Goal: Information Seeking & Learning: Learn about a topic

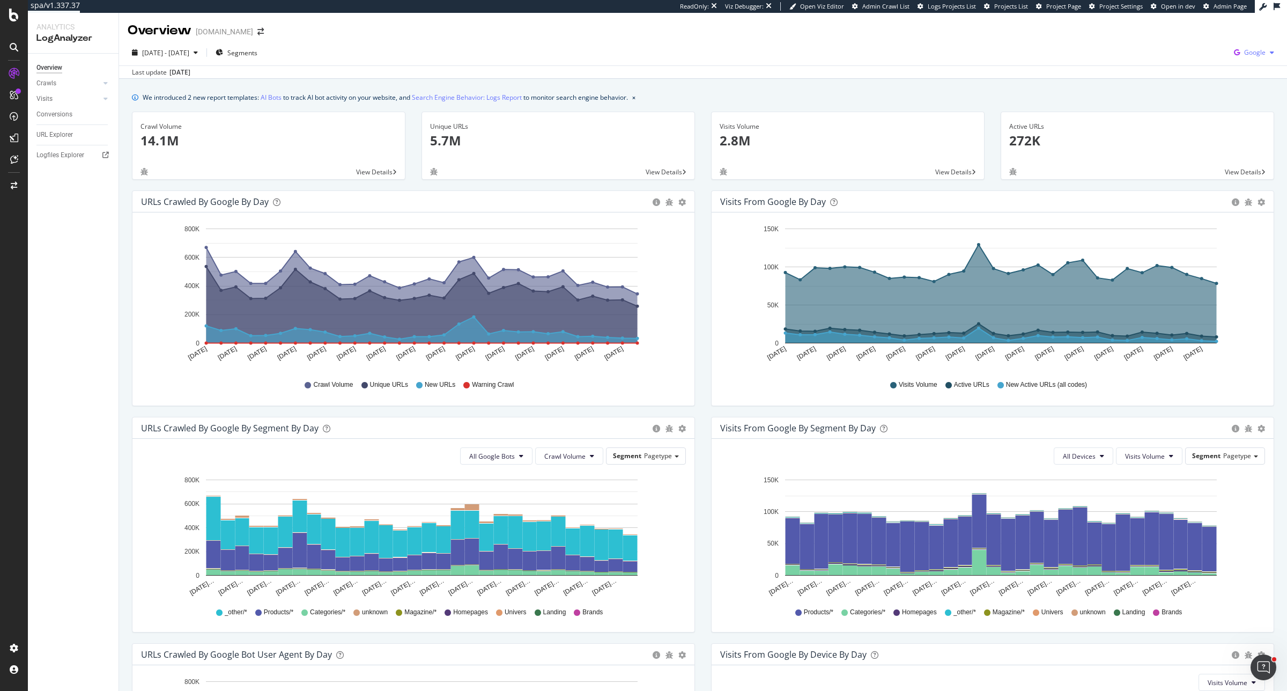
click at [1029, 52] on span "Google" at bounding box center [1254, 52] width 21 height 9
click at [1029, 58] on span "OpenAI" at bounding box center [1191, 62] width 40 height 10
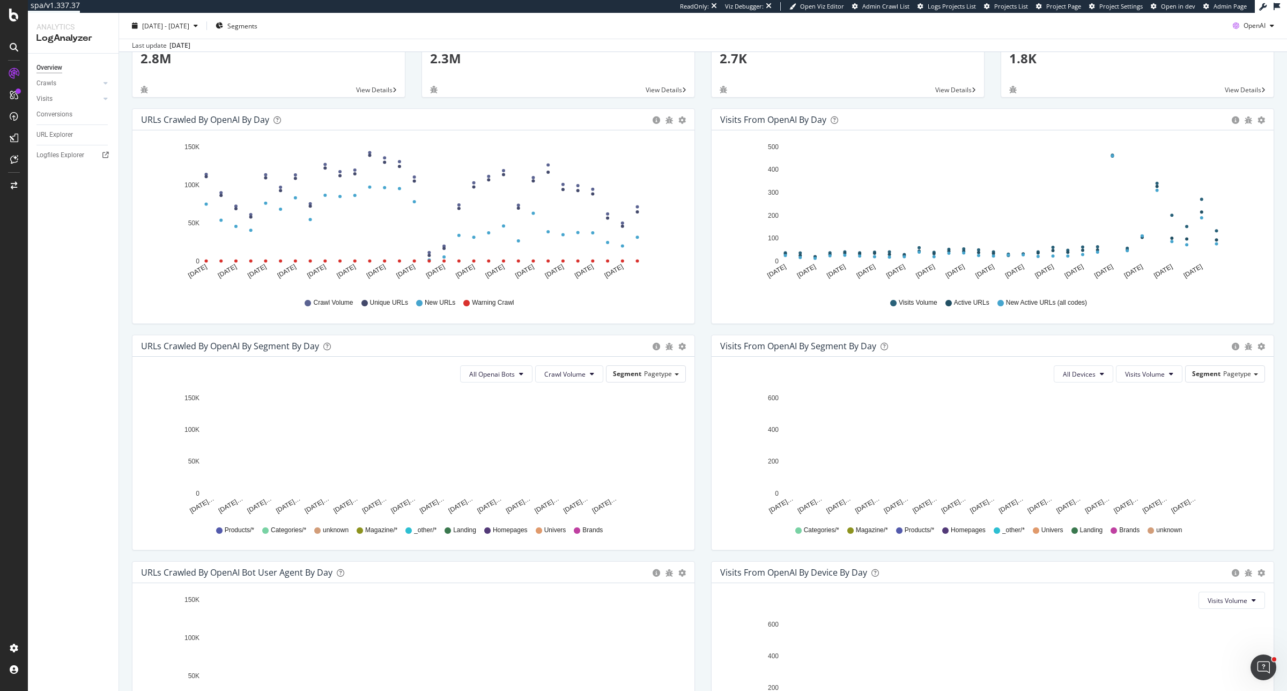
scroll to position [15, 0]
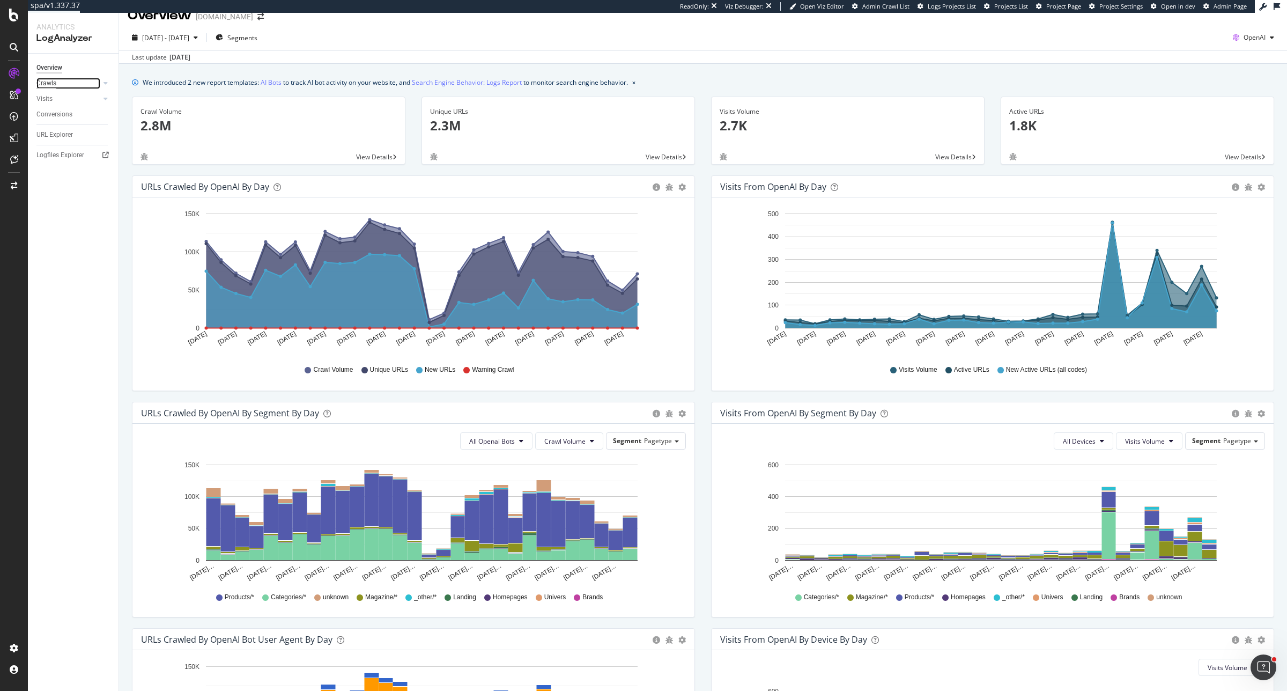
click at [49, 84] on div "Crawls" at bounding box center [46, 83] width 20 height 11
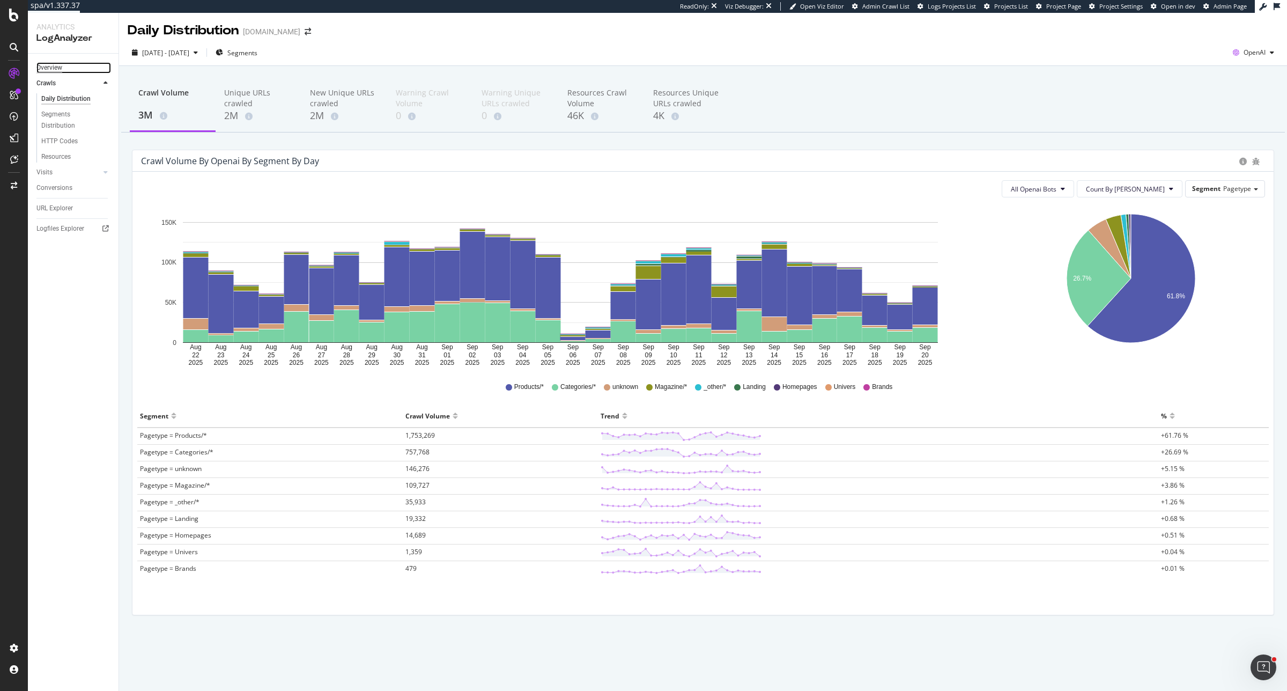
click at [41, 65] on div "Overview" at bounding box center [49, 67] width 26 height 11
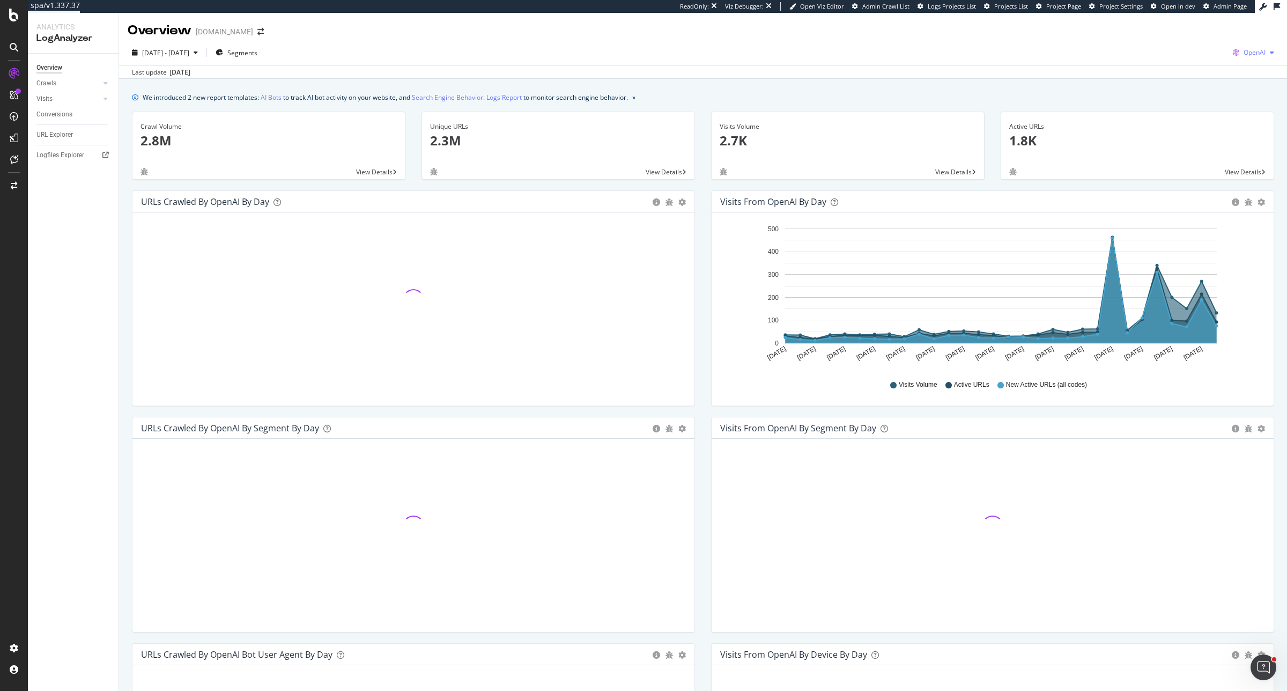
click at [1029, 54] on span "OpenAI" at bounding box center [1255, 52] width 22 height 9
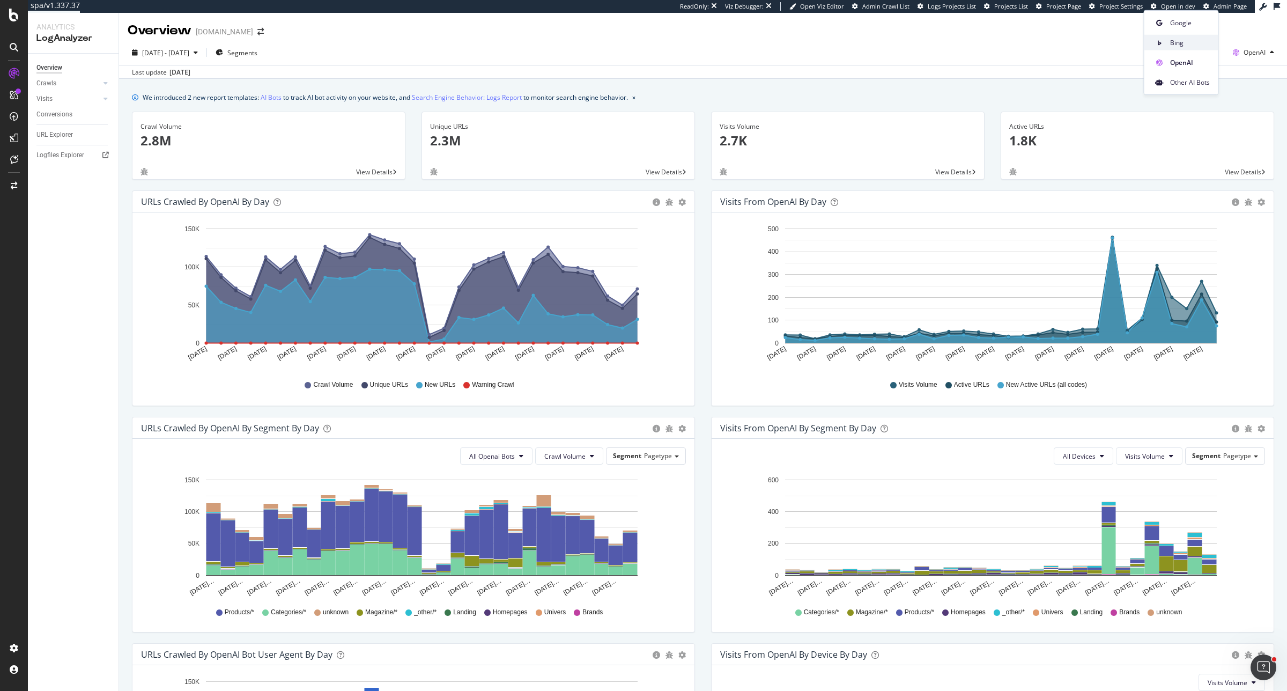
click at [1029, 45] on span "Bing" at bounding box center [1190, 43] width 40 height 10
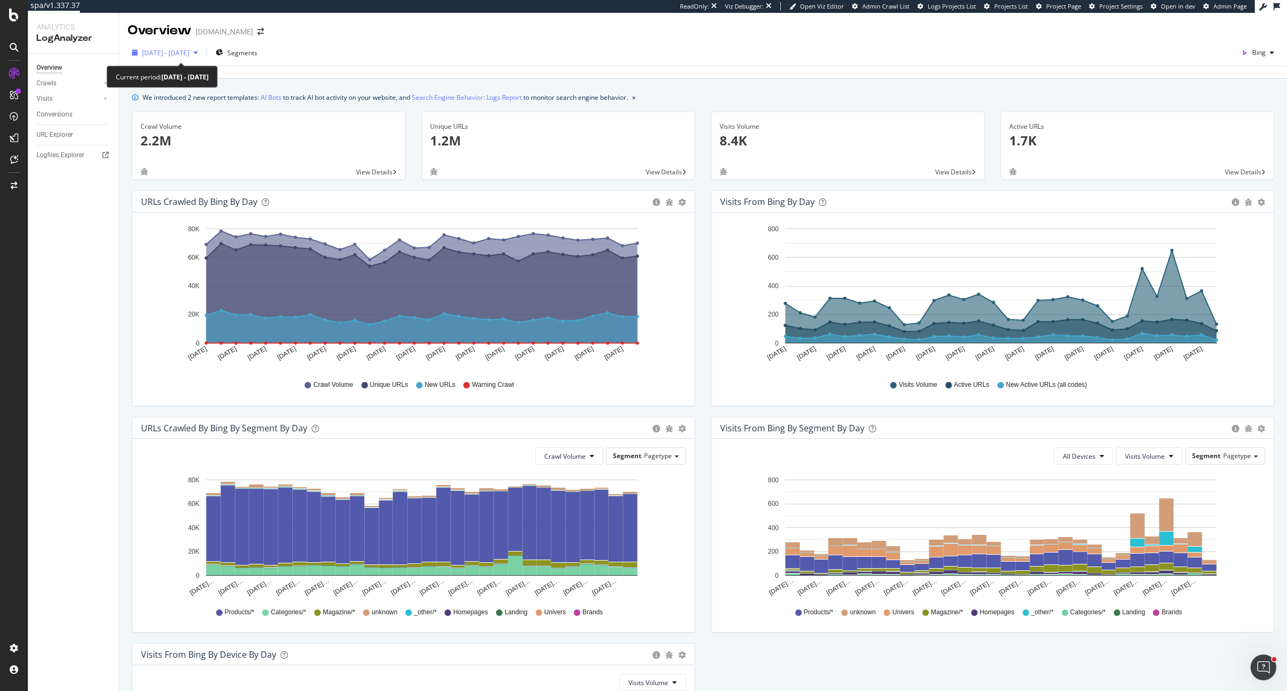
click at [202, 48] on div "2025 Aug. 22nd - Sep. 20th" at bounding box center [165, 53] width 75 height 16
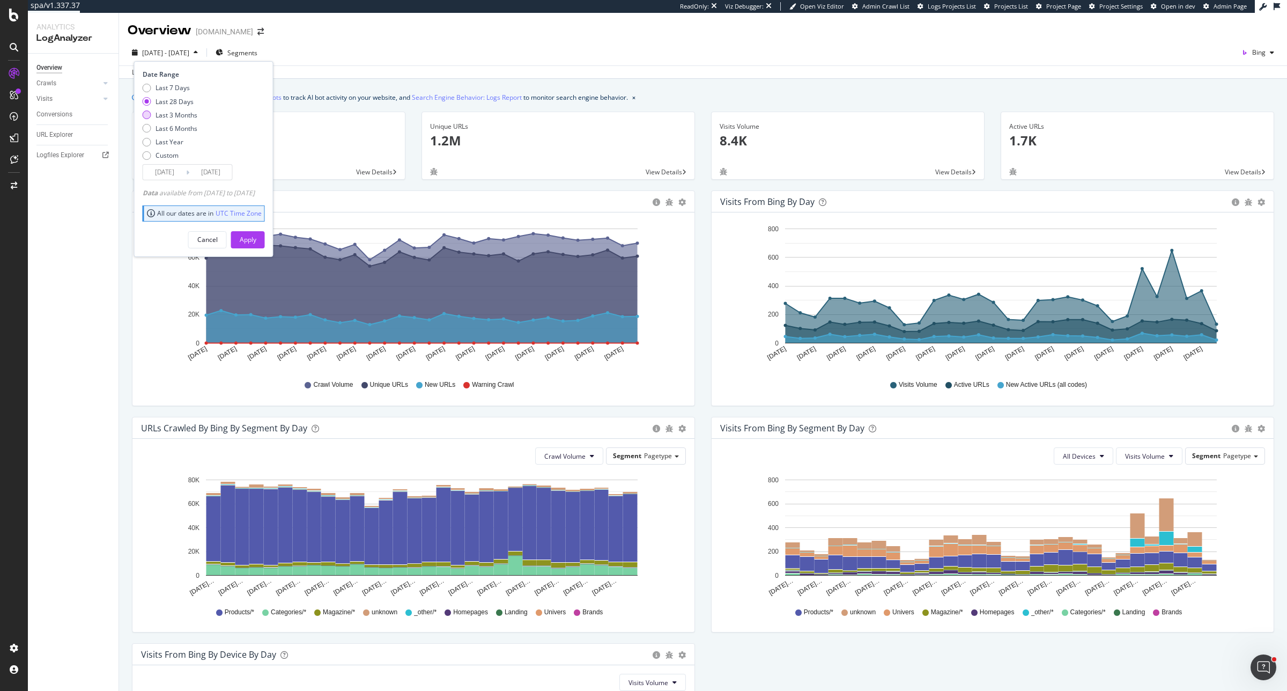
click at [181, 119] on div "Last 3 Months" at bounding box center [177, 114] width 42 height 9
type input "2025/06/21"
click at [256, 240] on div "Apply" at bounding box center [248, 239] width 17 height 9
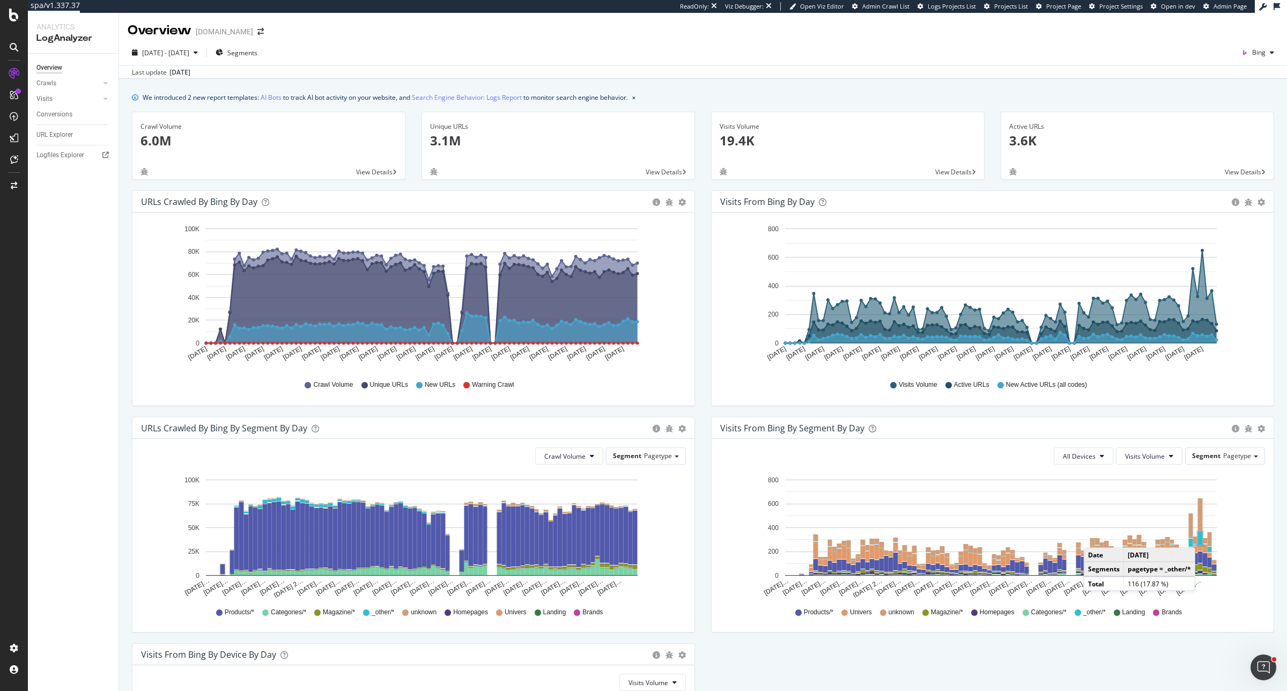
click at [1029, 537] on rect "A chart." at bounding box center [1200, 537] width 5 height 13
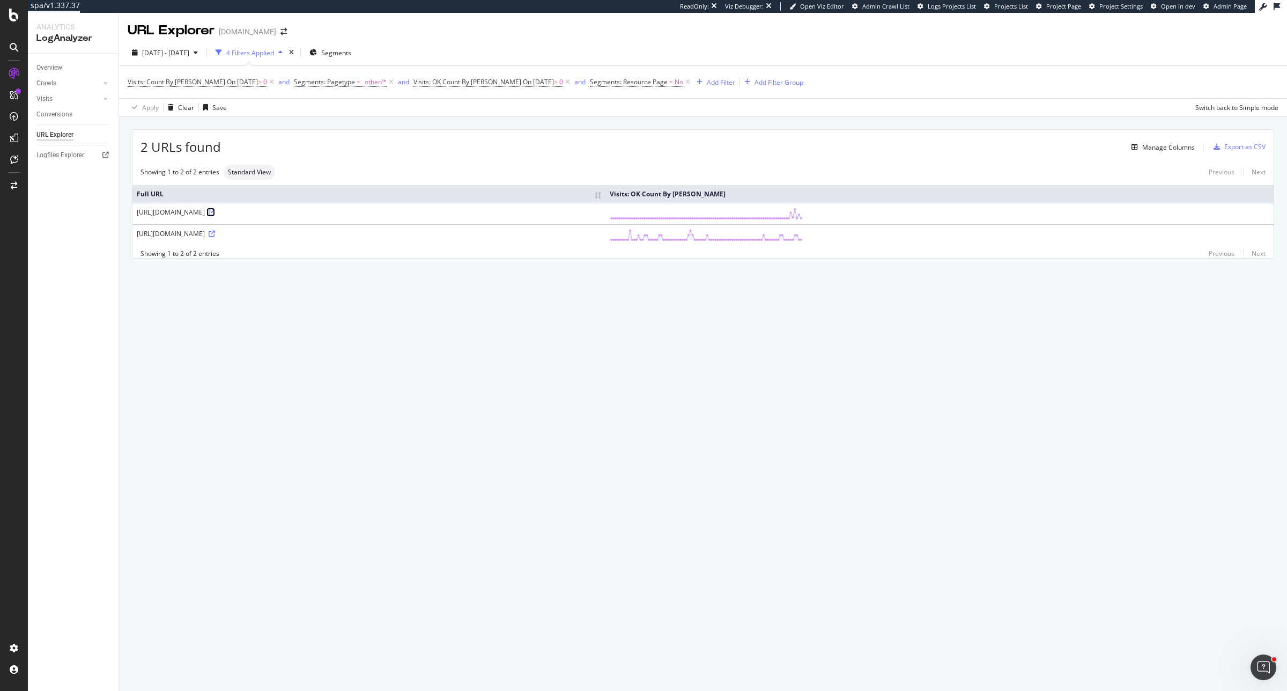
click at [215, 212] on icon at bounding box center [212, 212] width 6 height 6
drag, startPoint x: 290, startPoint y: 214, endPoint x: 134, endPoint y: 211, distance: 156.1
click at [134, 211] on td "https://www.luisaviaroma.com/dynamic/log" at bounding box center [368, 213] width 473 height 21
click at [67, 140] on div "Activation Hub" at bounding box center [64, 142] width 49 height 11
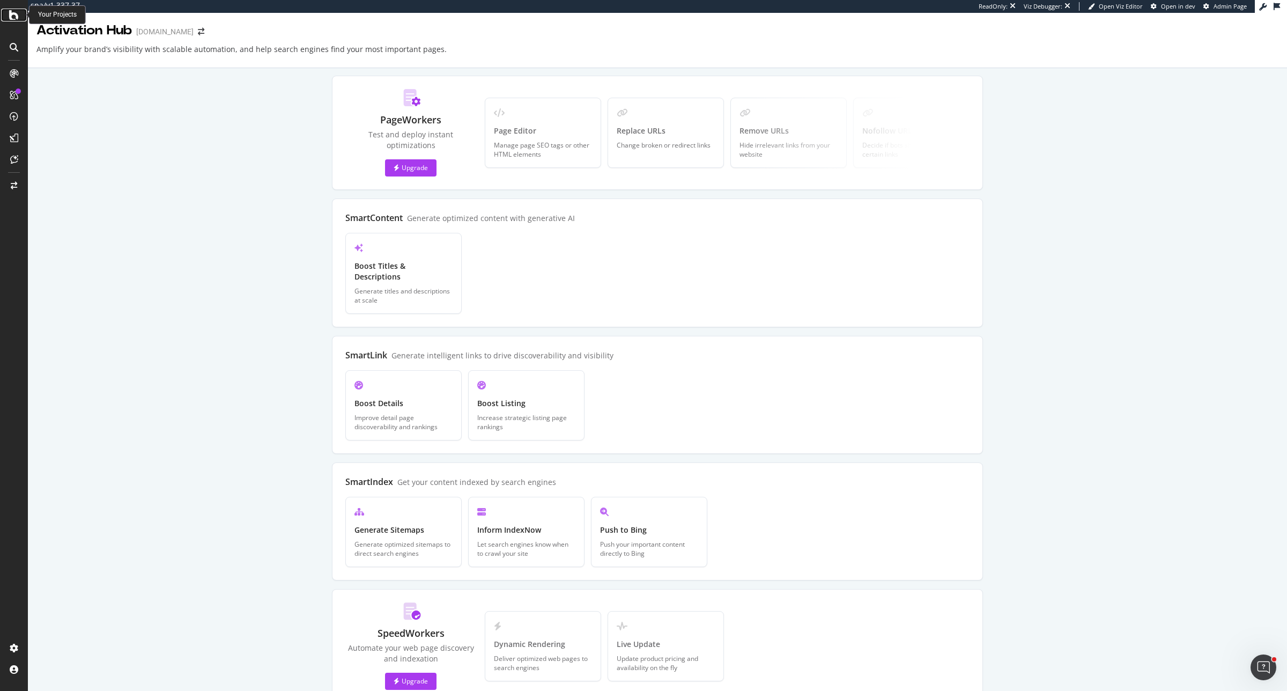
click at [17, 12] on icon at bounding box center [14, 15] width 10 height 13
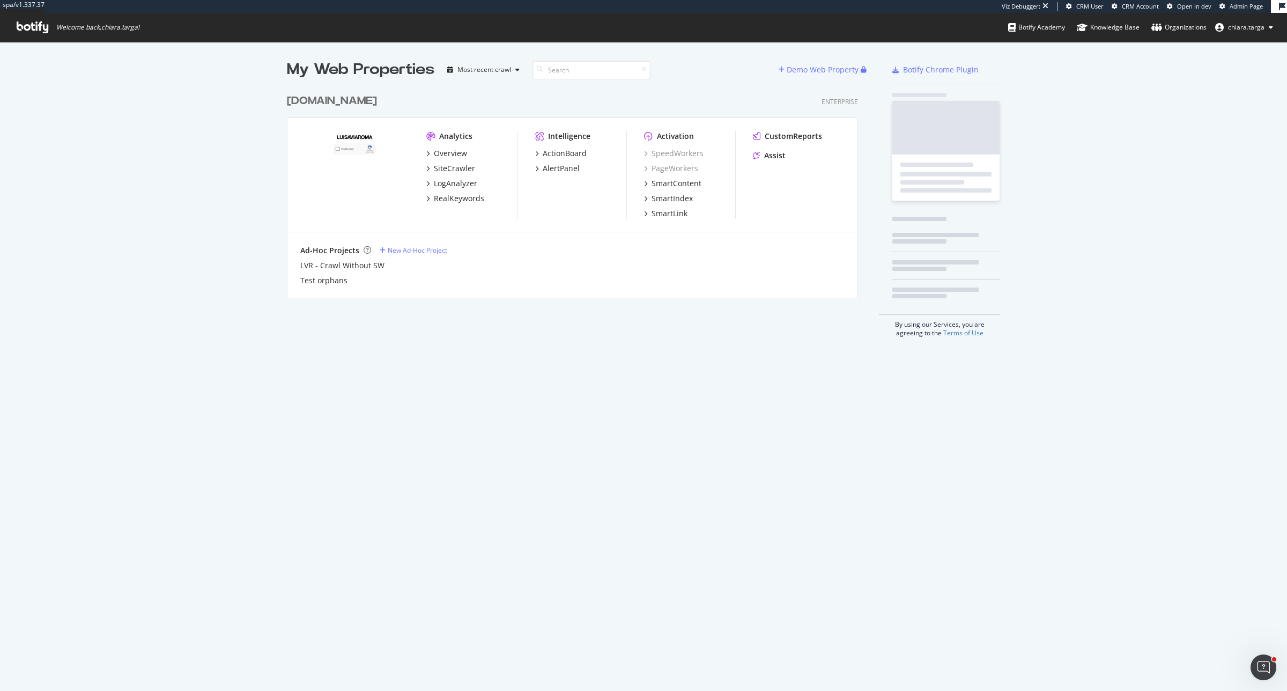
scroll to position [208, 569]
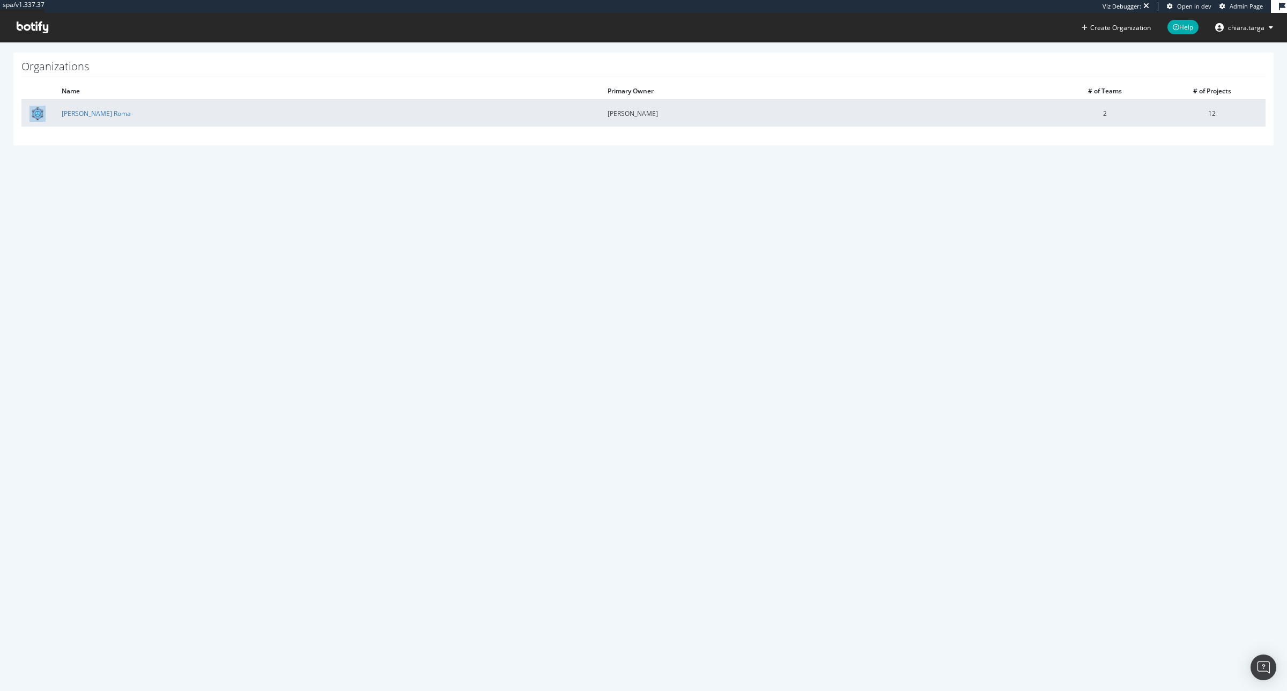
click at [100, 118] on td "[PERSON_NAME] Roma" at bounding box center [327, 113] width 546 height 27
click at [100, 113] on link "[PERSON_NAME] Roma" at bounding box center [96, 113] width 69 height 9
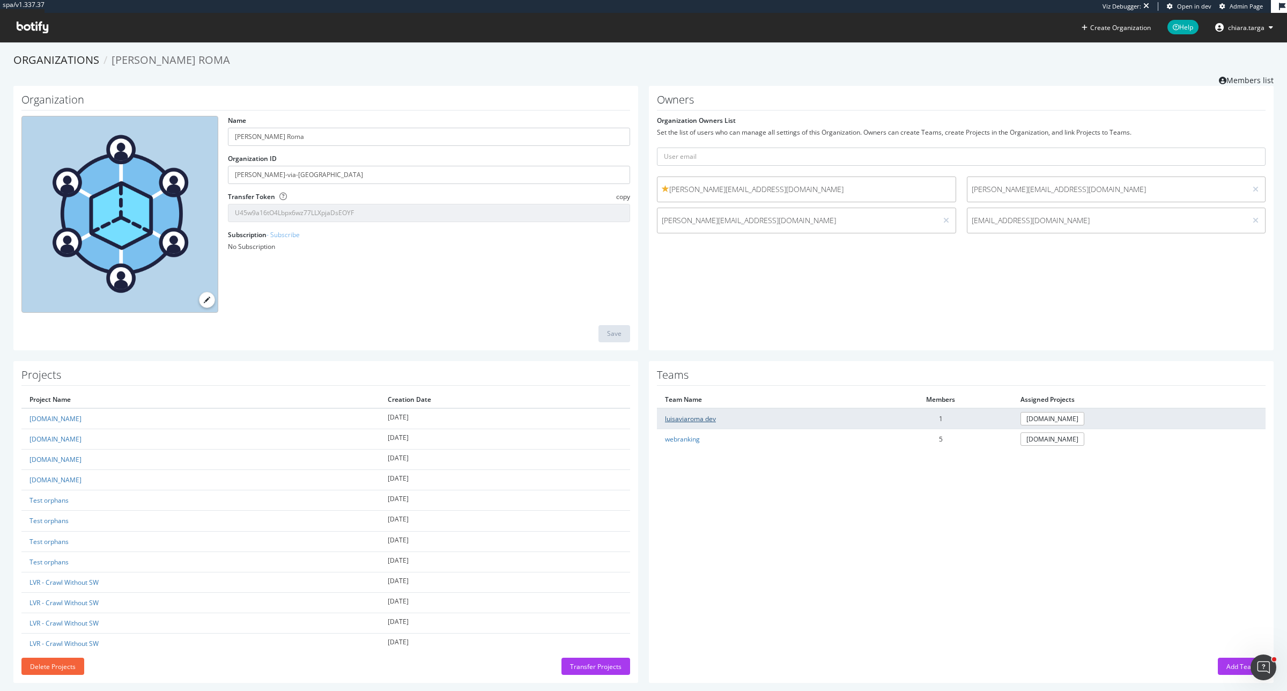
click at [689, 419] on link "luisaviaroma dev" at bounding box center [690, 418] width 51 height 9
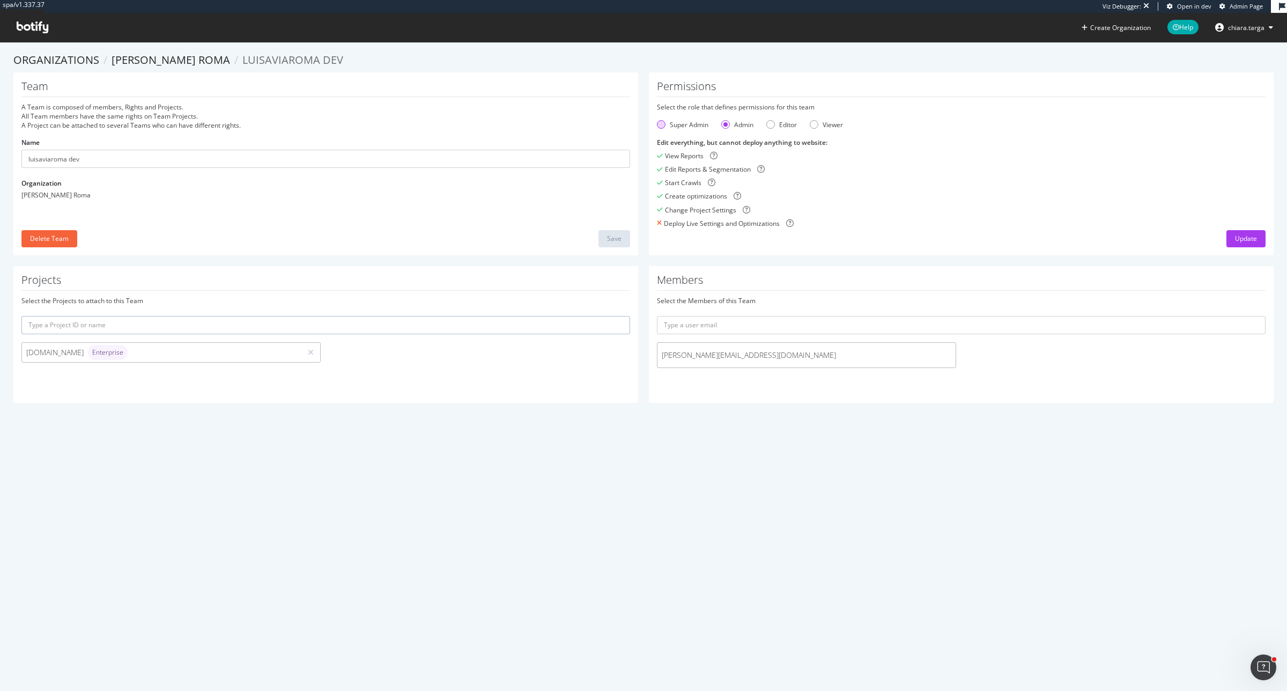
click at [657, 125] on div "Super Admin" at bounding box center [661, 124] width 9 height 9
click at [723, 121] on div "Admin" at bounding box center [725, 124] width 9 height 9
click at [770, 124] on div "Editor" at bounding box center [770, 124] width 9 height 9
click at [810, 124] on div "Viewer" at bounding box center [814, 124] width 9 height 9
click at [721, 127] on div "Admin" at bounding box center [725, 124] width 9 height 9
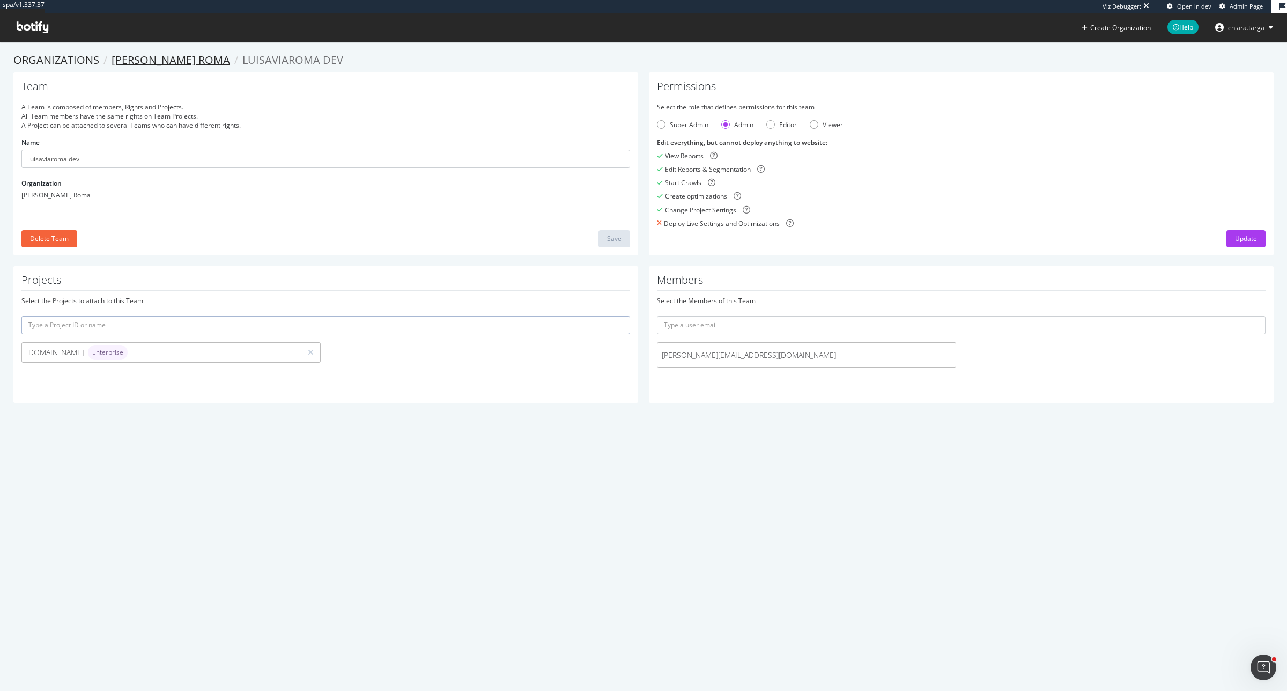
click at [169, 59] on link "Luisa Via Roma" at bounding box center [171, 60] width 119 height 14
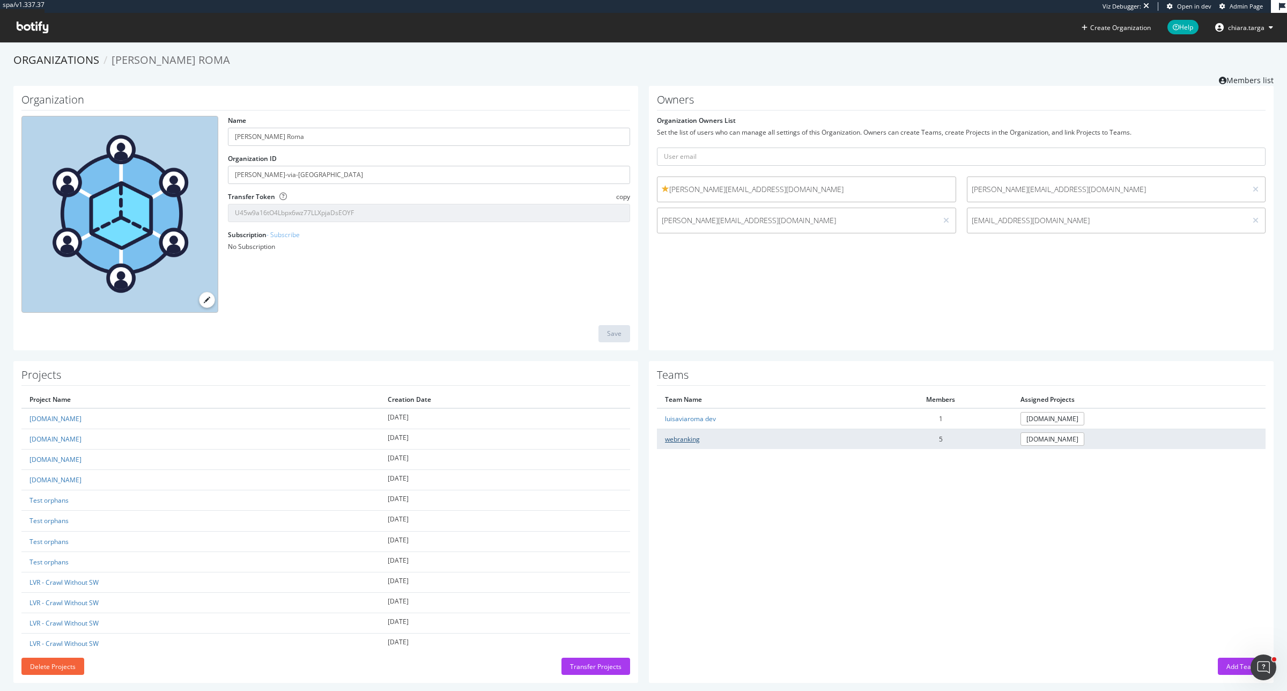
click at [669, 438] on link "webranking" at bounding box center [682, 438] width 35 height 9
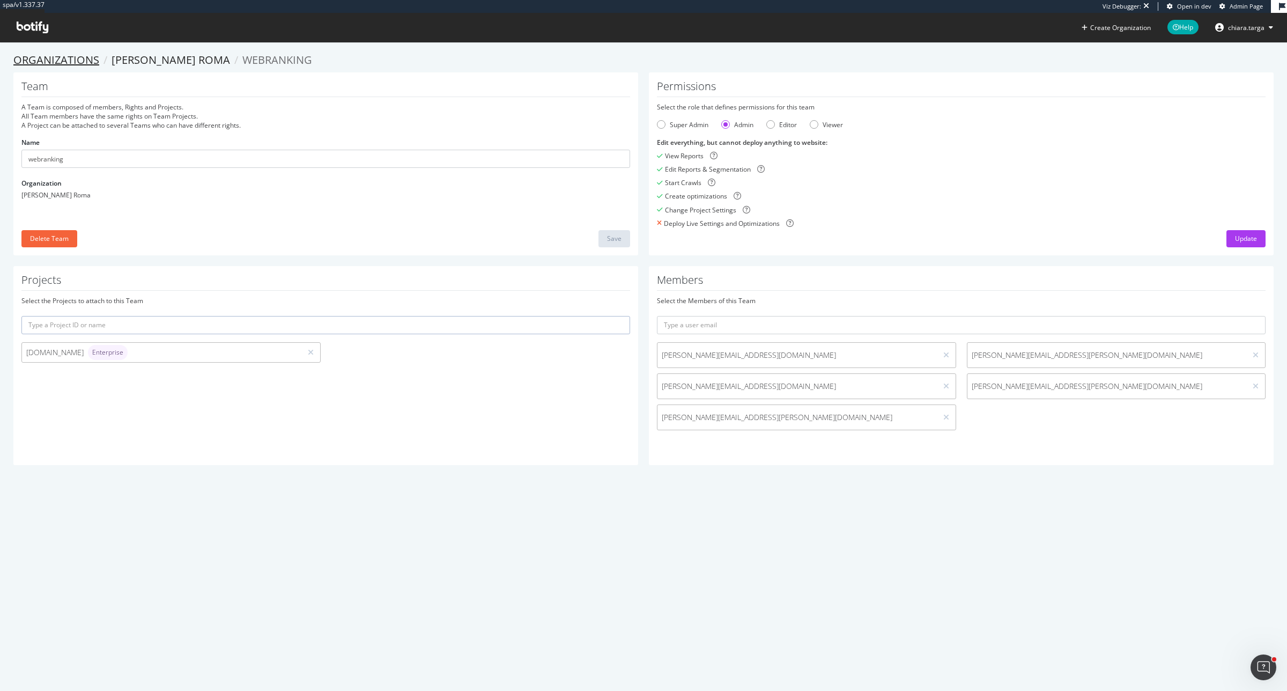
click at [47, 60] on link "Organizations" at bounding box center [56, 60] width 86 height 14
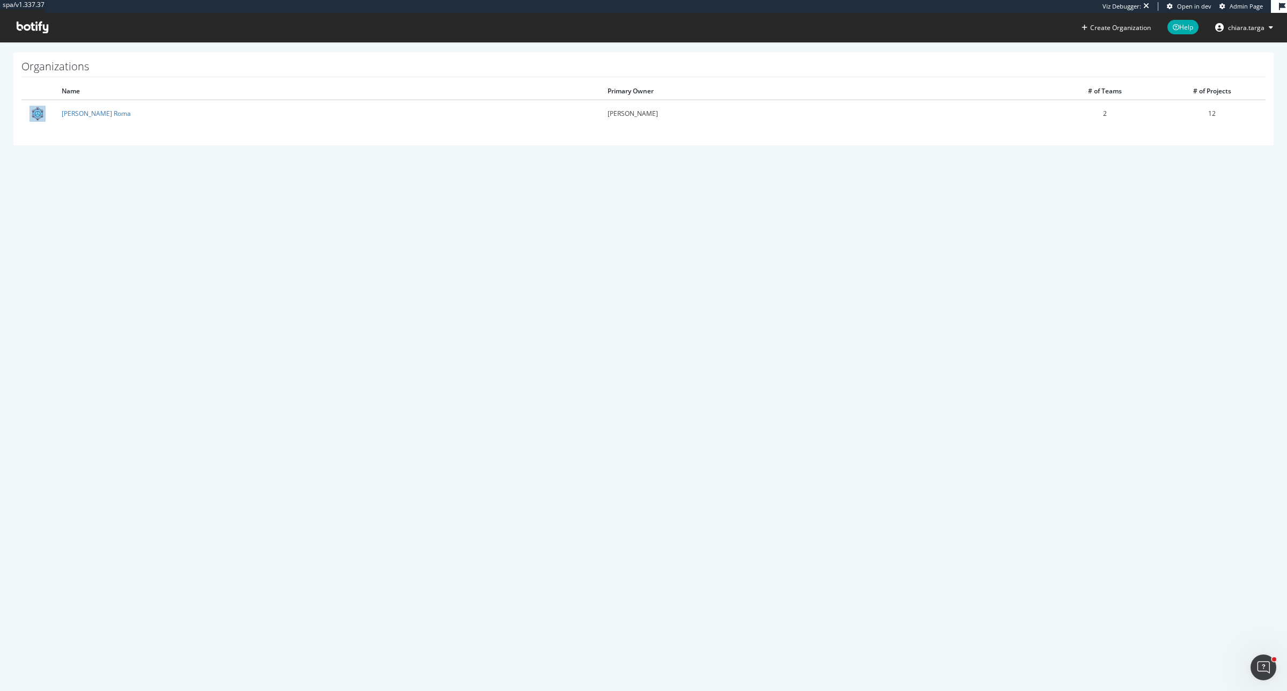
click at [36, 36] on span at bounding box center [32, 27] width 49 height 29
click at [38, 28] on icon at bounding box center [33, 27] width 32 height 12
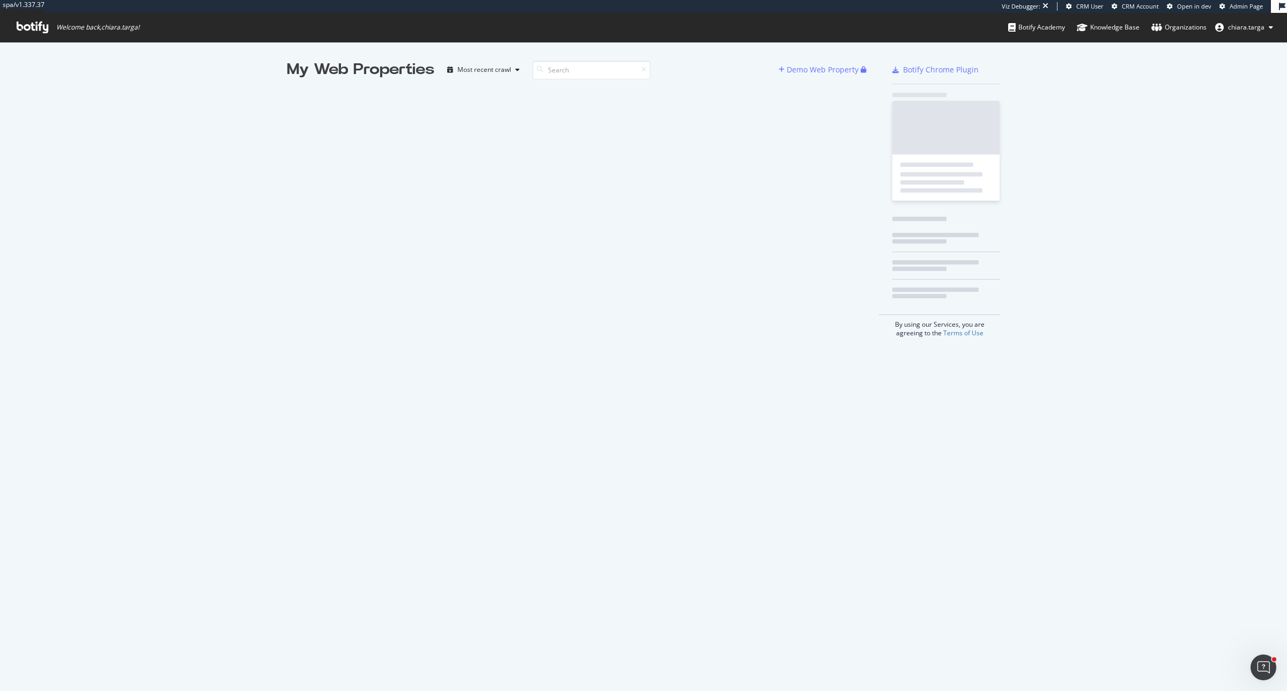
scroll to position [681, 1267]
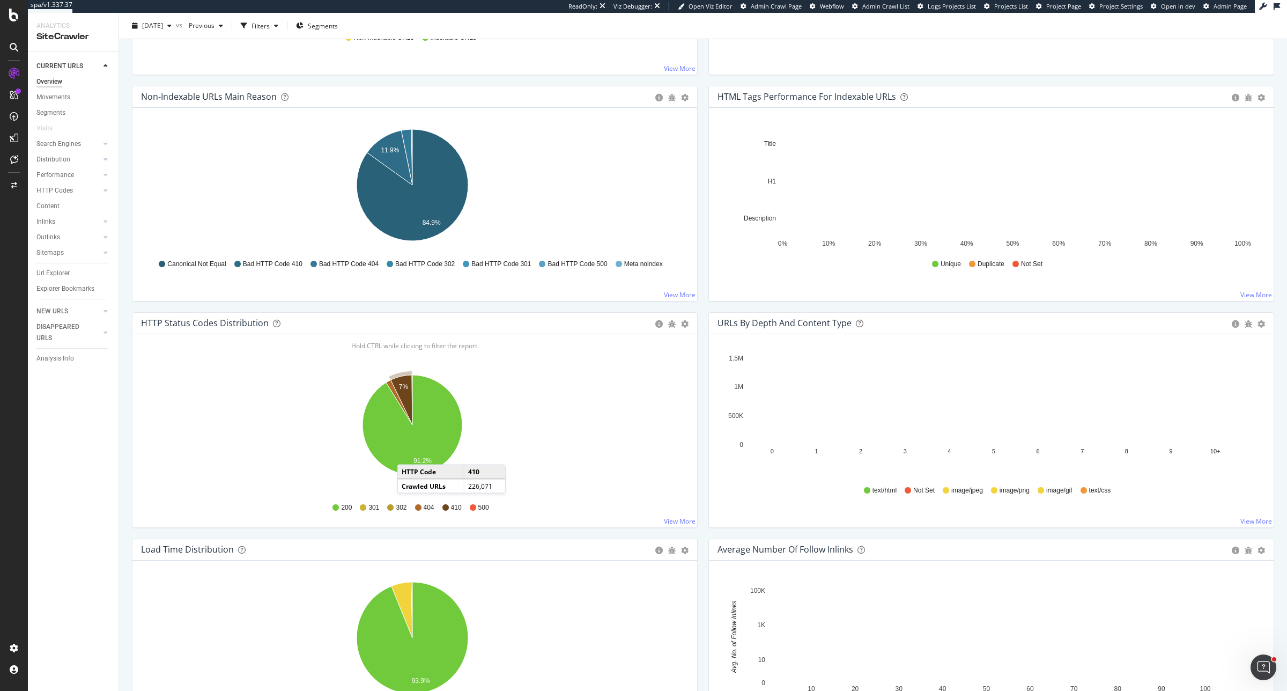
scroll to position [335, 0]
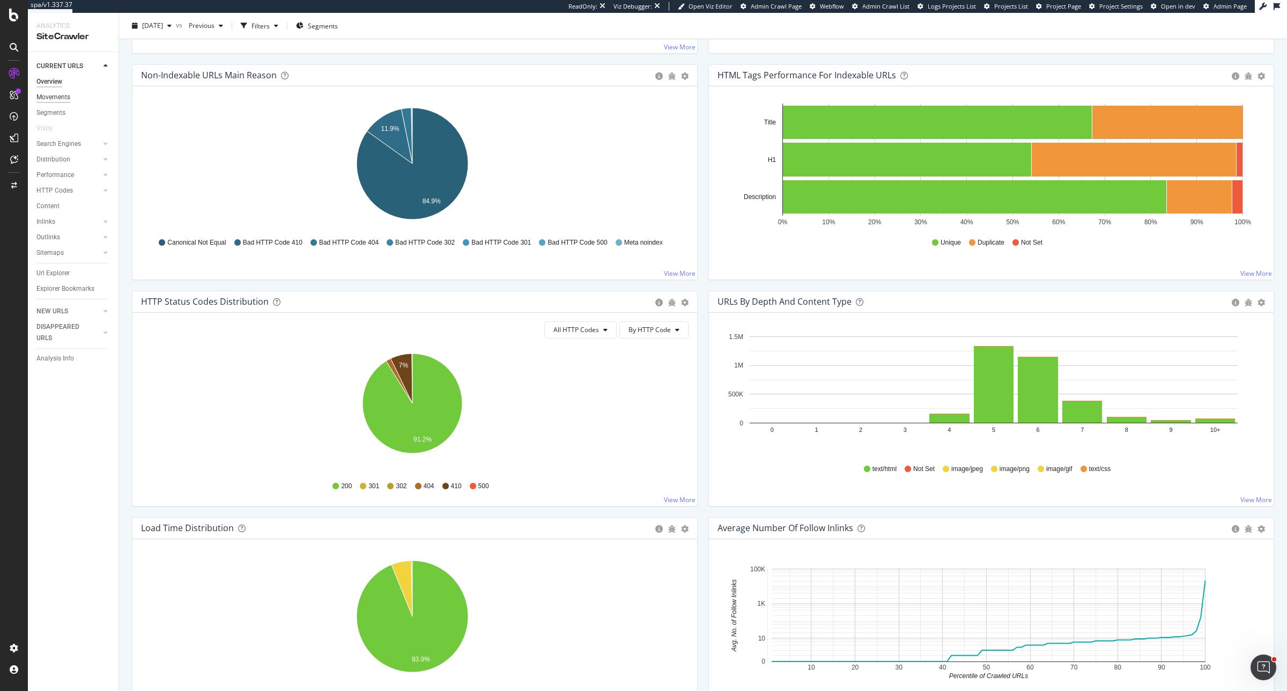
click at [56, 92] on div "Movements" at bounding box center [53, 97] width 34 height 11
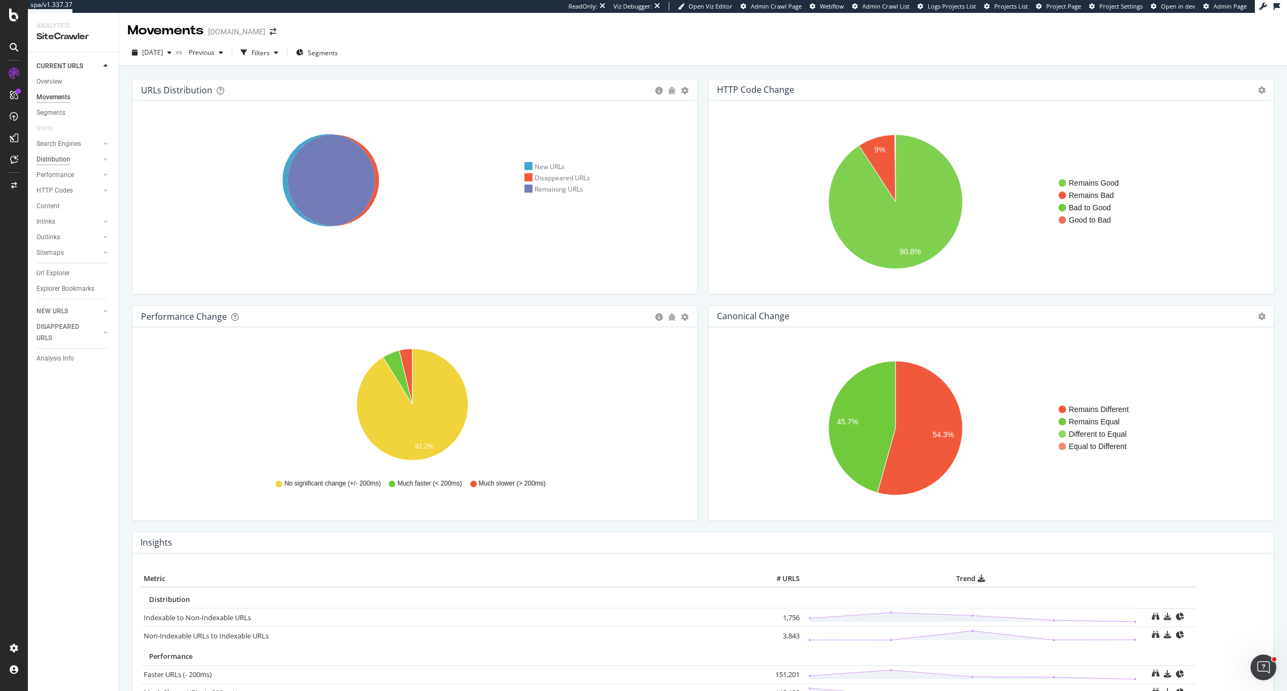
click at [47, 156] on div "Distribution" at bounding box center [53, 159] width 34 height 11
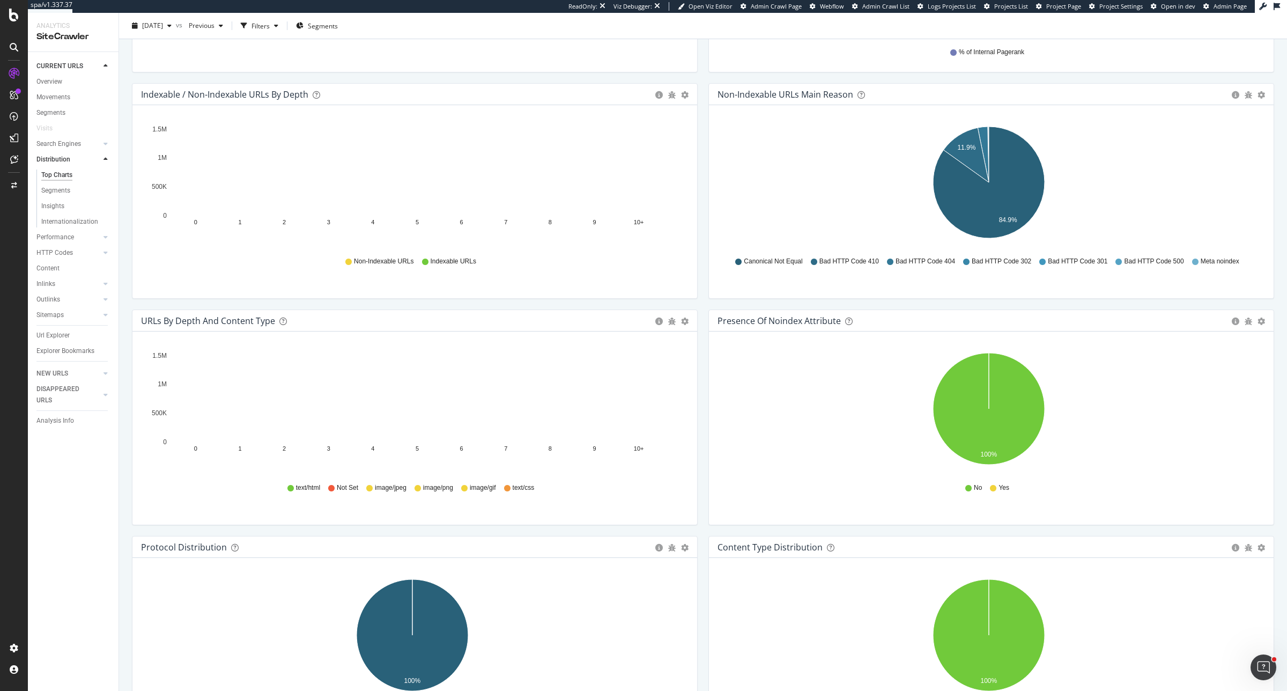
scroll to position [603, 0]
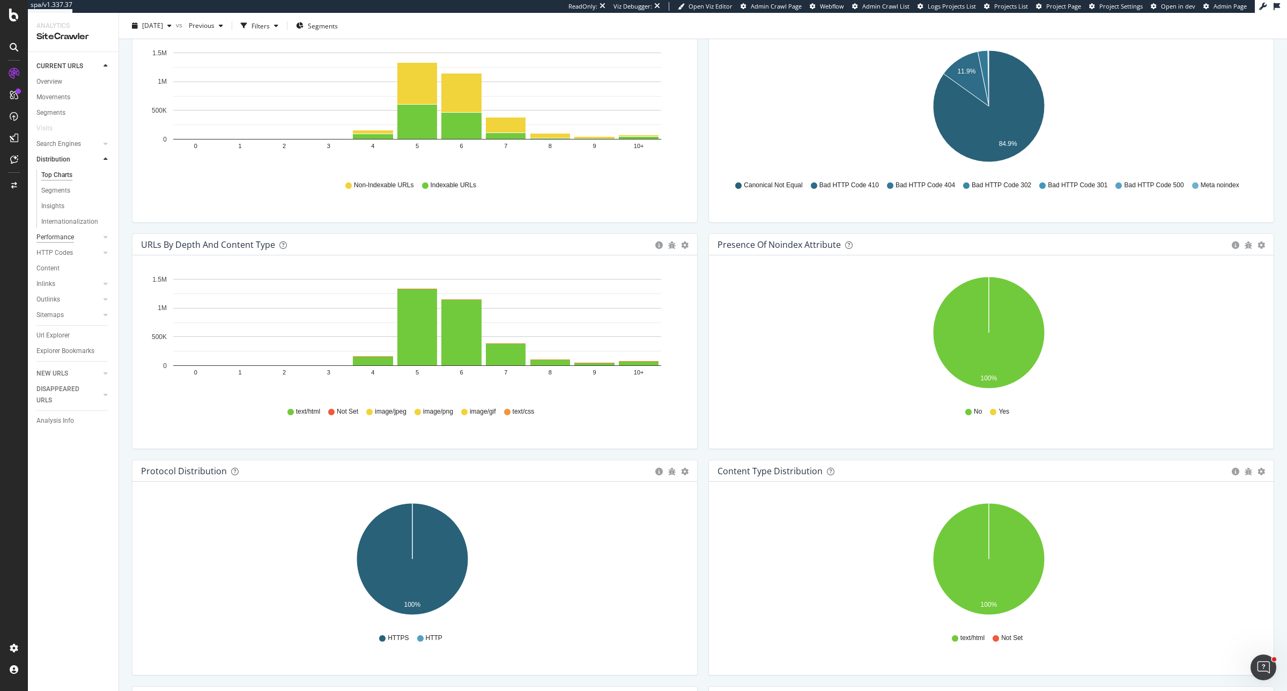
click at [65, 241] on div "Performance" at bounding box center [55, 237] width 38 height 11
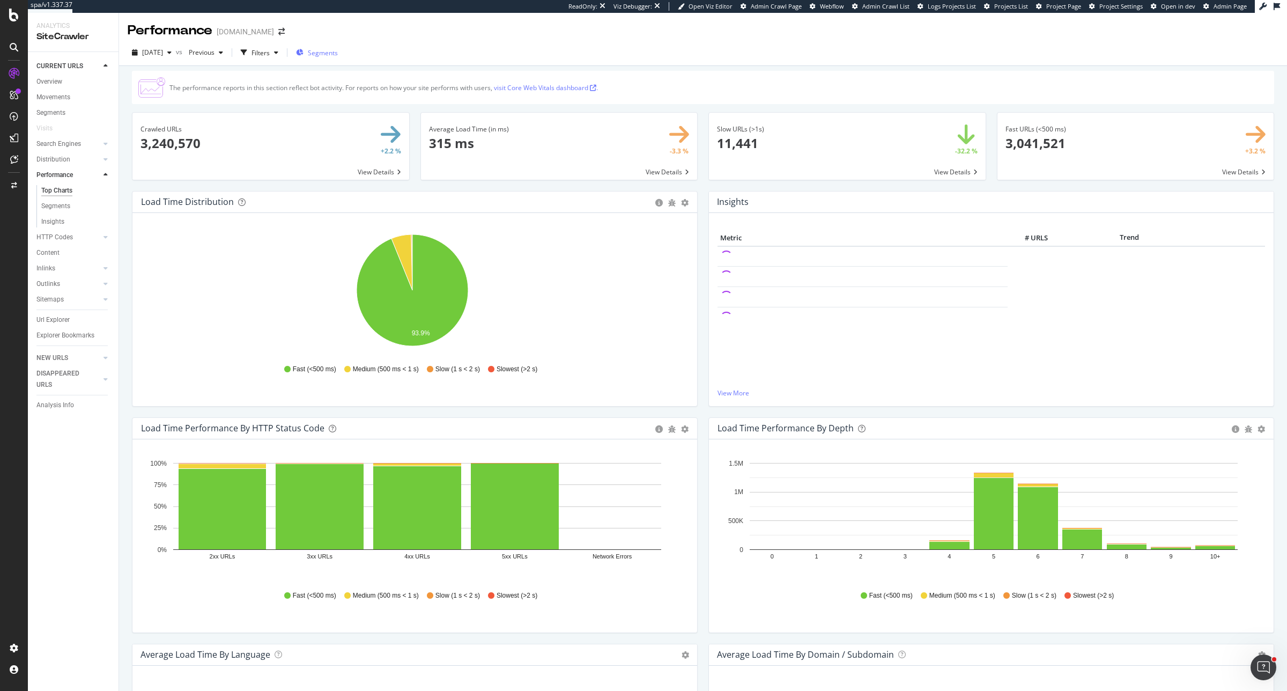
click at [336, 60] on div "Segments" at bounding box center [317, 53] width 42 height 16
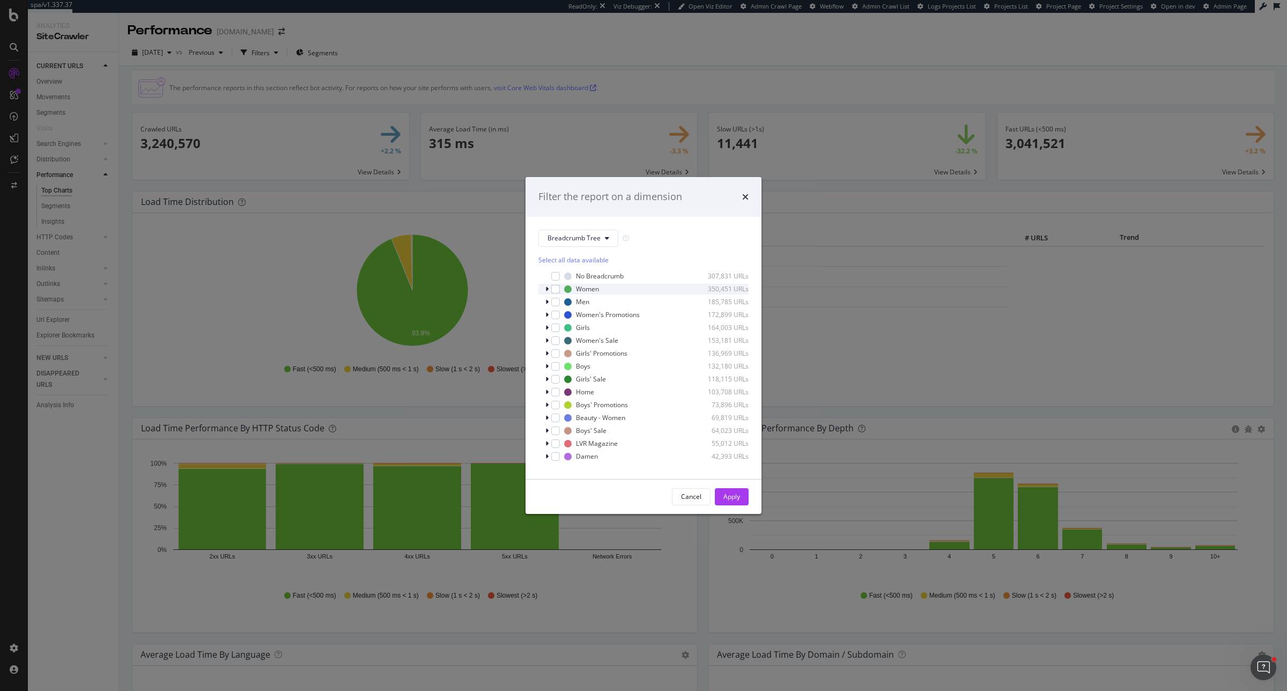
click at [547, 288] on icon "modal" at bounding box center [546, 289] width 3 height 6
click at [596, 242] on span "Breadcrumb Tree" at bounding box center [574, 237] width 53 height 9
click at [581, 275] on span "pagetype" at bounding box center [582, 277] width 69 height 10
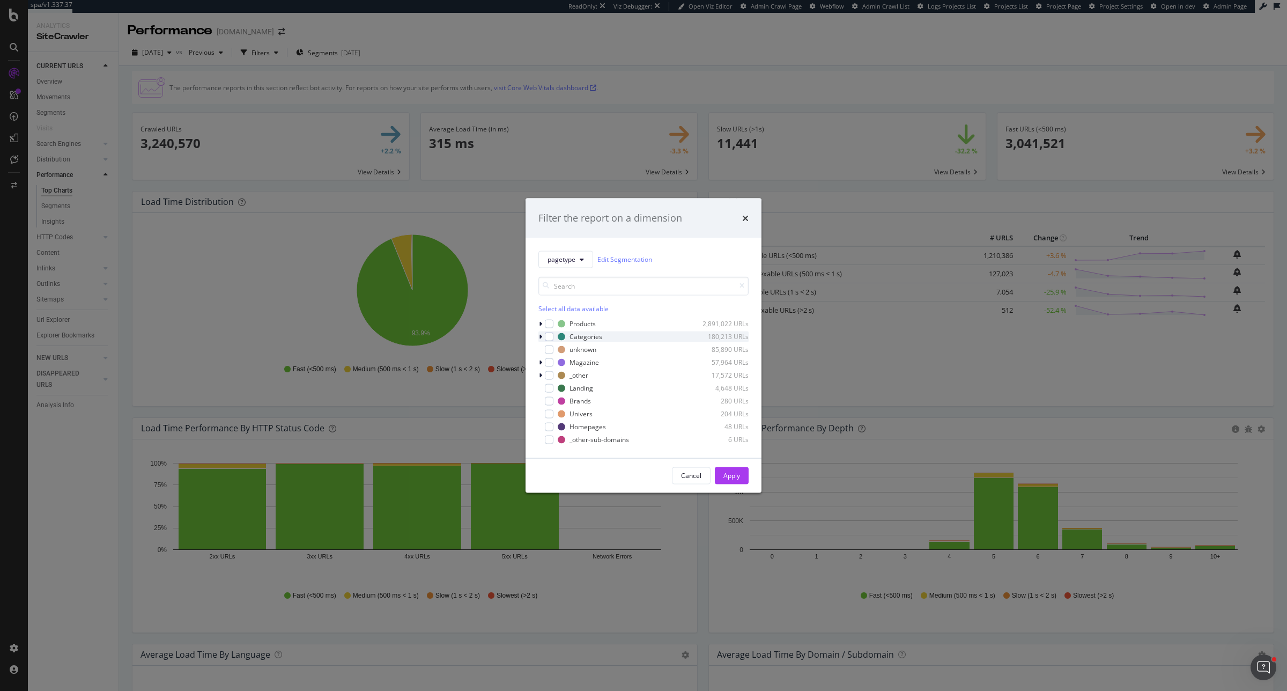
click at [540, 334] on icon "modal" at bounding box center [540, 336] width 3 height 6
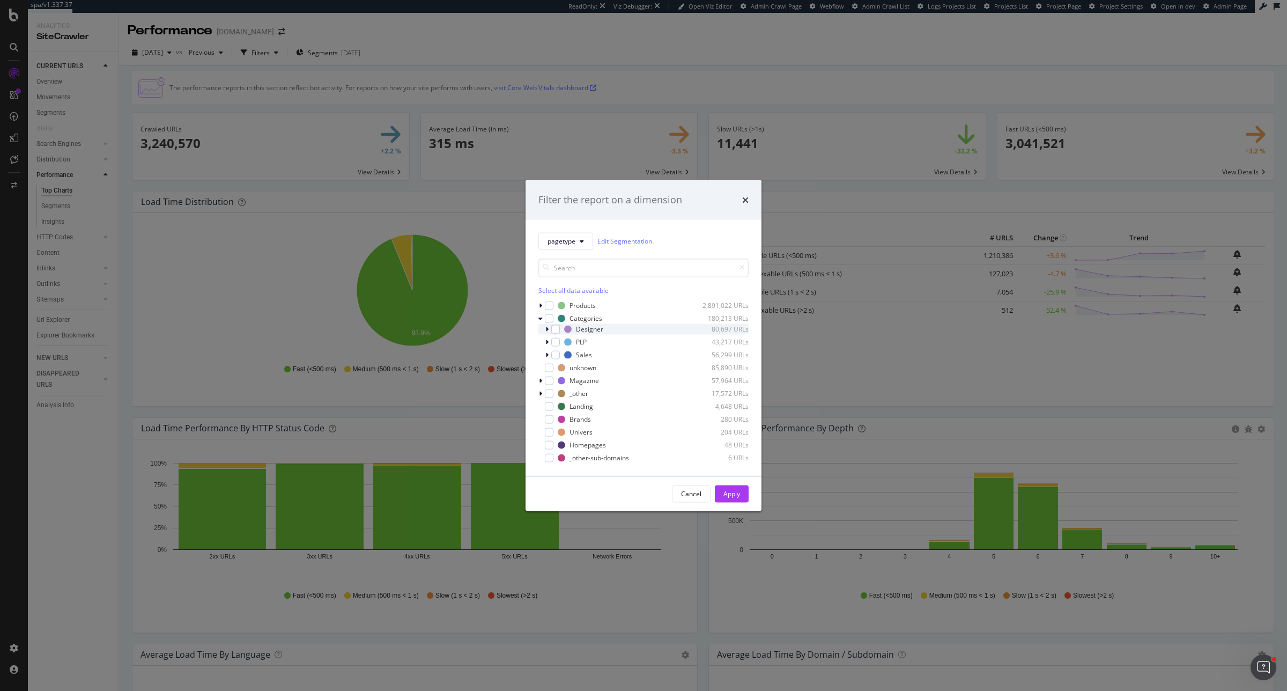
click at [548, 327] on icon "modal" at bounding box center [546, 328] width 3 height 6
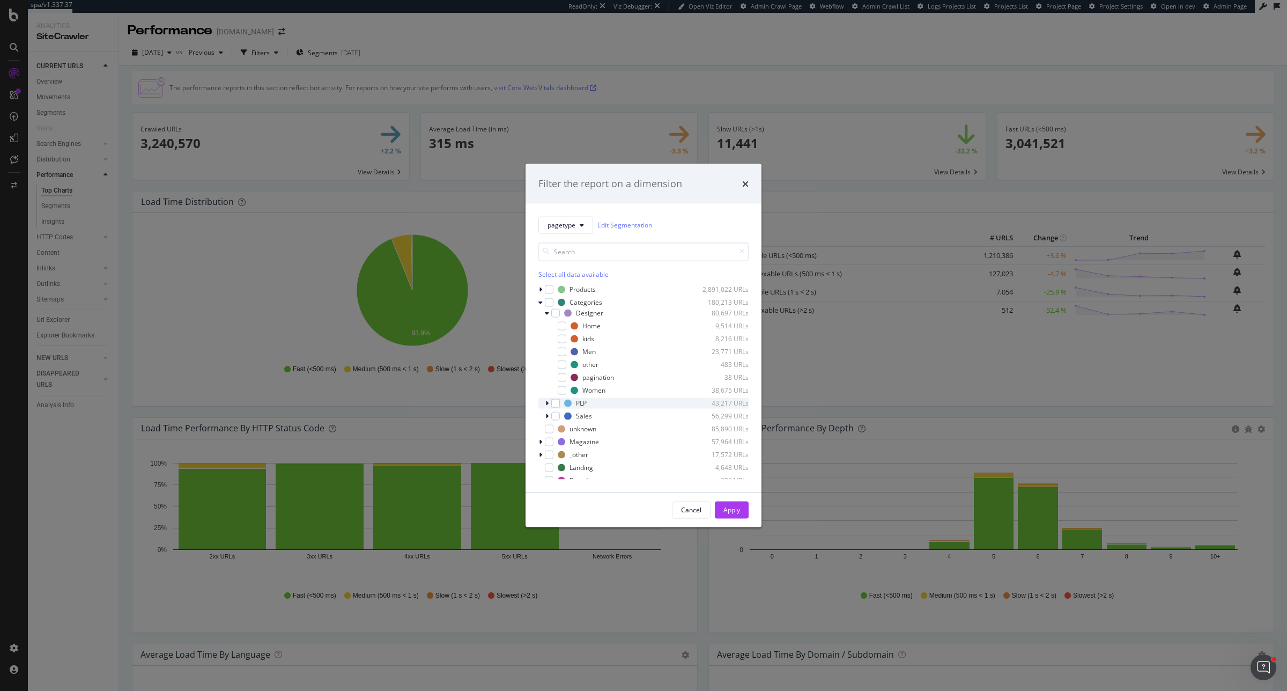
click at [547, 400] on icon "modal" at bounding box center [546, 403] width 3 height 6
click at [547, 412] on icon "modal" at bounding box center [546, 413] width 3 height 6
click at [575, 250] on input "modal" at bounding box center [643, 251] width 210 height 19
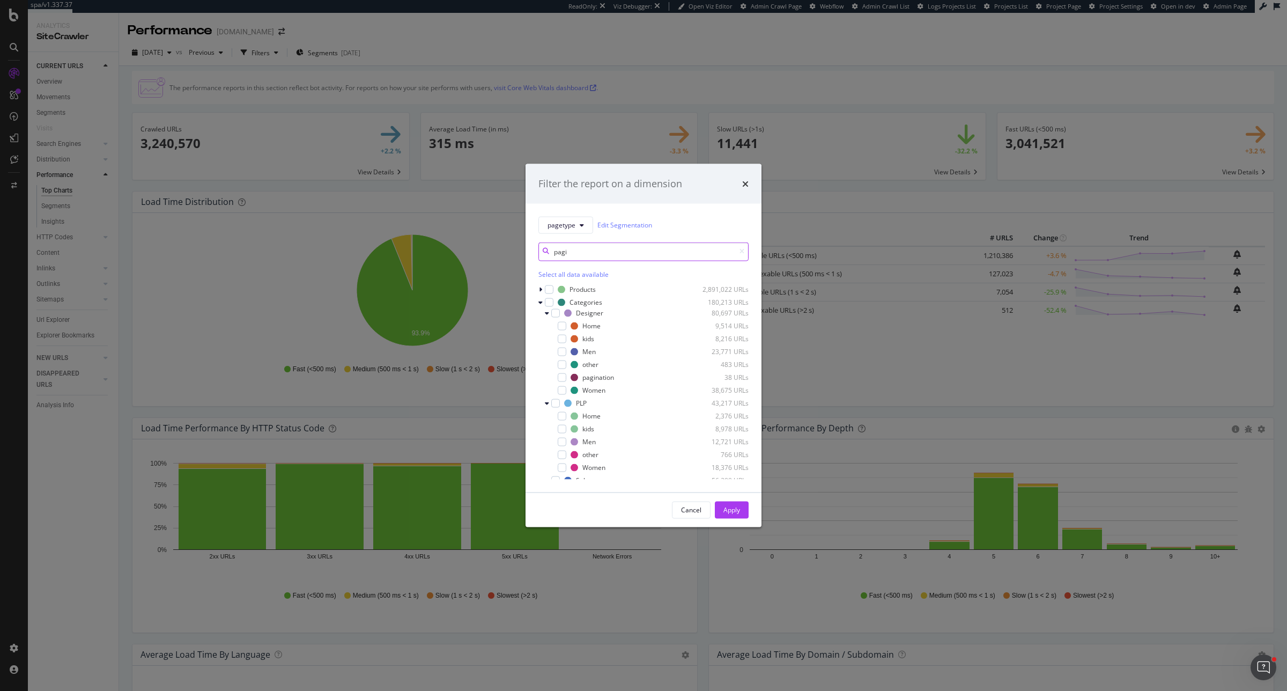
type input "pagin"
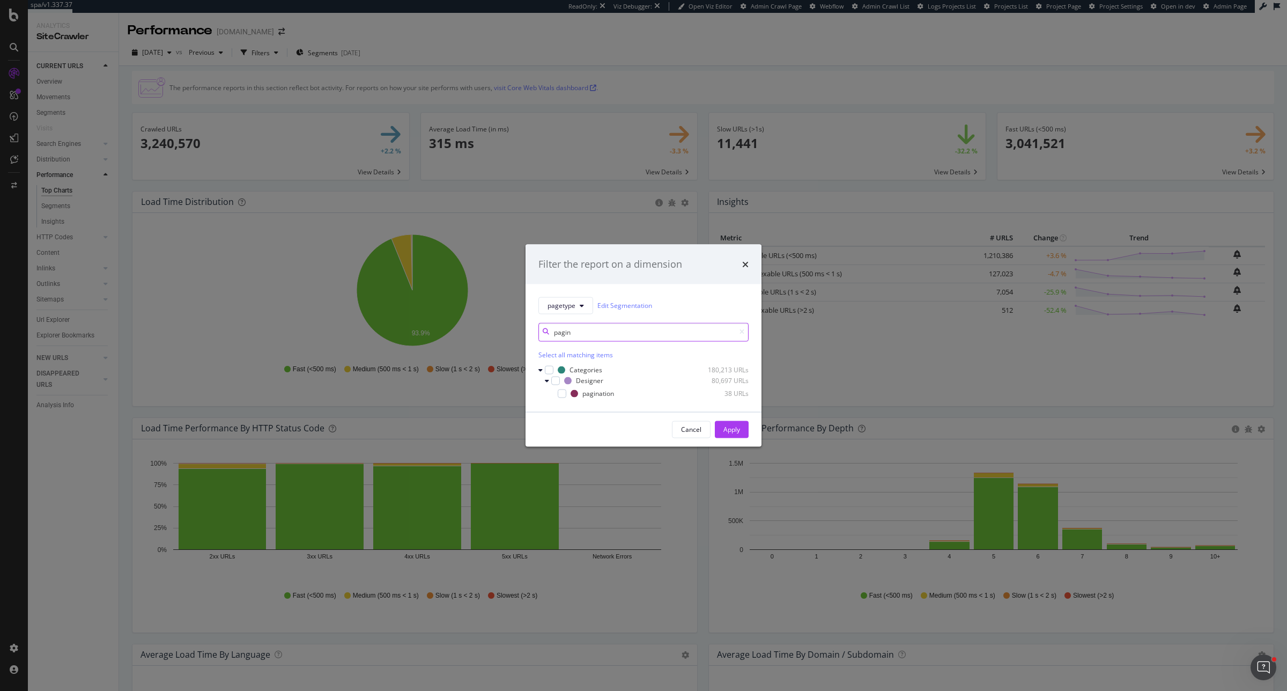
click at [563, 331] on input "pagin" at bounding box center [643, 331] width 210 height 19
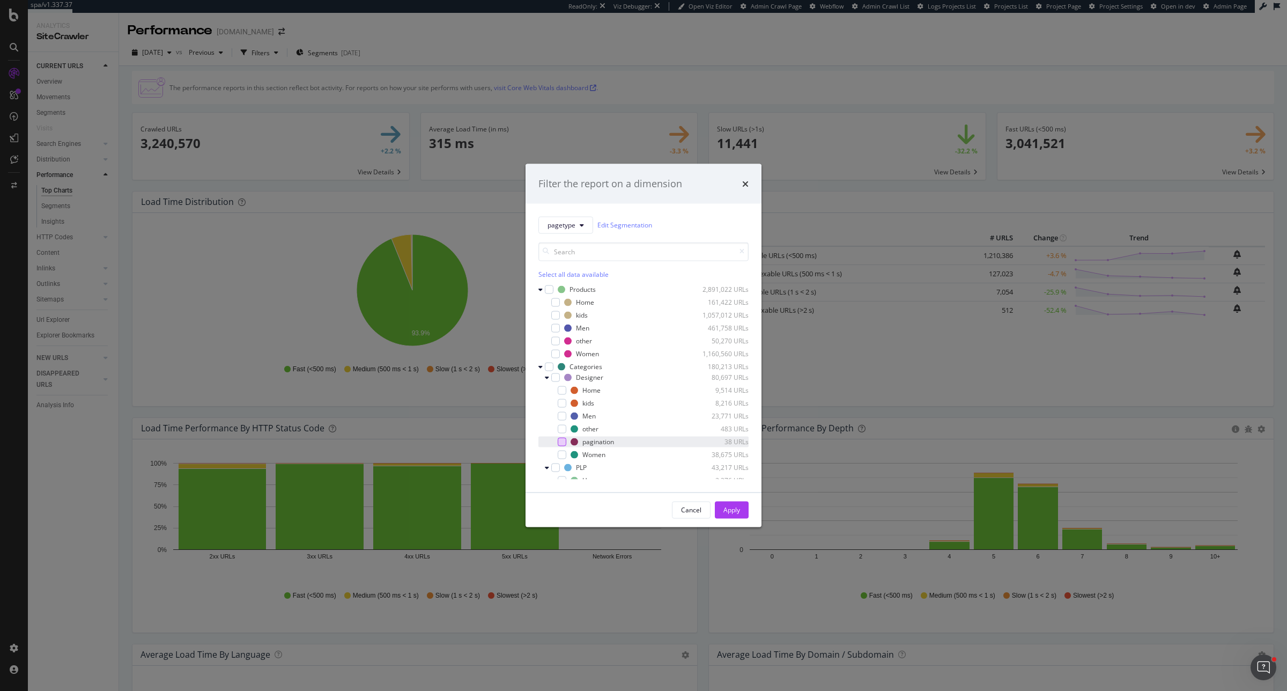
click at [562, 443] on div "modal" at bounding box center [562, 441] width 9 height 9
click at [723, 505] on div "Apply" at bounding box center [731, 509] width 17 height 9
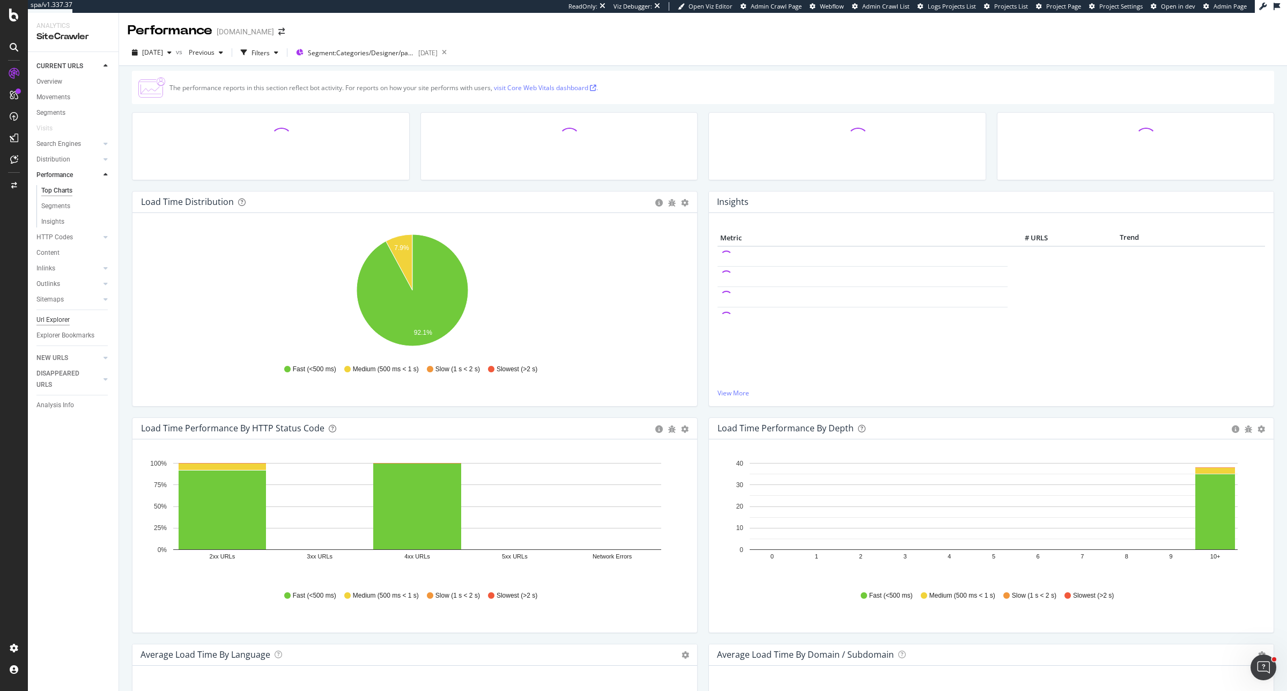
click at [65, 320] on div "Url Explorer" at bounding box center [52, 319] width 33 height 11
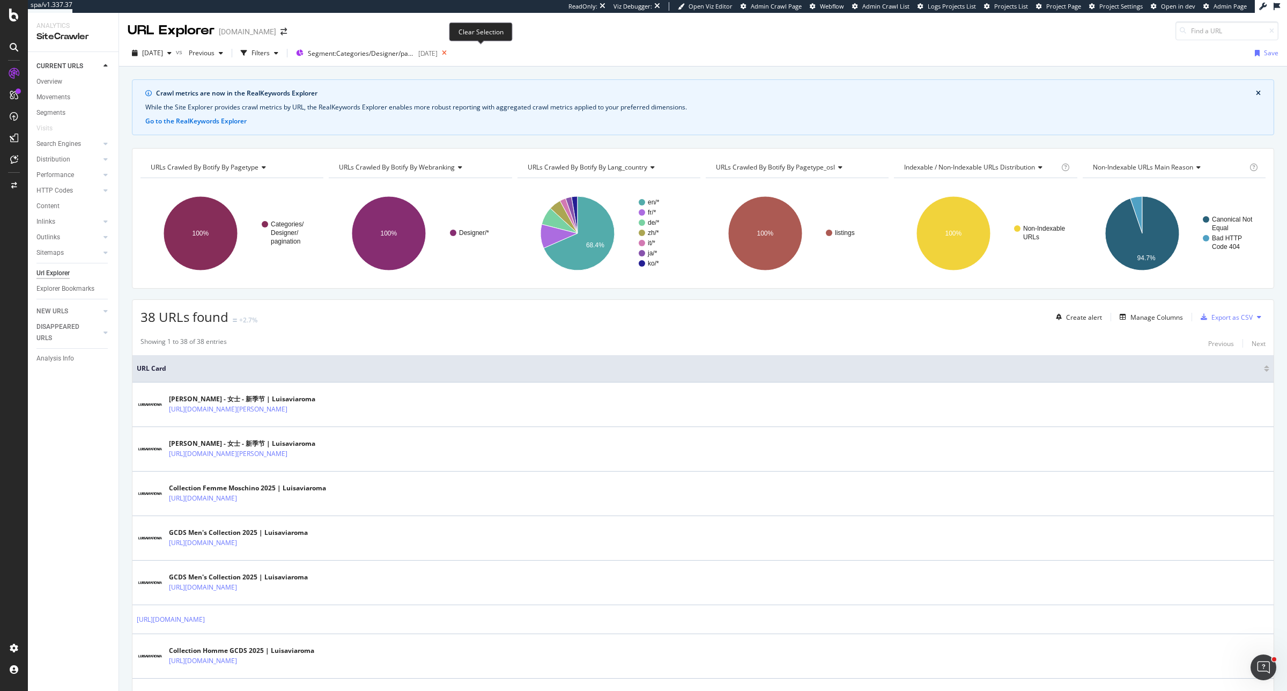
click at [451, 52] on icon at bounding box center [444, 53] width 13 height 15
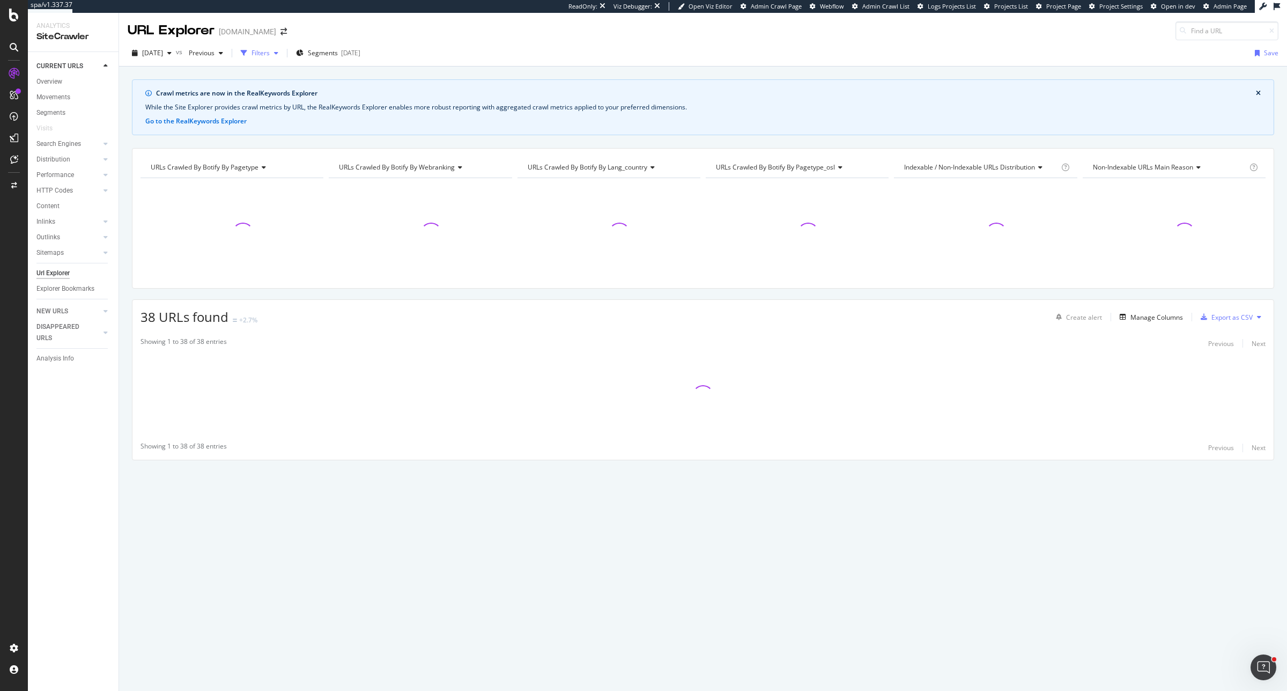
click at [283, 52] on div "button" at bounding box center [276, 53] width 13 height 6
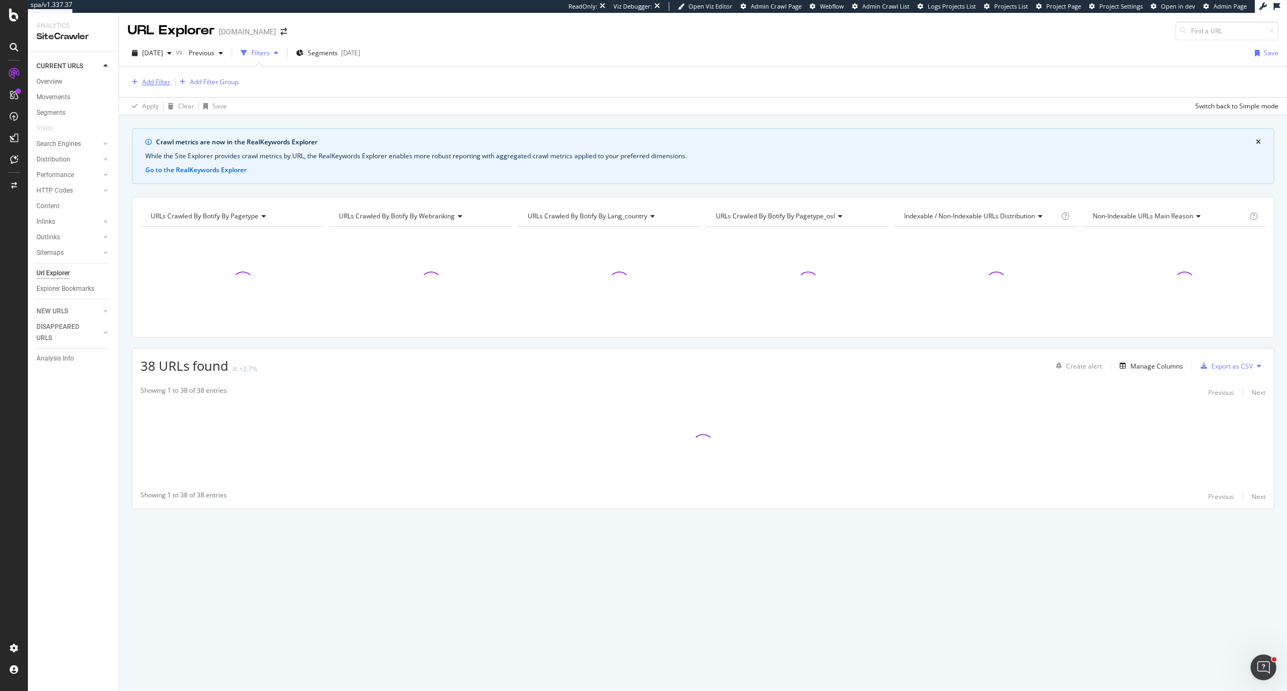
click at [156, 78] on div "Add Filter" at bounding box center [156, 81] width 28 height 9
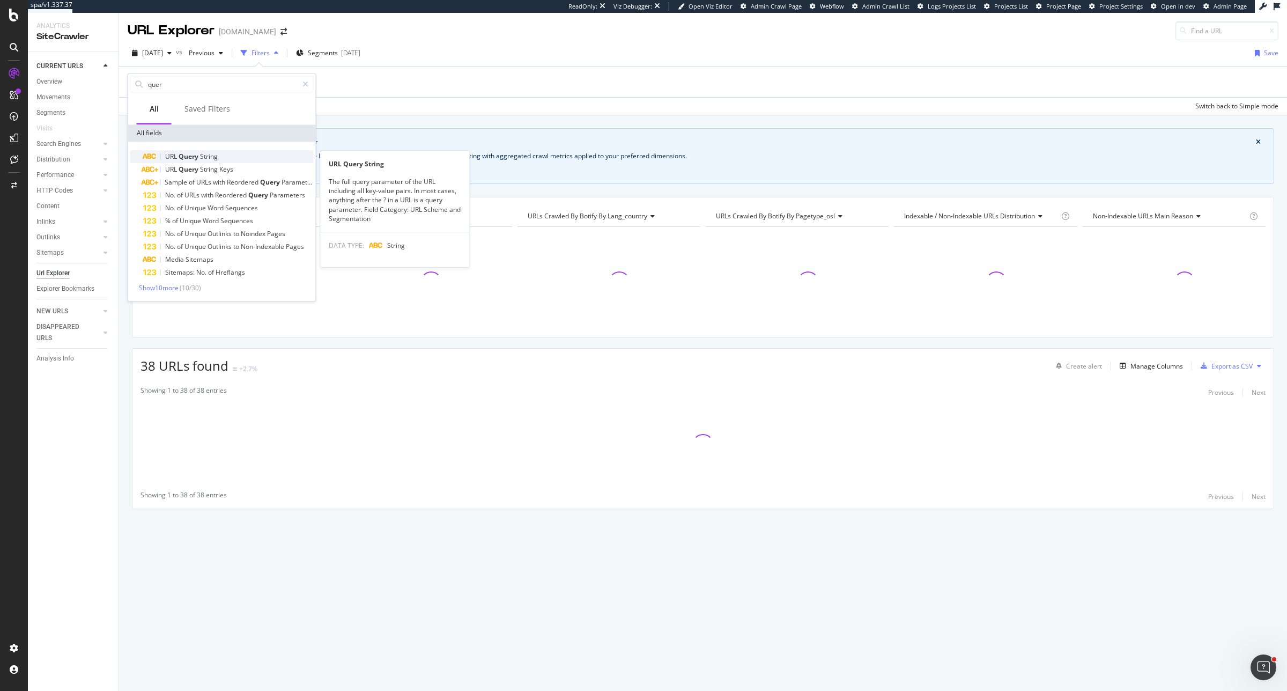
type input "quer"
click at [211, 159] on span "String" at bounding box center [209, 156] width 18 height 9
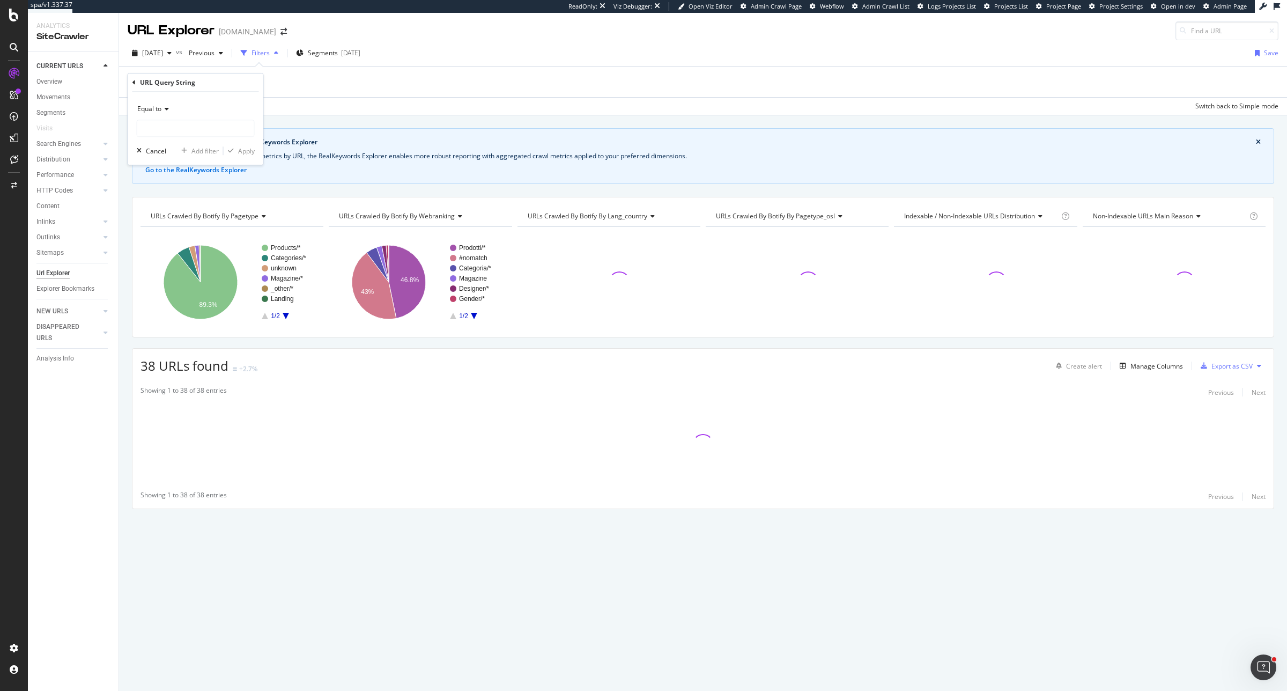
click at [173, 107] on div "Equal to" at bounding box center [196, 108] width 118 height 17
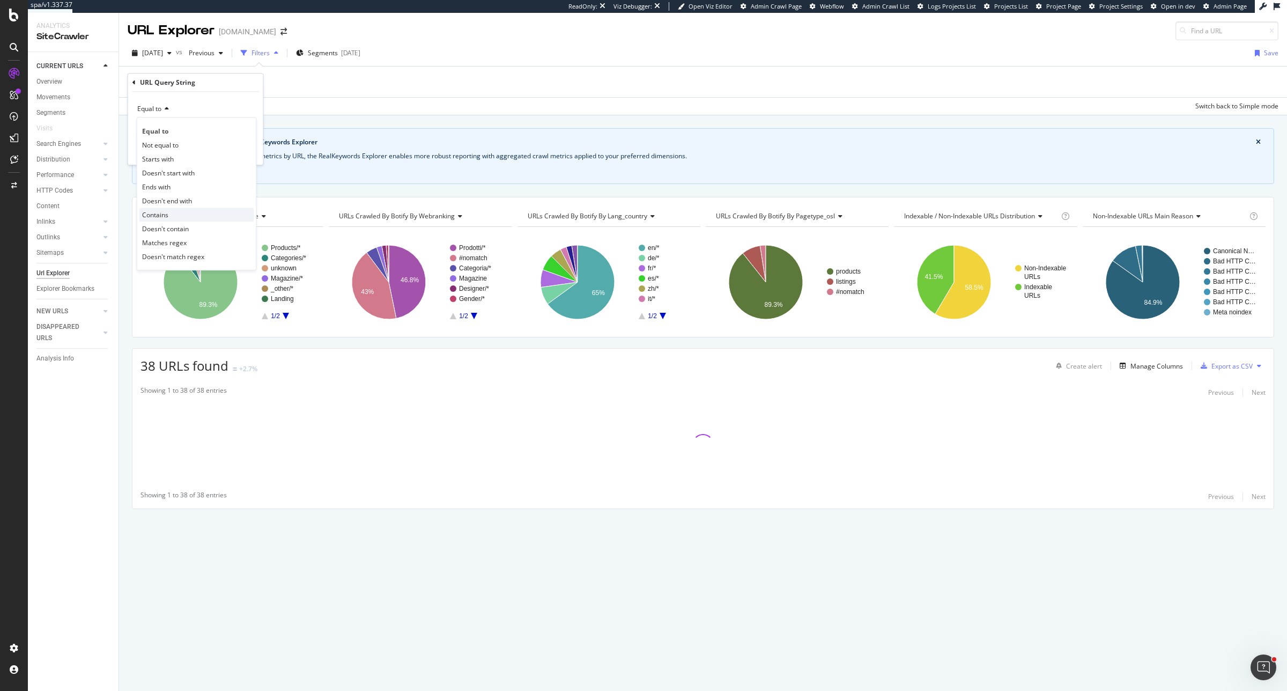
click at [171, 218] on div "Contains" at bounding box center [196, 215] width 115 height 14
click at [200, 128] on input "text" at bounding box center [195, 128] width 117 height 17
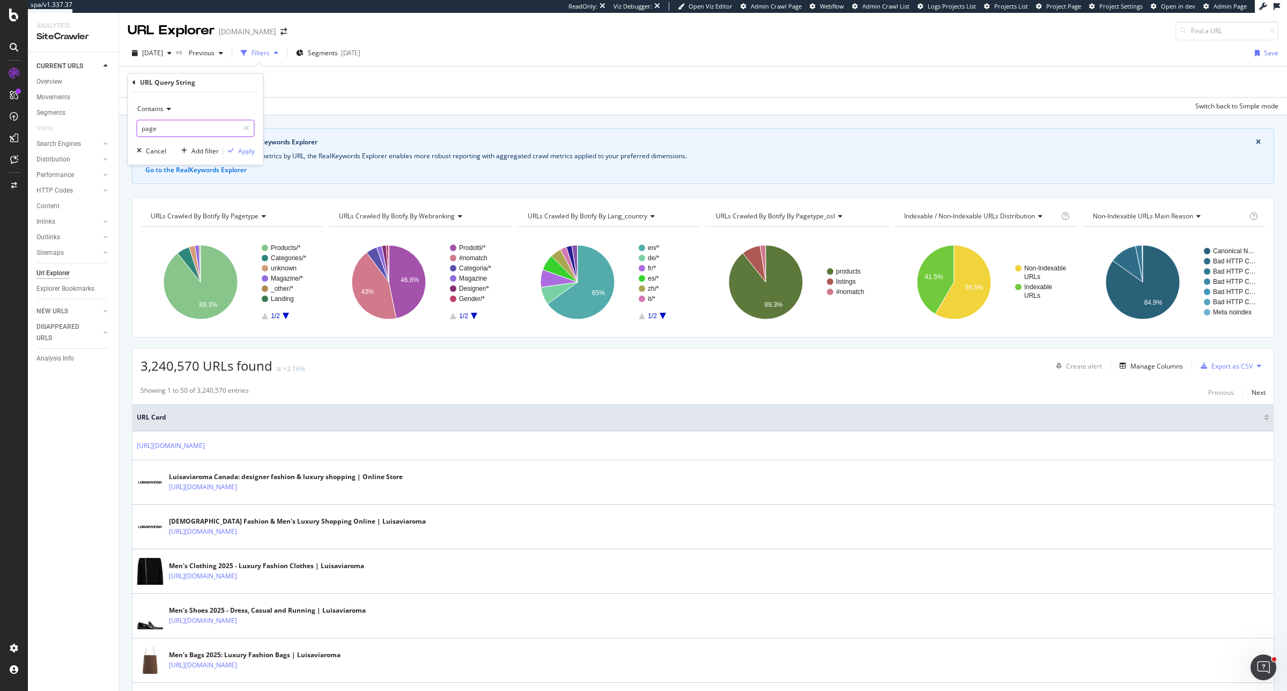
type input "page"
click at [248, 159] on div "Contains page Cancel Add filter Apply" at bounding box center [195, 128] width 135 height 73
click at [245, 152] on div "Apply" at bounding box center [246, 150] width 17 height 9
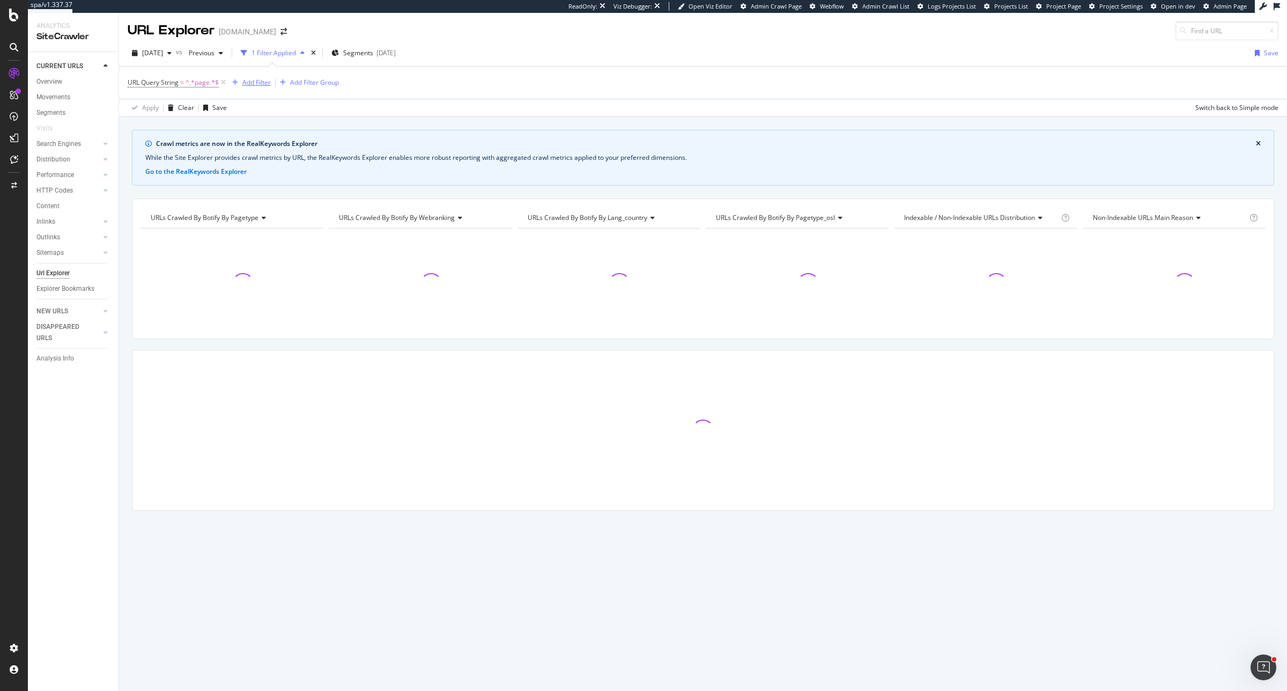
click at [248, 82] on div "Add Filter" at bounding box center [256, 82] width 28 height 9
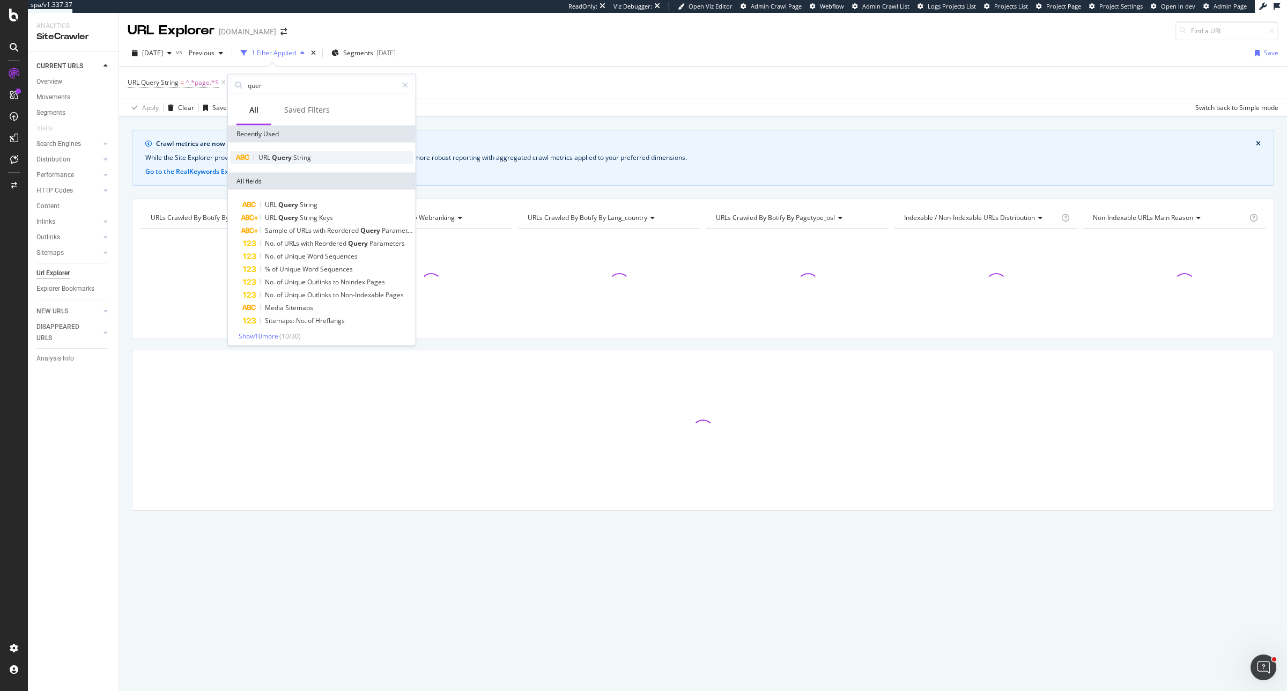
click at [285, 153] on span "Query" at bounding box center [282, 157] width 21 height 9
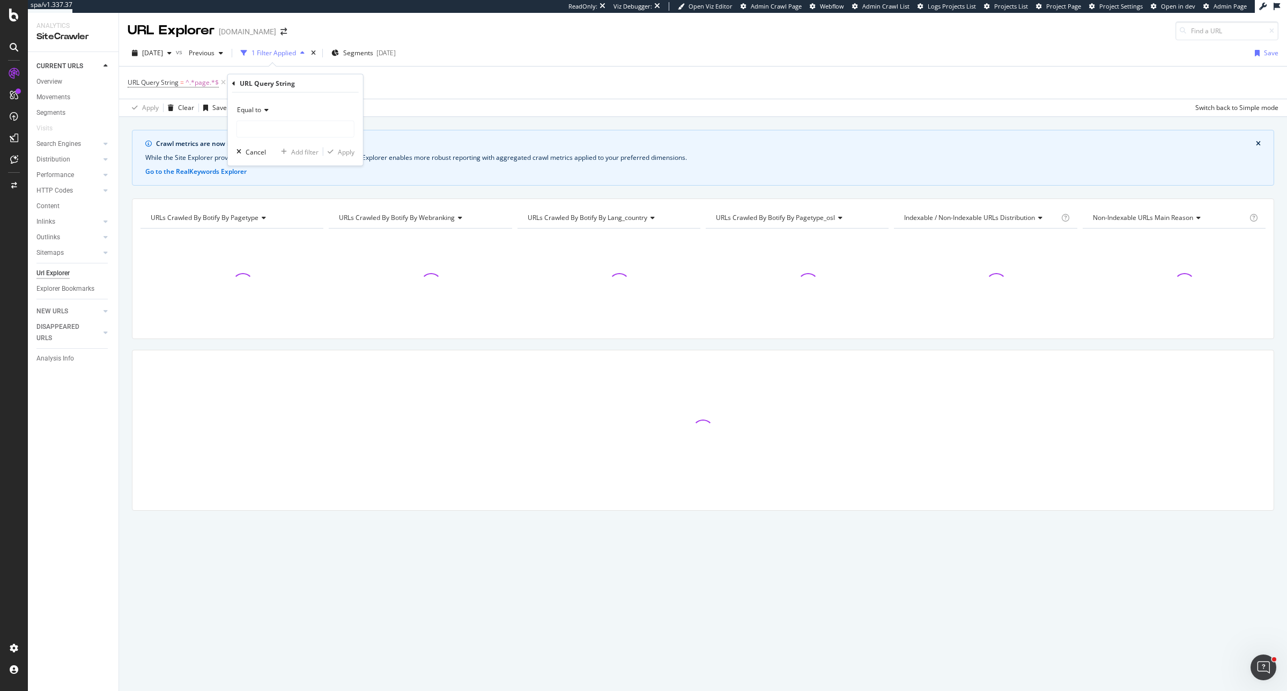
click at [266, 110] on icon at bounding box center [265, 110] width 8 height 6
click at [278, 216] on div "Contains" at bounding box center [296, 216] width 115 height 14
click at [287, 122] on input "text" at bounding box center [295, 129] width 117 height 17
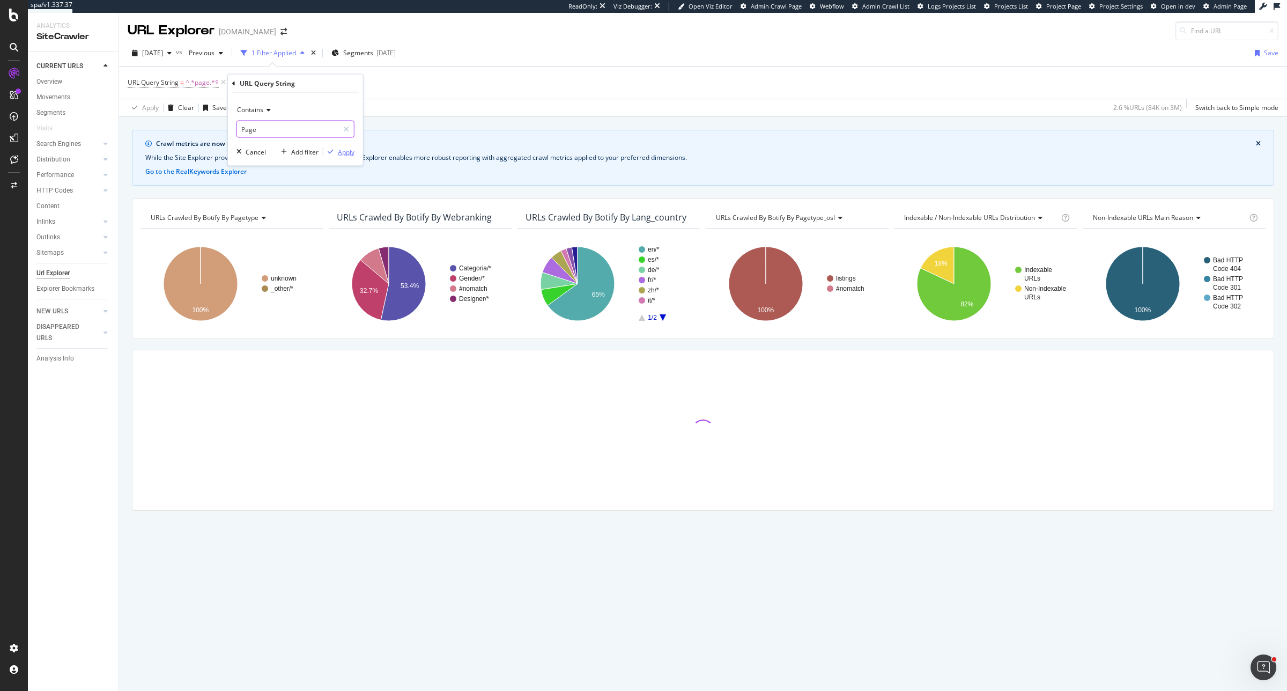
type input "Page"
click at [352, 152] on div "Apply" at bounding box center [346, 151] width 17 height 9
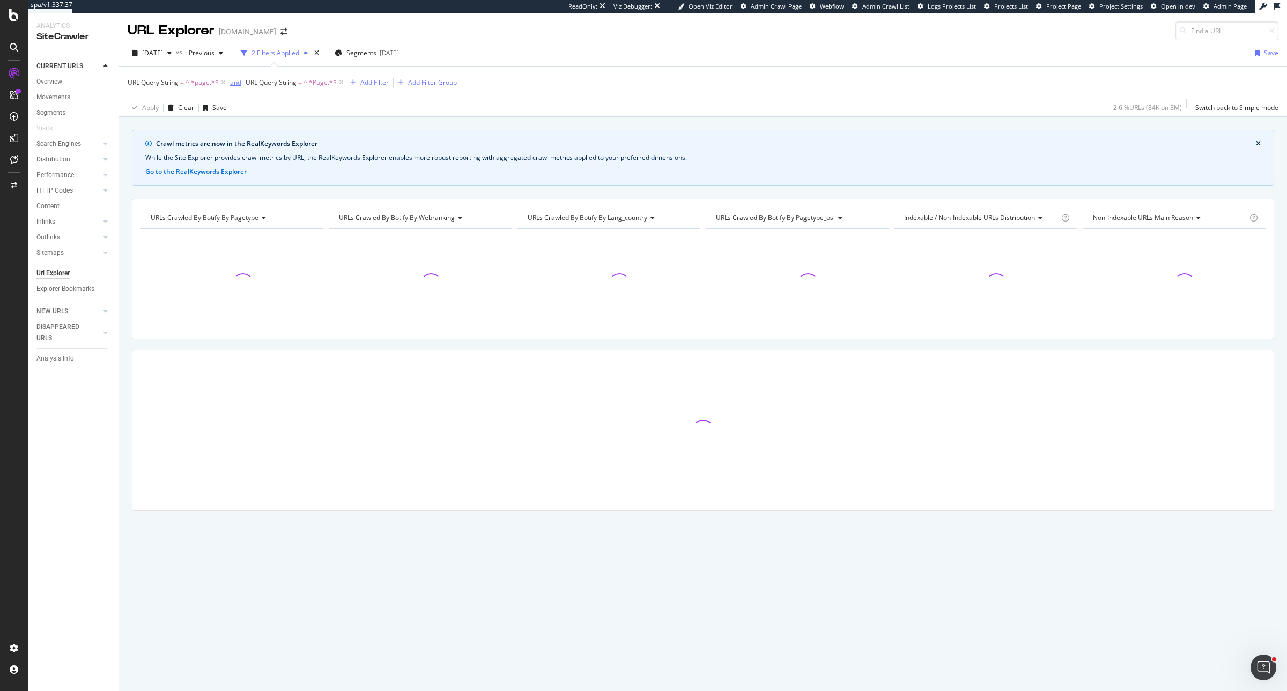
click at [237, 81] on div "and" at bounding box center [235, 82] width 11 height 9
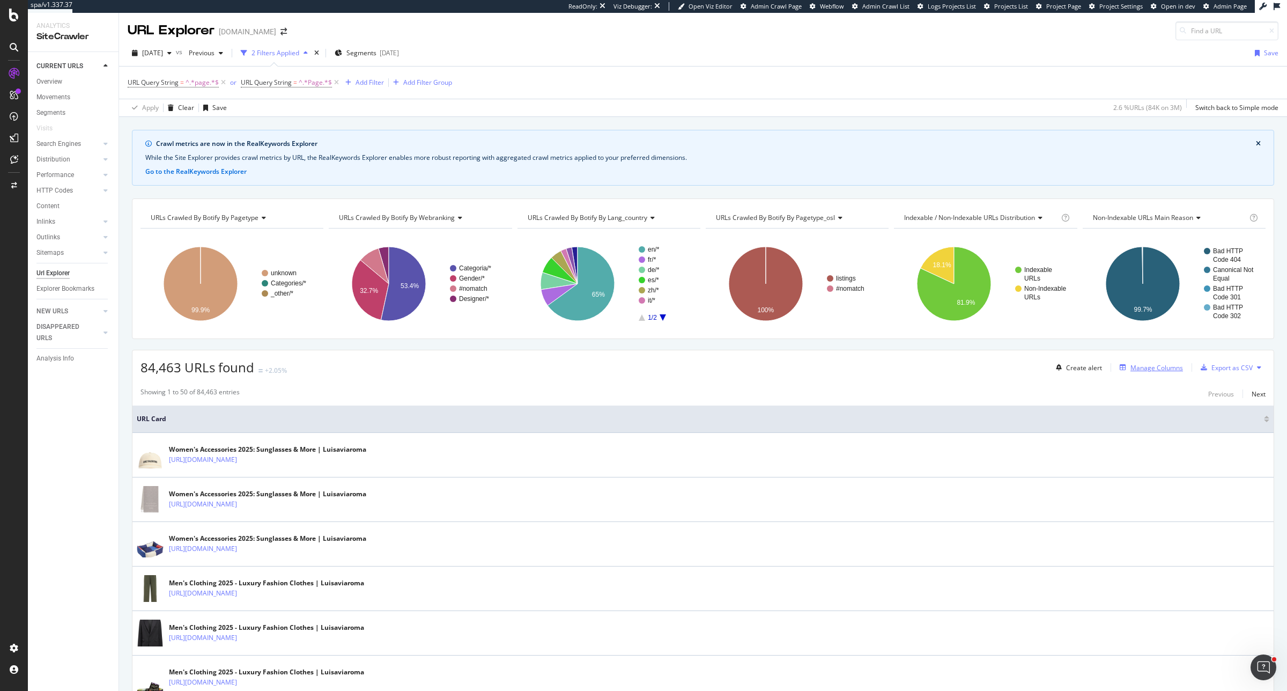
click at [1029, 368] on div "Manage Columns" at bounding box center [1156, 367] width 53 height 9
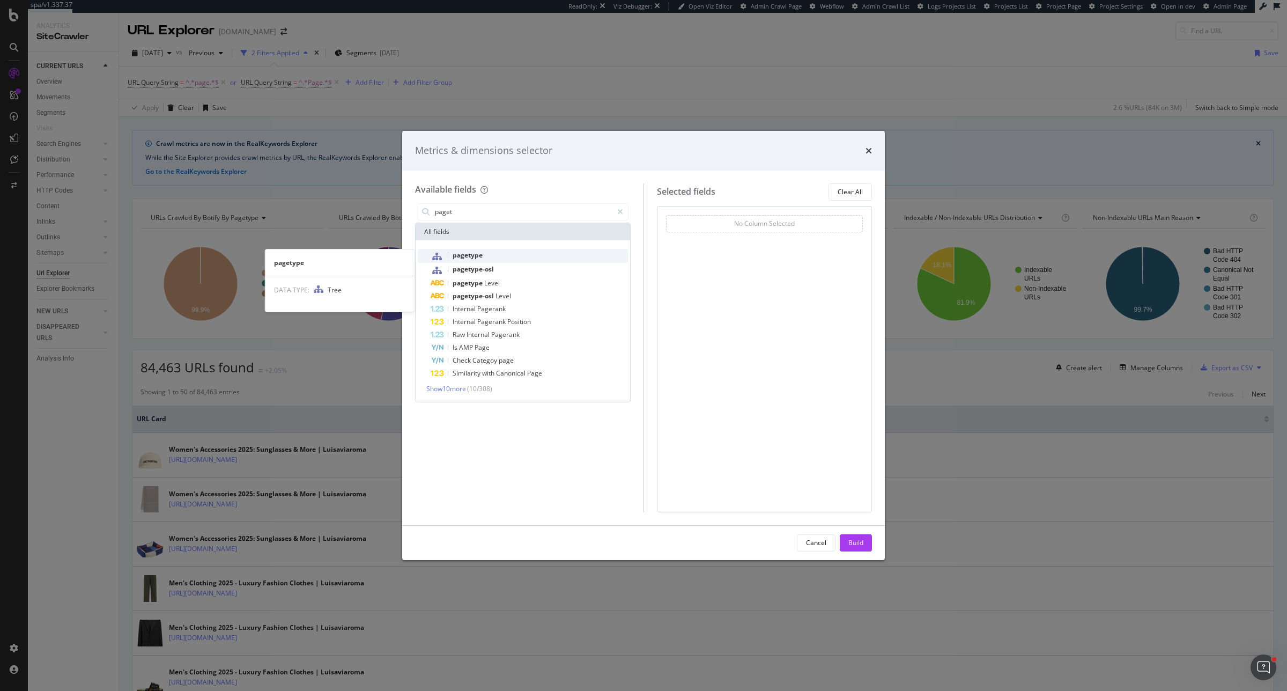
type input "paget"
click at [527, 255] on div "pagetype" at bounding box center [529, 256] width 197 height 14
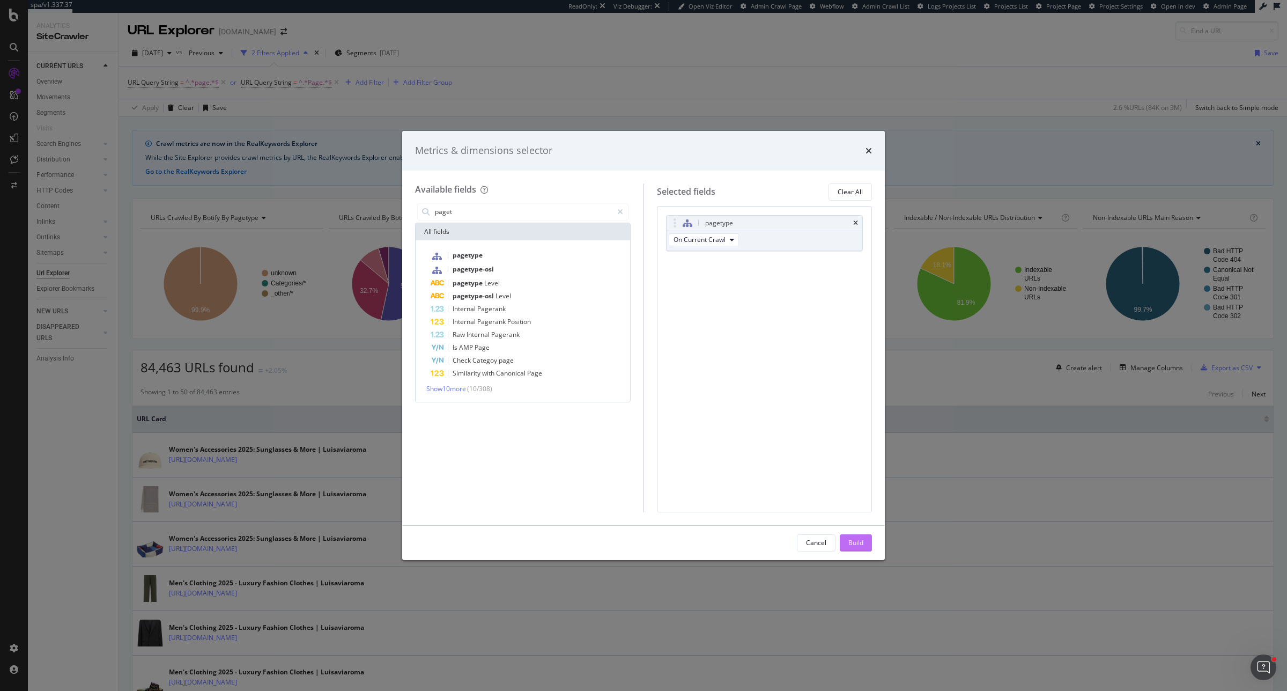
click at [854, 538] on div "Build" at bounding box center [855, 542] width 15 height 9
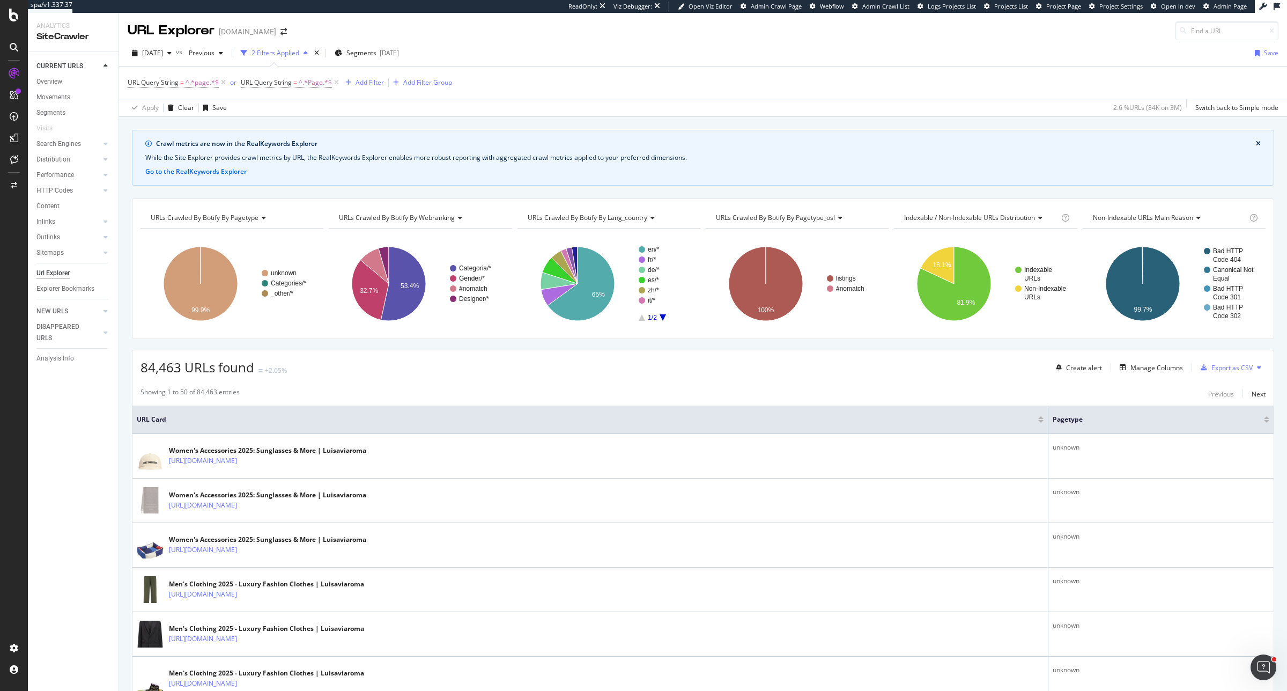
drag, startPoint x: 1057, startPoint y: 419, endPoint x: 853, endPoint y: 419, distance: 204.3
click at [854, 419] on th "URL Card" at bounding box center [590, 419] width 916 height 28
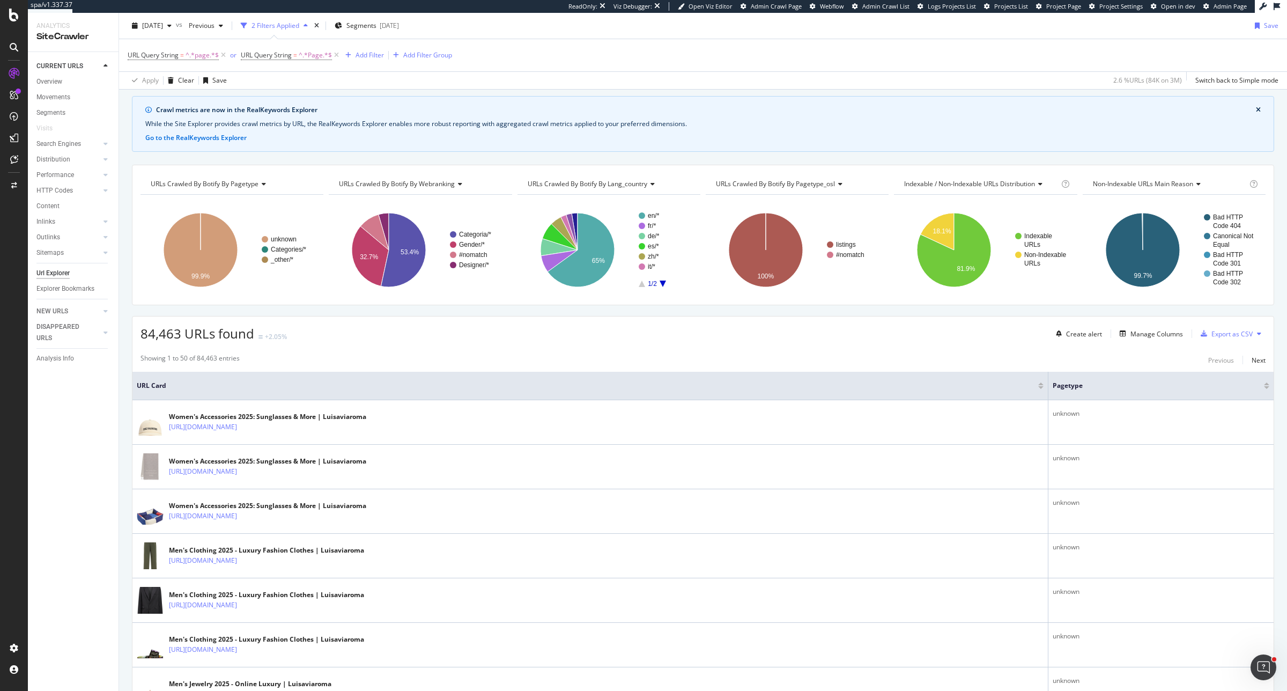
scroll to position [67, 0]
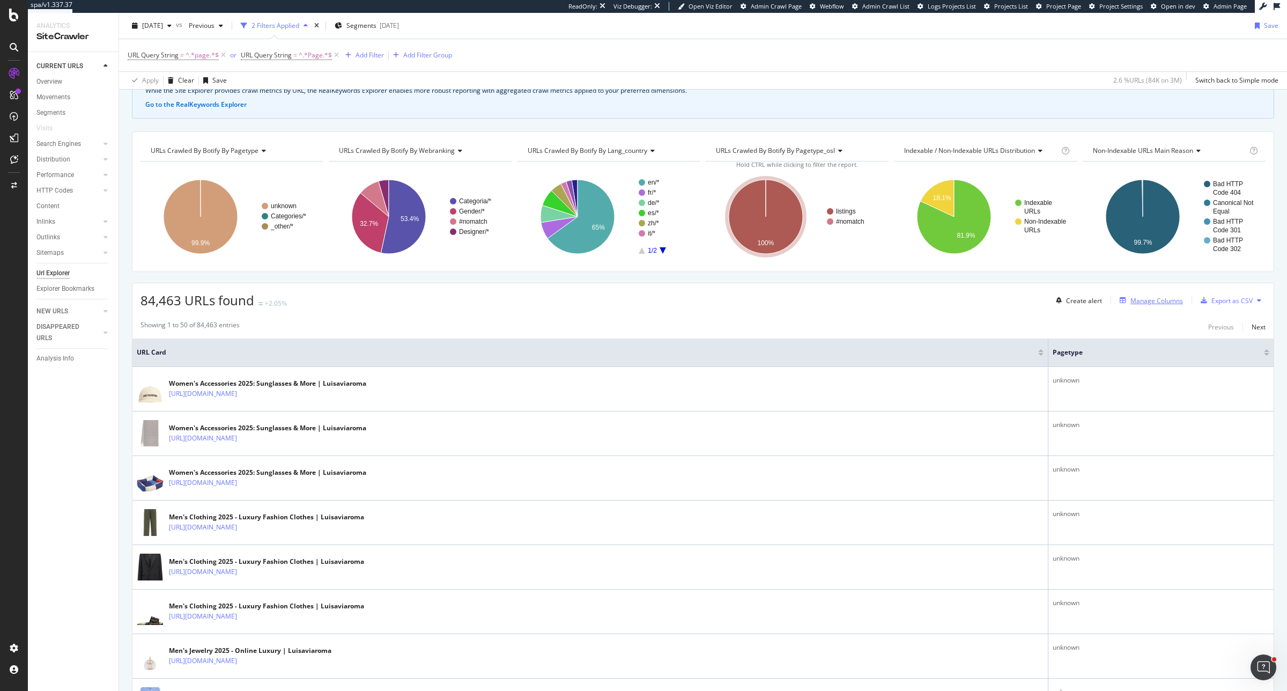
click at [1029, 301] on div "Manage Columns" at bounding box center [1156, 300] width 53 height 9
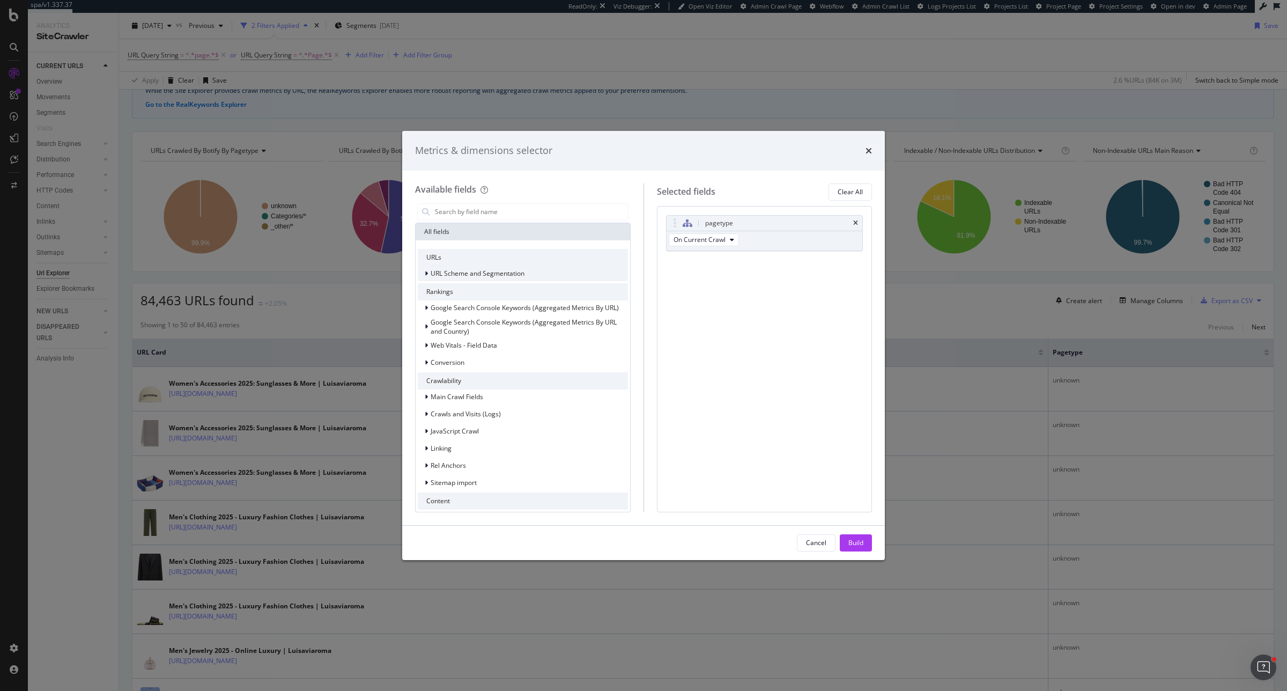
click at [479, 270] on span "URL Scheme and Segmentation" at bounding box center [478, 273] width 94 height 9
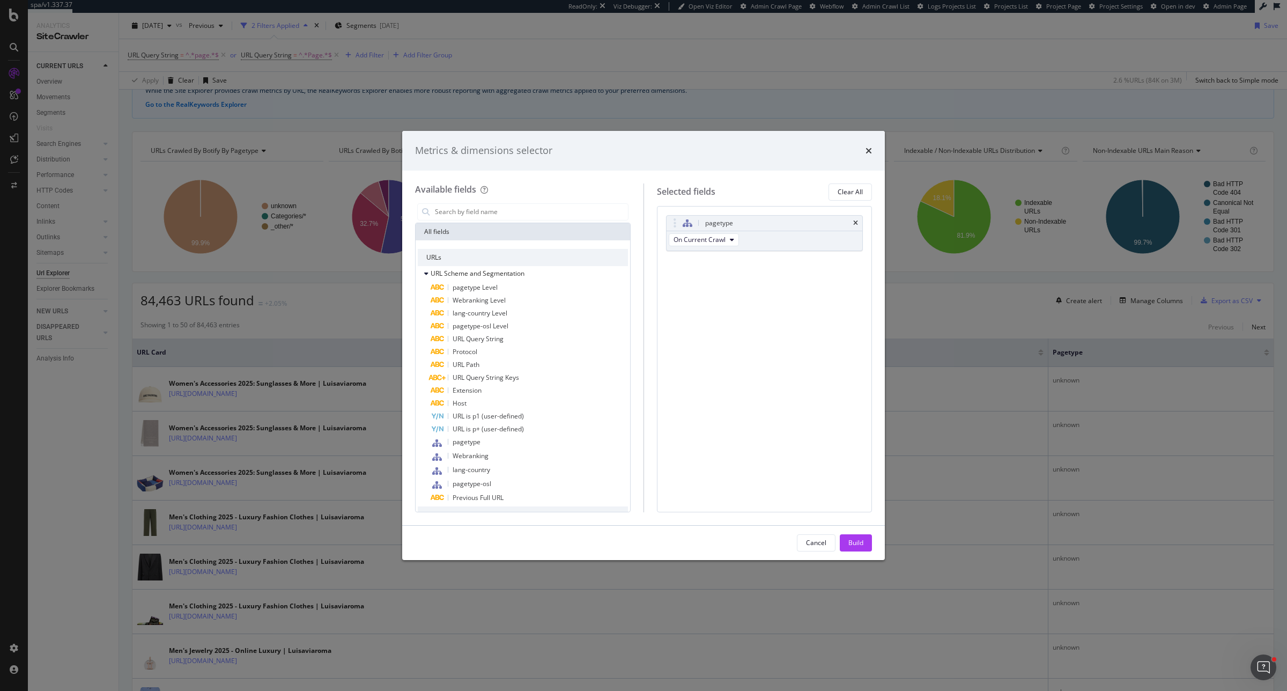
click at [687, 346] on div "pagetype On Current Crawl You can use this field as a To pick up a draggable it…" at bounding box center [765, 359] width 216 height 306
click at [866, 150] on icon "times" at bounding box center [868, 150] width 6 height 9
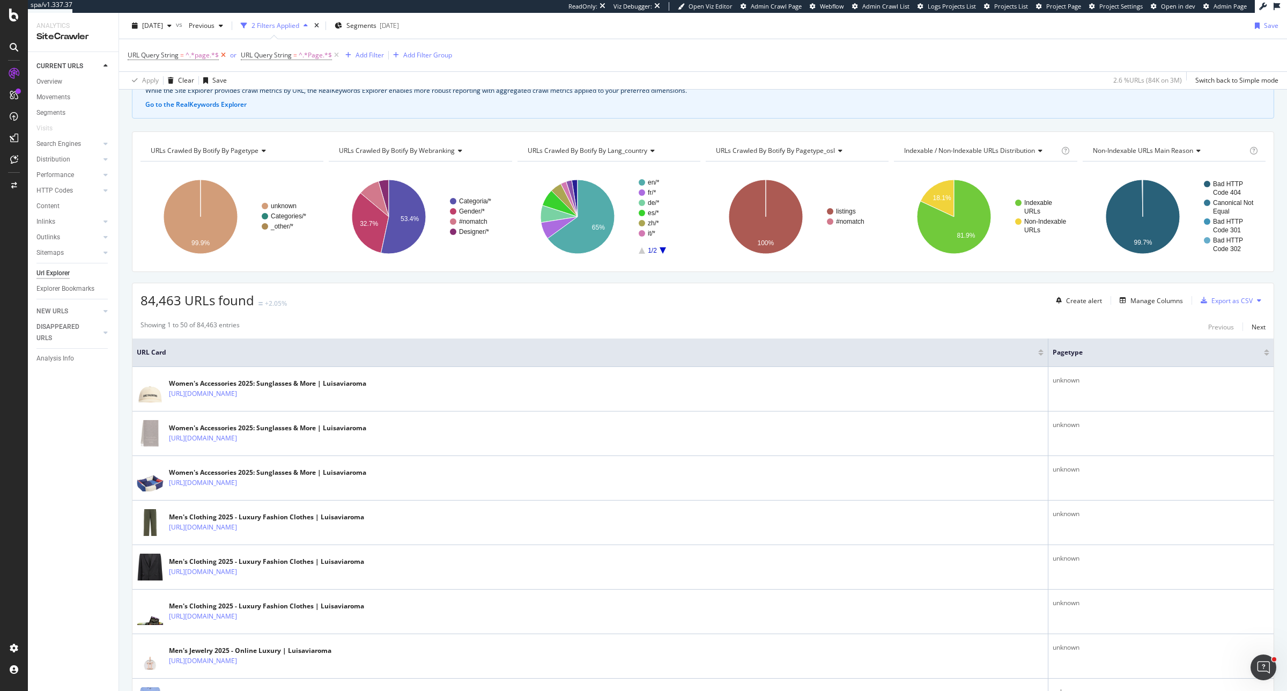
click at [220, 55] on icon at bounding box center [223, 55] width 9 height 11
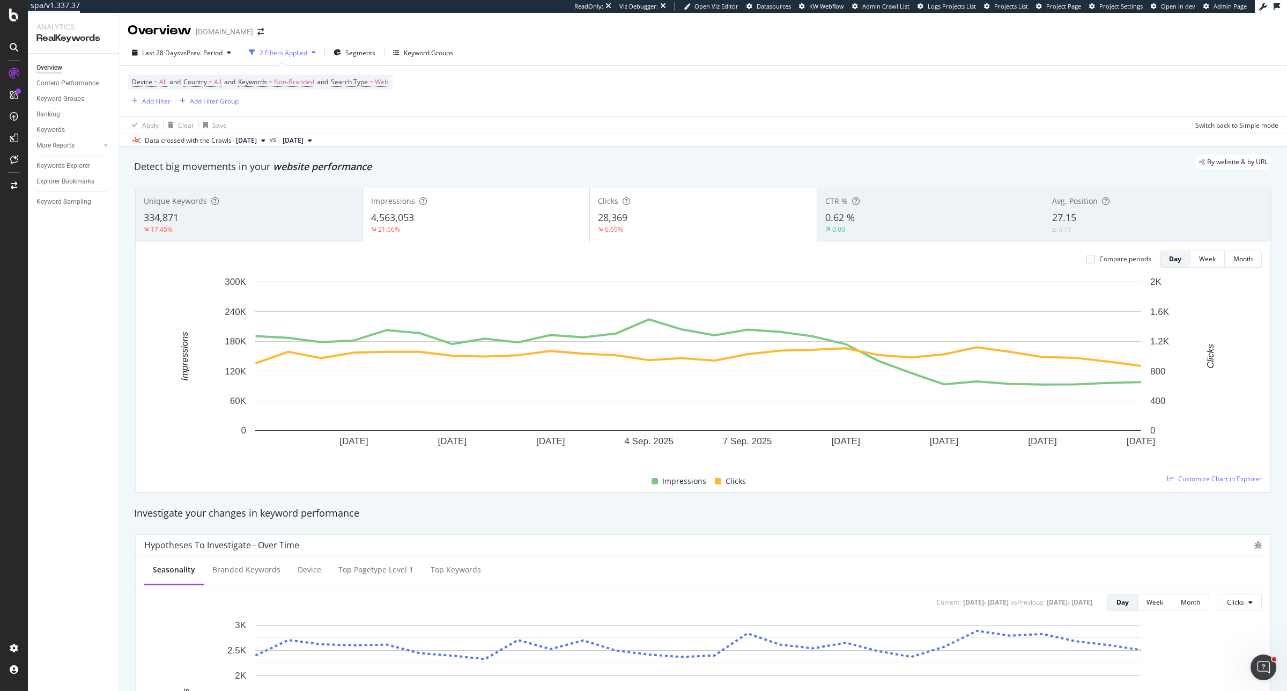
click at [1066, 209] on div "Avg. Position 27.15 0.71" at bounding box center [1157, 215] width 227 height 48
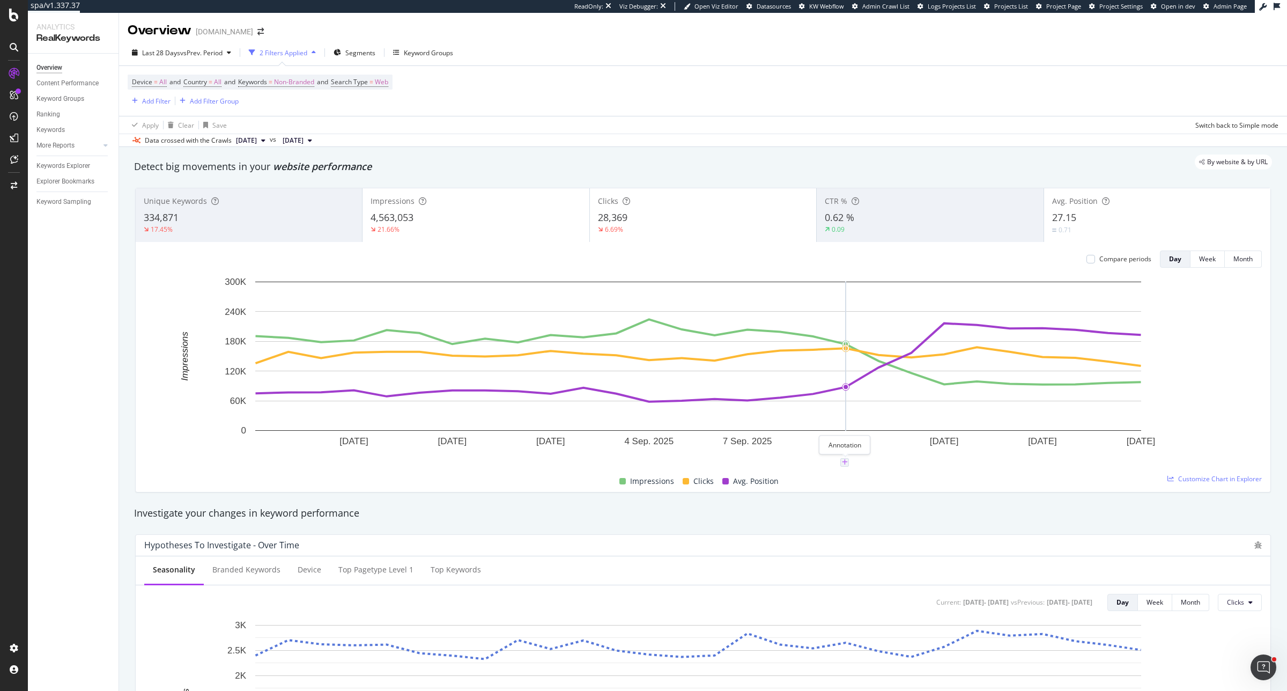
click at [846, 462] on icon "plus" at bounding box center [845, 462] width 6 height 6
click at [854, 364] on input "2025-09-10" at bounding box center [831, 363] width 68 height 20
type input "2025-09-11"
click at [850, 390] on textarea at bounding box center [844, 398] width 95 height 33
type textarea "Google drops the &num=100 parameter"
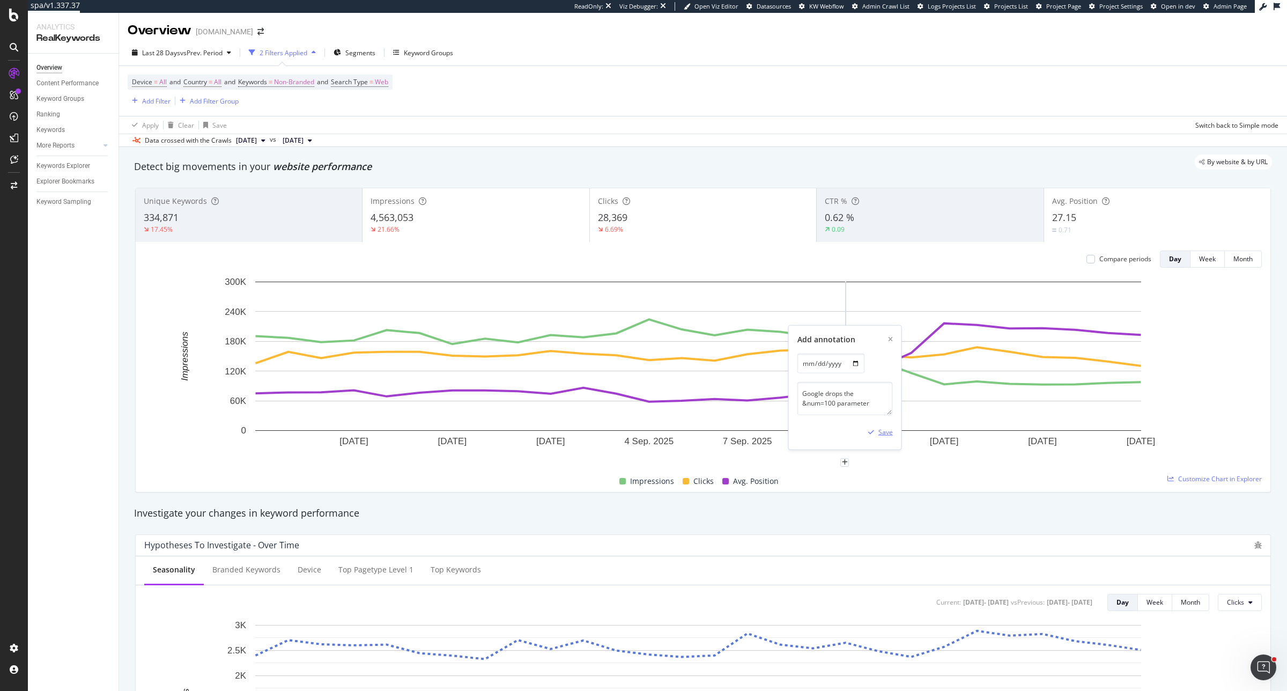
click at [883, 435] on div "Save" at bounding box center [885, 431] width 14 height 9
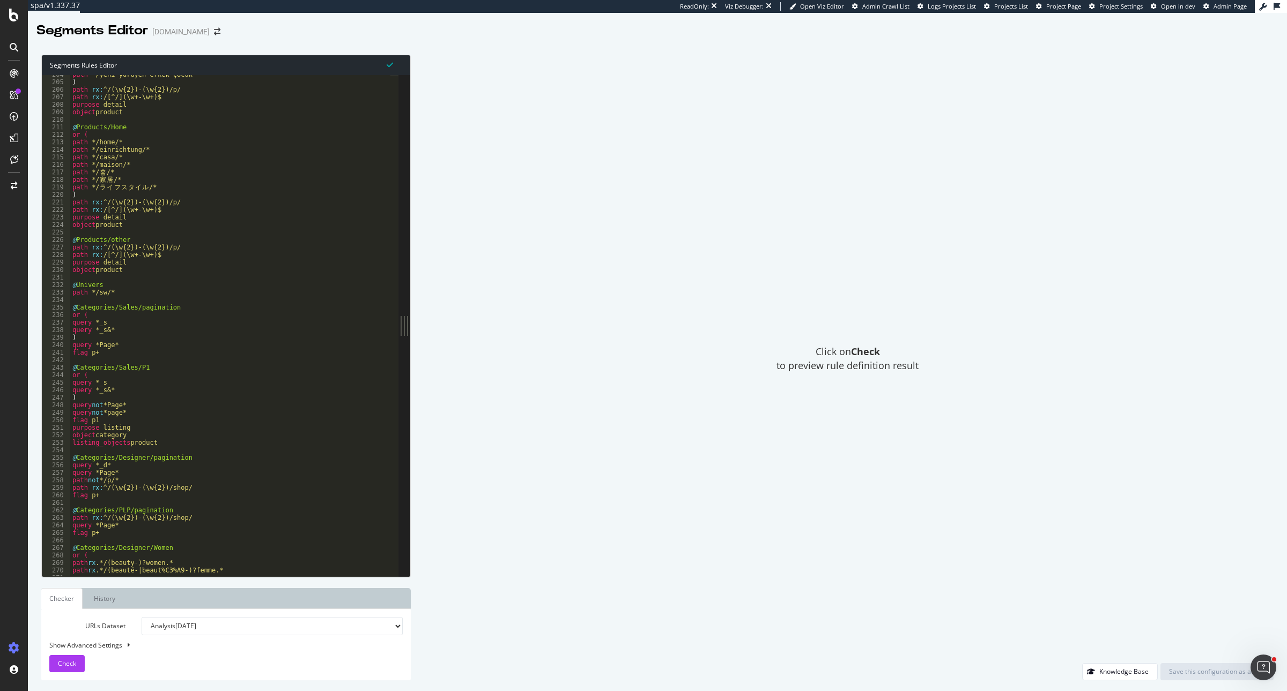
scroll to position [1528, 0]
click at [132, 347] on div "path */yeni-yürüyen-erkek-çocuk* ) path rx : ^/(\w{2})-(\w{2})/p/ path rx : /[^…" at bounding box center [528, 325] width 917 height 508
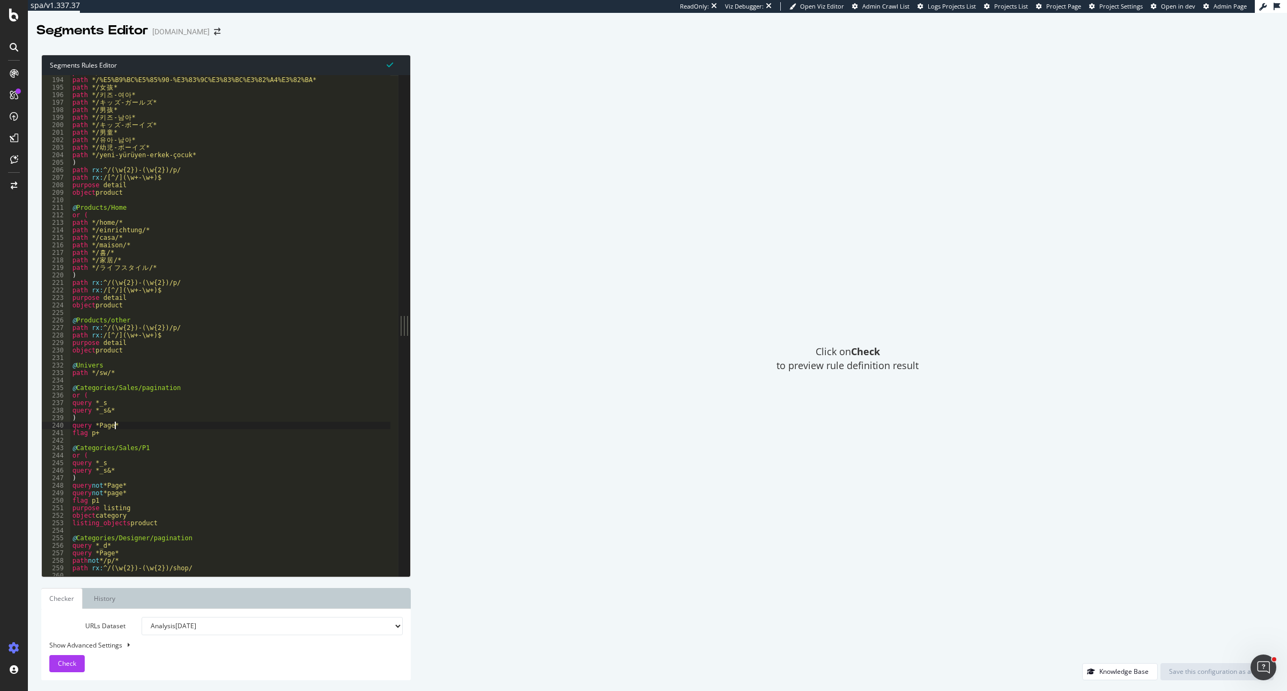
scroll to position [1448, 0]
click at [71, 425] on div "path */%ED%82%A4%EC%A6%88-%EB%82%A8%EC%95%84* path */%E5%B9%BC%E5%85%90-%E3%83%…" at bounding box center [528, 323] width 917 height 508
click at [94, 425] on div "path */%ED%82%A4%EC%A6%88-%EB%82%A8%EC%95%84* path */%E5%B9%BC%E5%85%90-%E3%83%…" at bounding box center [528, 323] width 917 height 508
click at [113, 426] on div "path */%ED%82%A4%EC%A6%88-%EB%82%A8%EC%95%84* path */%E5%B9%BC%E5%85%90-%E3%83%…" at bounding box center [528, 323] width 917 height 508
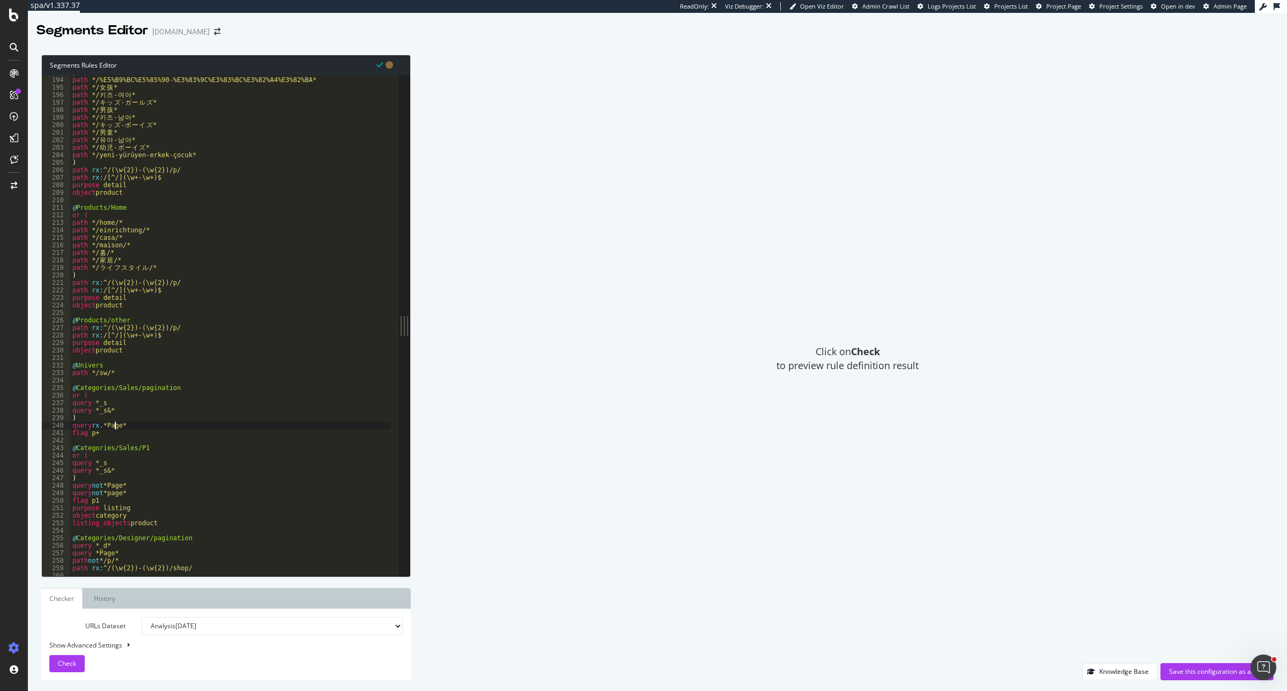
click at [111, 426] on div "path */%ED%82%A4%EC%A6%88-%EB%82%A8%EC%95%84* path */%E5%B9%BC%E5%85%90-%E3%83%…" at bounding box center [528, 323] width 917 height 508
click at [130, 425] on div "path */%ED%82%A4%EC%A6%88-%EB%82%A8%EC%95%84* path */%E5%B9%BC%E5%85%90-%E3%83%…" at bounding box center [528, 323] width 917 height 508
type textarea "query rx .*(Page|page).*"
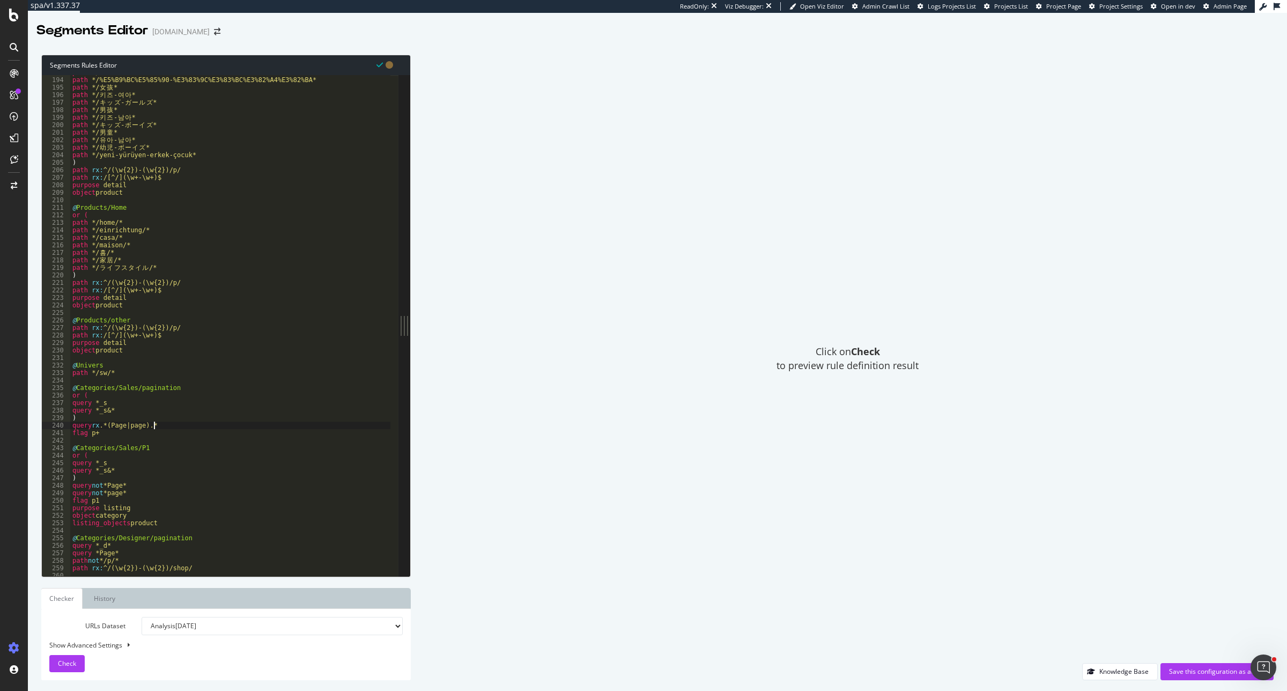
click at [129, 552] on button at bounding box center [128, 645] width 9 height 12
select select "5000"
select select "100"
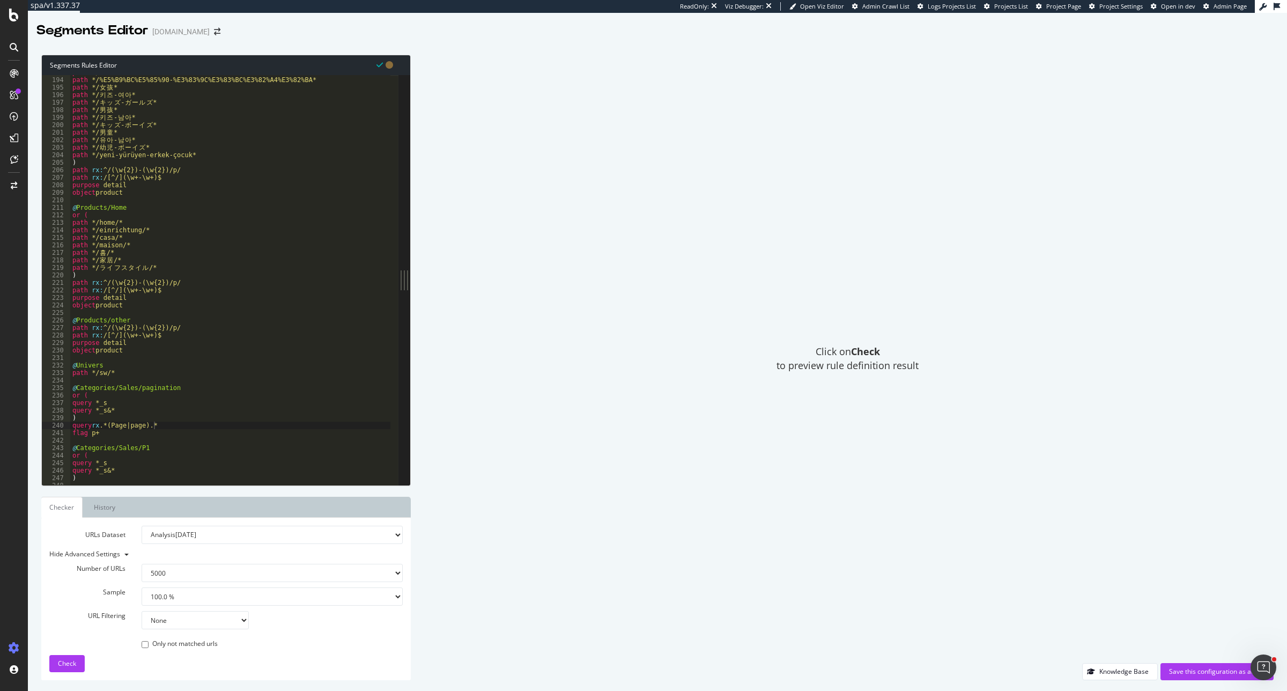
click at [164, 552] on select "None Equal to Not equal to Starts with Doesn't start with Ends with Doesn't end…" at bounding box center [195, 620] width 107 height 18
select select "contains"
click at [142, 552] on select "None Equal to Not equal to Starts with Doesn't start with Ends with Doesn't end…" at bounding box center [195, 620] width 107 height 18
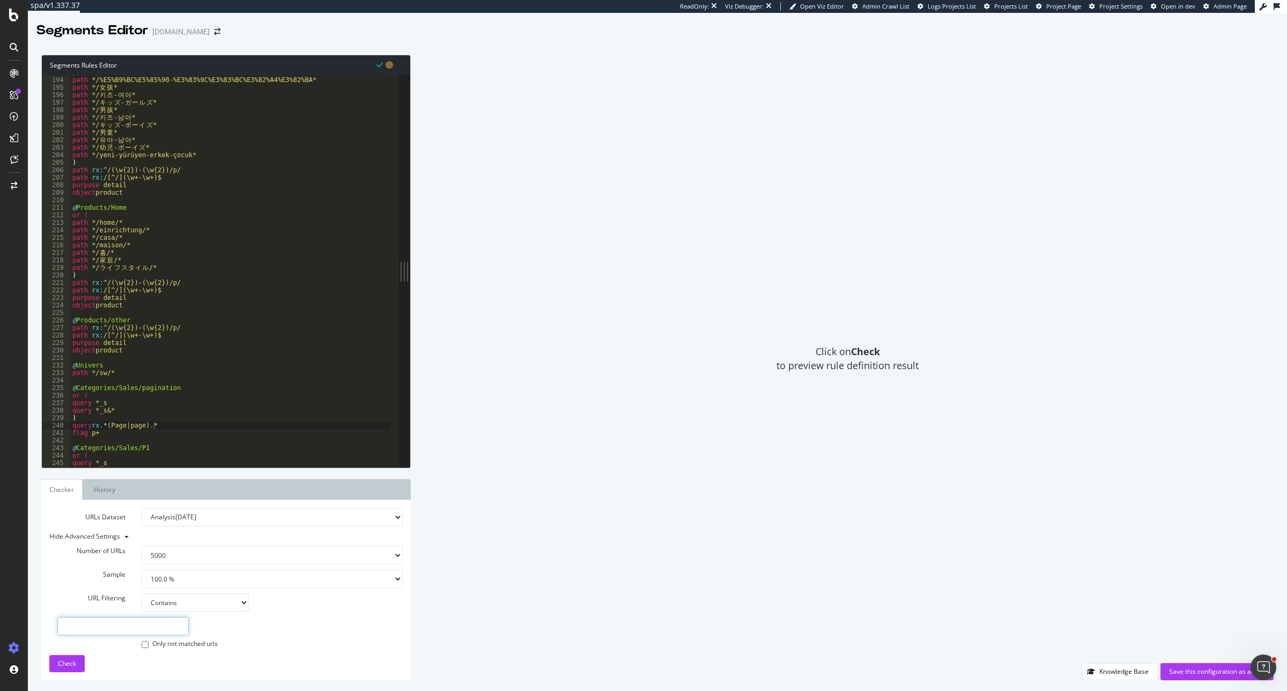
click at [156, 552] on input "text" at bounding box center [122, 626] width 131 height 18
type input "page"
drag, startPoint x: 167, startPoint y: 426, endPoint x: 72, endPoint y: 424, distance: 94.9
click at [72, 424] on div "path */%ED%82%A4%EC%A6%88-%EB%82%A8%EC%95%84* path */%E5%B9%BC%E5%85%90-%E3%83%…" at bounding box center [528, 268] width 917 height 399
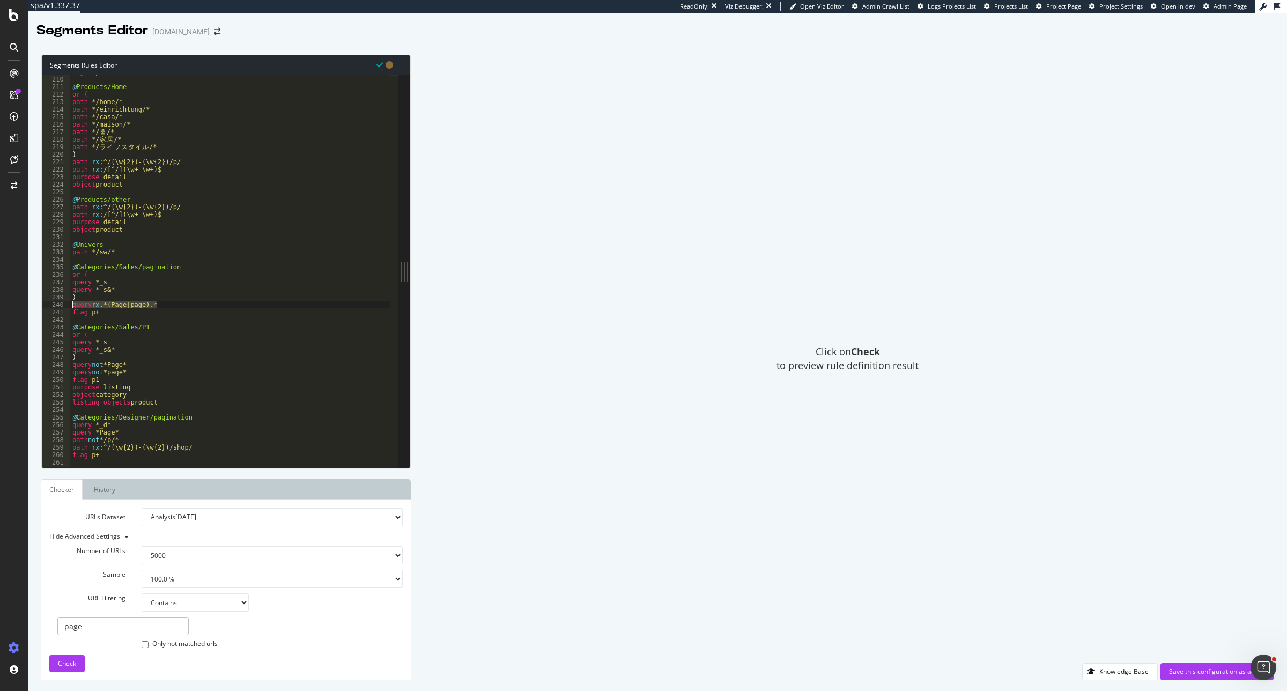
scroll to position [1609, 0]
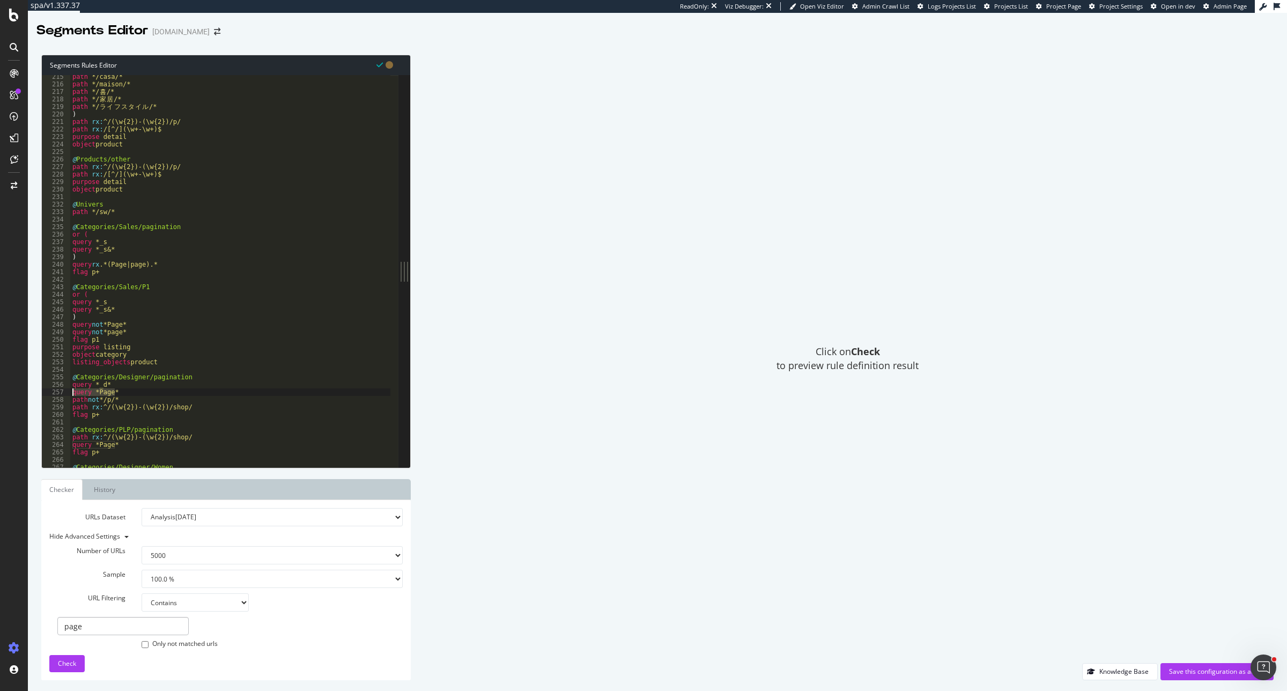
drag, startPoint x: 121, startPoint y: 392, endPoint x: 63, endPoint y: 392, distance: 57.9
click at [63, 392] on div "query rx .*(Page|page).* 215 216 217 218 219 220 221 222 223 224 225 226 227 22…" at bounding box center [220, 271] width 357 height 392
paste textarea "rx .*(Page|page)."
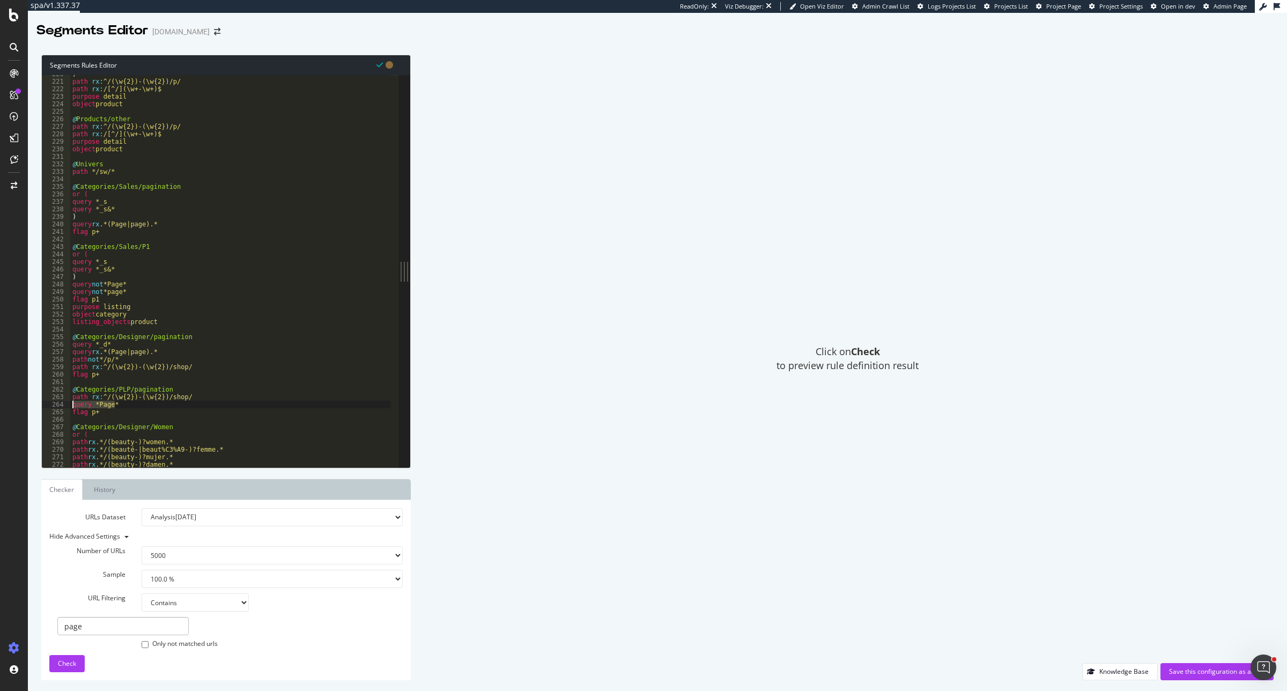
drag, startPoint x: 124, startPoint y: 404, endPoint x: 63, endPoint y: 405, distance: 61.7
click at [63, 405] on div "query rx .*(Page|page).* 220 221 222 223 224 225 226 227 228 229 230 231 232 23…" at bounding box center [220, 271] width 357 height 392
paste textarea "rx .*(Page|page)."
type textarea "query rx .*(Page|page).*"
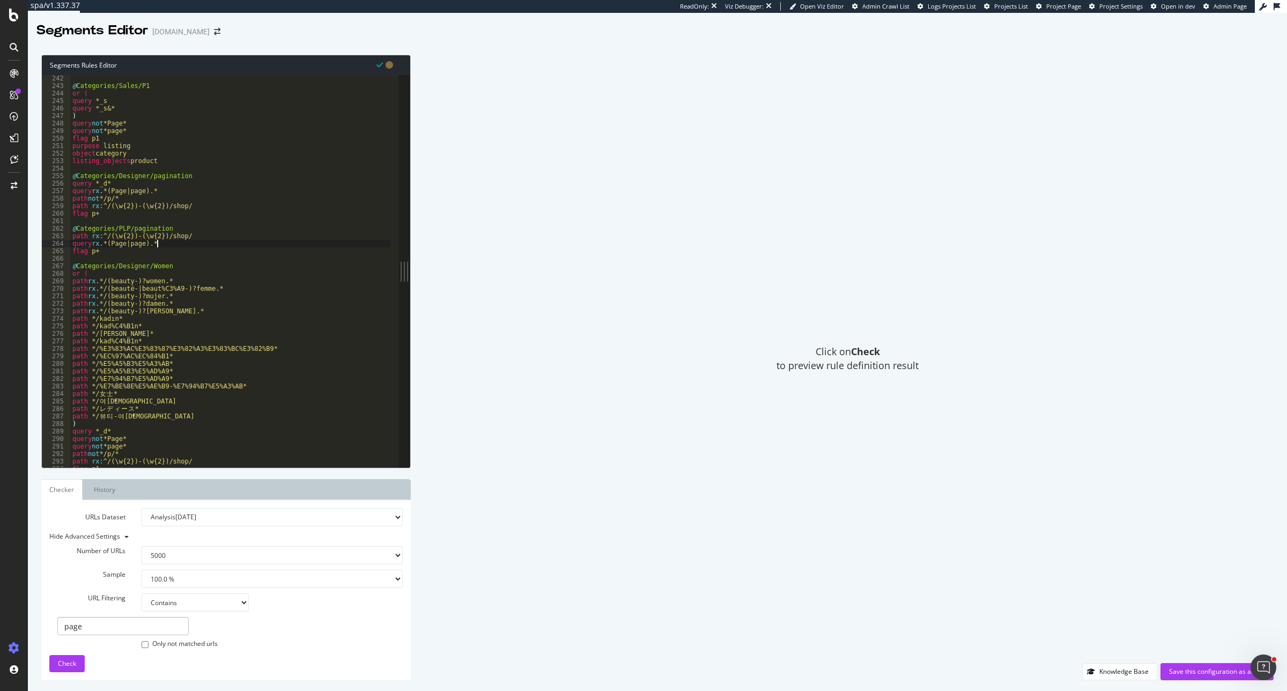
scroll to position [1850, 0]
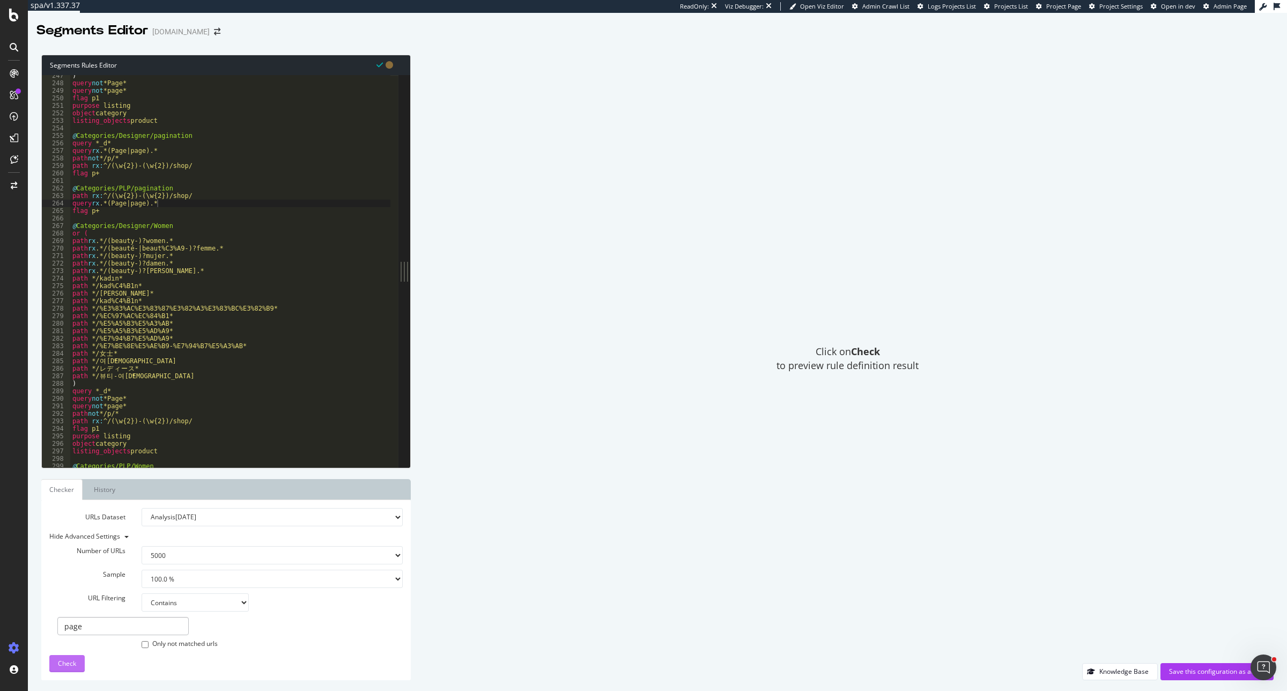
click at [76, 552] on button "Check" at bounding box center [66, 663] width 35 height 17
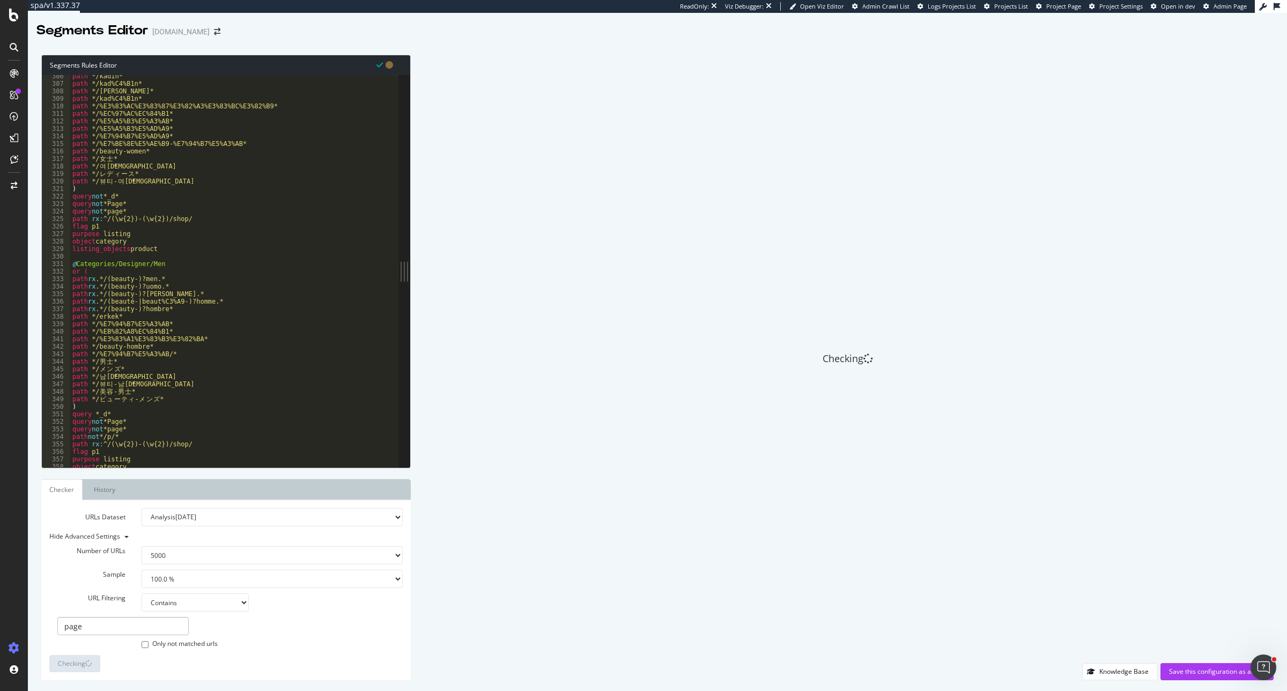
scroll to position [2292, 0]
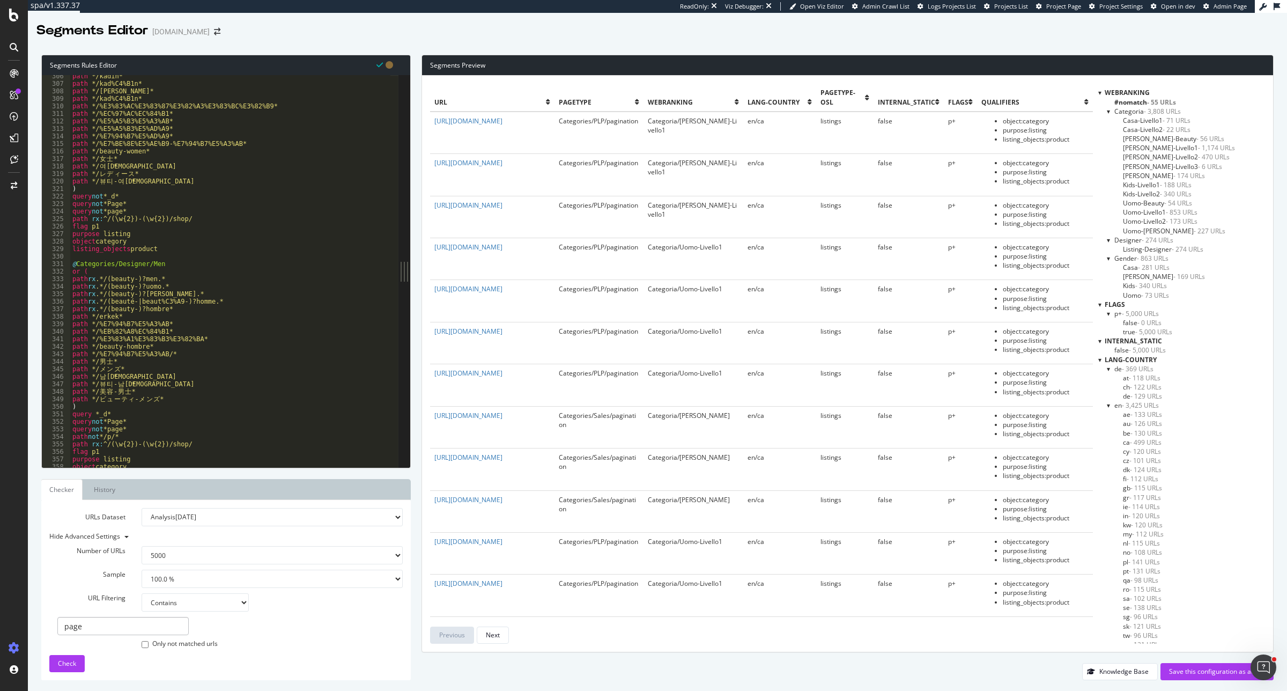
click at [1029, 92] on div at bounding box center [1099, 92] width 3 height 9
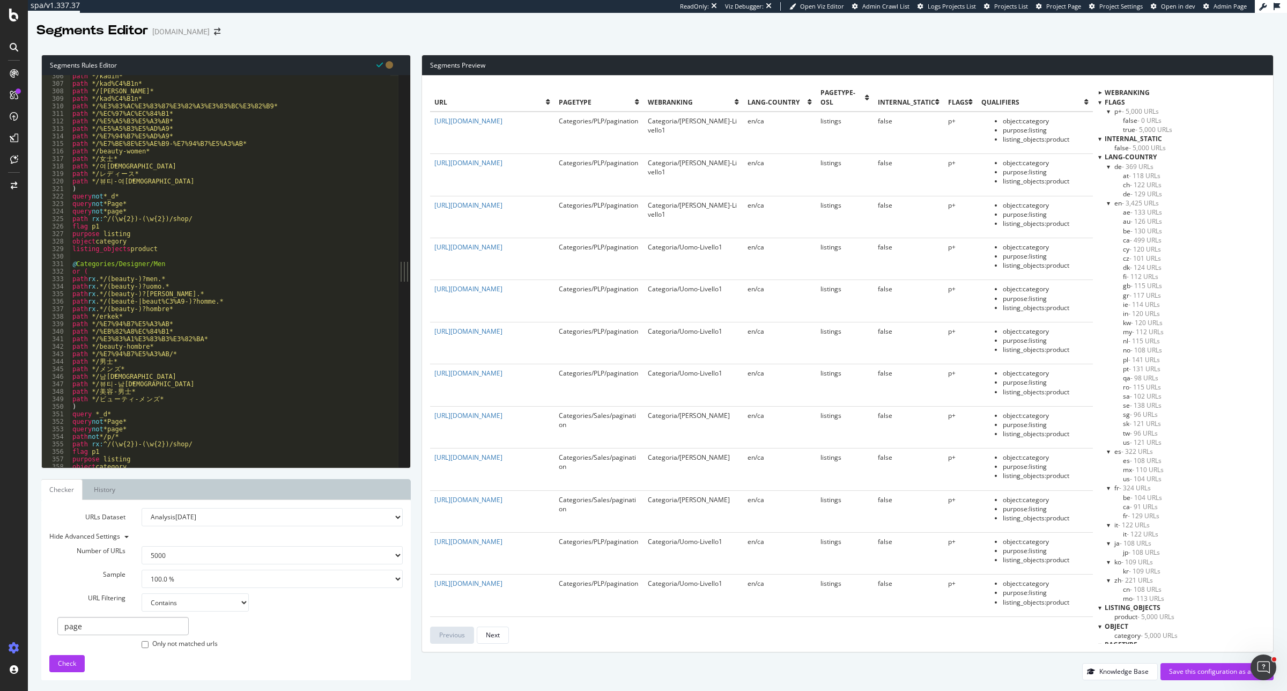
click at [1029, 157] on div at bounding box center [1099, 156] width 3 height 9
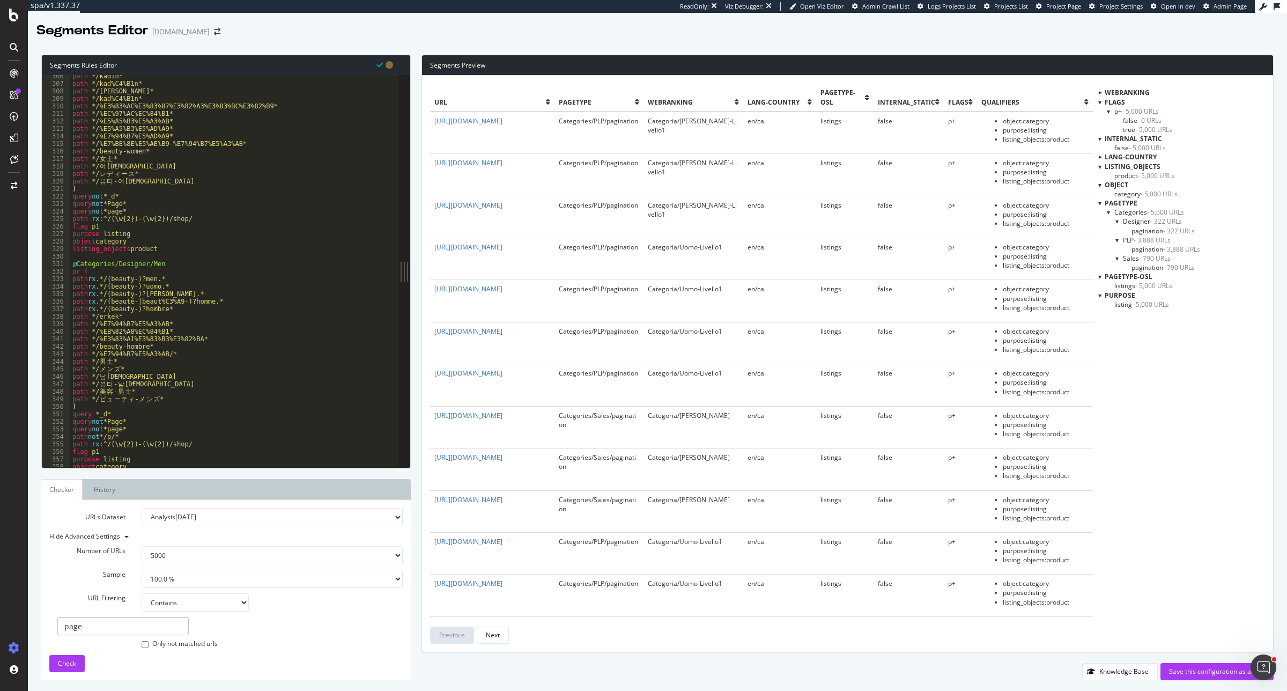
click at [1029, 140] on div at bounding box center [1099, 138] width 3 height 9
click at [1029, 106] on div at bounding box center [1099, 102] width 3 height 9
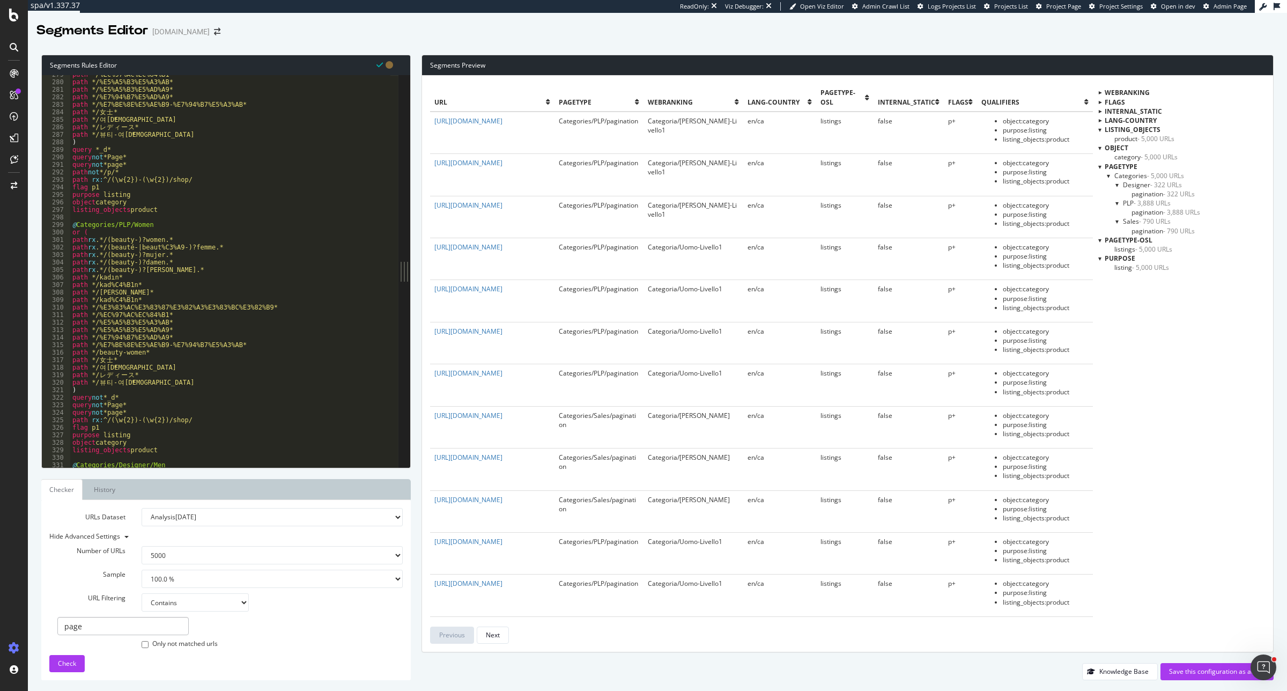
scroll to position [2011, 0]
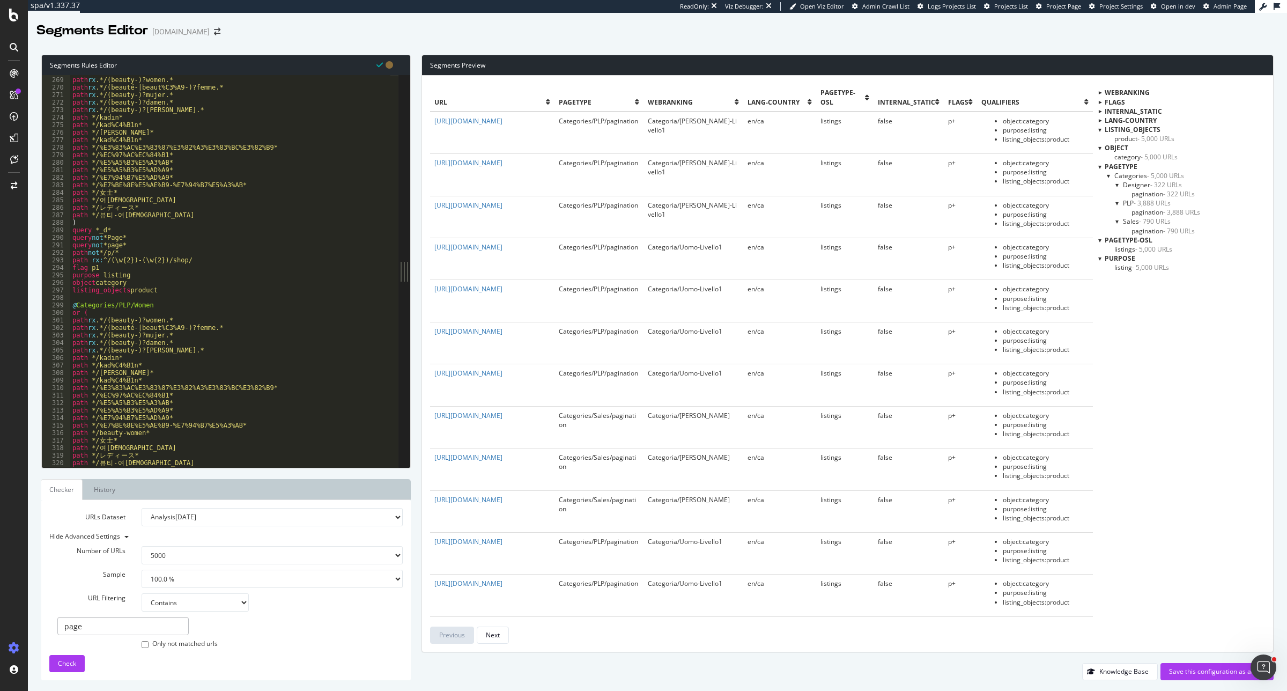
click at [1029, 552] on div "Segments Preview url pagetype Webranking lang-country pagetype-osl internal_sta…" at bounding box center [842, 367] width 863 height 625
click at [1029, 552] on div "Save this configuration as active" at bounding box center [1217, 671] width 96 height 9
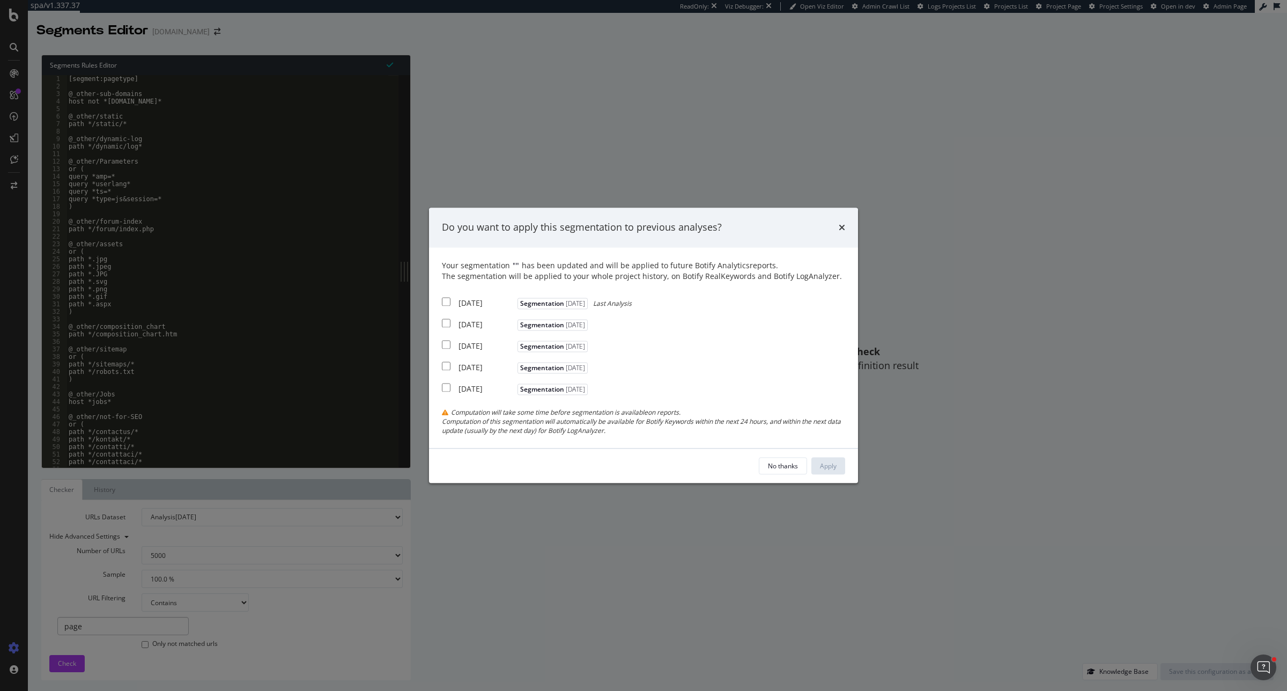
click at [440, 302] on div "Your segmentation " " has been updated and will be applied to future Botify Ana…" at bounding box center [643, 347] width 429 height 201
click at [446, 304] on input "modal" at bounding box center [446, 301] width 9 height 9
checkbox input "true"
click at [833, 468] on div "Apply" at bounding box center [828, 465] width 17 height 9
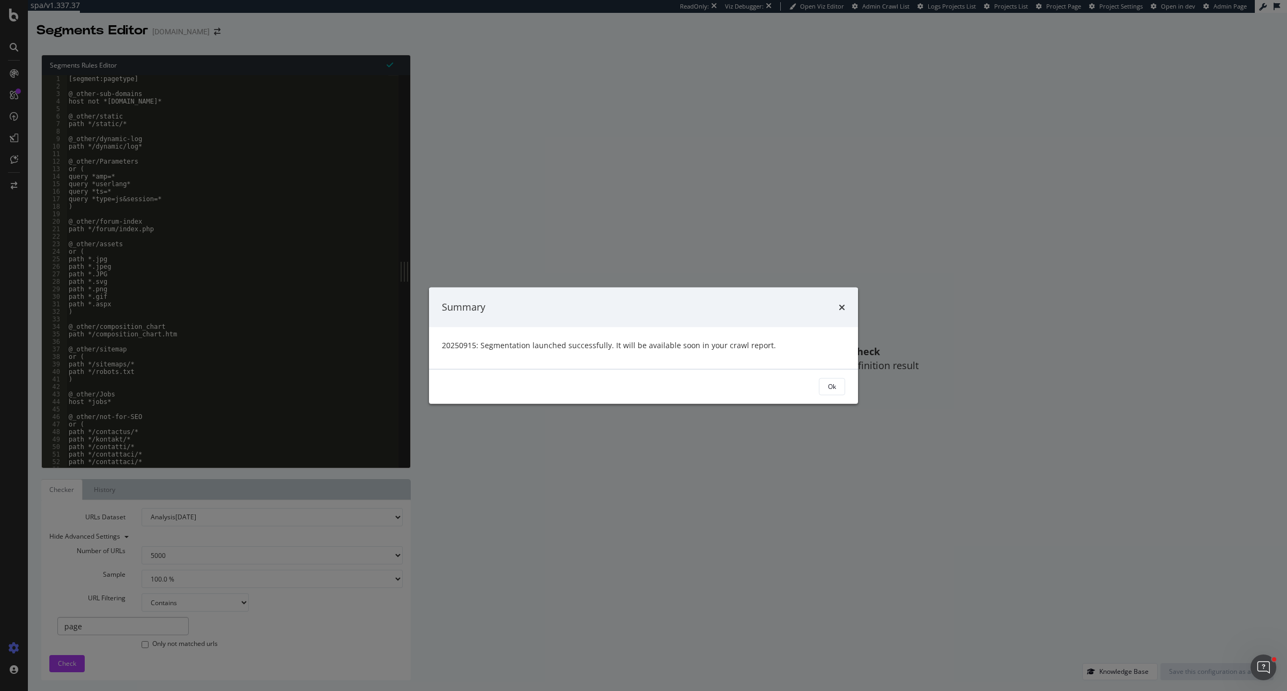
click at [393, 93] on div "Summary 20250915: Segmentation launched successfully. It will be available soon…" at bounding box center [643, 345] width 1287 height 691
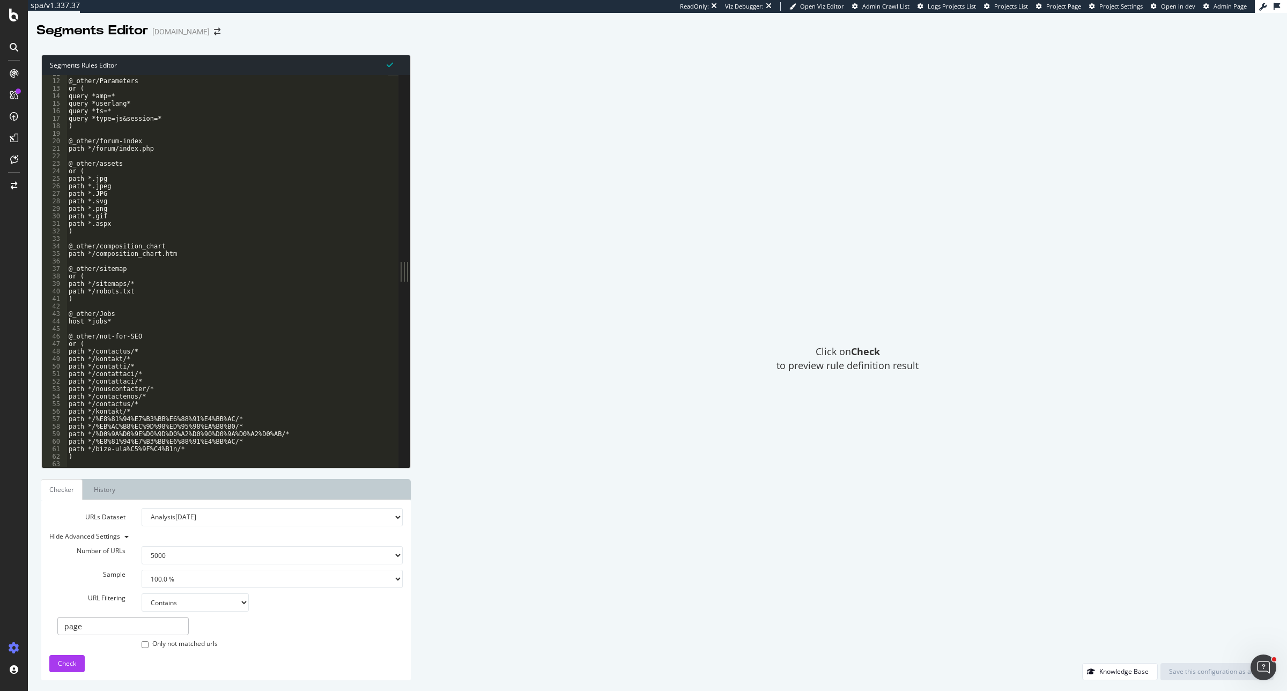
click at [210, 255] on div "@_other/Parameters or ( query *amp=* query *userlang* query *ts=* query *type=j…" at bounding box center [524, 268] width 917 height 397
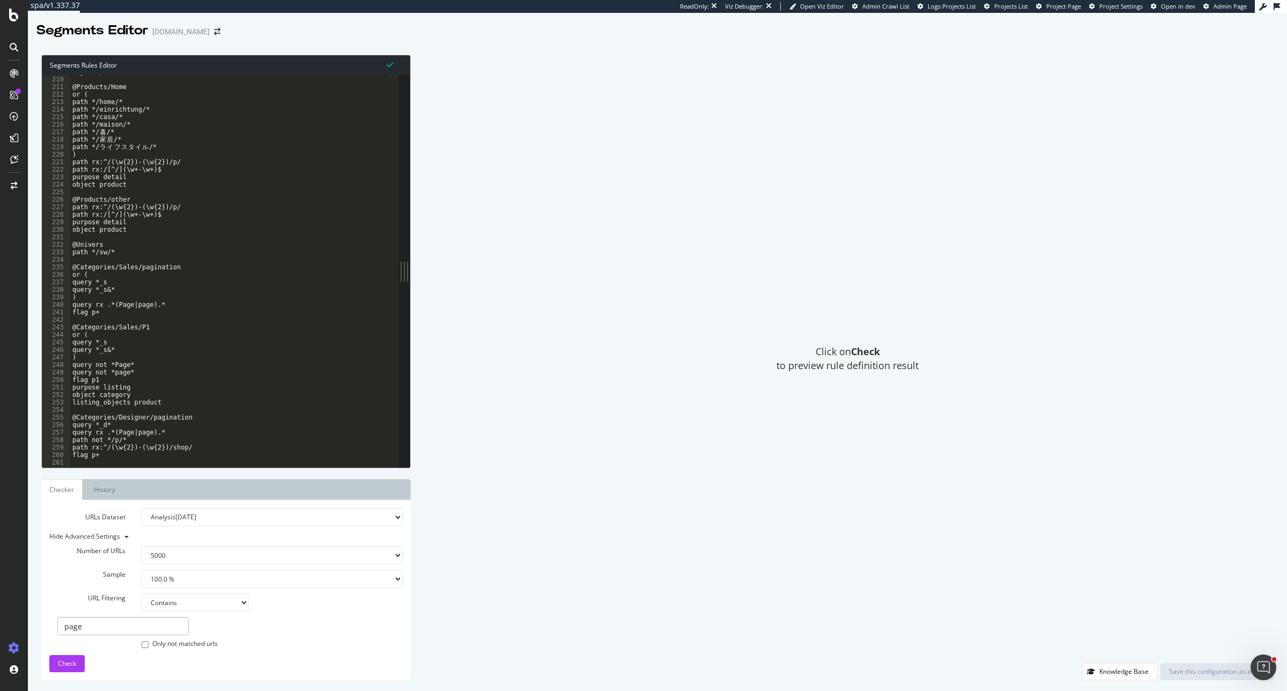
scroll to position [1649, 0]
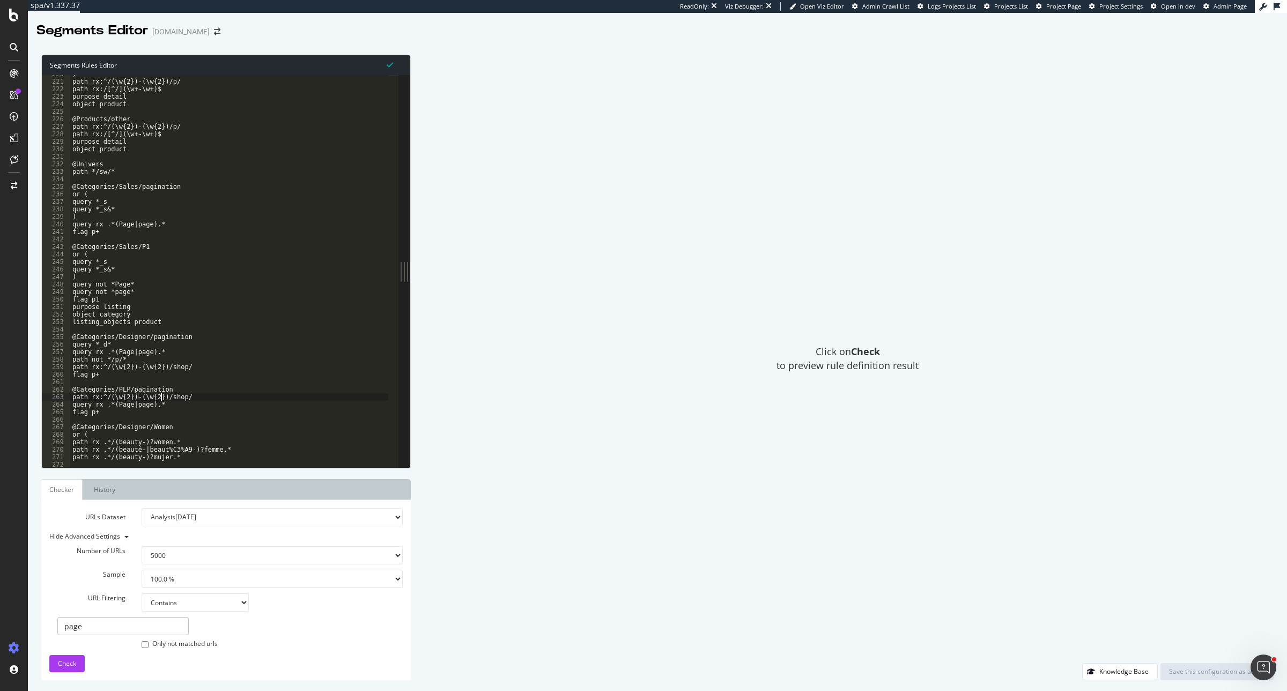
click at [162, 401] on div ") path rx:^/(\w{2})-(\w{2})/p/ path rx:/[^/](\w+-\w+)$ purpose detail object pr…" at bounding box center [528, 268] width 917 height 397
click at [162, 405] on div ") path rx:^/(\w{2})-(\w{2})/p/ path rx:/[^/](\w+-\w+)$ purpose detail object pr…" at bounding box center [528, 268] width 917 height 397
type textarea "query rx .*(Page|page).*"
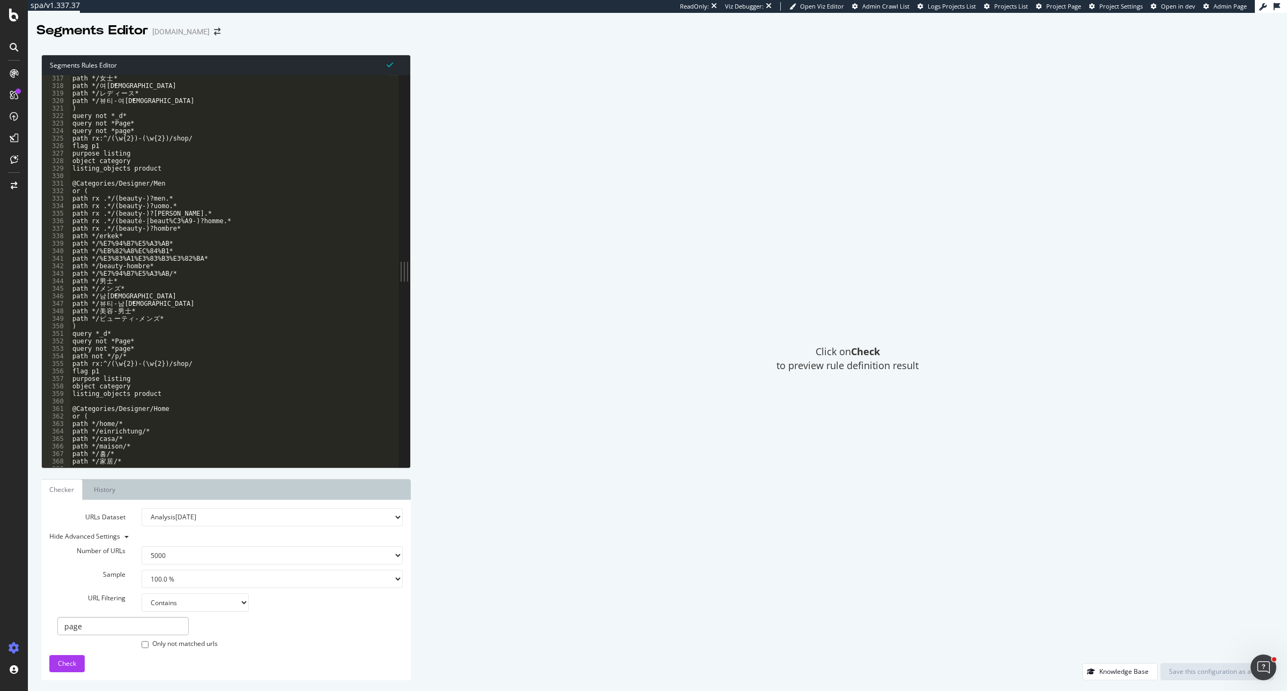
scroll to position [2413, 0]
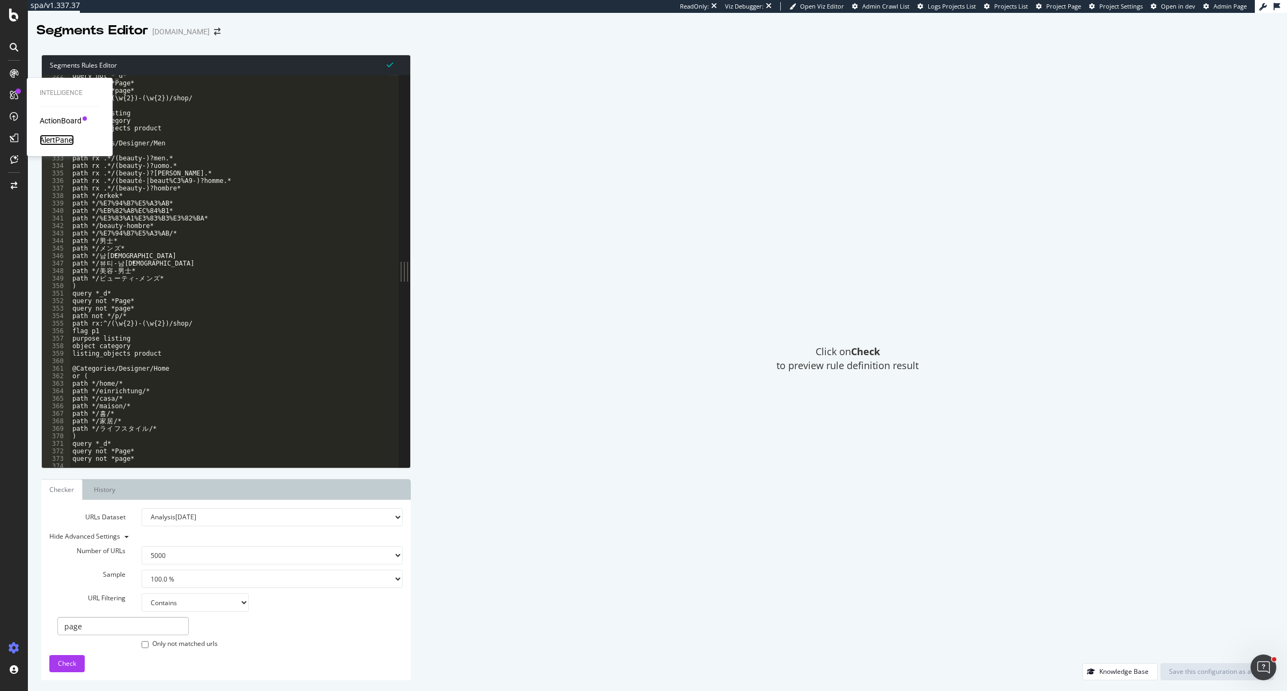
click at [67, 141] on div "AlertPanel" at bounding box center [57, 140] width 34 height 11
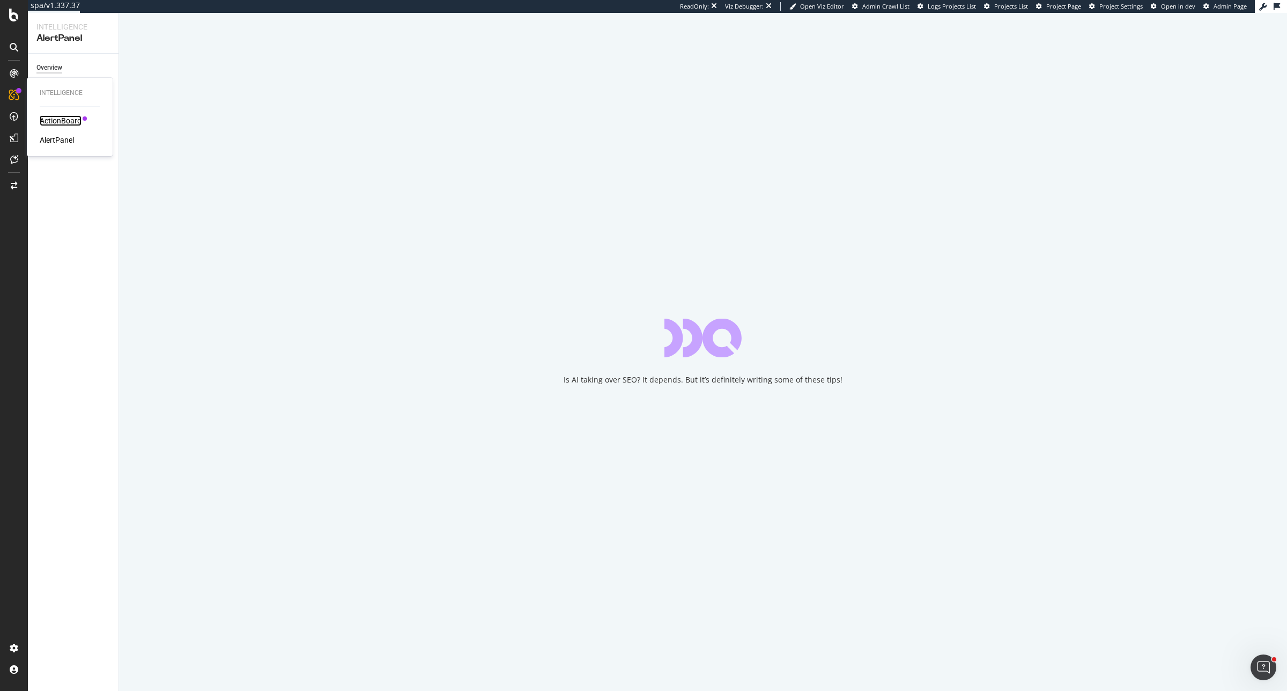
click at [40, 115] on div "ActionBoard" at bounding box center [61, 120] width 42 height 11
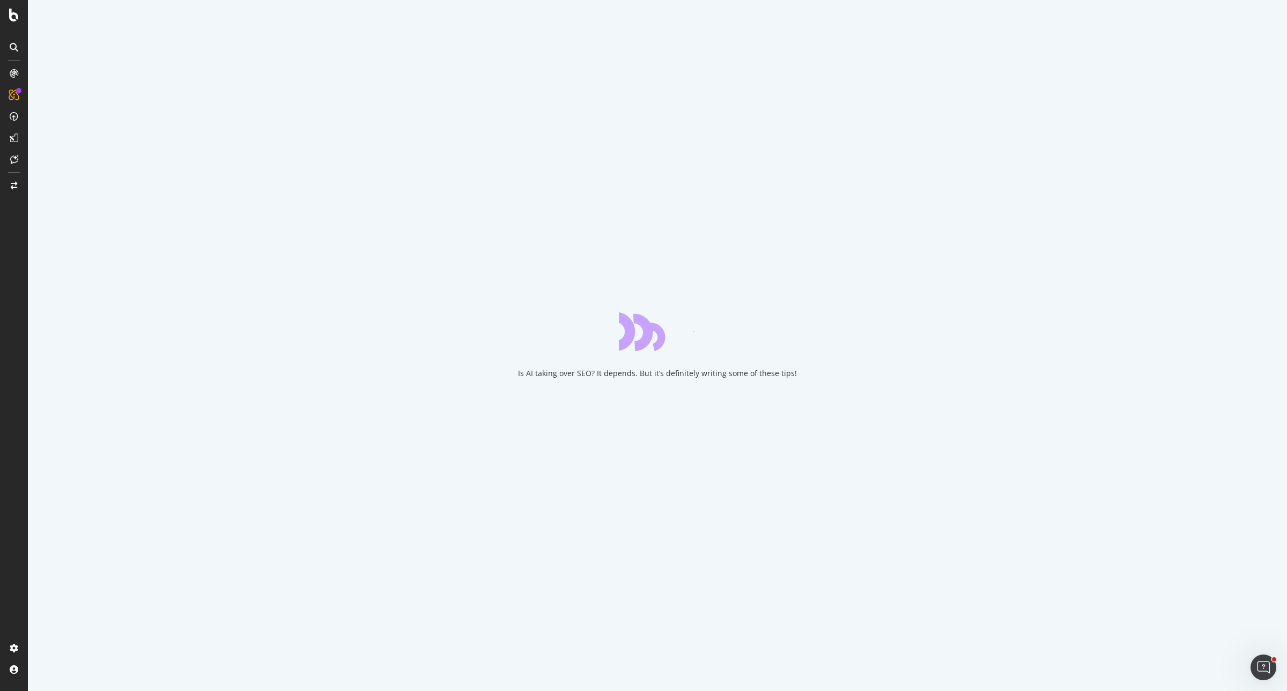
click at [45, 121] on div "Is AI taking over SEO? It depends. But it’s definitely writing some of these ti…" at bounding box center [657, 345] width 1259 height 691
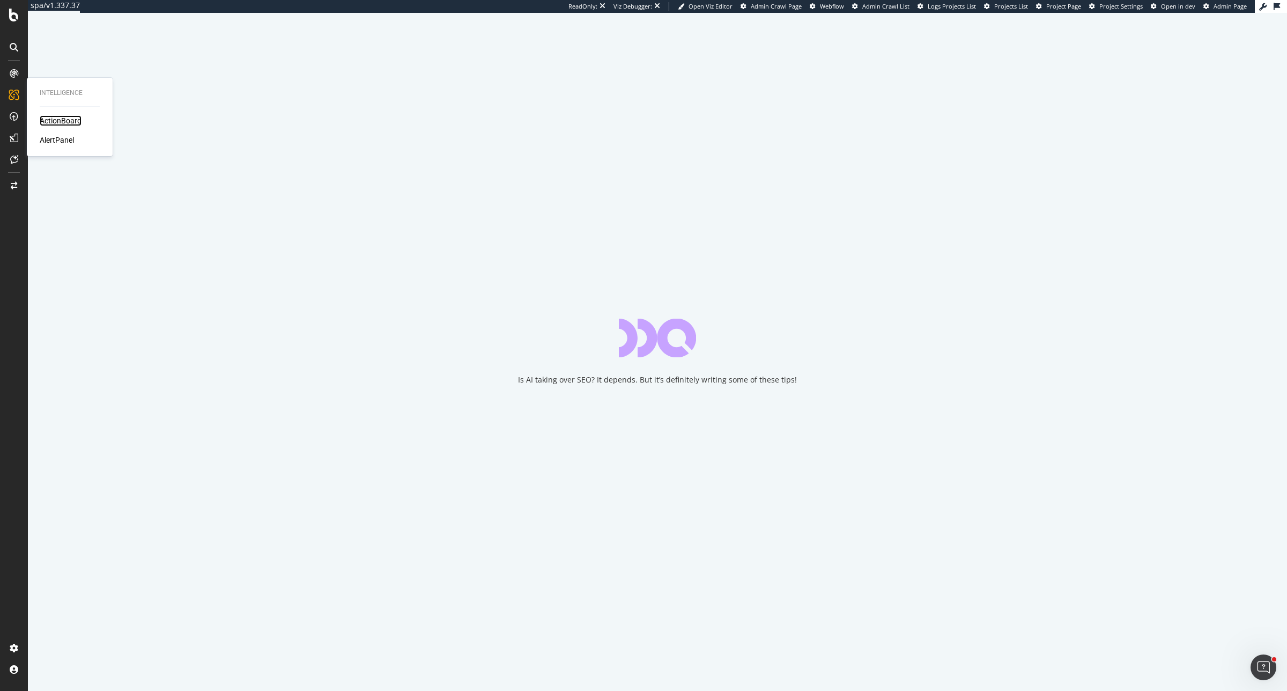
click at [62, 121] on div "ActionBoard" at bounding box center [61, 120] width 42 height 11
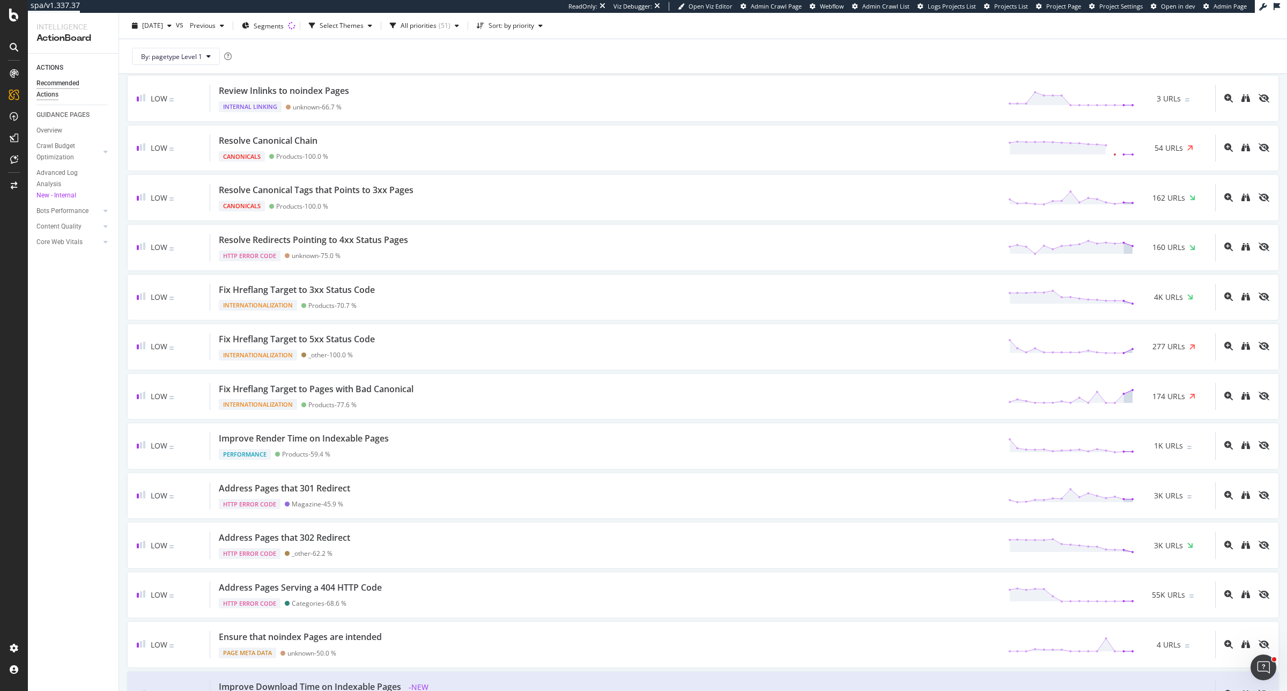
scroll to position [1698, 0]
click at [70, 199] on div "New - Internal" at bounding box center [68, 195] width 64 height 11
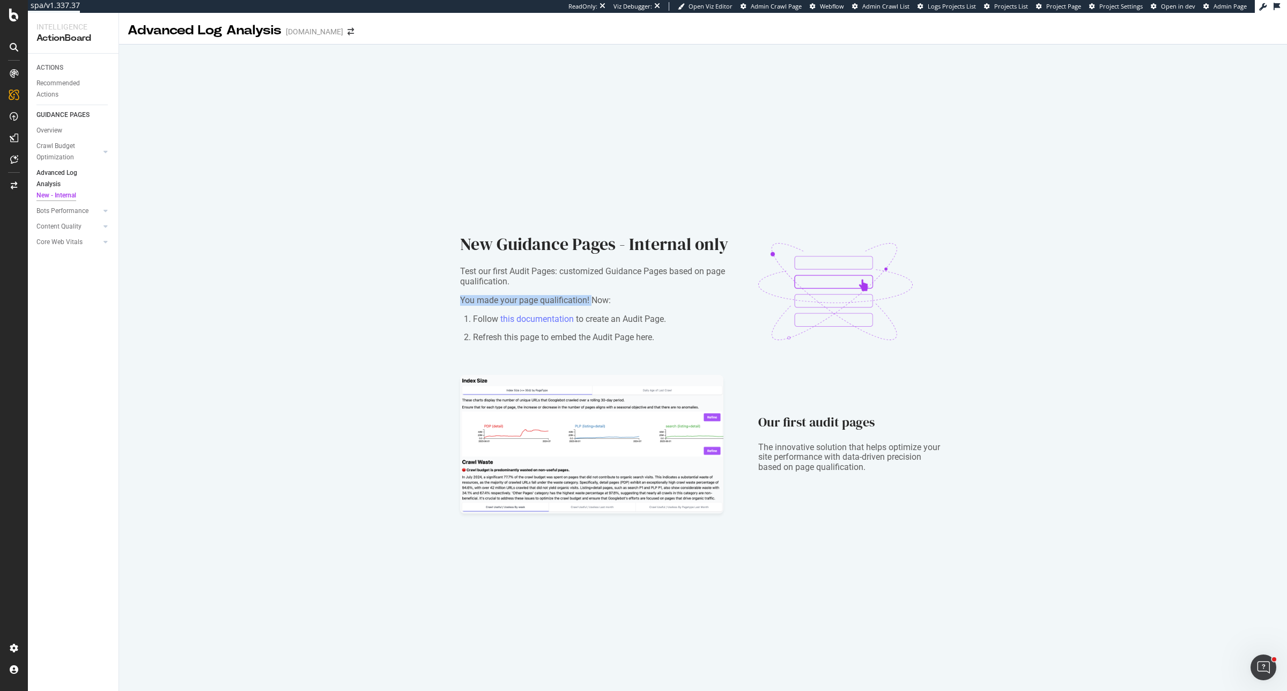
drag, startPoint x: 590, startPoint y: 300, endPoint x: 452, endPoint y: 301, distance: 138.9
click at [452, 301] on div "New Guidance Pages - Internal only Test our first Audit Pages: customized Guida…" at bounding box center [703, 368] width 1168 height 646
click at [552, 320] on link "this documentation" at bounding box center [536, 319] width 73 height 10
click at [65, 552] on div "Create and manage your segments" at bounding box center [84, 652] width 102 height 9
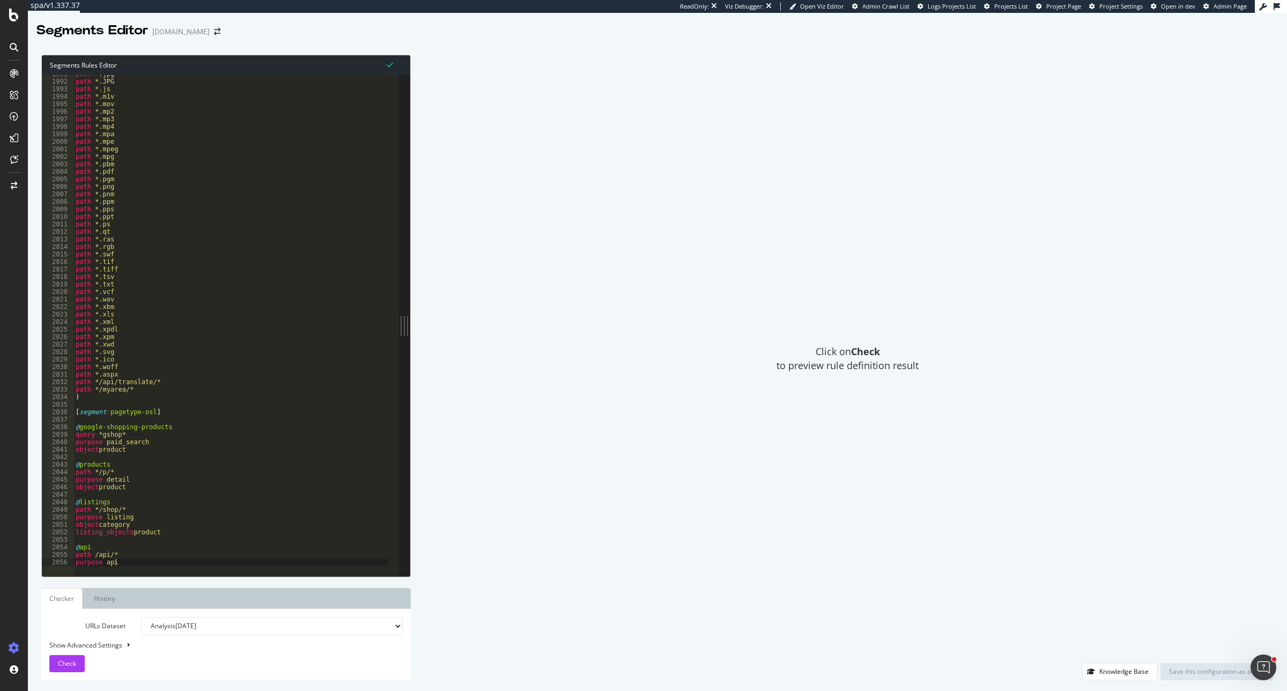
scroll to position [14944, 0]
click at [23, 17] on div at bounding box center [14, 15] width 26 height 13
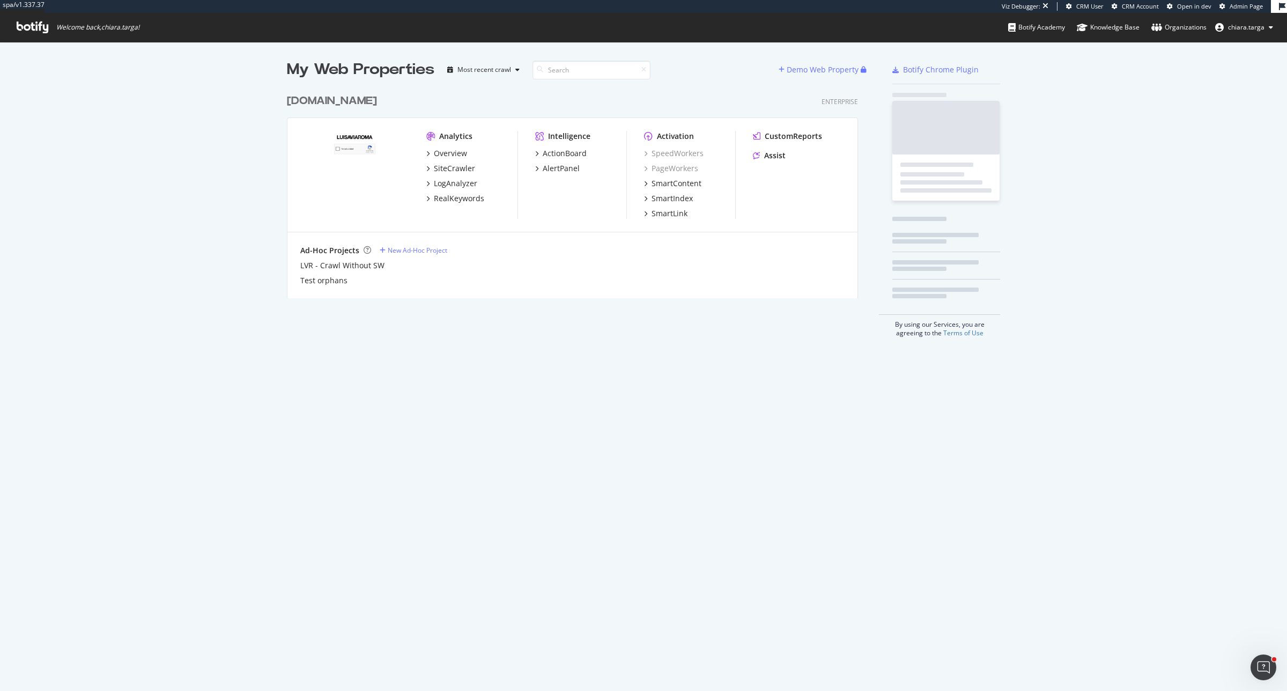
scroll to position [208, 569]
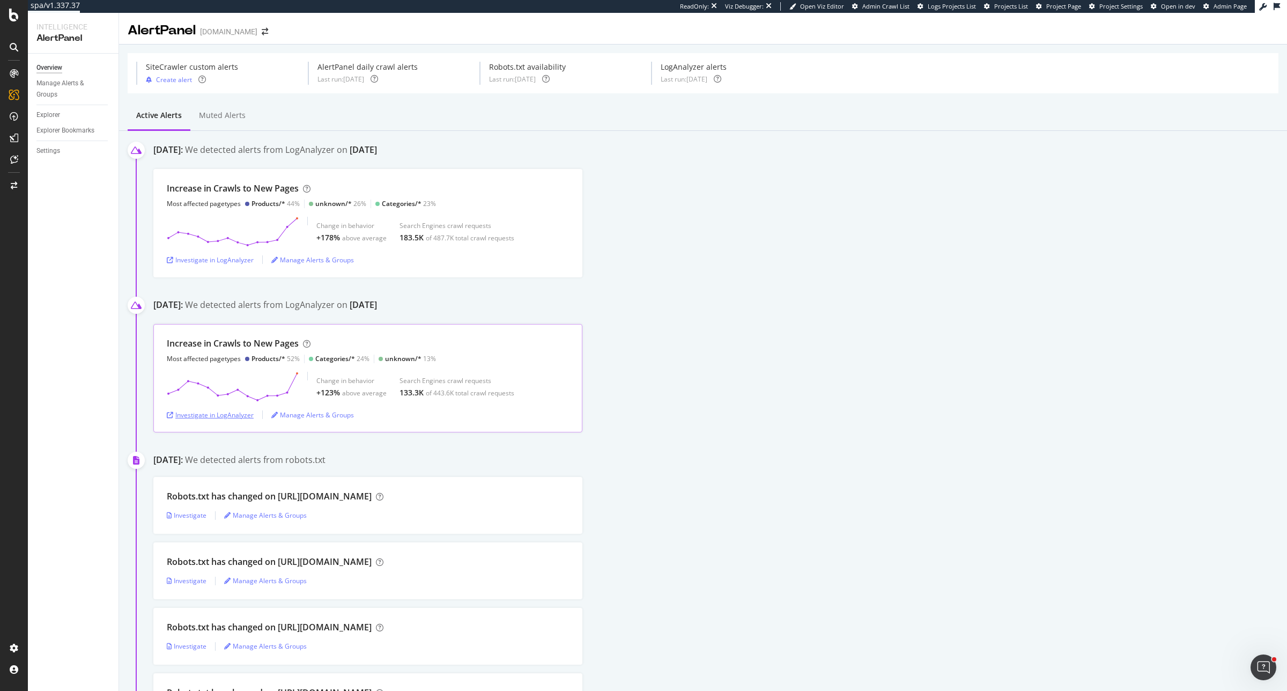
click at [207, 417] on div "Investigate in LogAnalyzer" at bounding box center [210, 414] width 87 height 9
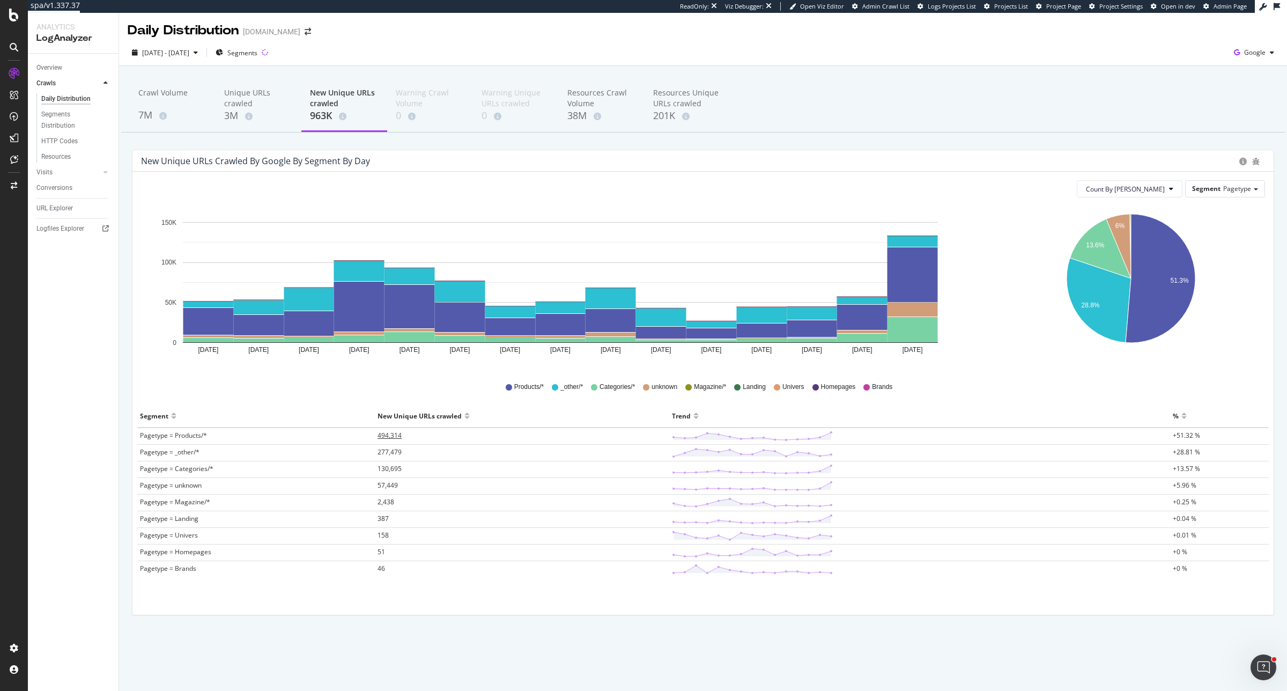
click at [387, 435] on span "494,314" at bounding box center [390, 435] width 24 height 9
click at [920, 273] on rect "A chart." at bounding box center [912, 274] width 50 height 55
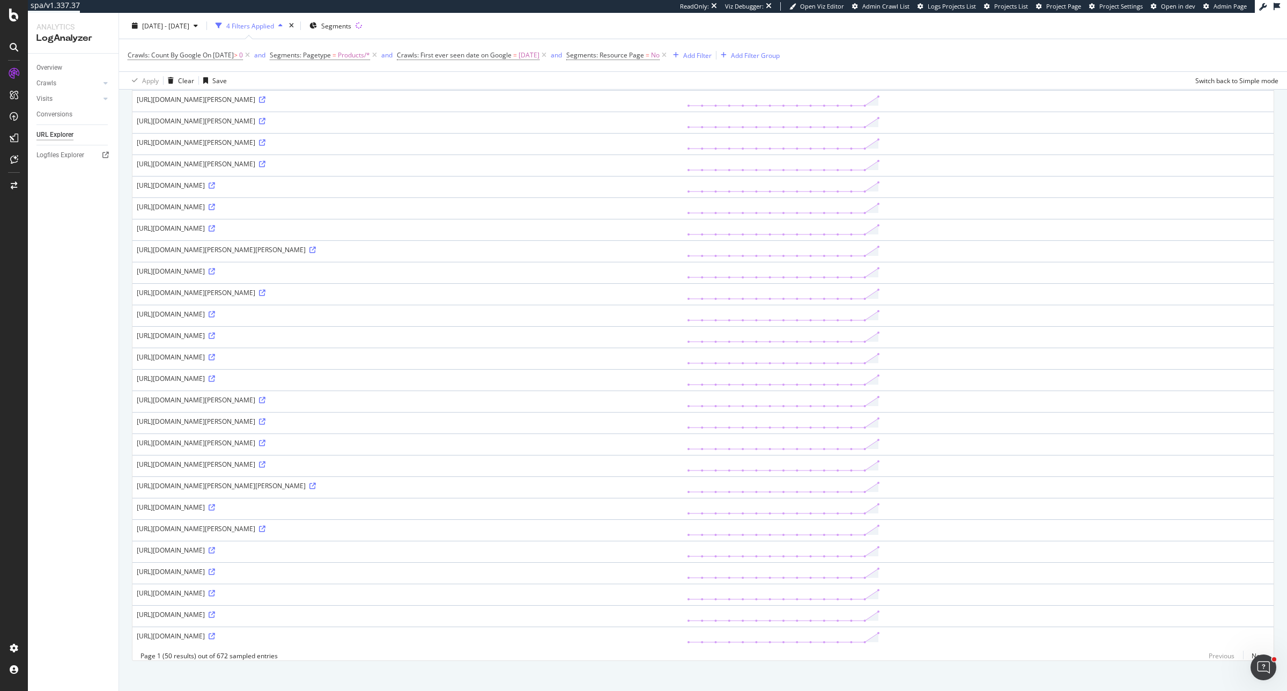
scroll to position [650, 0]
click at [1248, 641] on link "Next" at bounding box center [1254, 648] width 23 height 16
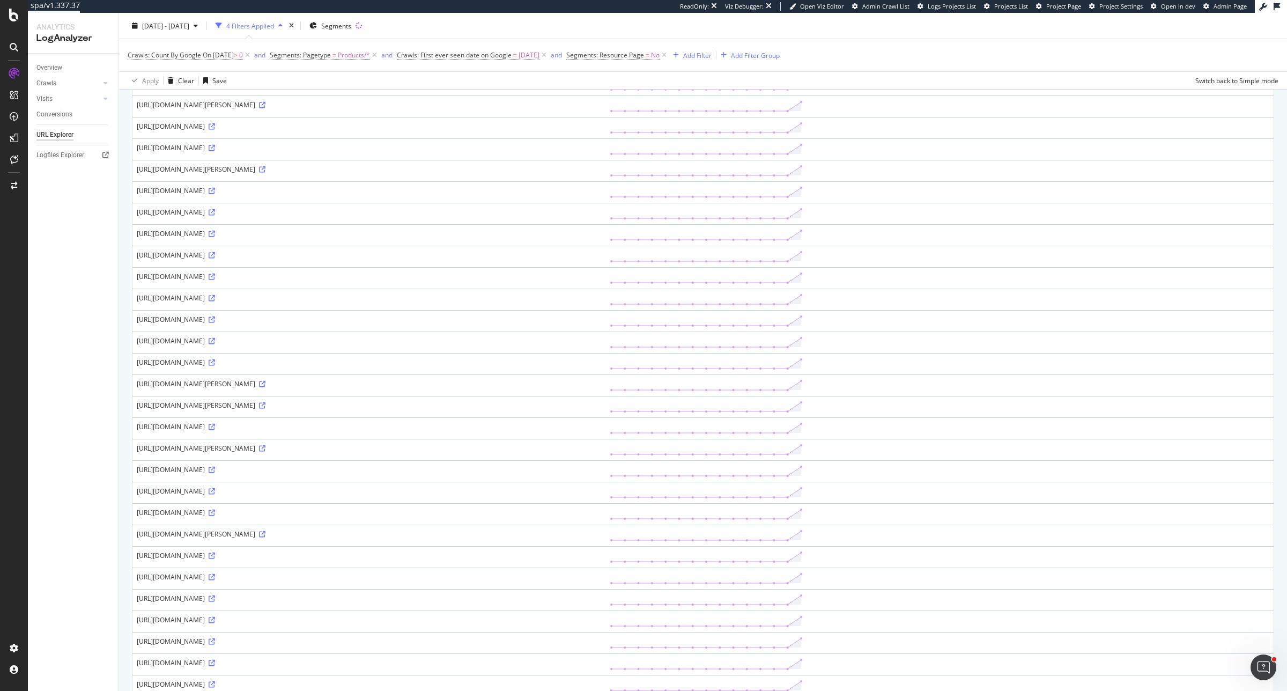
scroll to position [268, 0]
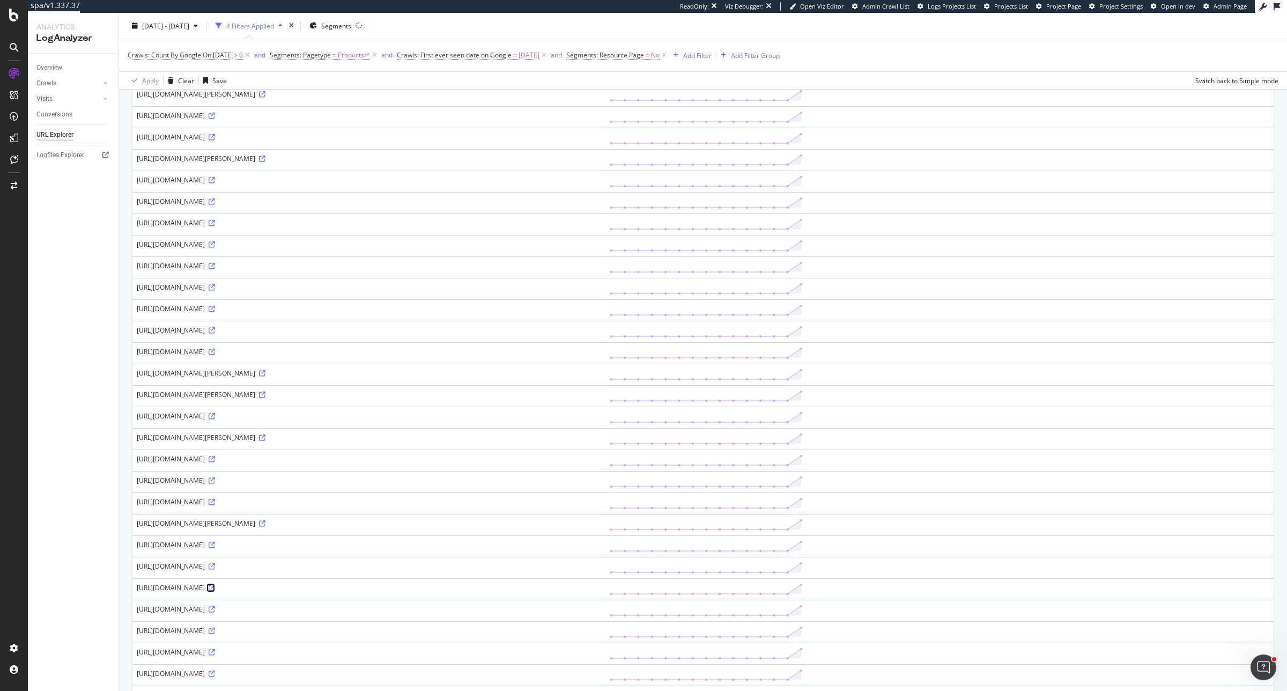
click at [215, 592] on link at bounding box center [211, 587] width 8 height 9
click at [489, 611] on div "https://www.luisaviaroma.com/en-fi/p/dolce-gabbana/junior-girls/80I-ZGM052?Colo…" at bounding box center [369, 606] width 464 height 9
click at [215, 610] on icon at bounding box center [212, 606] width 6 height 6
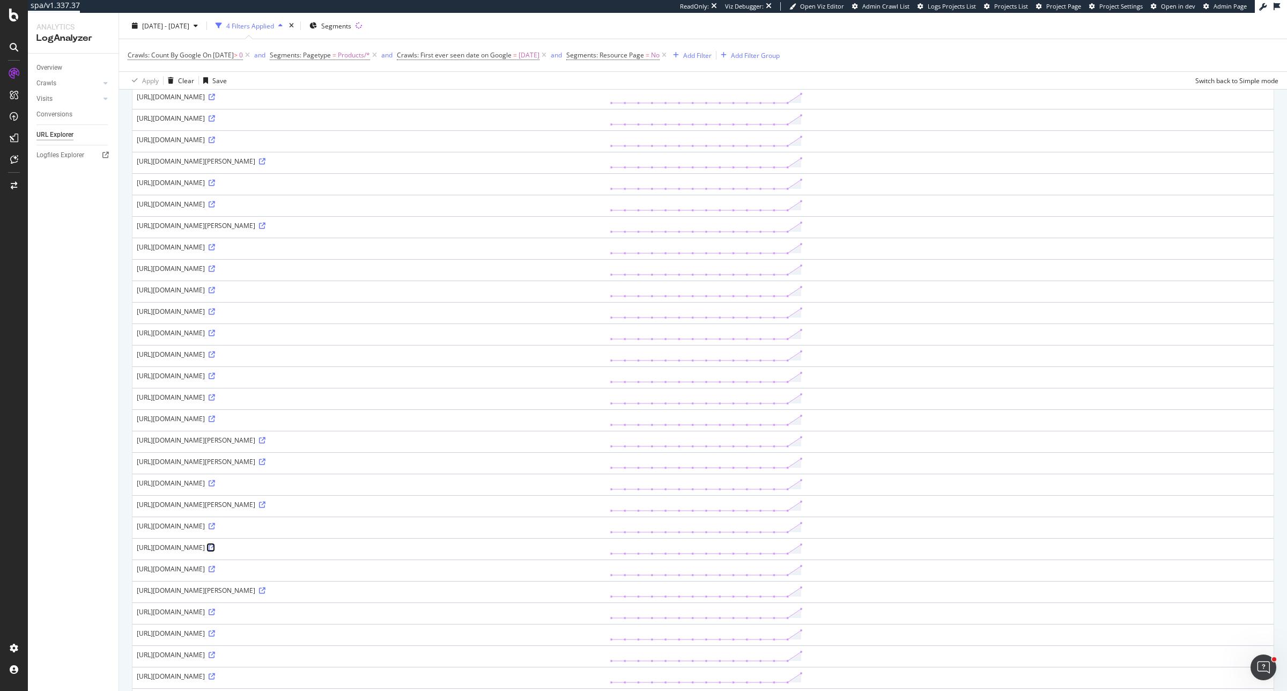
click at [215, 550] on icon at bounding box center [212, 547] width 6 height 6
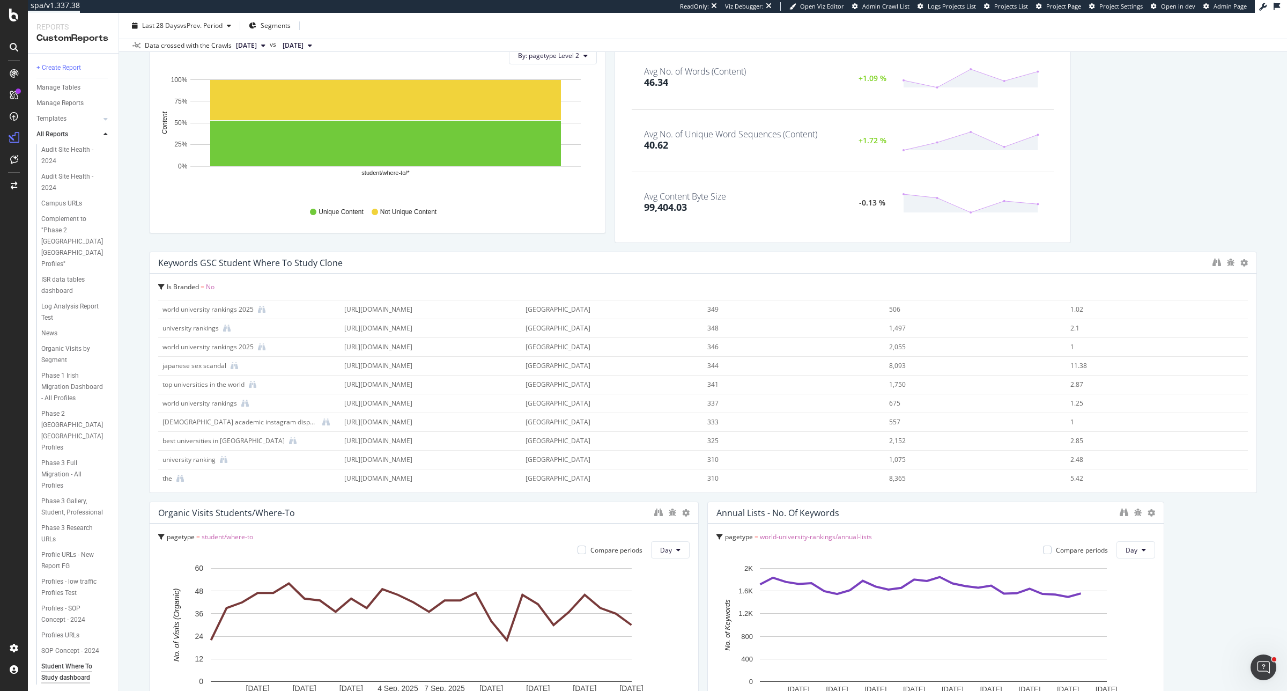
scroll to position [775, 0]
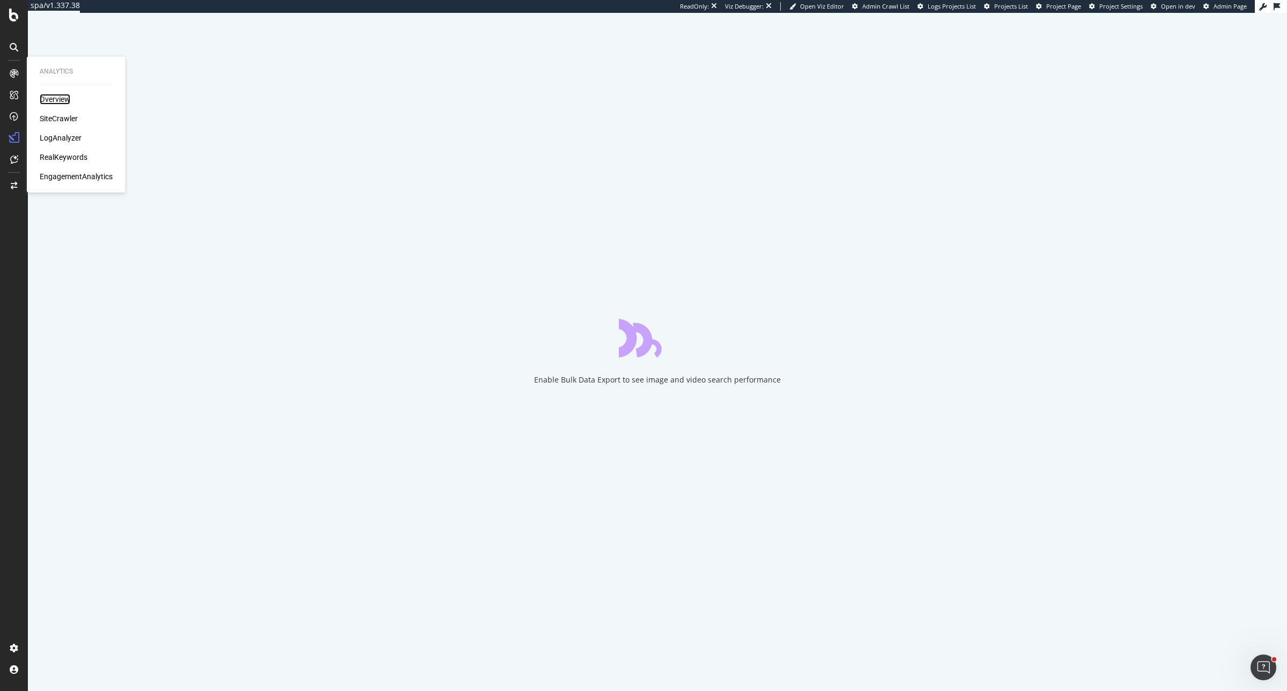
click at [53, 100] on div "Overview" at bounding box center [55, 99] width 31 height 11
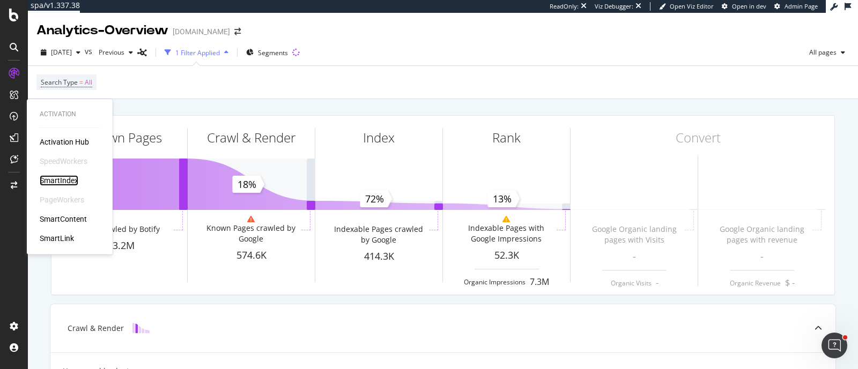
click at [62, 178] on div "SmartIndex" at bounding box center [59, 180] width 39 height 11
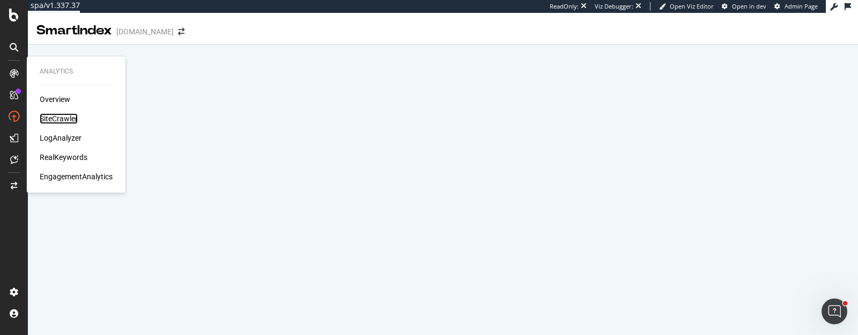
click at [53, 119] on div "SiteCrawler" at bounding box center [59, 118] width 38 height 11
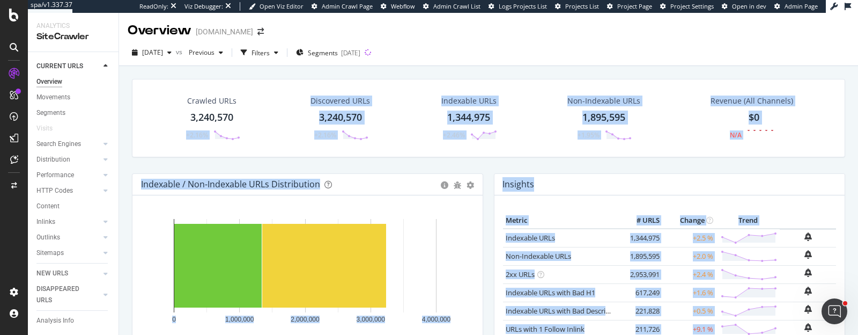
drag, startPoint x: 440, startPoint y: 138, endPoint x: 180, endPoint y: 164, distance: 261.3
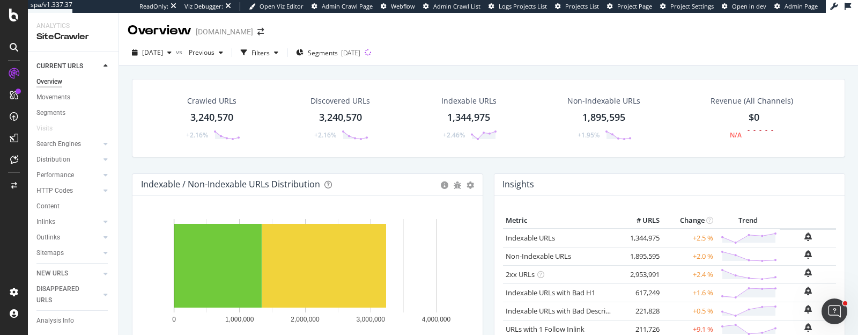
click at [127, 125] on div "Crawled URLs 3,240,570 +2.16% Discovered URLs 3,240,570 +2.16% Indexable URLs 1…" at bounding box center [489, 126] width 724 height 94
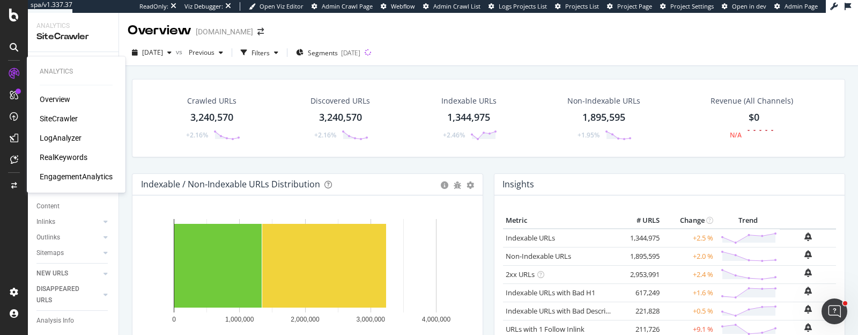
click at [46, 139] on div "LogAnalyzer" at bounding box center [61, 137] width 42 height 11
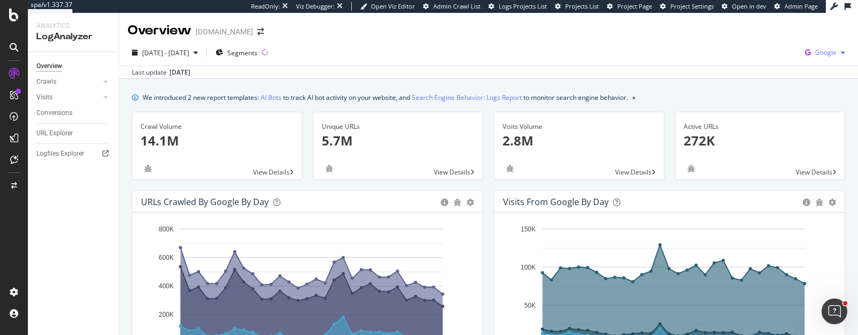
click at [815, 54] on span "Google" at bounding box center [825, 52] width 21 height 9
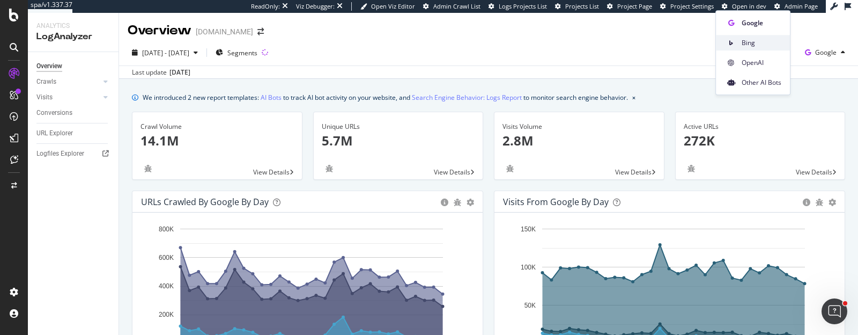
click at [745, 45] on span "Bing" at bounding box center [762, 43] width 40 height 10
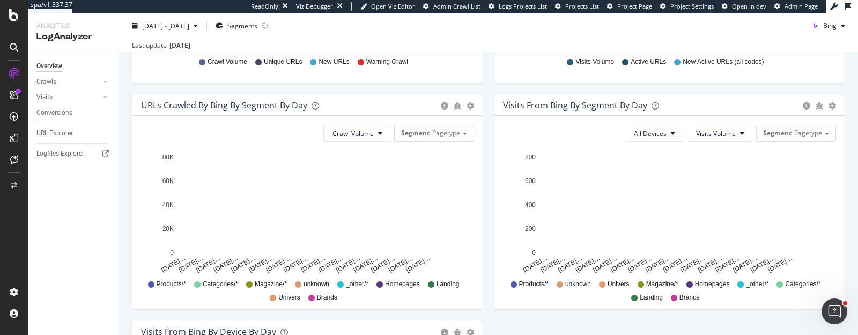
scroll to position [360, 0]
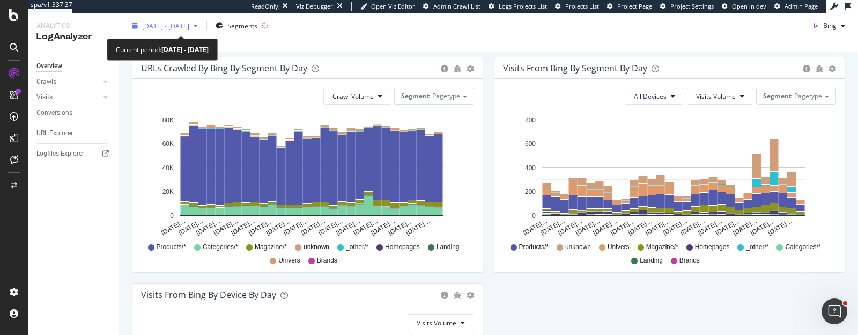
click at [180, 21] on span "2025 Aug. 22nd - Sep. 20th" at bounding box center [165, 25] width 47 height 9
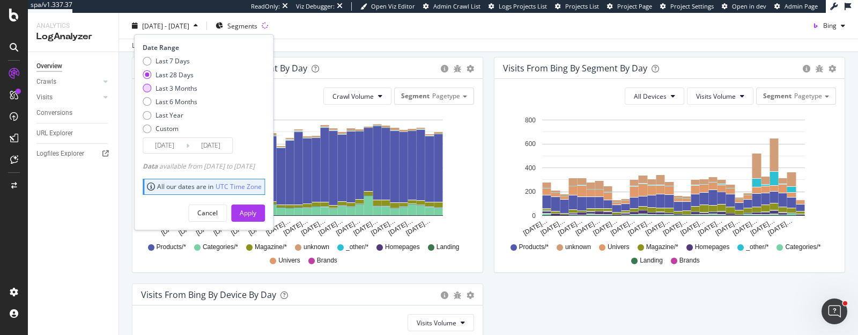
click at [171, 87] on div "Last 3 Months" at bounding box center [177, 87] width 42 height 9
type input "2025/06/21"
click at [256, 217] on div "Apply" at bounding box center [248, 212] width 17 height 16
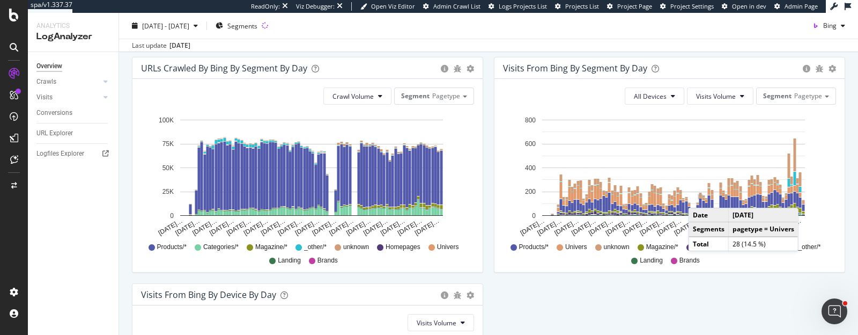
click at [751, 304] on div "URLs Crawled by Bing by day Area Table Hold CTRL while clicking to filter the r…" at bounding box center [489, 170] width 724 height 679
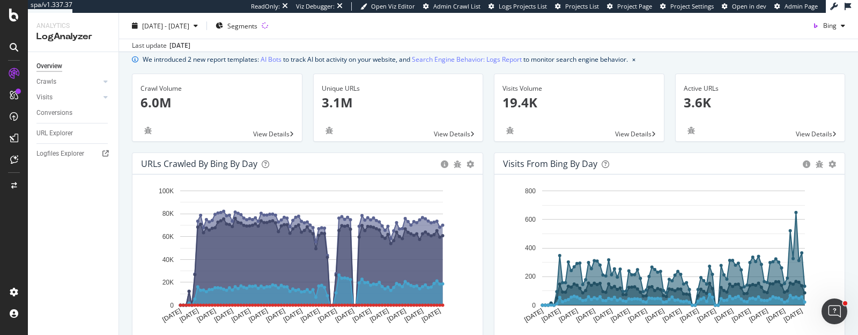
scroll to position [35, 0]
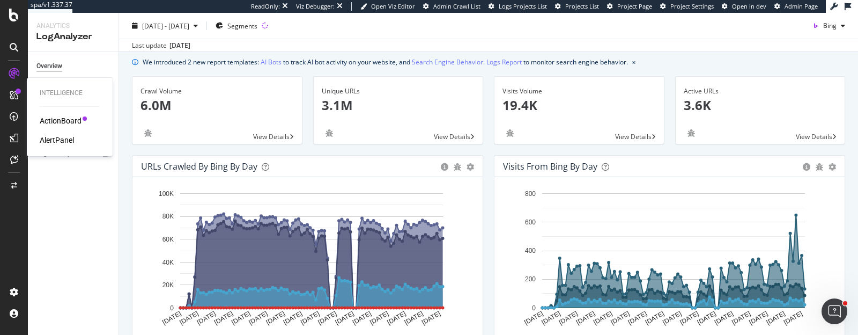
drag, startPoint x: 50, startPoint y: 132, endPoint x: 49, endPoint y: 142, distance: 9.7
click at [49, 142] on div "ActionBoard AlertPanel" at bounding box center [70, 130] width 60 height 30
click at [49, 142] on div "AlertPanel" at bounding box center [57, 140] width 34 height 11
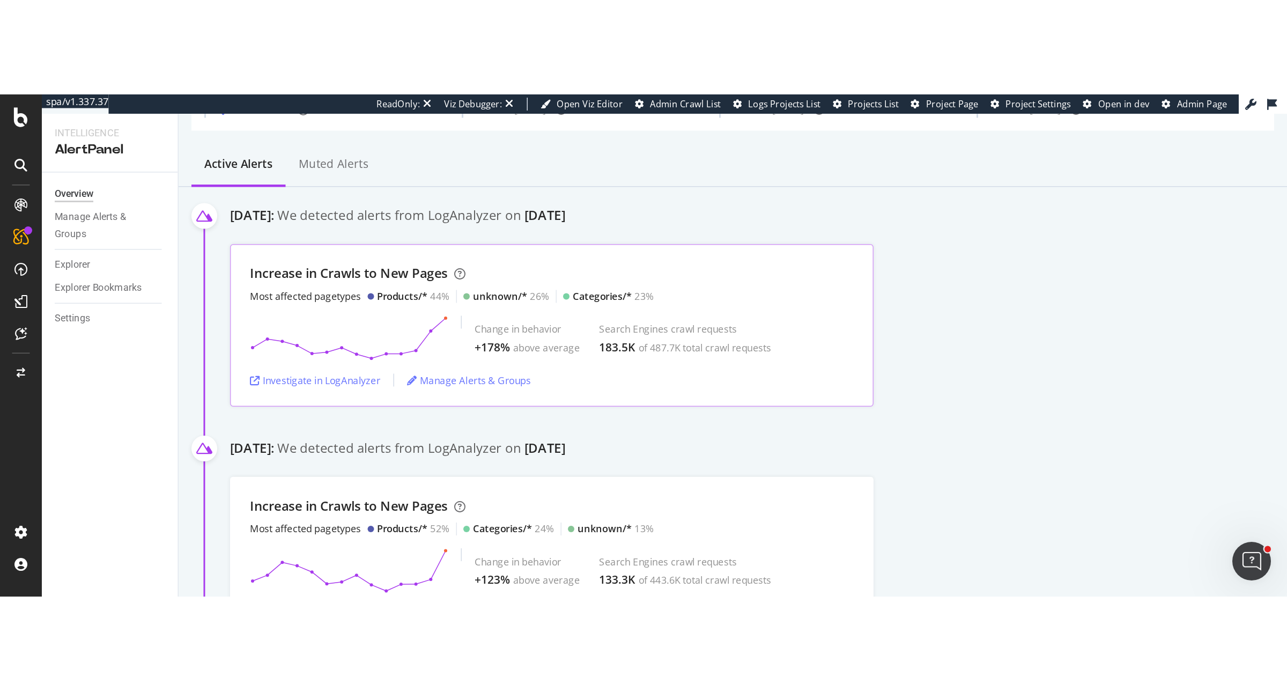
scroll to position [72, 0]
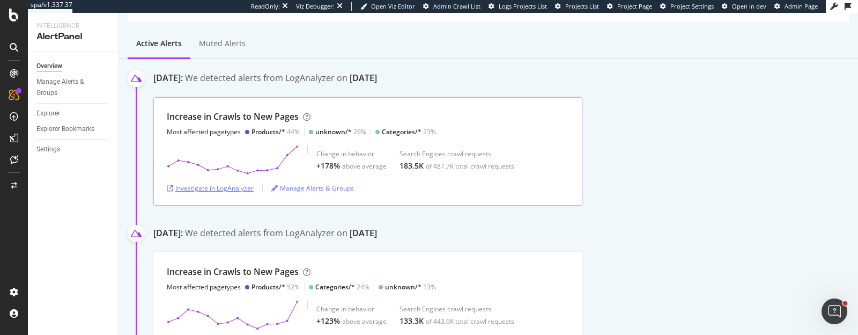
click at [238, 193] on div "Investigate in LogAnalyzer" at bounding box center [210, 188] width 87 height 16
click at [200, 186] on div "Investigate in LogAnalyzer" at bounding box center [210, 187] width 87 height 9
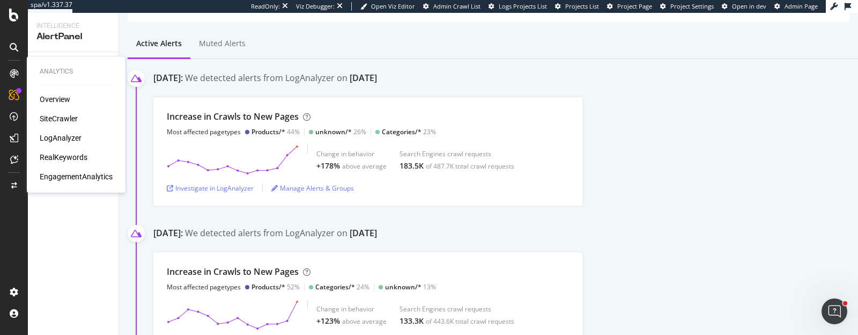
click at [48, 116] on div "SiteCrawler" at bounding box center [59, 118] width 38 height 11
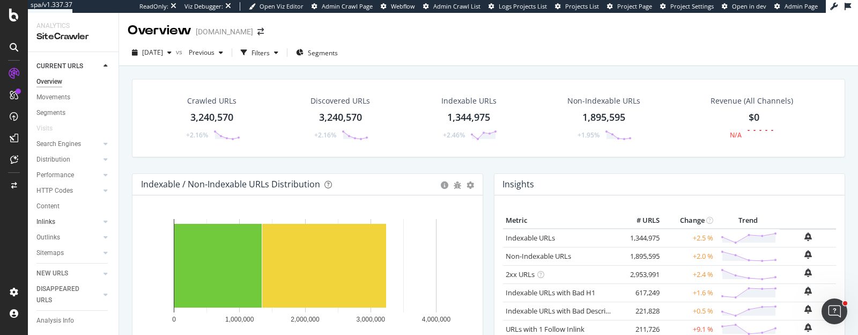
scroll to position [8, 0]
click at [163, 52] on span "[DATE]" at bounding box center [152, 52] width 21 height 9
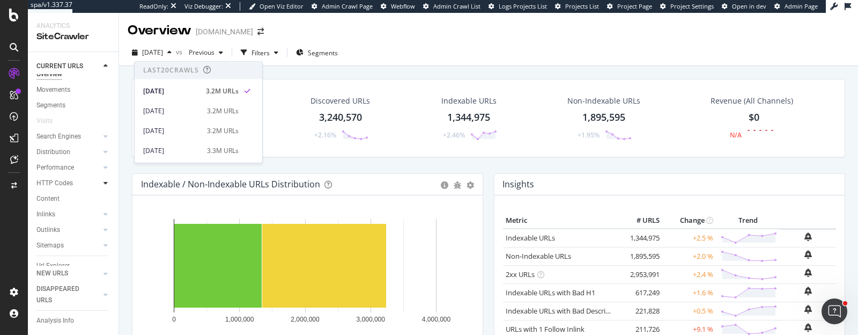
scroll to position [60, 0]
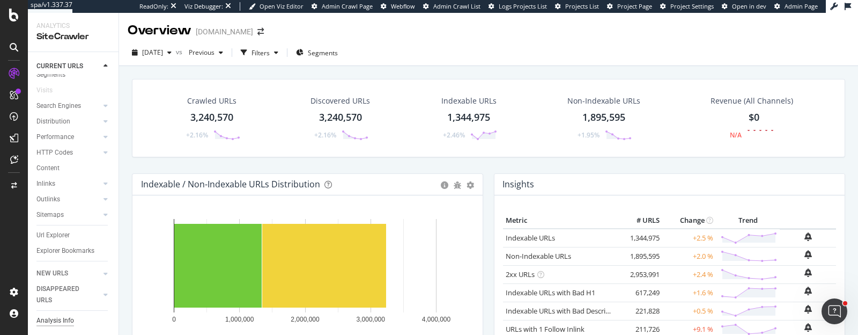
click at [69, 316] on div "Analysis Info" at bounding box center [55, 320] width 38 height 11
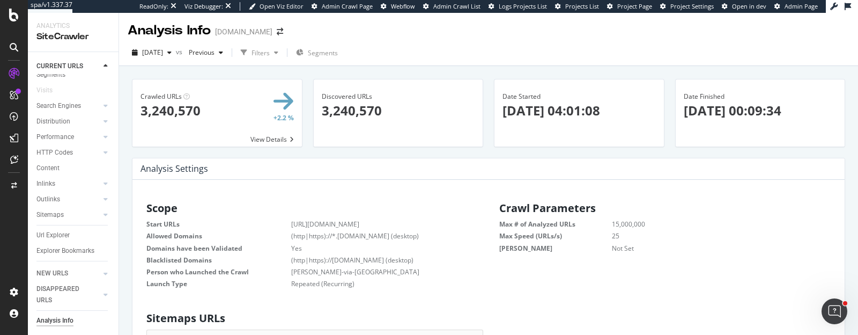
scroll to position [161, 321]
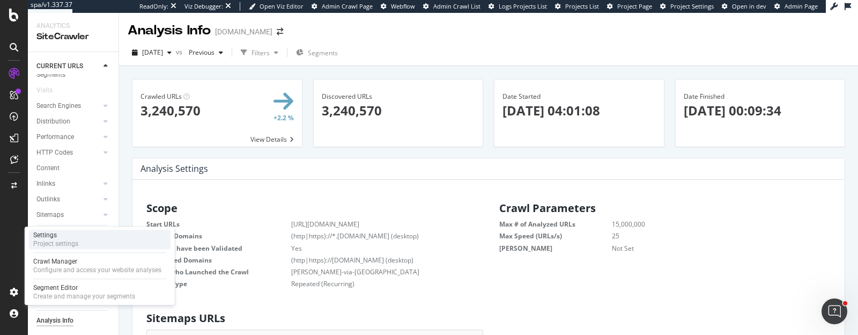
click at [80, 230] on div "Settings Project settings" at bounding box center [100, 239] width 142 height 19
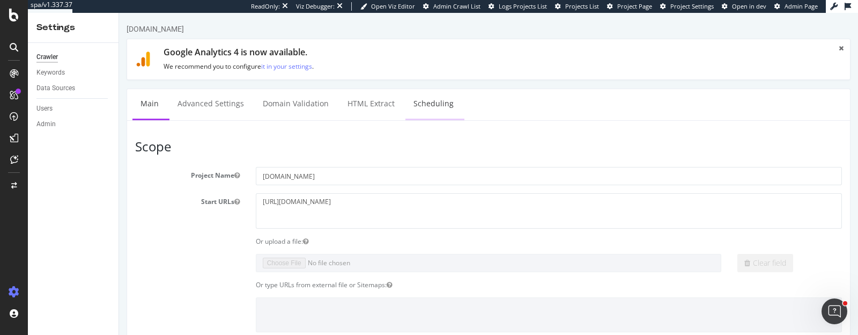
click at [426, 105] on link "Scheduling" at bounding box center [433, 103] width 56 height 29
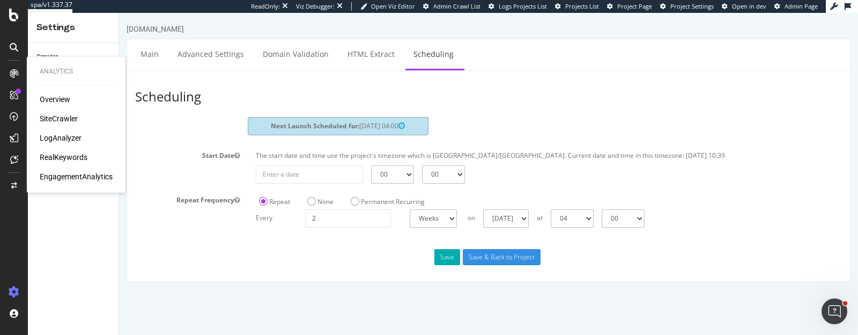
click at [67, 112] on div "Overview SiteCrawler LogAnalyzer RealKeywords EngagementAnalytics" at bounding box center [76, 138] width 73 height 88
click at [63, 117] on div "SiteCrawler" at bounding box center [59, 118] width 38 height 11
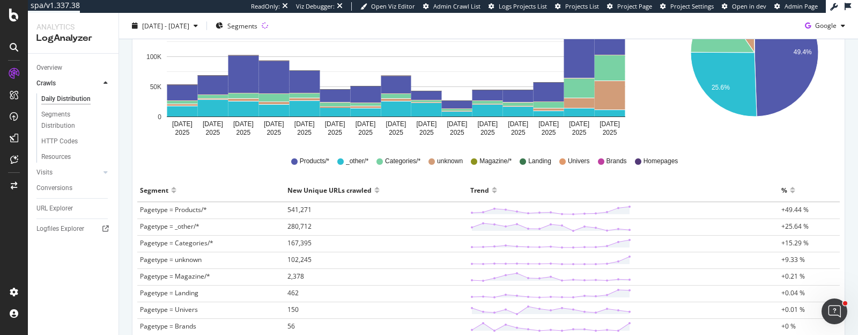
scroll to position [241, 0]
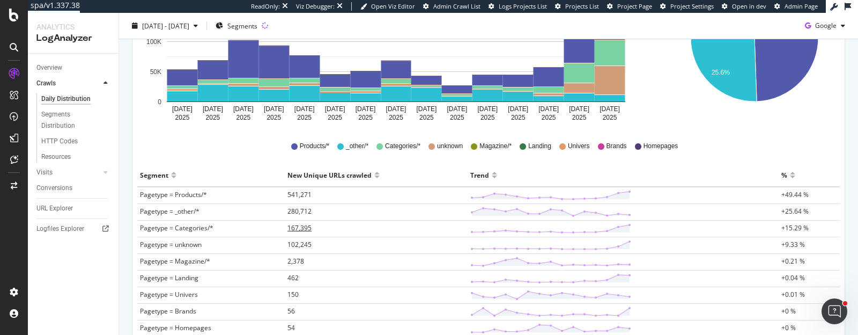
click at [298, 224] on span "167,395" at bounding box center [299, 227] width 24 height 9
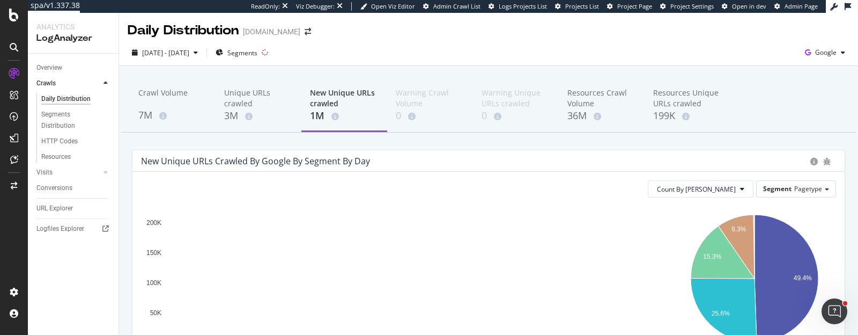
scroll to position [38, 0]
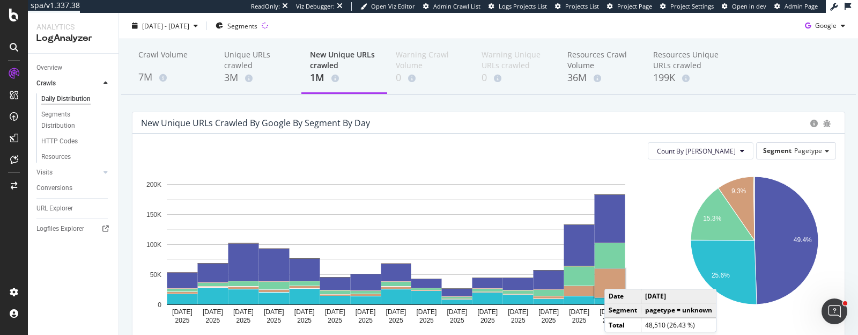
click at [615, 277] on rect "A chart." at bounding box center [610, 283] width 31 height 28
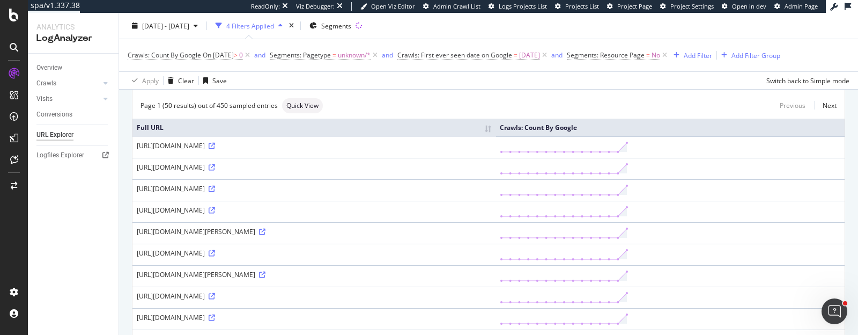
scroll to position [66, 0]
drag, startPoint x: 401, startPoint y: 210, endPoint x: 439, endPoint y: 210, distance: 37.5
click at [439, 210] on div "[URL][DOMAIN_NAME]" at bounding box center [314, 209] width 354 height 9
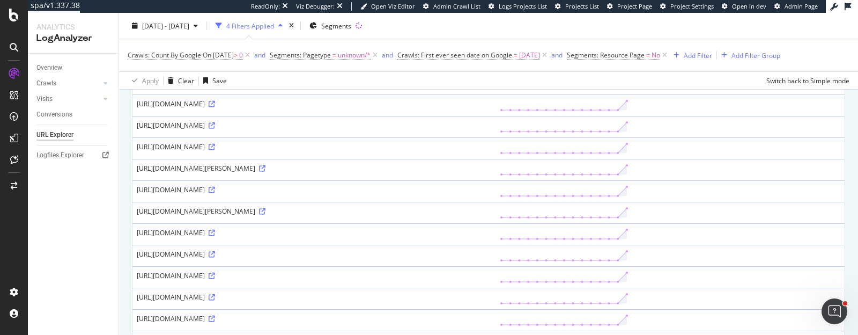
scroll to position [132, 0]
drag, startPoint x: 522, startPoint y: 293, endPoint x: 561, endPoint y: 292, distance: 39.2
click at [491, 292] on div "[URL][DOMAIN_NAME]" at bounding box center [314, 294] width 354 height 9
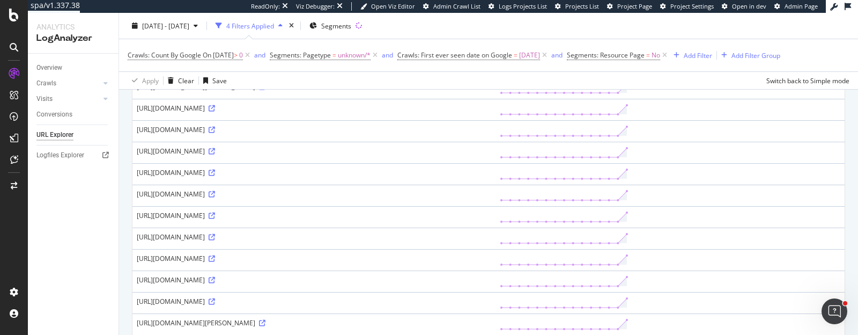
scroll to position [273, 0]
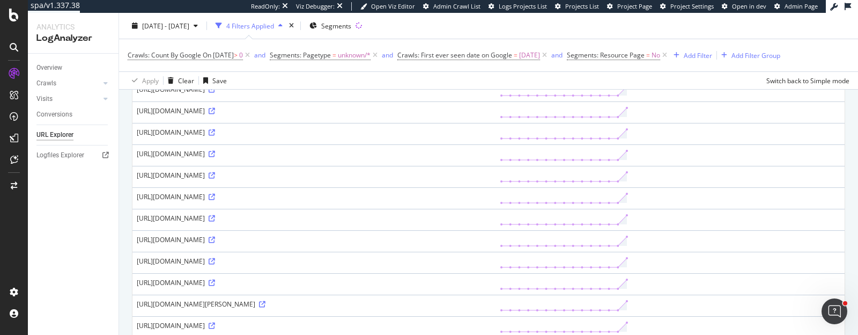
drag, startPoint x: 415, startPoint y: 263, endPoint x: 455, endPoint y: 264, distance: 40.2
click at [455, 264] on div "[URL][DOMAIN_NAME]" at bounding box center [314, 260] width 354 height 9
copy div "%7Bfrom%7D"
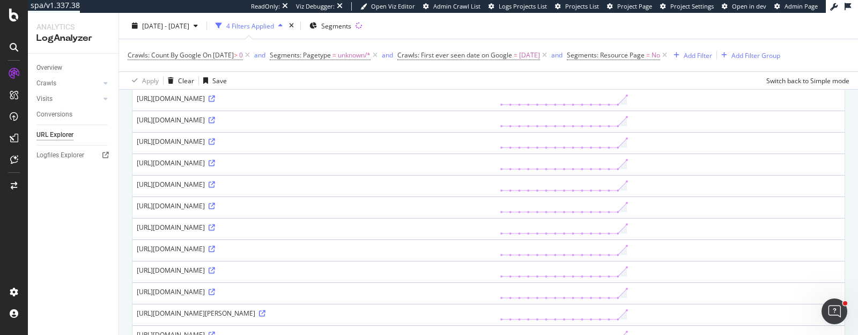
scroll to position [265, 0]
click at [431, 273] on div "[URL][DOMAIN_NAME]" at bounding box center [314, 268] width 354 height 9
drag, startPoint x: 427, startPoint y: 274, endPoint x: 443, endPoint y: 273, distance: 15.6
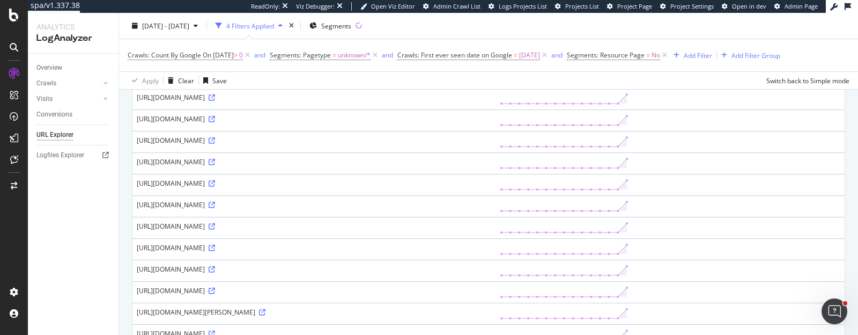
click at [443, 273] on div "[URL][DOMAIN_NAME]" at bounding box center [314, 268] width 354 height 9
copy div "from"
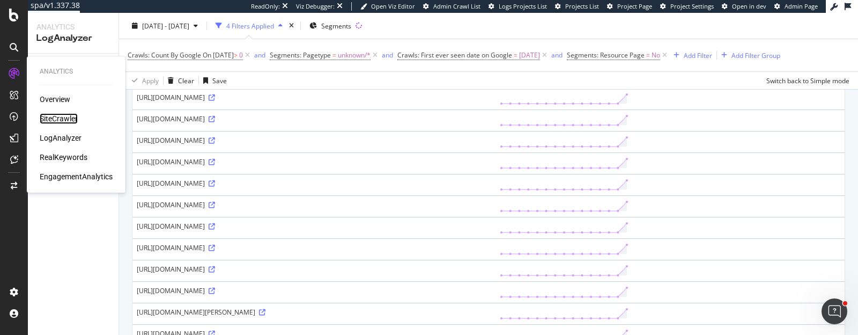
click at [51, 118] on div "SiteCrawler" at bounding box center [59, 118] width 38 height 11
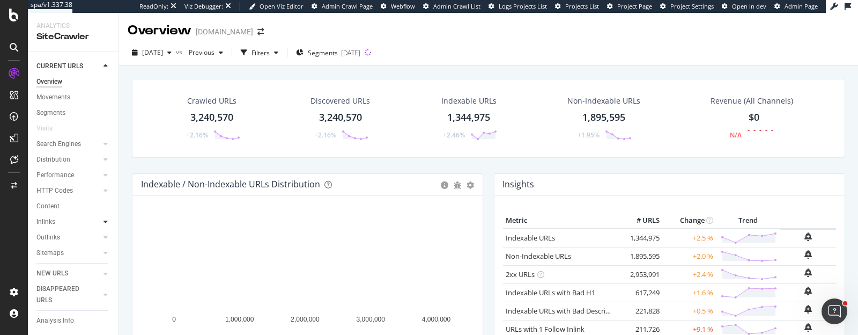
scroll to position [60, 0]
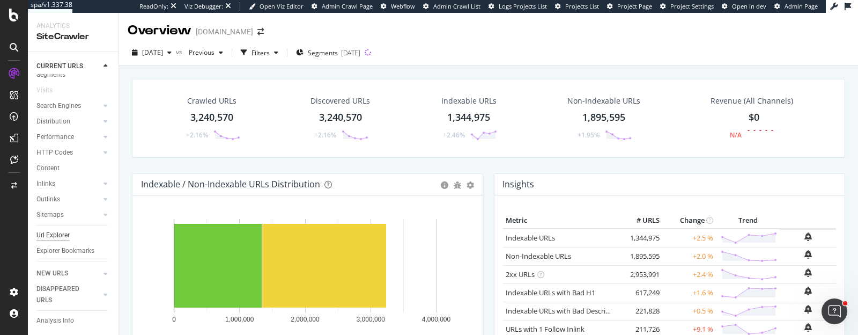
click at [57, 230] on div "Url Explorer" at bounding box center [52, 235] width 33 height 11
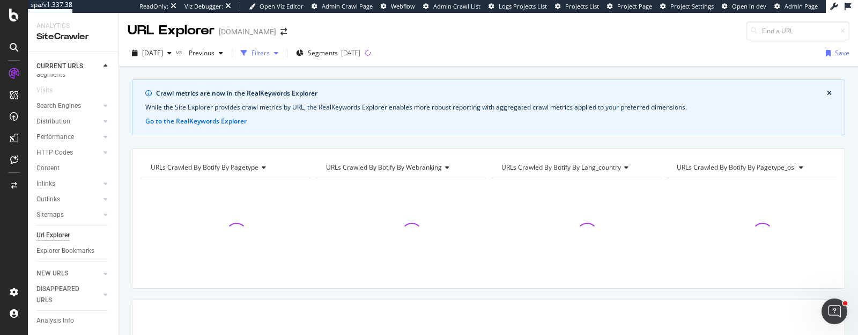
click at [283, 57] on div "Filters" at bounding box center [259, 53] width 46 height 16
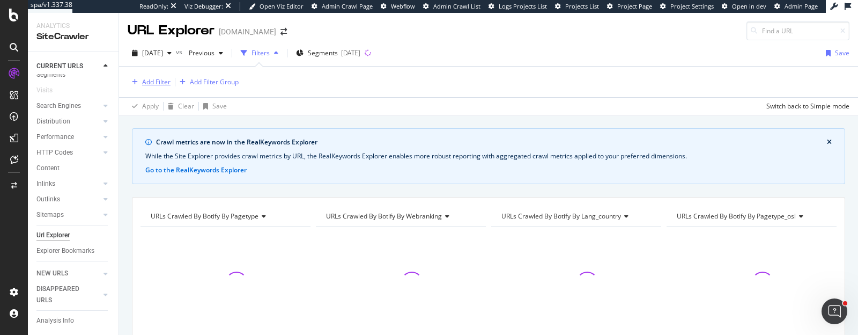
click at [169, 82] on div "Add Filter" at bounding box center [156, 81] width 28 height 9
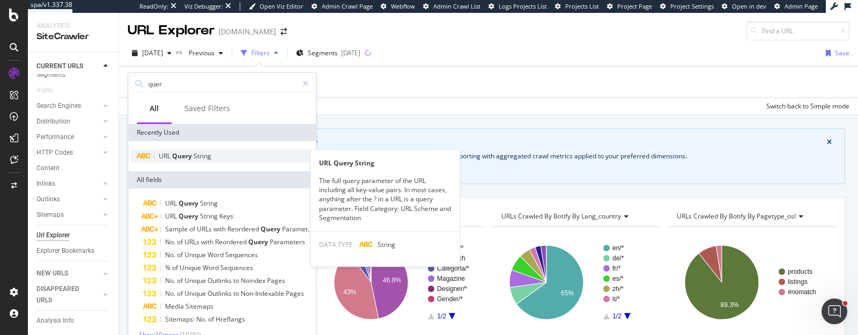
type input "quer"
click at [173, 157] on span "Query" at bounding box center [182, 155] width 21 height 9
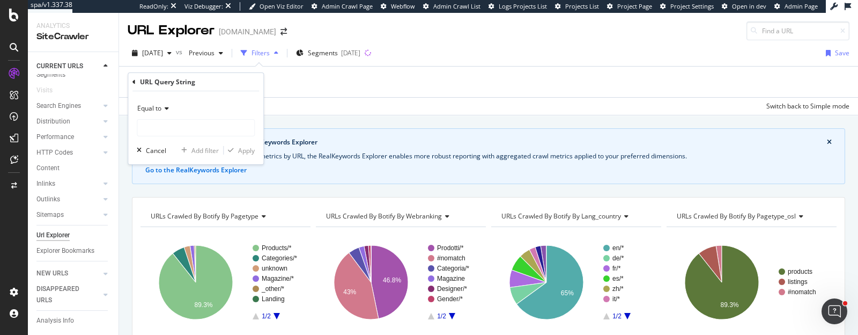
click at [157, 114] on div "Equal to" at bounding box center [196, 108] width 118 height 17
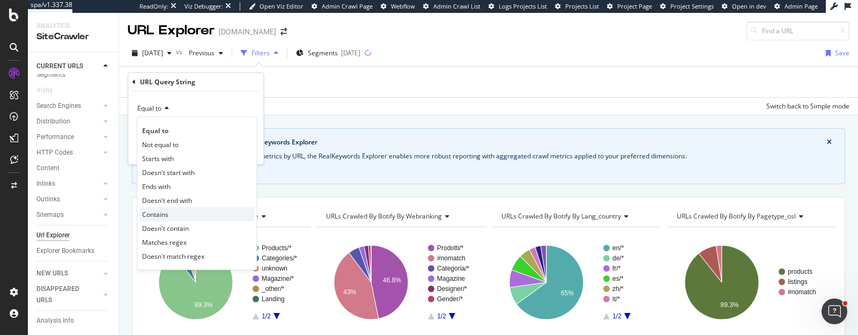
click at [164, 208] on div "Contains" at bounding box center [196, 214] width 115 height 14
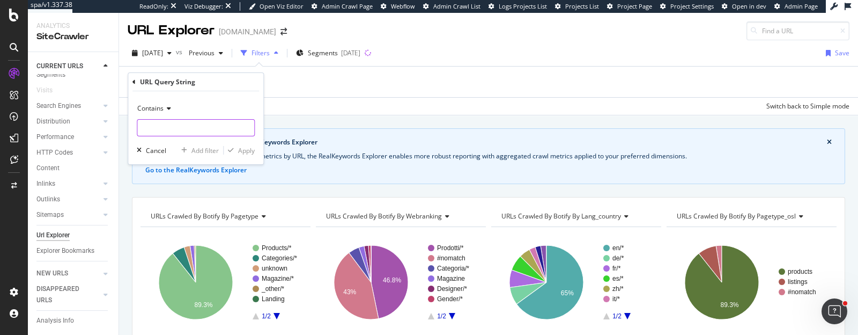
click at [174, 122] on input "text" at bounding box center [195, 127] width 117 height 17
paste input "from"
type input "from"
click at [240, 152] on div "Apply" at bounding box center [246, 150] width 17 height 9
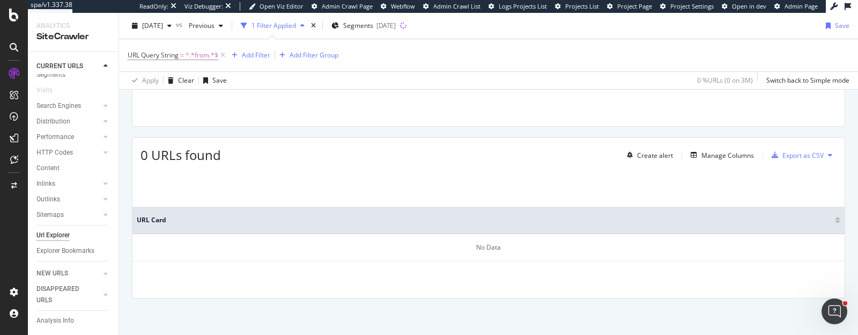
scroll to position [212, 0]
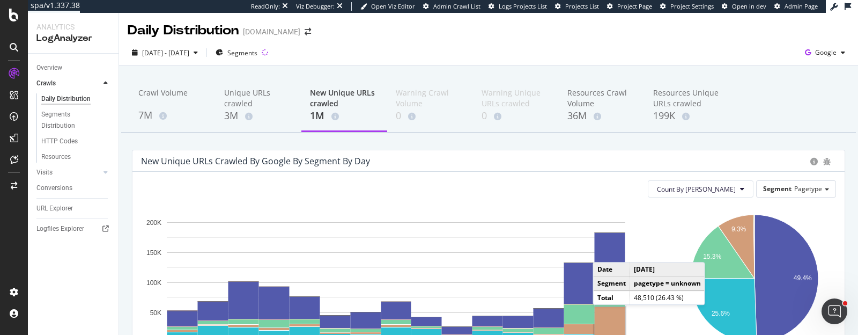
click at [603, 315] on rect "A chart." at bounding box center [610, 321] width 31 height 28
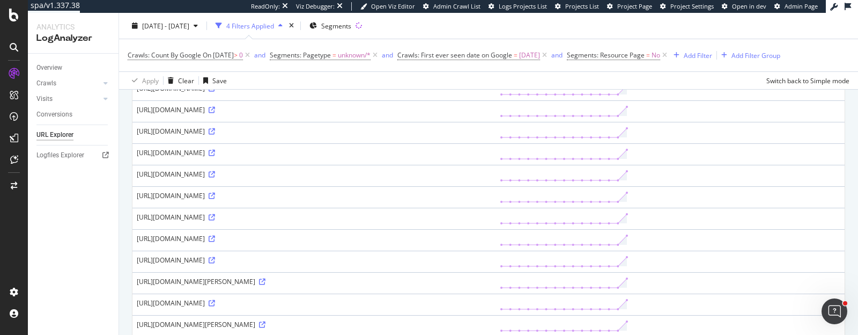
scroll to position [296, 0]
click at [215, 263] on icon at bounding box center [212, 259] width 6 height 6
click at [104, 84] on icon at bounding box center [105, 83] width 4 height 6
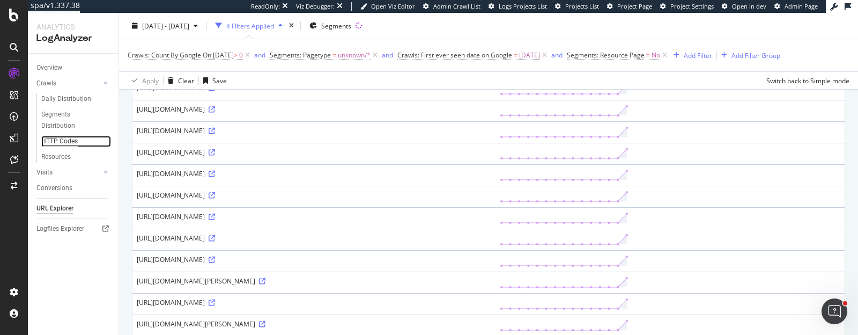
click at [54, 140] on div "HTTP Codes" at bounding box center [59, 141] width 36 height 11
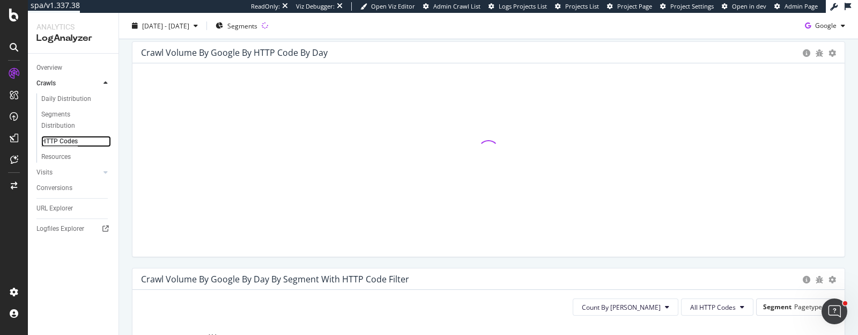
scroll to position [338, 0]
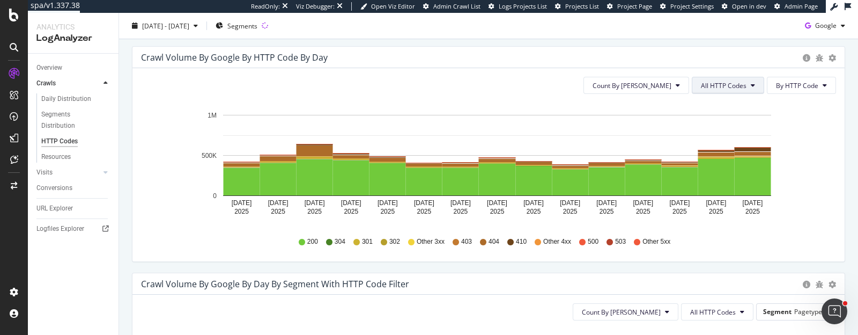
click at [716, 87] on span "All HTTP Codes" at bounding box center [724, 85] width 46 height 9
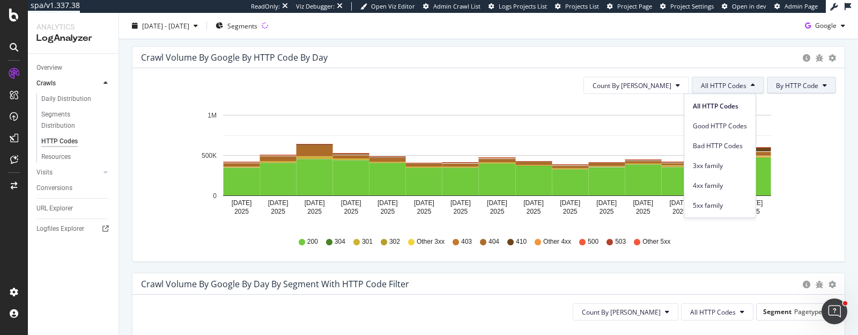
click at [802, 87] on span "By HTTP Code" at bounding box center [797, 85] width 42 height 9
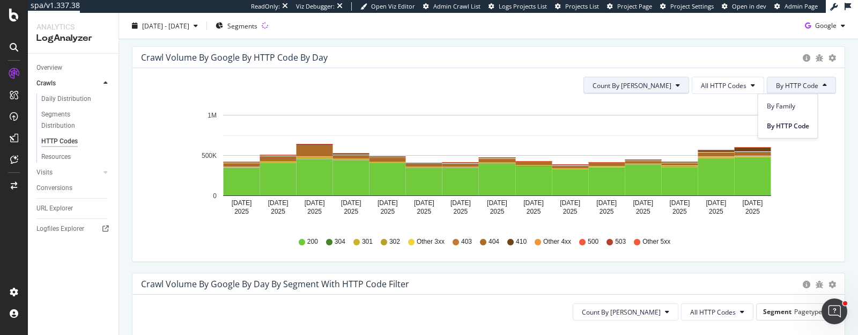
click at [668, 89] on button "Count By [PERSON_NAME]" at bounding box center [636, 85] width 106 height 17
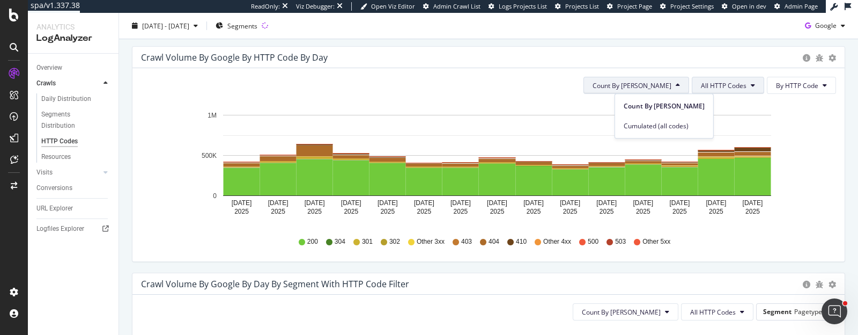
click at [705, 83] on span "All HTTP Codes" at bounding box center [724, 85] width 46 height 9
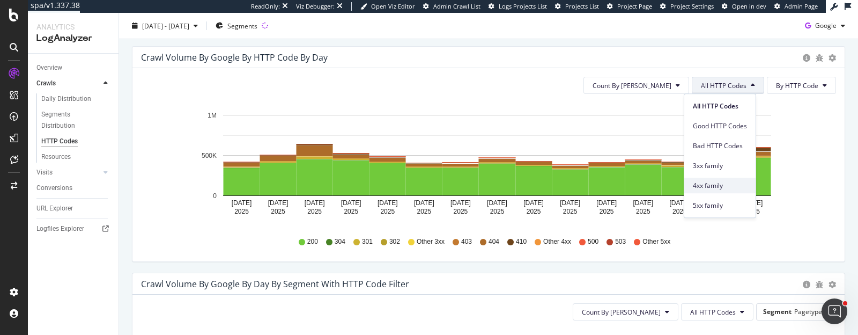
click at [708, 185] on span "4xx family" at bounding box center [720, 186] width 54 height 10
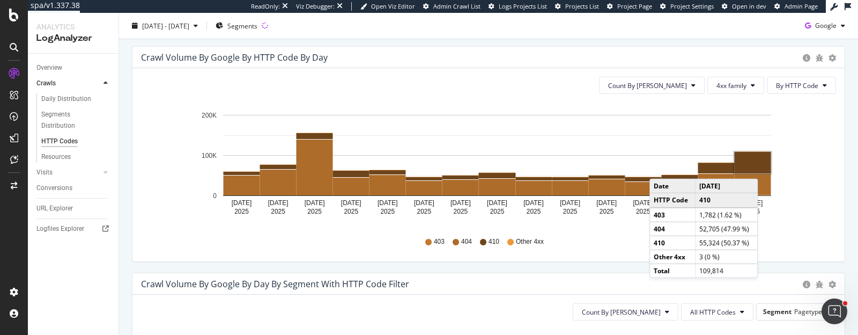
click at [758, 167] on rect "A chart." at bounding box center [753, 162] width 36 height 21
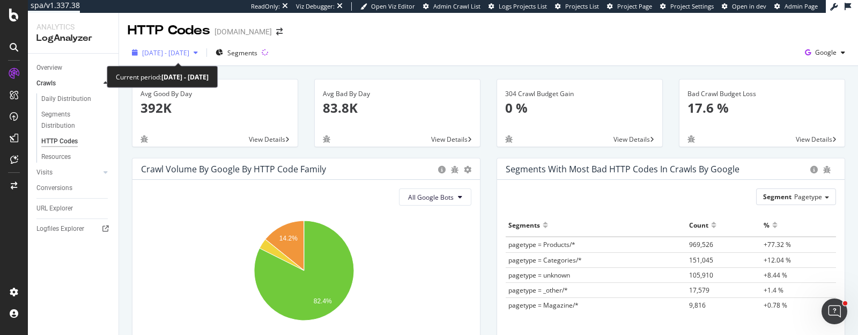
click at [189, 50] on span "[DATE] - [DATE]" at bounding box center [165, 52] width 47 height 9
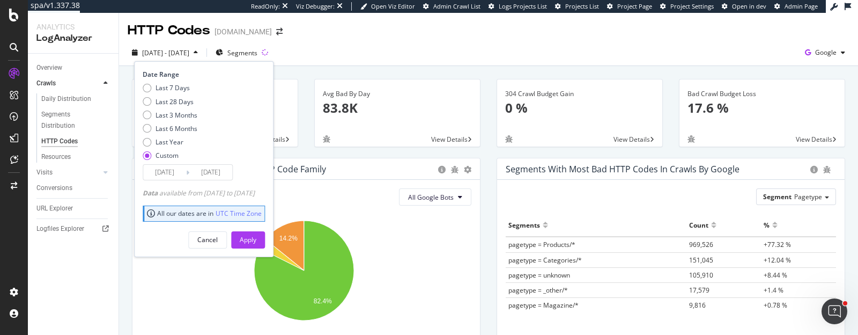
click at [168, 171] on input "2025/08/26" at bounding box center [164, 172] width 43 height 15
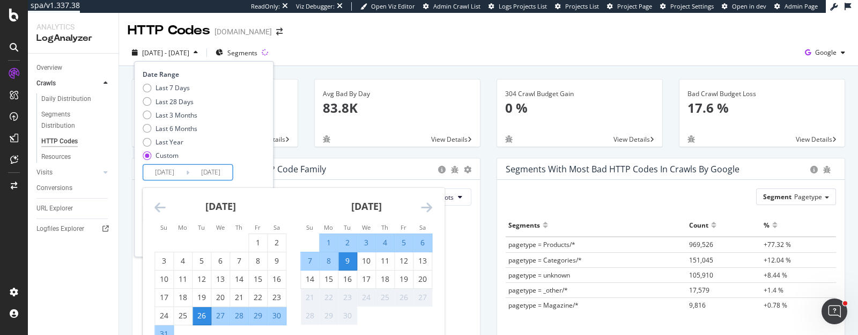
click at [199, 313] on div "26" at bounding box center [202, 315] width 18 height 11
click at [418, 280] on div "20" at bounding box center [422, 278] width 18 height 11
type input "2025/09/20"
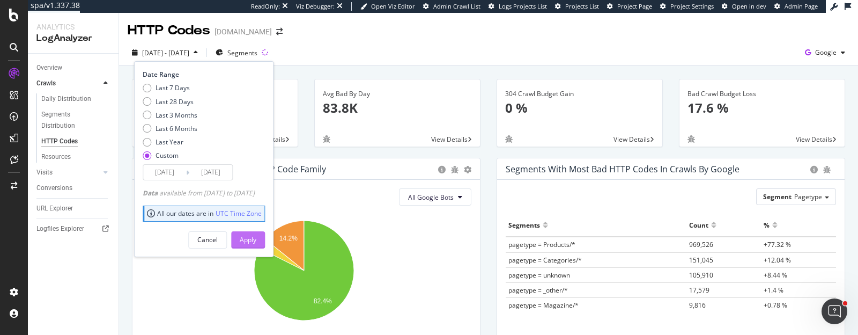
click at [256, 242] on div "Apply" at bounding box center [248, 239] width 17 height 9
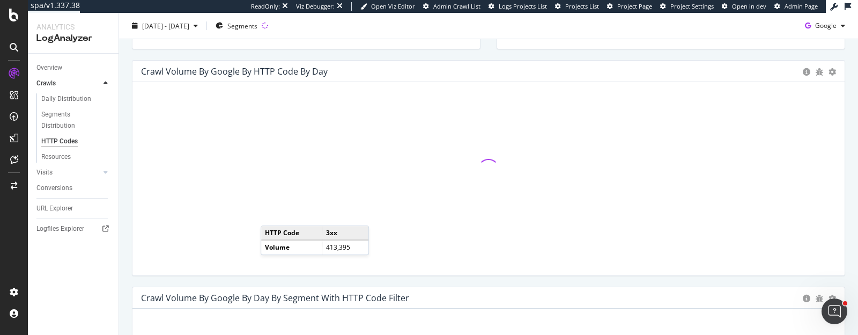
scroll to position [324, 0]
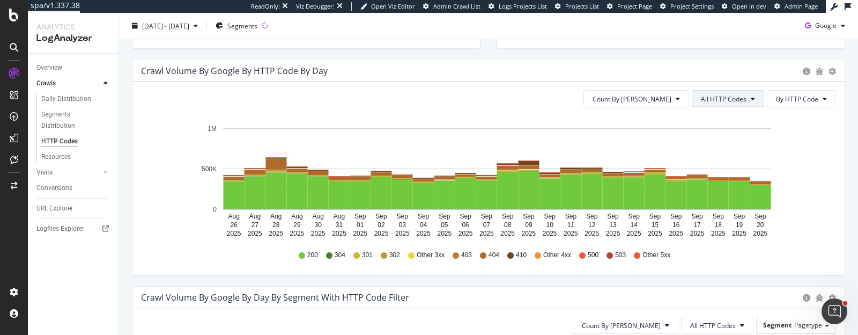
click at [705, 104] on button "All HTTP Codes" at bounding box center [728, 98] width 72 height 17
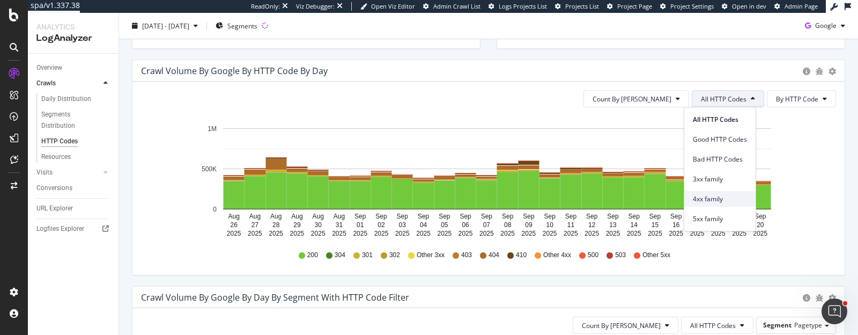
click at [708, 202] on span "4xx family" at bounding box center [720, 199] width 54 height 10
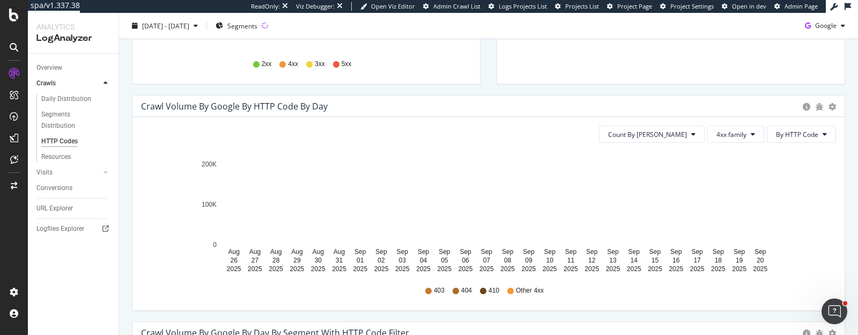
scroll to position [288, 0]
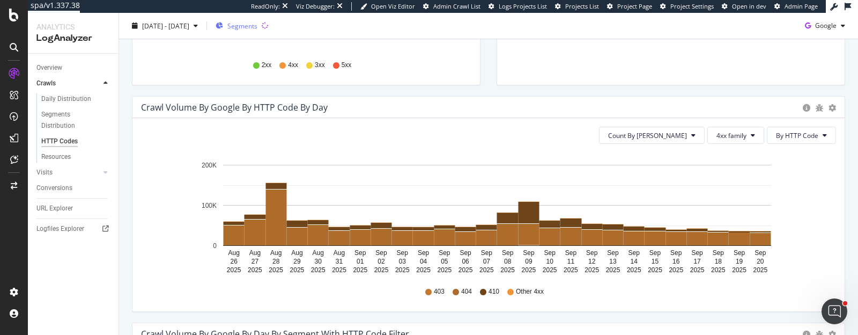
click at [257, 26] on span "Segments" at bounding box center [242, 25] width 30 height 9
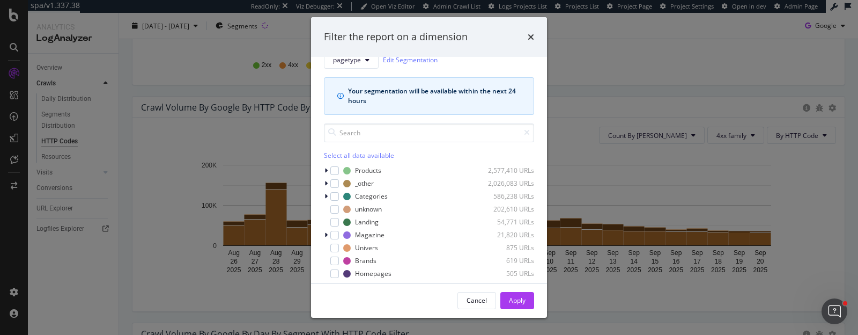
scroll to position [26, 0]
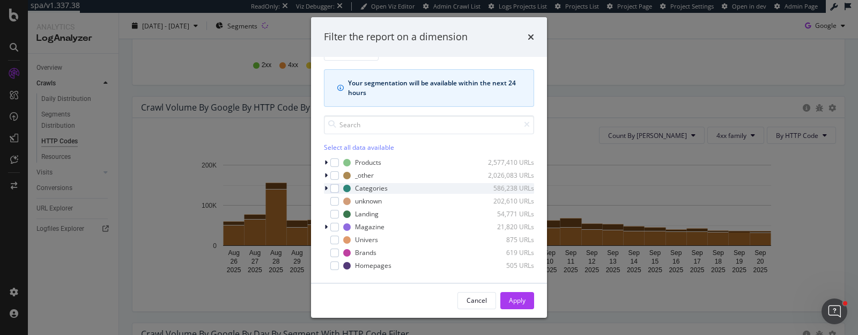
click at [324, 187] on icon "modal" at bounding box center [325, 188] width 3 height 6
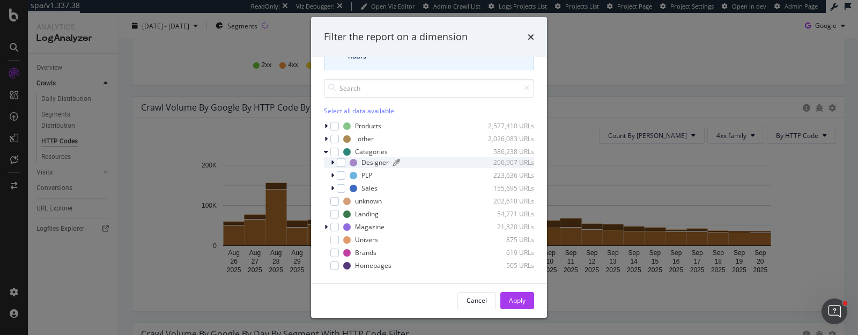
scroll to position [62, 0]
click at [334, 161] on icon "modal" at bounding box center [332, 163] width 3 height 6
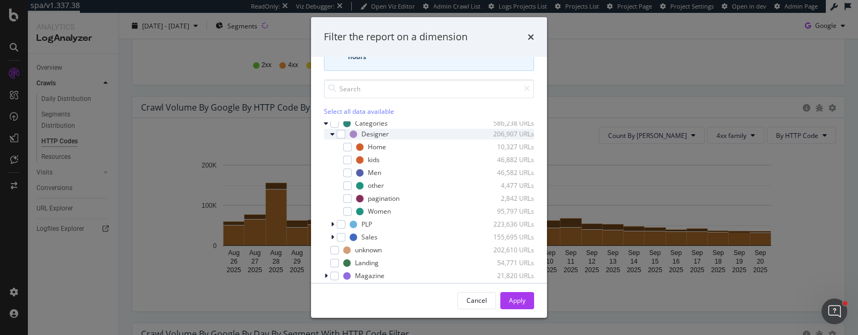
scroll to position [29, 0]
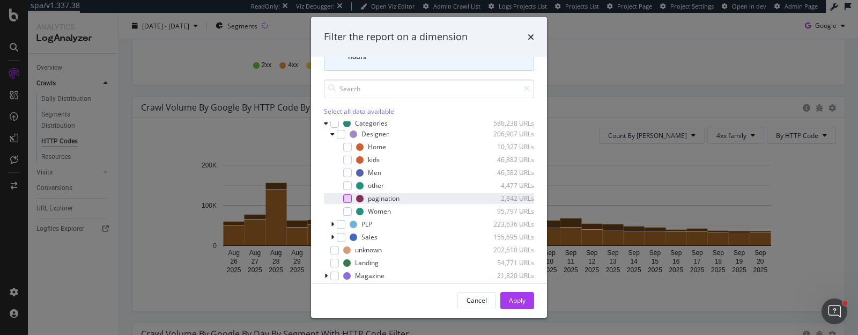
click at [346, 197] on div "modal" at bounding box center [347, 198] width 9 height 9
click at [511, 304] on div "Apply" at bounding box center [517, 299] width 17 height 9
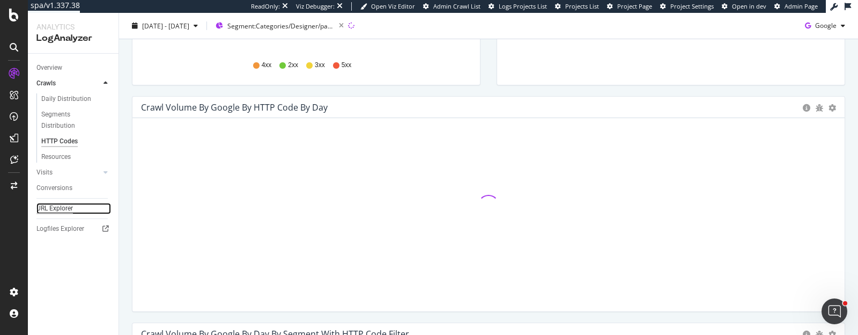
click at [63, 210] on div "URL Explorer" at bounding box center [54, 208] width 36 height 11
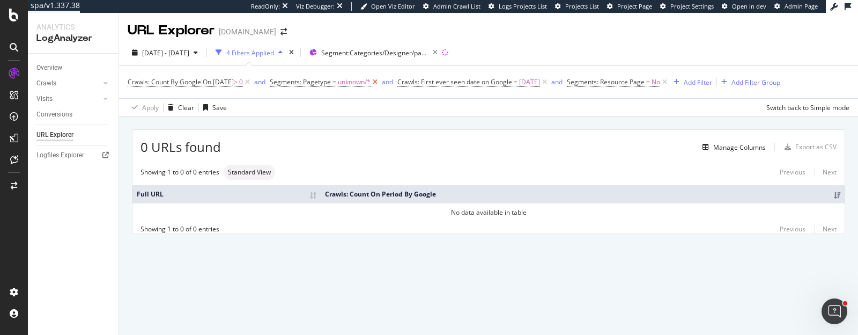
click at [380, 82] on icon at bounding box center [375, 82] width 9 height 11
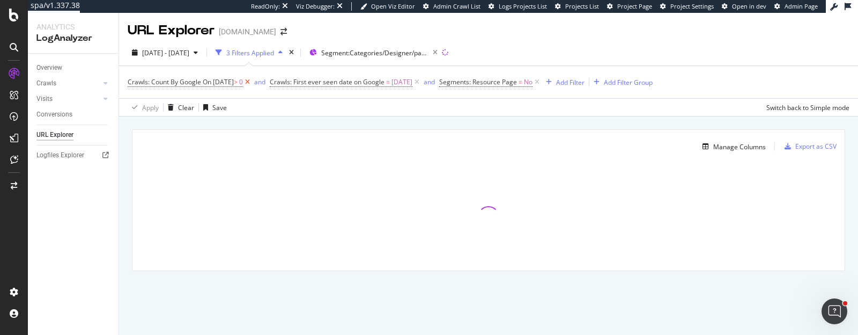
click at [252, 82] on icon at bounding box center [247, 82] width 9 height 11
click at [279, 82] on icon at bounding box center [274, 82] width 9 height 11
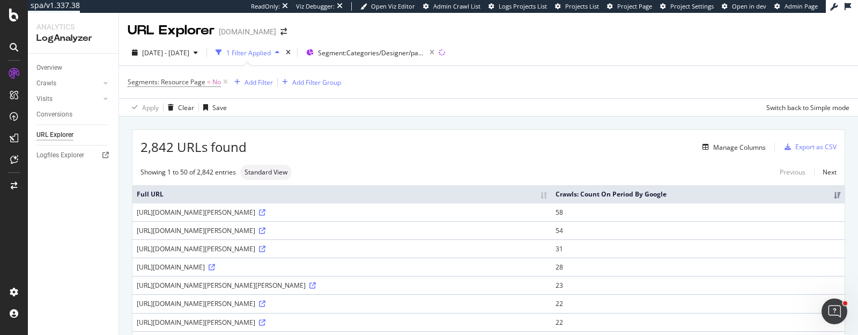
click at [359, 245] on div "https://www.luisaviaroma.com/it-it/shop/donna/rotate?lvrid=_gw_dwx3&Page=0" at bounding box center [342, 248] width 410 height 9
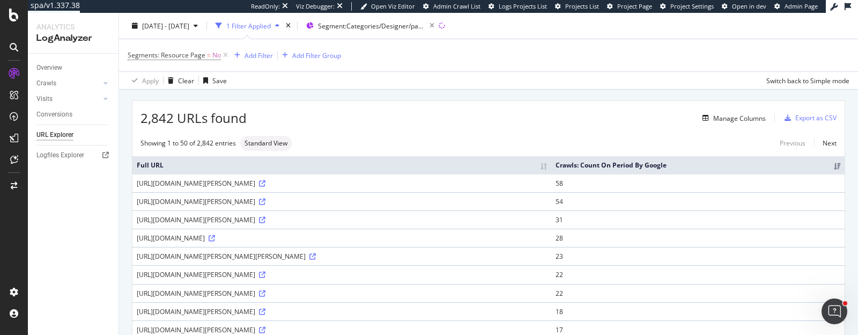
scroll to position [28, 0]
click at [359, 221] on div "https://www.luisaviaroma.com/it-it/shop/donna/rotate?lvrid=_gw_dwx3&Page=0" at bounding box center [342, 220] width 410 height 9
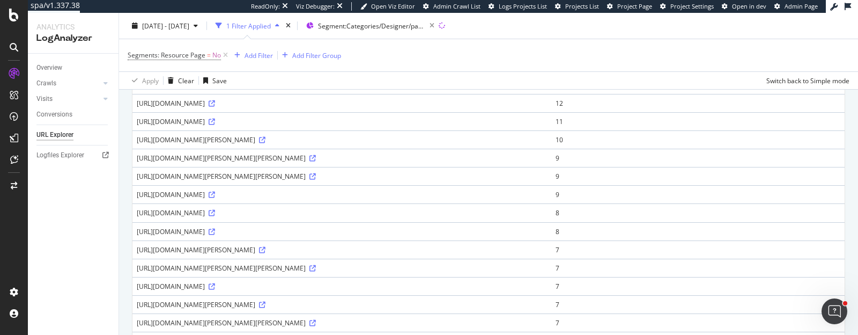
scroll to position [351, 0]
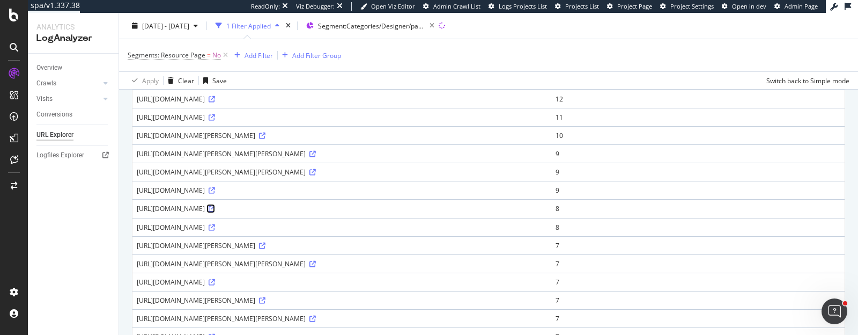
click at [215, 207] on icon at bounding box center [212, 208] width 6 height 6
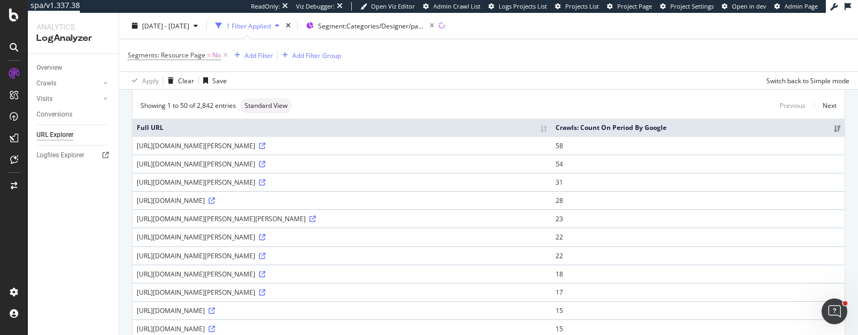
scroll to position [19, 0]
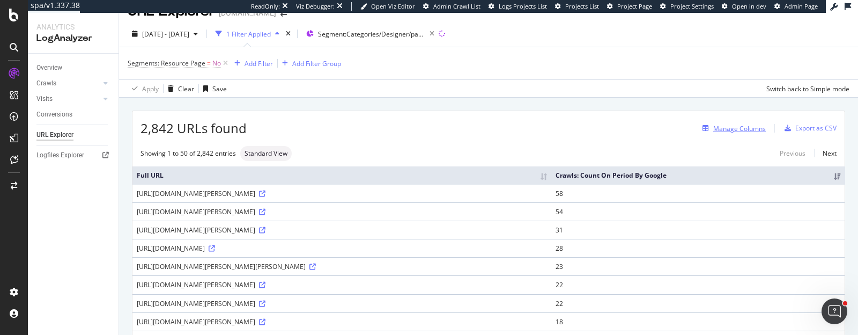
click at [714, 132] on div "Manage Columns" at bounding box center [739, 128] width 53 height 9
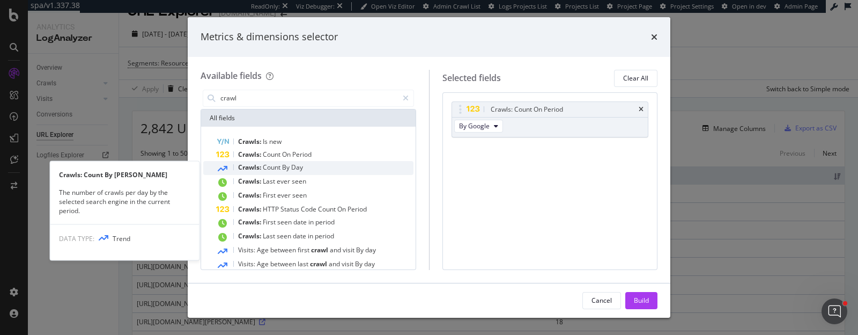
type input "crawl"
click at [293, 168] on span "Day" at bounding box center [297, 166] width 12 height 9
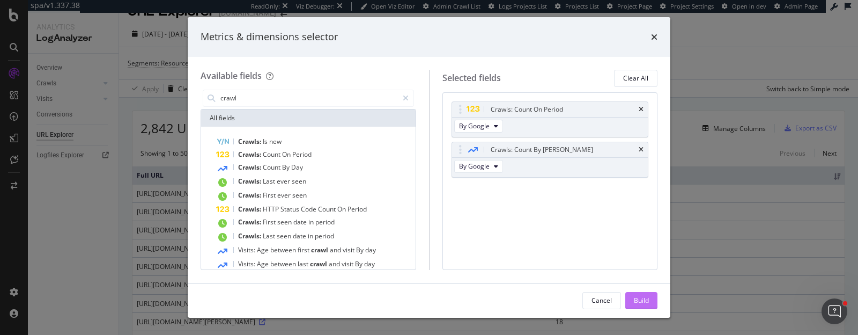
click at [638, 303] on div "Build" at bounding box center [641, 299] width 15 height 9
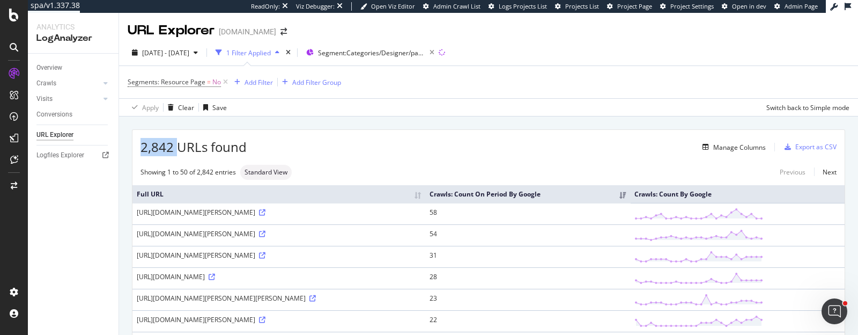
drag, startPoint x: 140, startPoint y: 146, endPoint x: 175, endPoint y: 144, distance: 34.9
click at [175, 144] on span "2,842 URLs found" at bounding box center [193, 147] width 106 height 18
click at [425, 56] on span "Segment: Categories/Designer/pagination" at bounding box center [371, 52] width 107 height 9
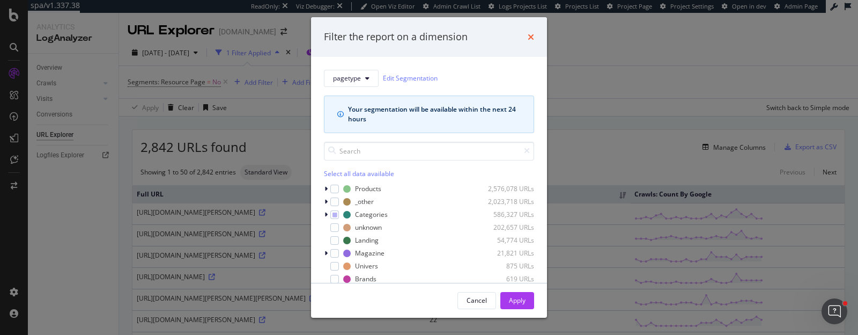
click at [533, 36] on icon "times" at bounding box center [531, 37] width 6 height 9
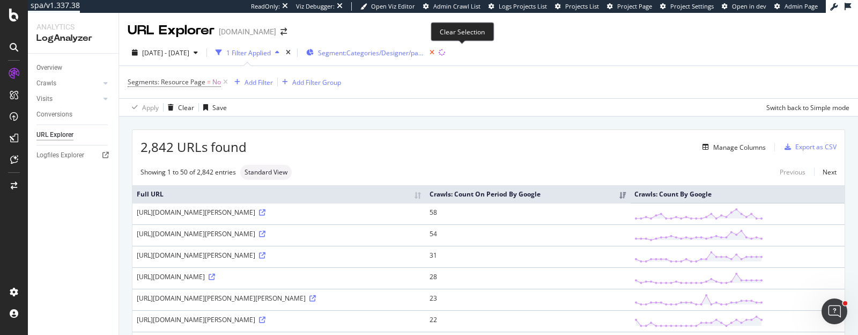
click at [439, 53] on icon "button" at bounding box center [431, 52] width 13 height 15
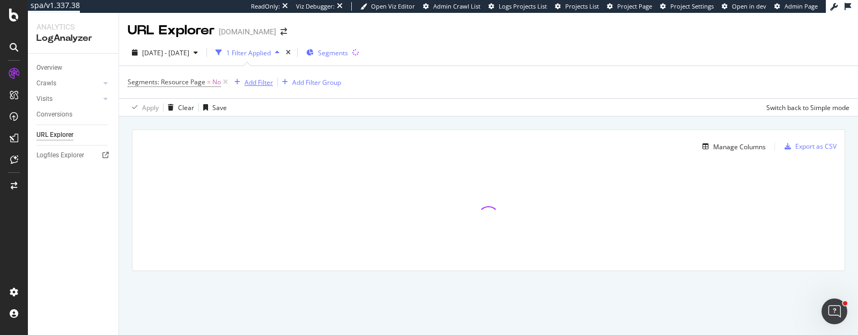
click at [259, 79] on div "Add Filter" at bounding box center [259, 82] width 28 height 9
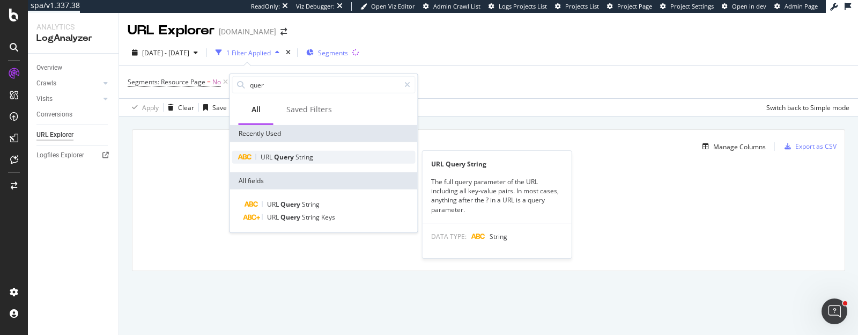
type input "quer"
click at [283, 156] on span "Query" at bounding box center [284, 156] width 21 height 9
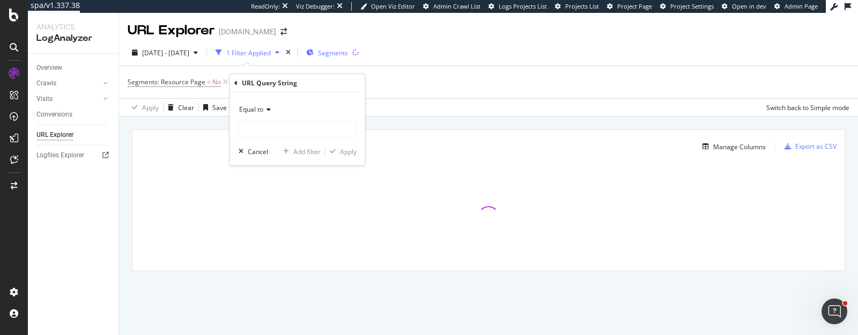
click at [257, 107] on span "Equal to" at bounding box center [251, 109] width 24 height 9
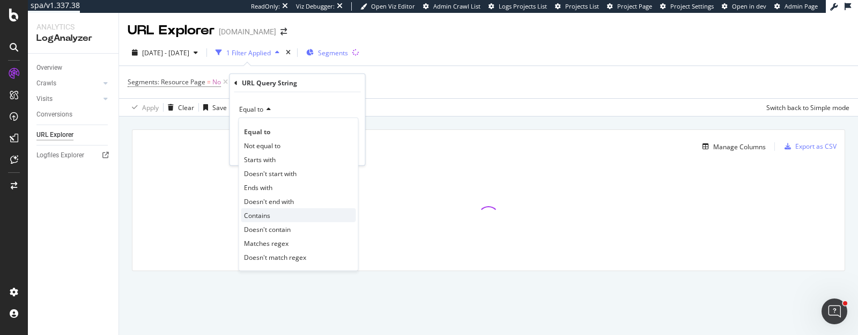
click at [258, 208] on div "Contains" at bounding box center [298, 215] width 115 height 14
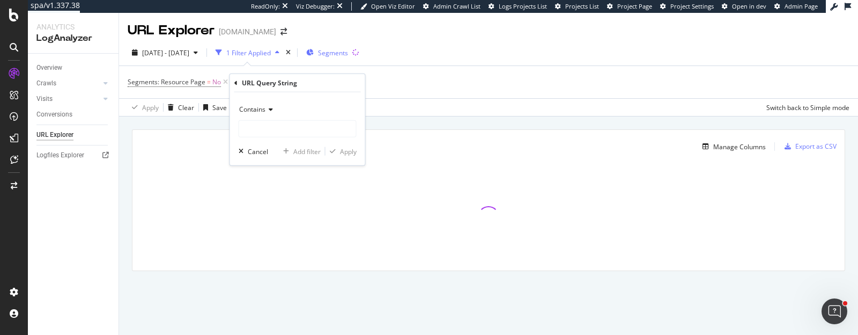
click at [269, 116] on div "Contains" at bounding box center [298, 109] width 118 height 17
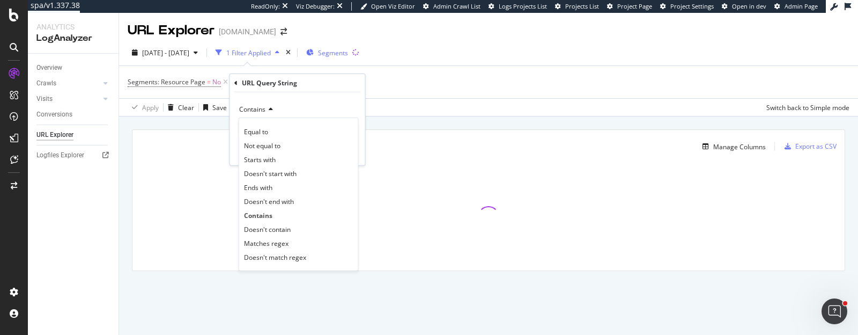
click at [302, 104] on div "Contains" at bounding box center [298, 109] width 118 height 17
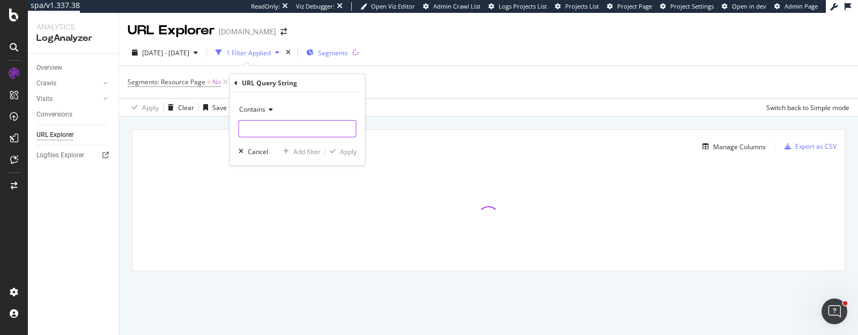
click at [297, 130] on input "text" at bounding box center [297, 128] width 117 height 17
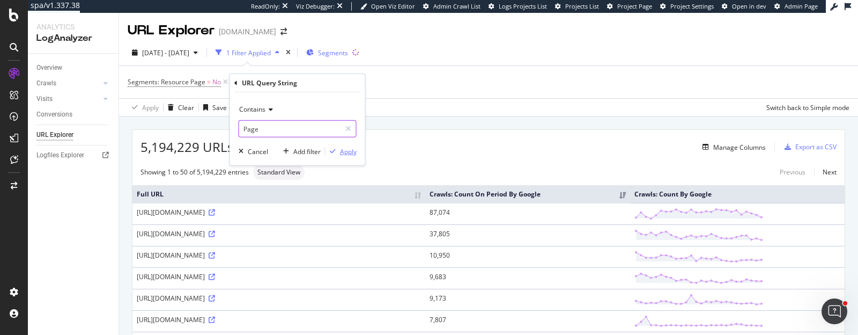
type input "Page"
click at [351, 149] on div "Apply" at bounding box center [348, 150] width 17 height 9
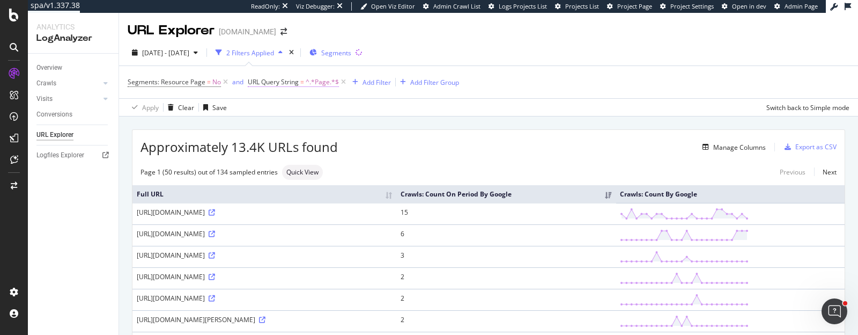
click at [287, 77] on span "URL Query String" at bounding box center [273, 81] width 51 height 9
click at [264, 126] on input "Page" at bounding box center [307, 126] width 101 height 17
type input "page"
click at [365, 148] on div "Apply" at bounding box center [366, 148] width 17 height 9
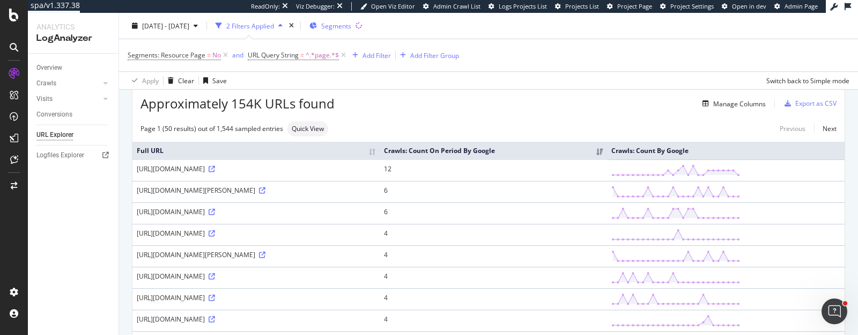
scroll to position [38, 0]
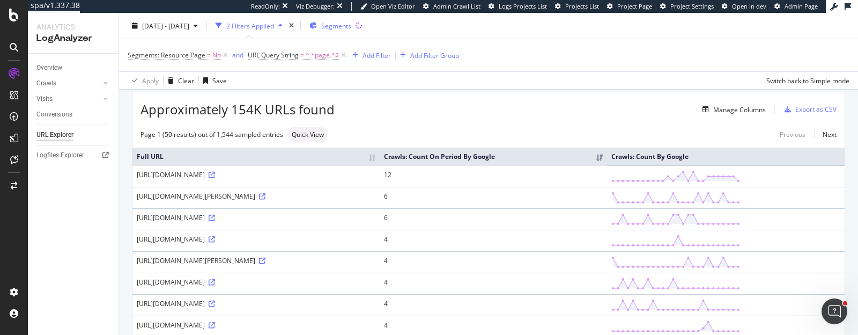
click at [375, 179] on div "https://www.luisaviaroma.com/en-no/shop/women/new-in-this-week?lvrid=_gw_tnewin…" at bounding box center [256, 174] width 239 height 9
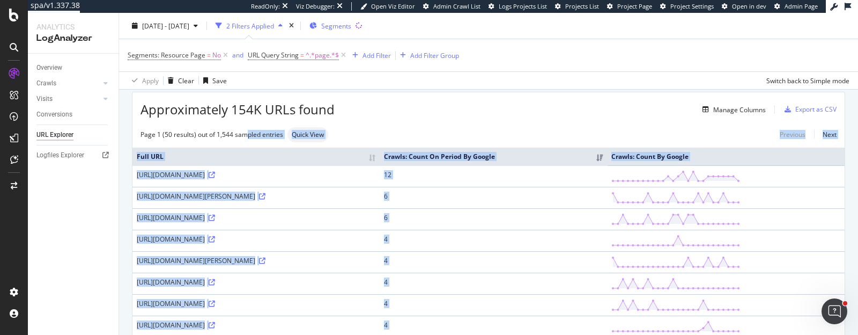
drag, startPoint x: 256, startPoint y: 119, endPoint x: 268, endPoint y: 122, distance: 11.7
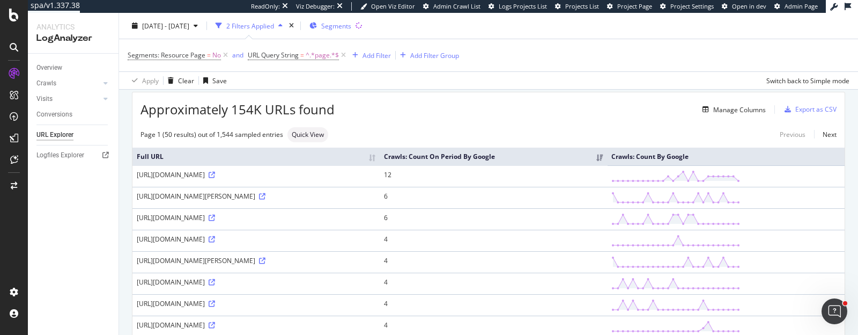
click at [323, 108] on span "Approximately 154K URLs found" at bounding box center [237, 109] width 194 height 18
click at [107, 85] on icon at bounding box center [105, 83] width 4 height 6
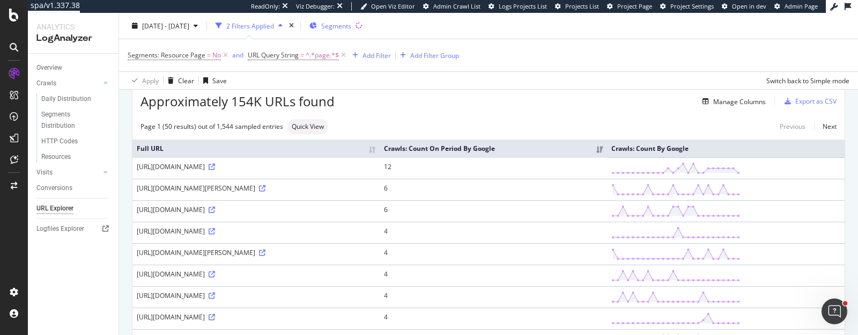
scroll to position [46, 0]
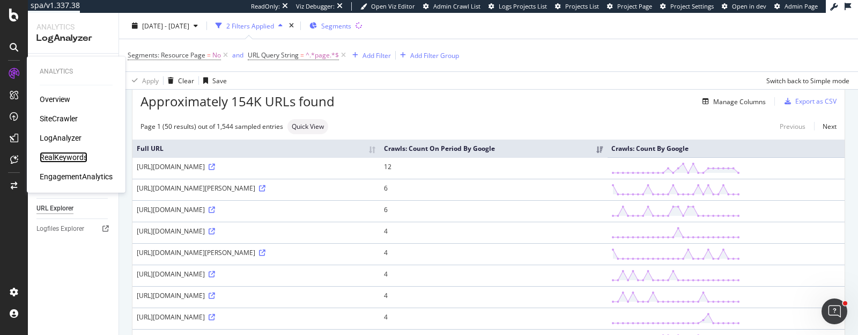
click at [55, 159] on div "RealKeywords" at bounding box center [64, 157] width 48 height 11
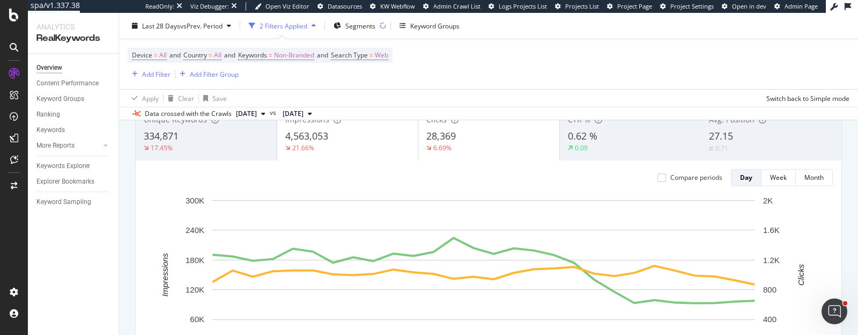
scroll to position [80, 0]
click at [727, 139] on div "27.15" at bounding box center [771, 138] width 124 height 14
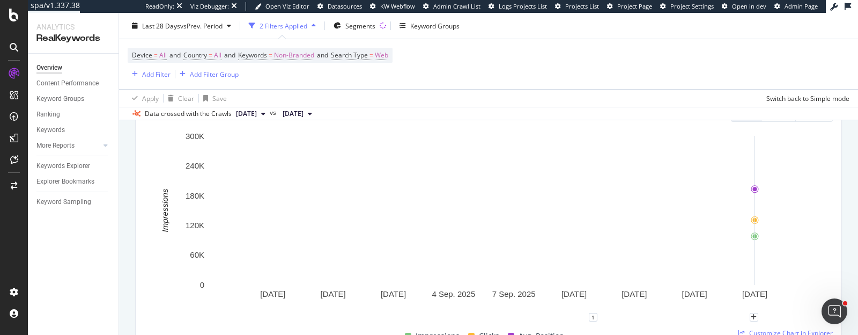
scroll to position [153, 0]
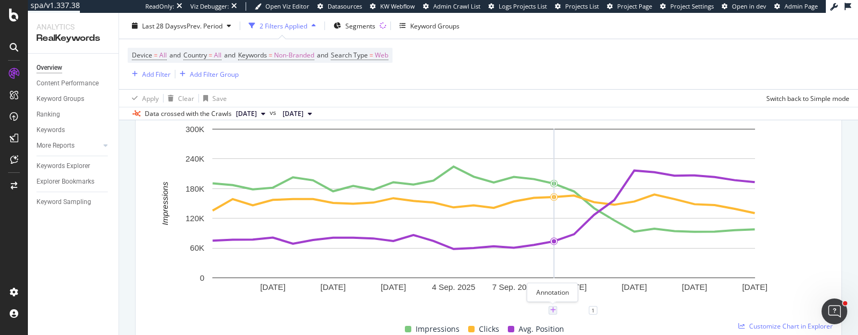
click at [555, 310] on icon "plus" at bounding box center [553, 310] width 6 height 6
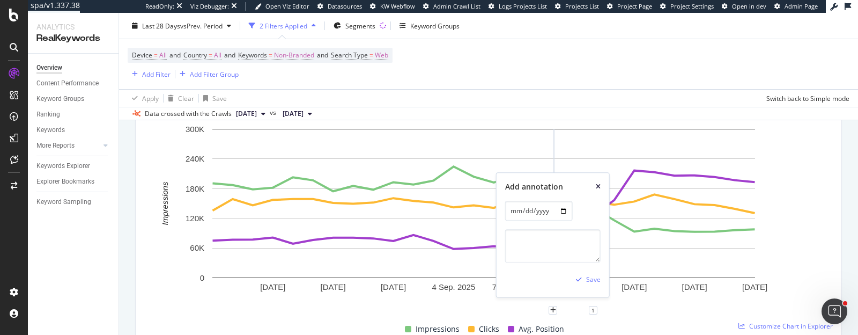
click at [597, 190] on icon "xmark" at bounding box center [598, 186] width 5 height 6
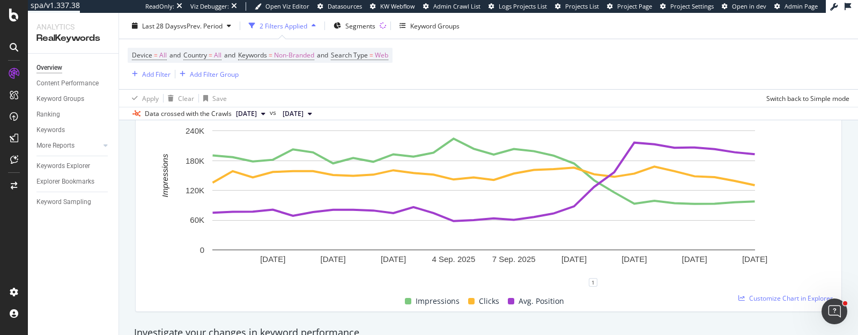
scroll to position [181, 0]
click at [361, 27] on span "Segments" at bounding box center [360, 25] width 30 height 9
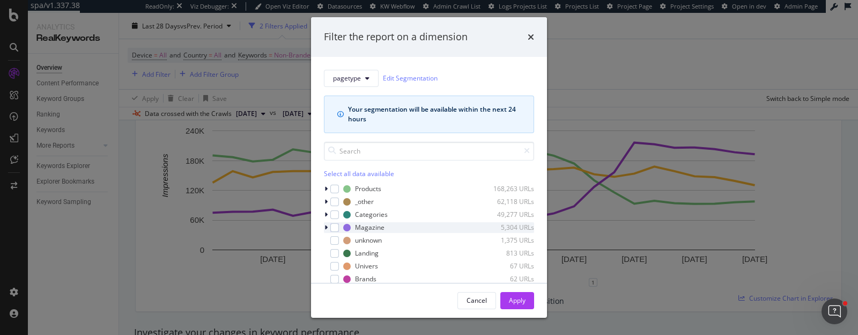
click at [324, 226] on icon "modal" at bounding box center [325, 227] width 3 height 6
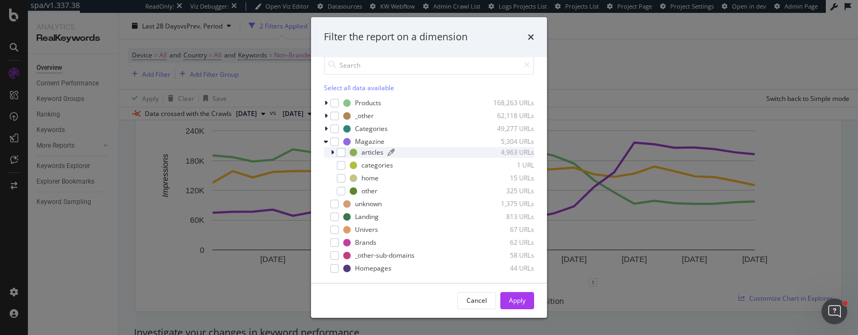
scroll to position [88, 0]
click at [333, 148] on icon "modal" at bounding box center [332, 149] width 3 height 6
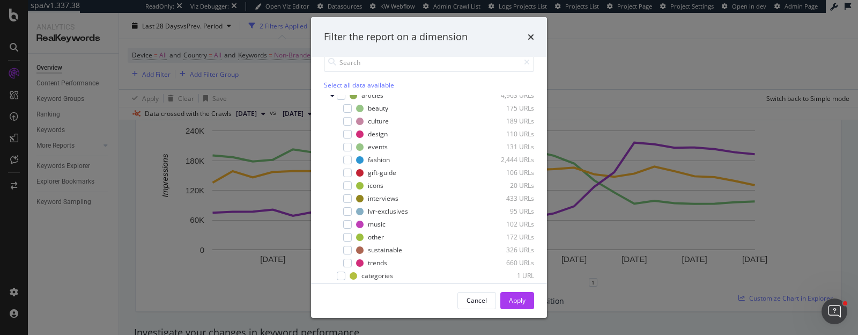
scroll to position [55, 0]
click at [343, 261] on div "modal" at bounding box center [347, 262] width 9 height 9
click at [350, 169] on div "modal" at bounding box center [347, 172] width 9 height 9
click at [522, 297] on div "Apply" at bounding box center [517, 299] width 17 height 9
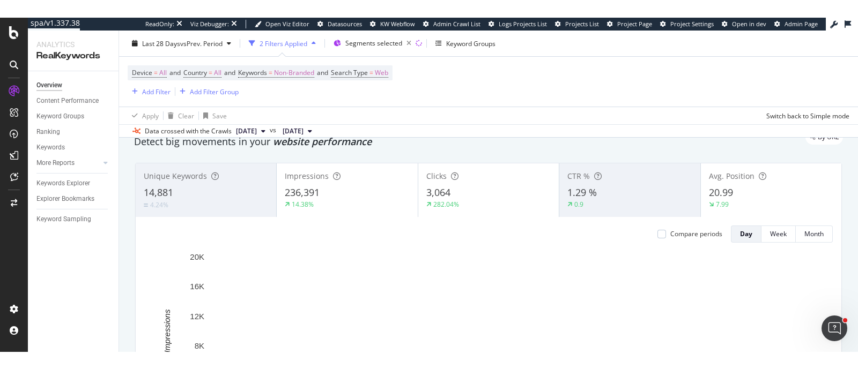
scroll to position [40, 0]
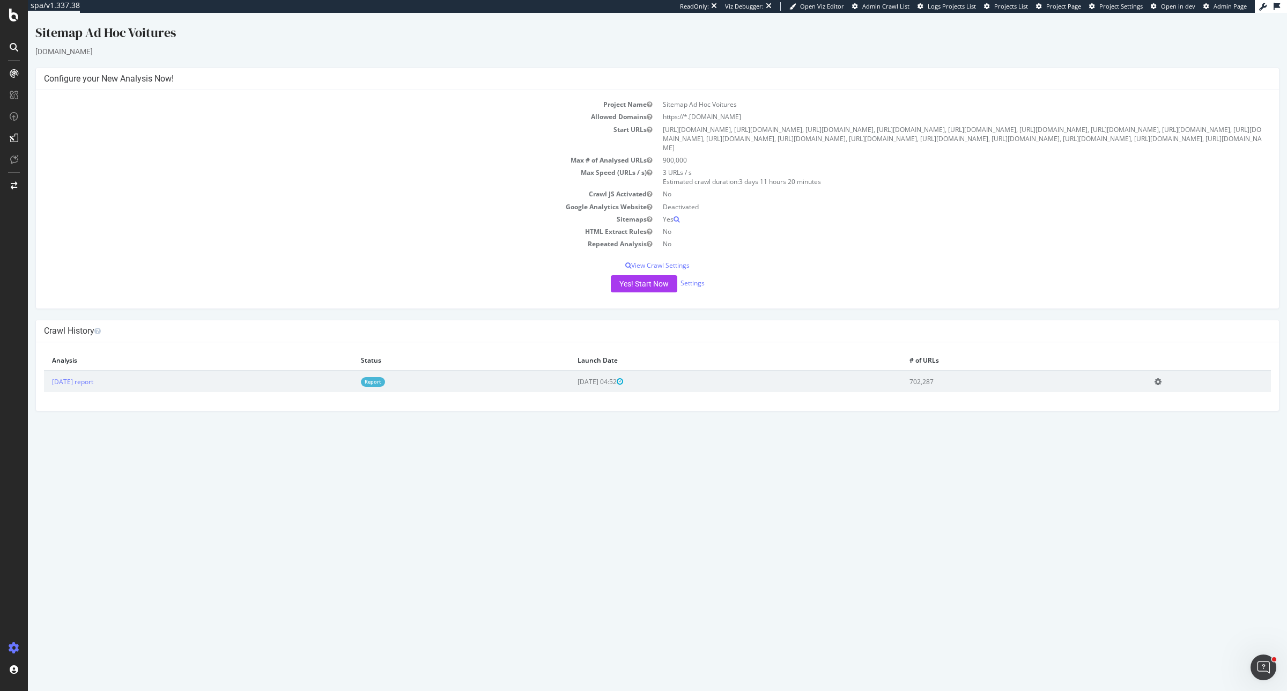
click at [385, 386] on link "Report" at bounding box center [373, 381] width 24 height 9
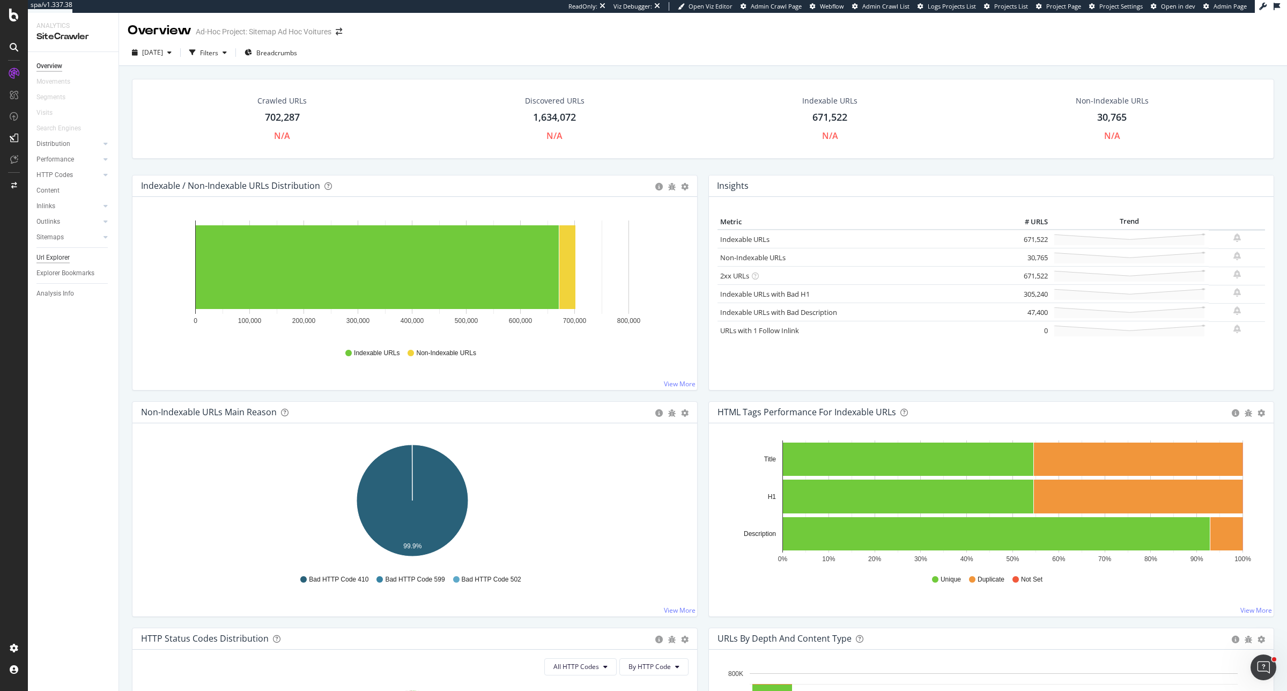
click at [45, 258] on div "Url Explorer" at bounding box center [52, 257] width 33 height 11
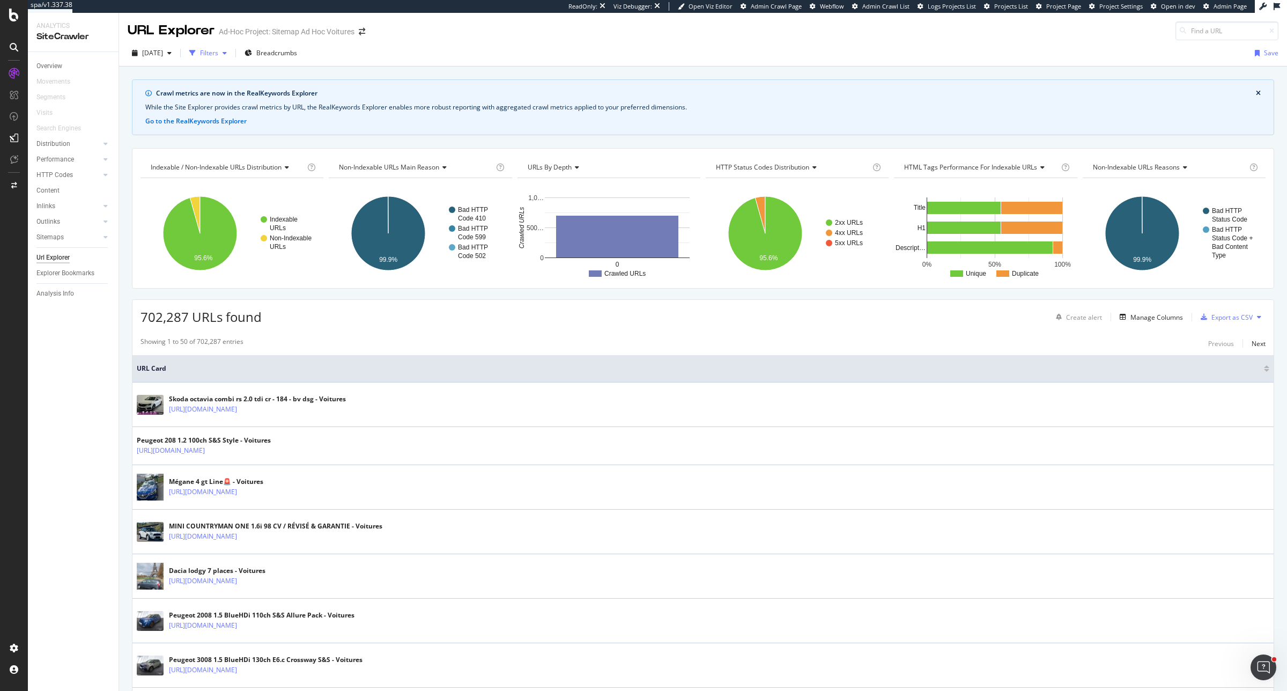
click at [227, 53] on icon "button" at bounding box center [225, 53] width 4 height 6
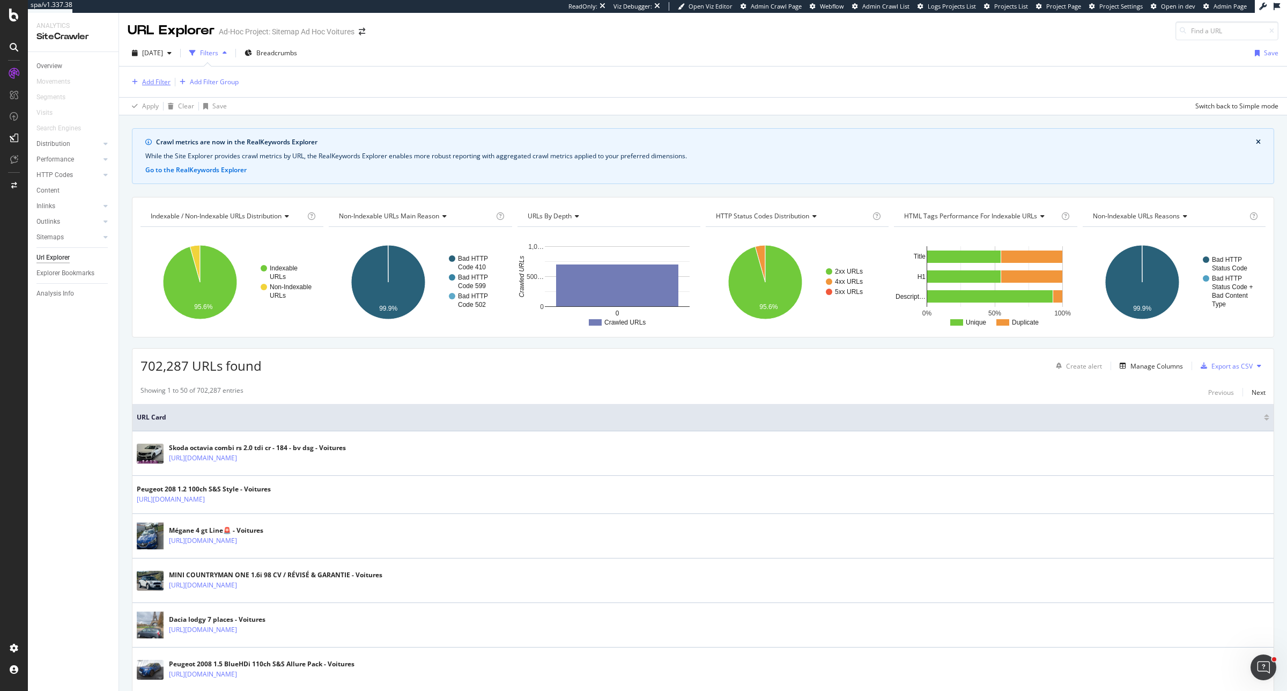
click at [156, 82] on div "Add Filter" at bounding box center [156, 81] width 28 height 9
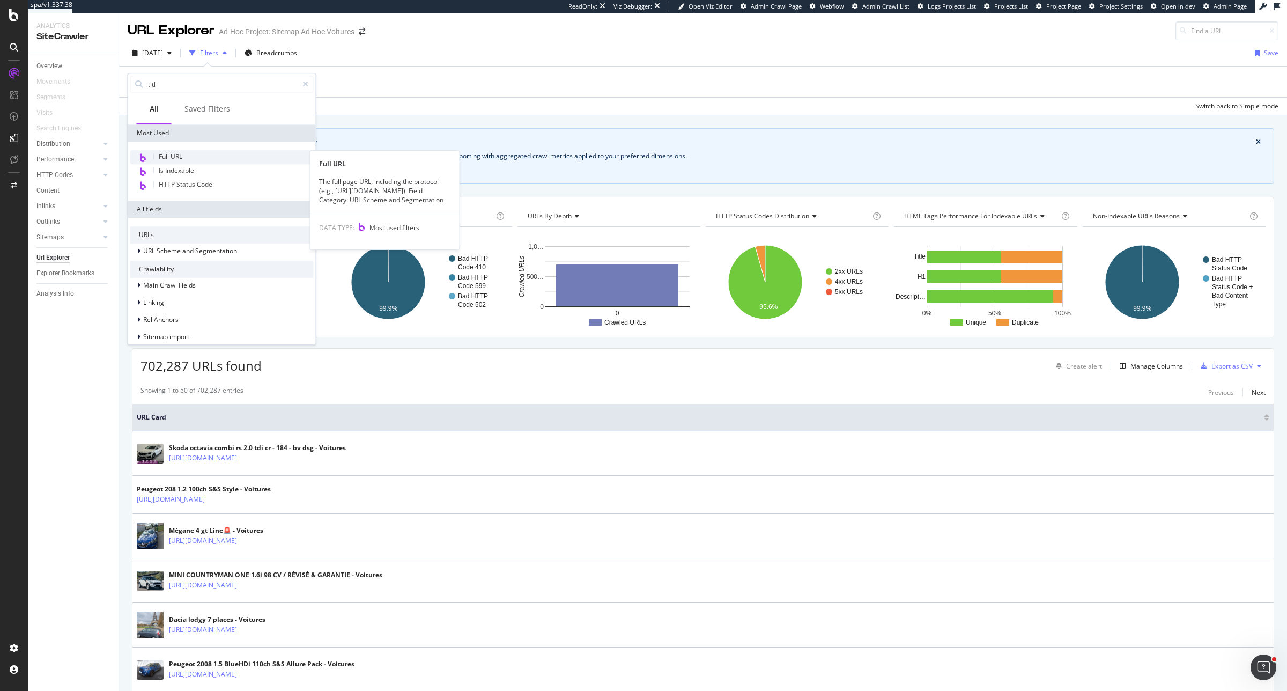
type input "title"
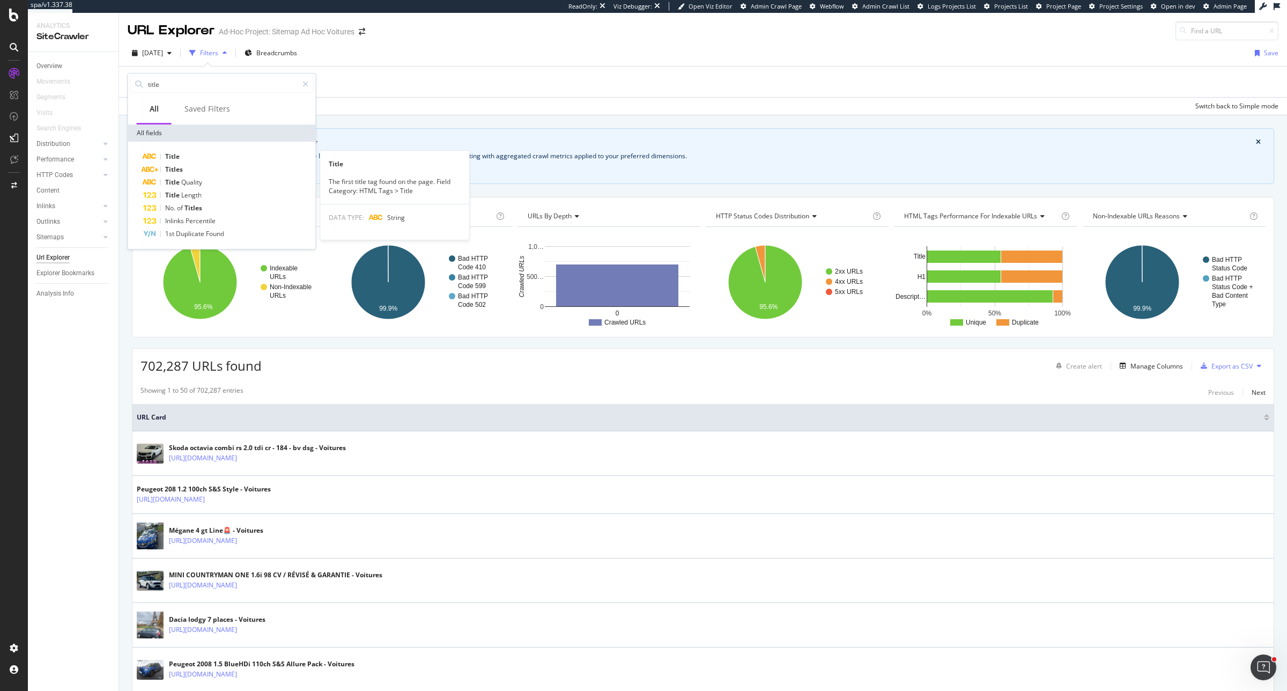
click at [159, 159] on div "Title" at bounding box center [228, 156] width 171 height 13
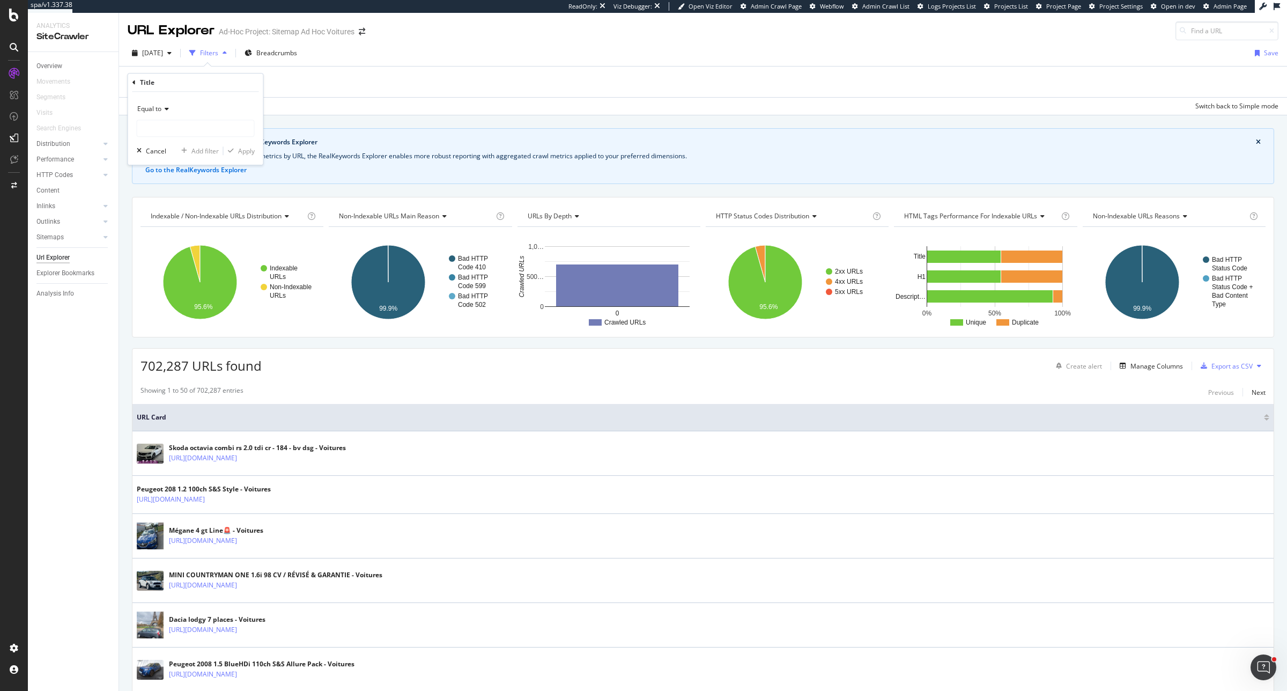
click at [160, 109] on span "Equal to" at bounding box center [149, 108] width 24 height 9
click at [168, 214] on span "Contains" at bounding box center [155, 214] width 26 height 9
click at [205, 116] on div "Contains" at bounding box center [196, 108] width 118 height 17
click at [202, 107] on div "Contains" at bounding box center [196, 108] width 118 height 17
click at [202, 119] on div "Contains" at bounding box center [196, 118] width 118 height 36
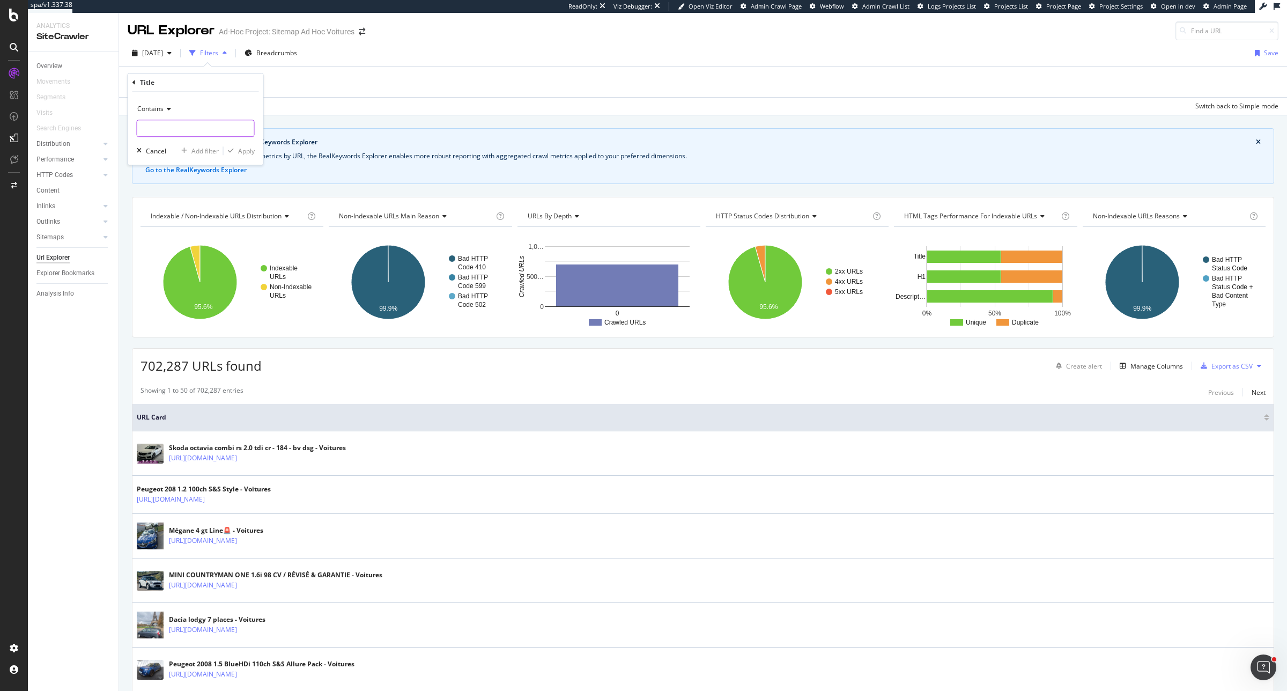
click at [200, 129] on input "text" at bounding box center [195, 128] width 117 height 17
type input "Peugeot"
click at [238, 147] on div "Apply" at bounding box center [246, 150] width 17 height 9
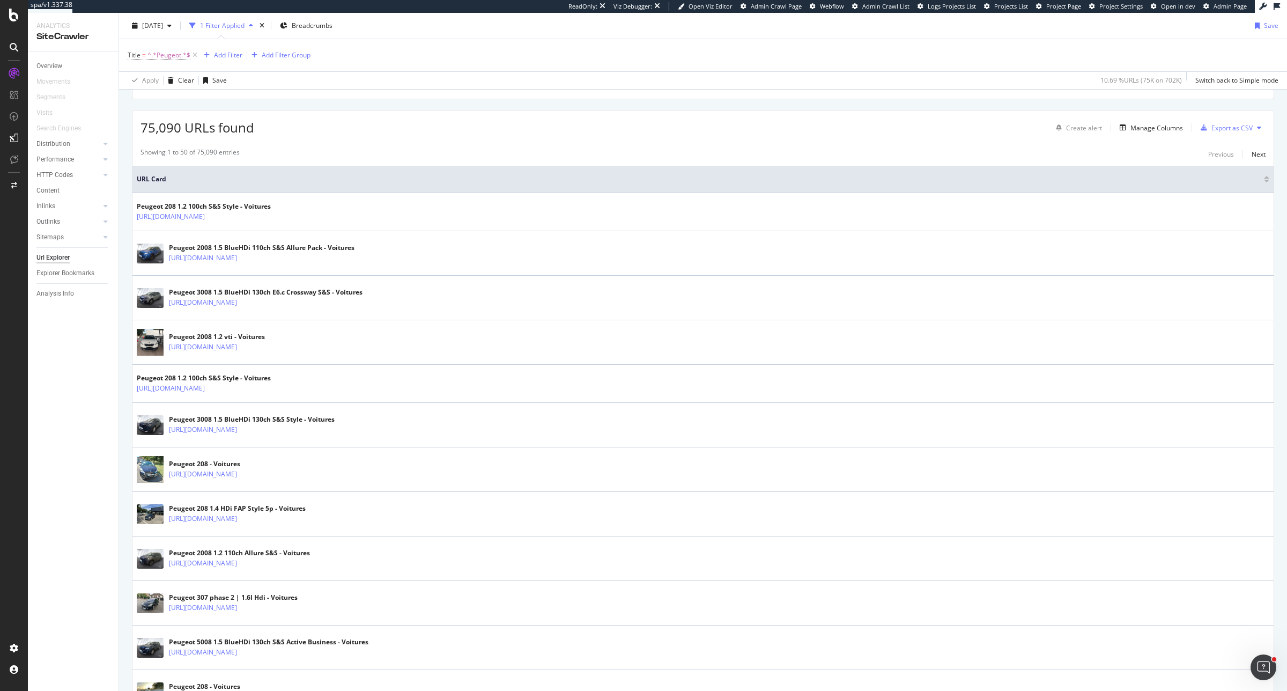
scroll to position [268, 0]
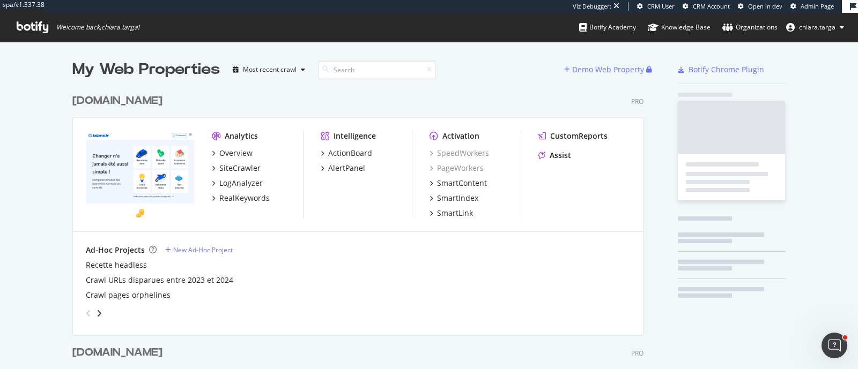
scroll to position [1981, 569]
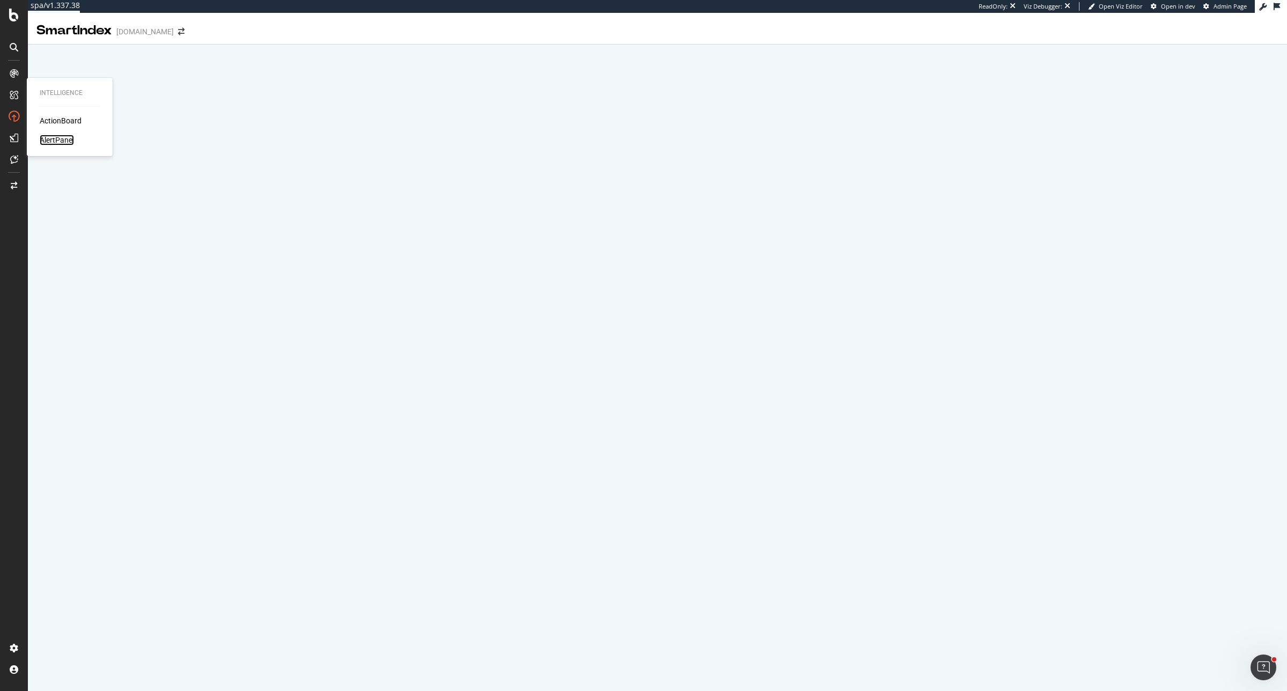
click at [57, 142] on div "AlertPanel" at bounding box center [57, 140] width 34 height 11
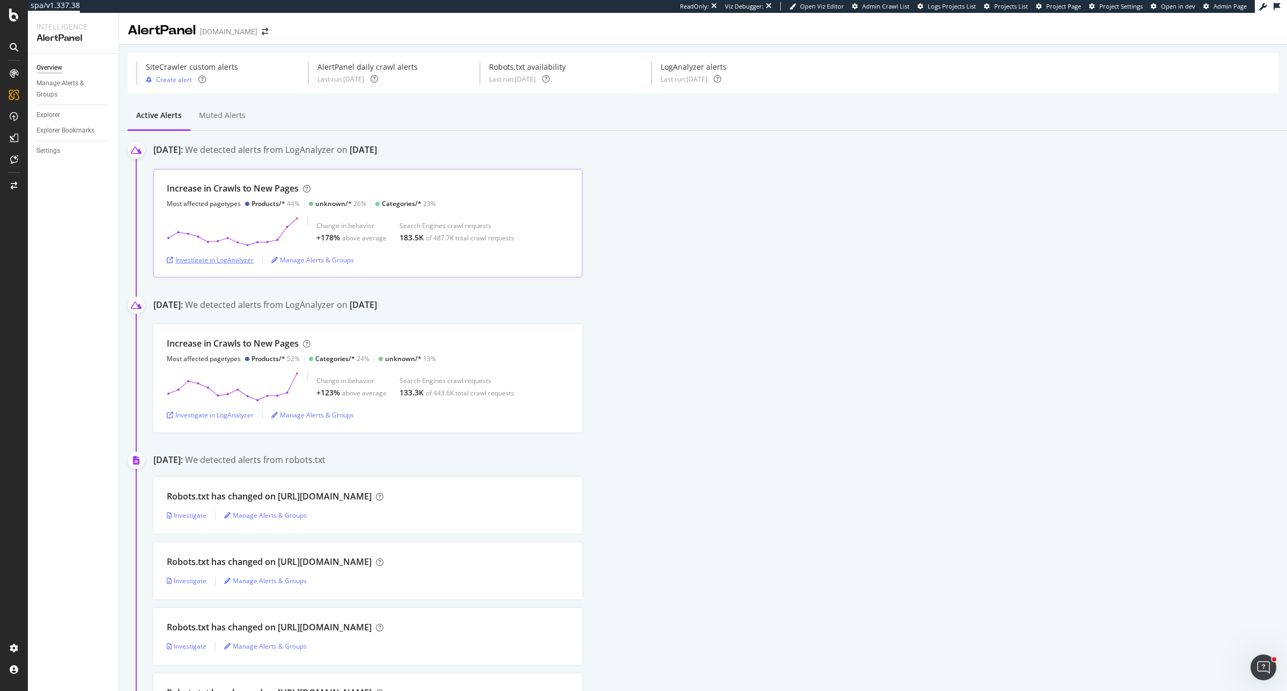
click at [229, 256] on div "Investigate in LogAnalyzer" at bounding box center [210, 259] width 87 height 9
click at [183, 259] on div "Investigate in LogAnalyzer" at bounding box center [210, 259] width 87 height 9
click at [58, 156] on div "RealKeywords" at bounding box center [64, 157] width 48 height 11
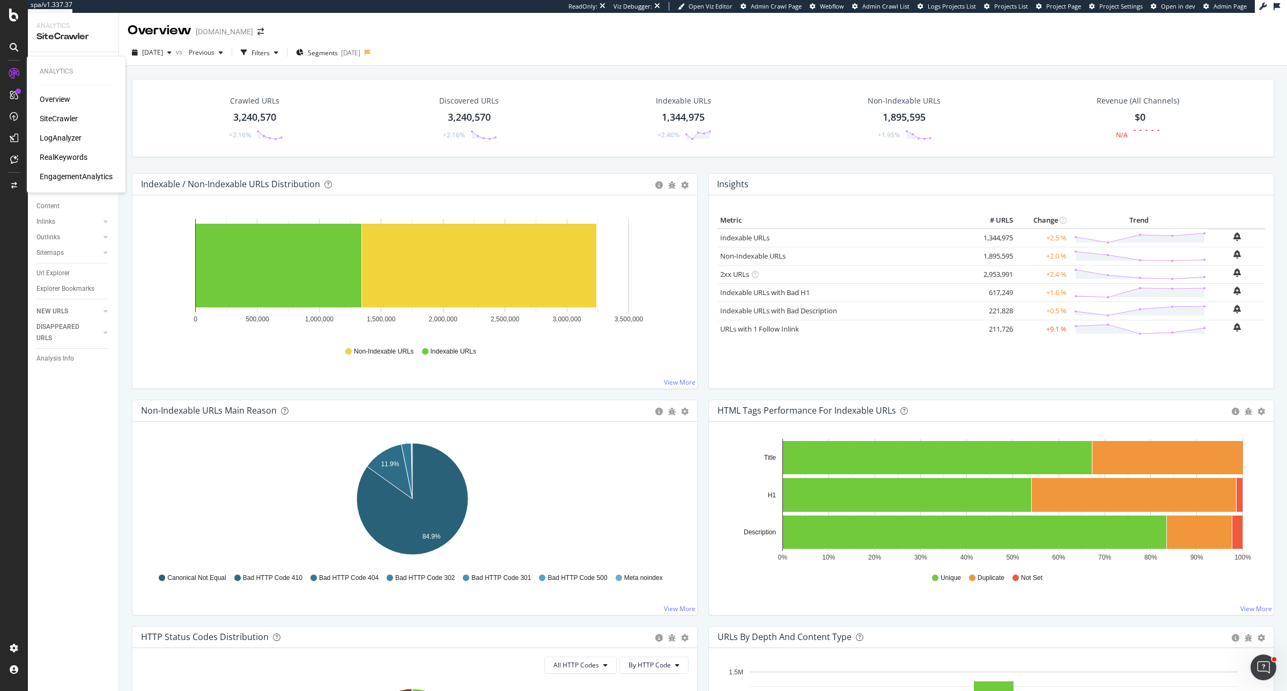
click at [57, 138] on div "LogAnalyzer" at bounding box center [61, 137] width 42 height 11
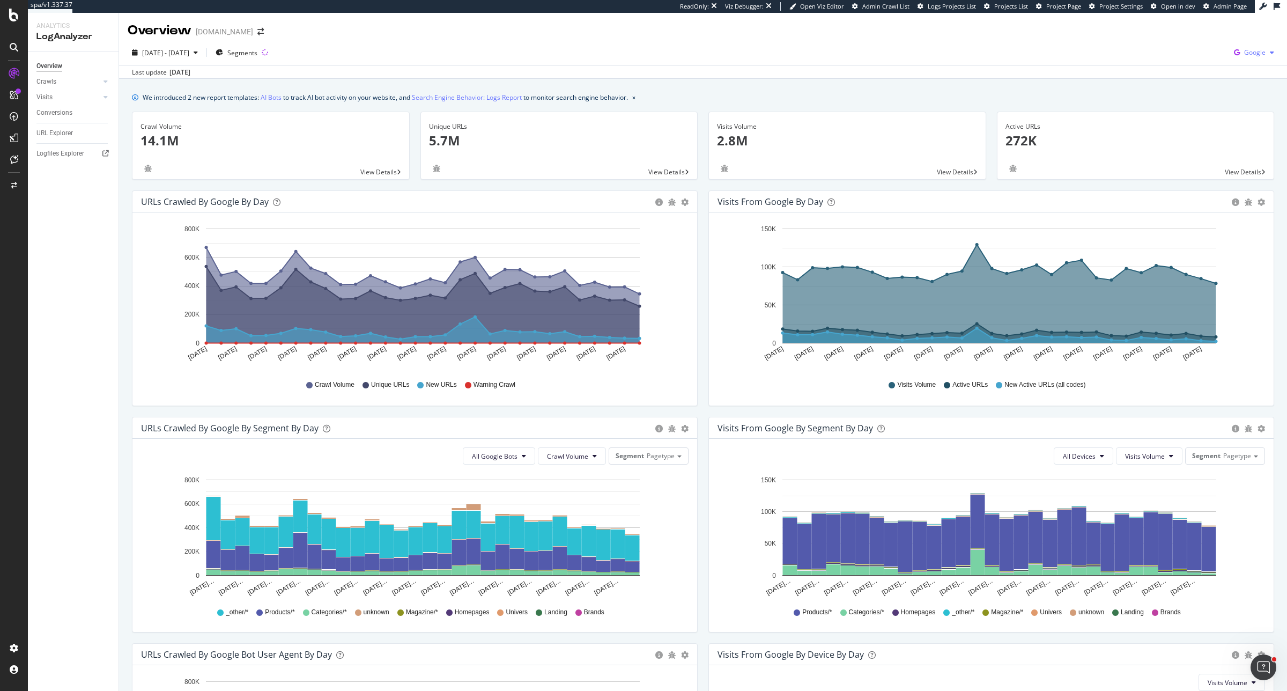
click at [1230, 56] on icon "button" at bounding box center [1237, 52] width 14 height 15
click at [1173, 43] on span "Bing" at bounding box center [1191, 43] width 40 height 10
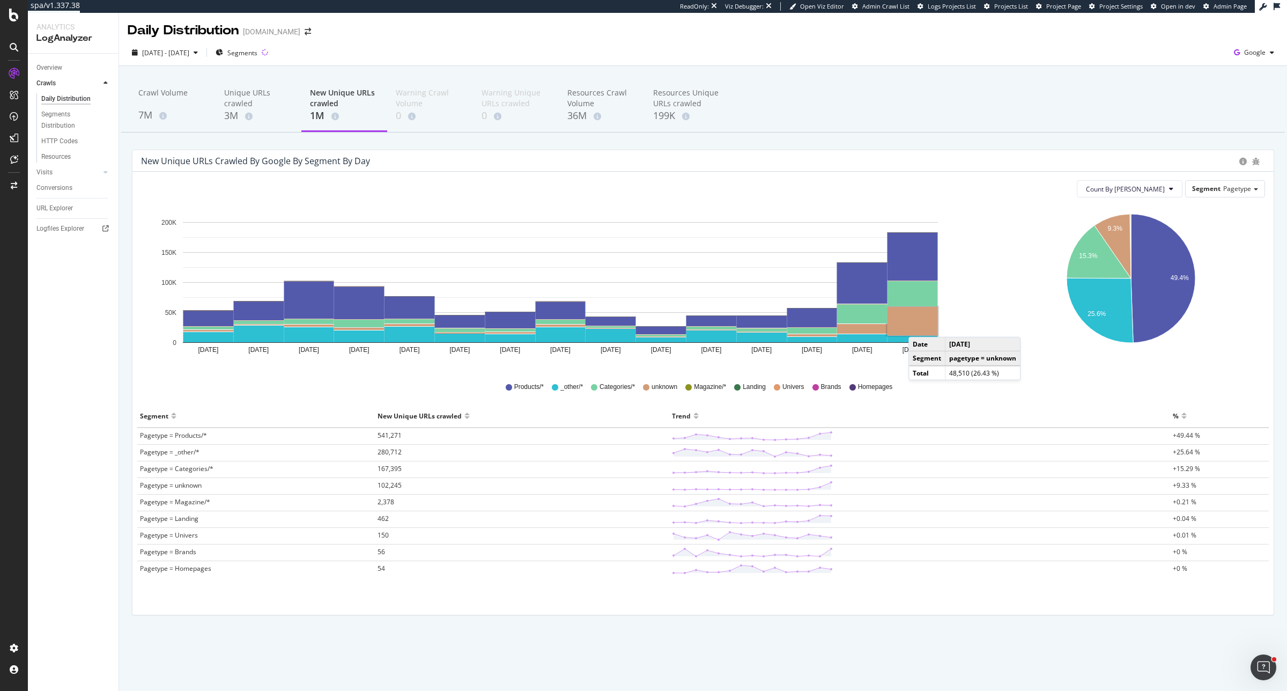
click at [920, 326] on rect "A chart." at bounding box center [912, 321] width 50 height 28
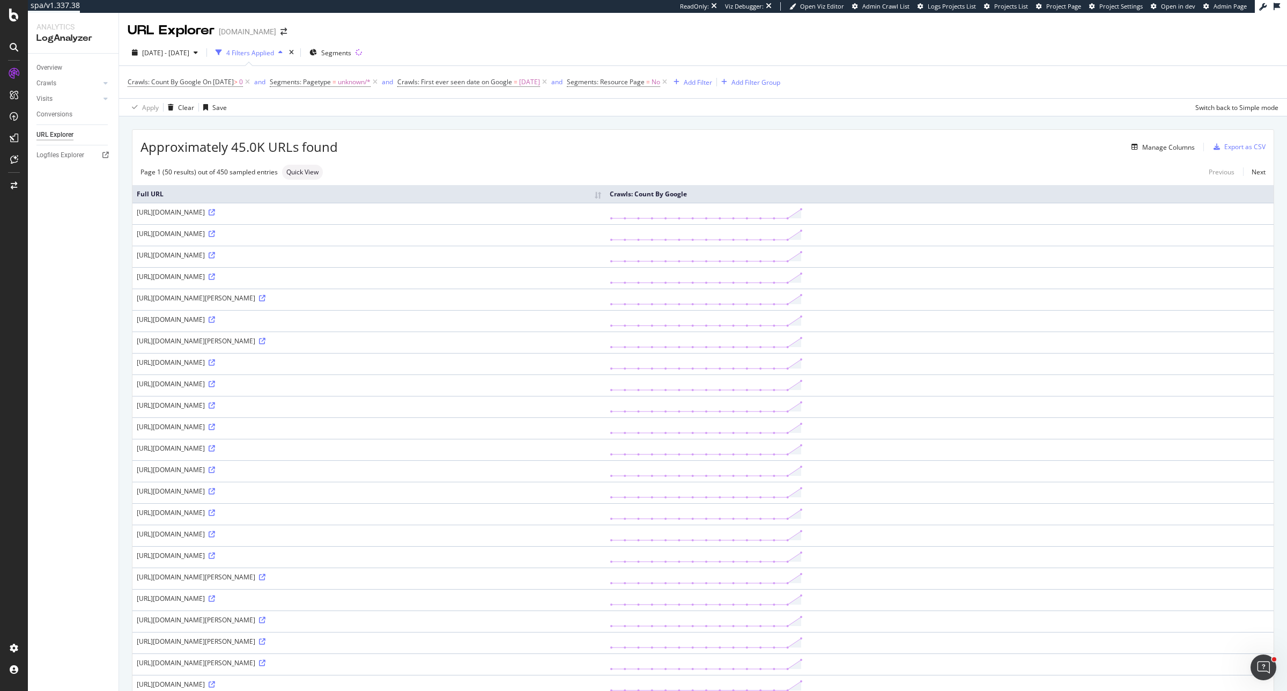
drag, startPoint x: 477, startPoint y: 322, endPoint x: 537, endPoint y: 322, distance: 59.5
click at [537, 322] on div "https://www.luisaviaroma.com/de-at/shop/jungen/mini-me/kleidung/outfits?lvrid=_…" at bounding box center [369, 319] width 464 height 9
copy div "page=%7Bfrom%7D"
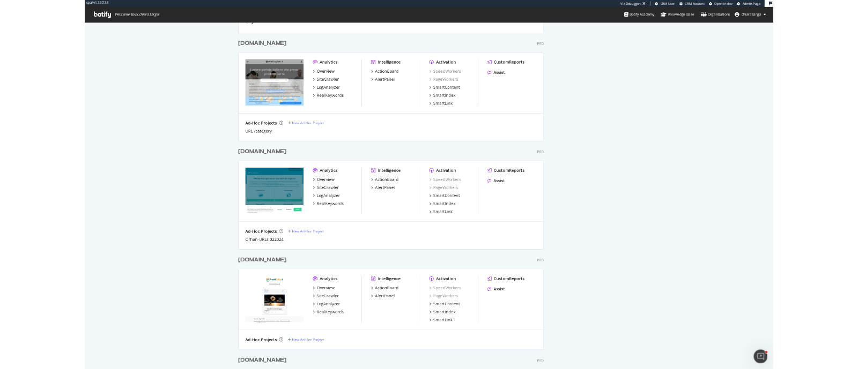
scroll to position [804, 0]
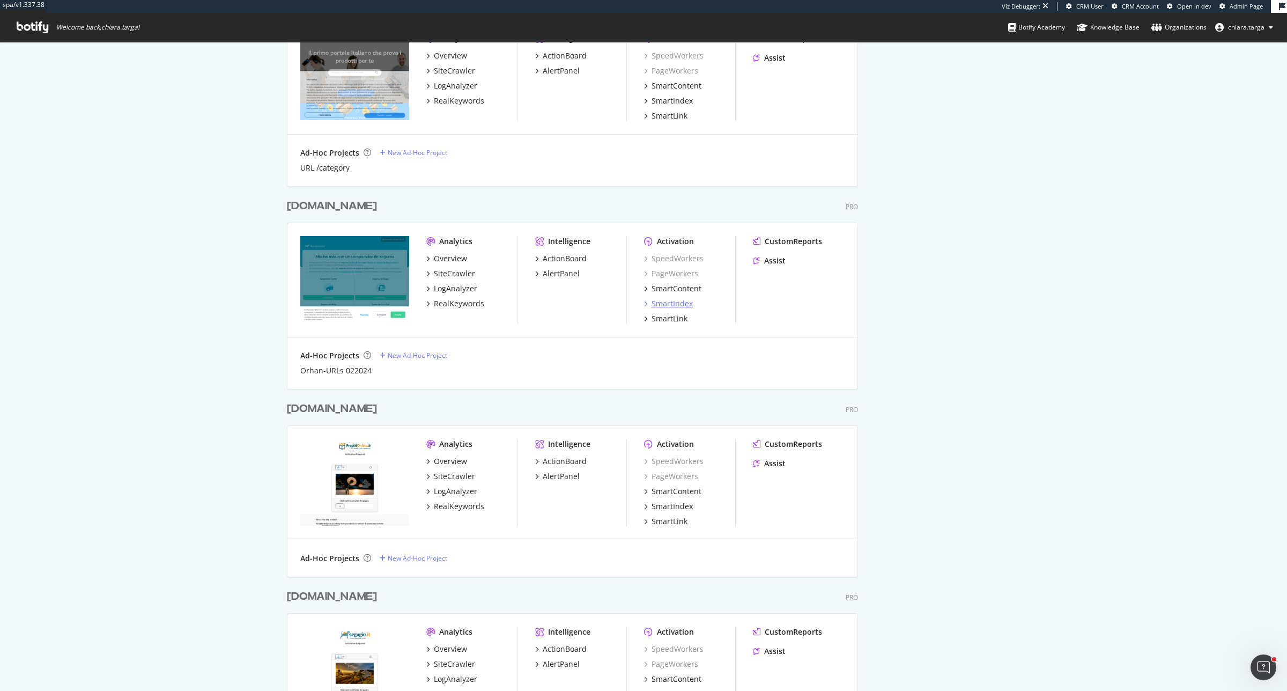
click at [676, 303] on div "SmartIndex" at bounding box center [672, 303] width 41 height 11
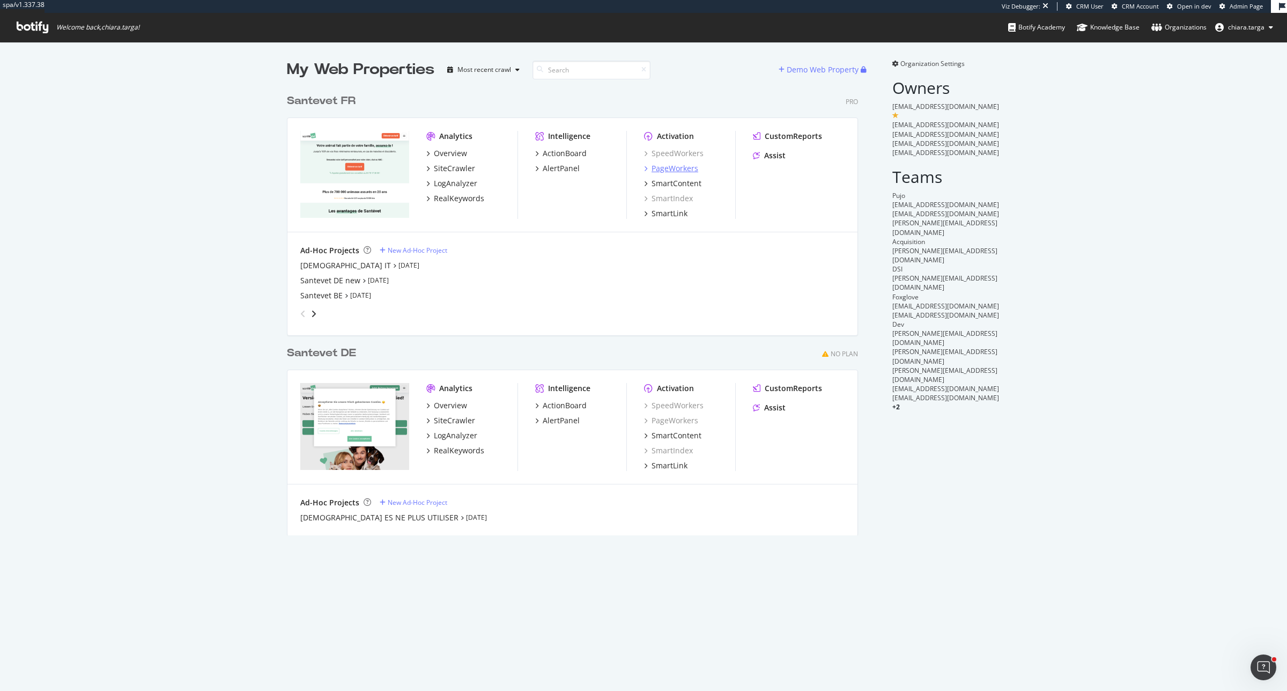
click at [685, 172] on div "PageWorkers" at bounding box center [675, 168] width 47 height 11
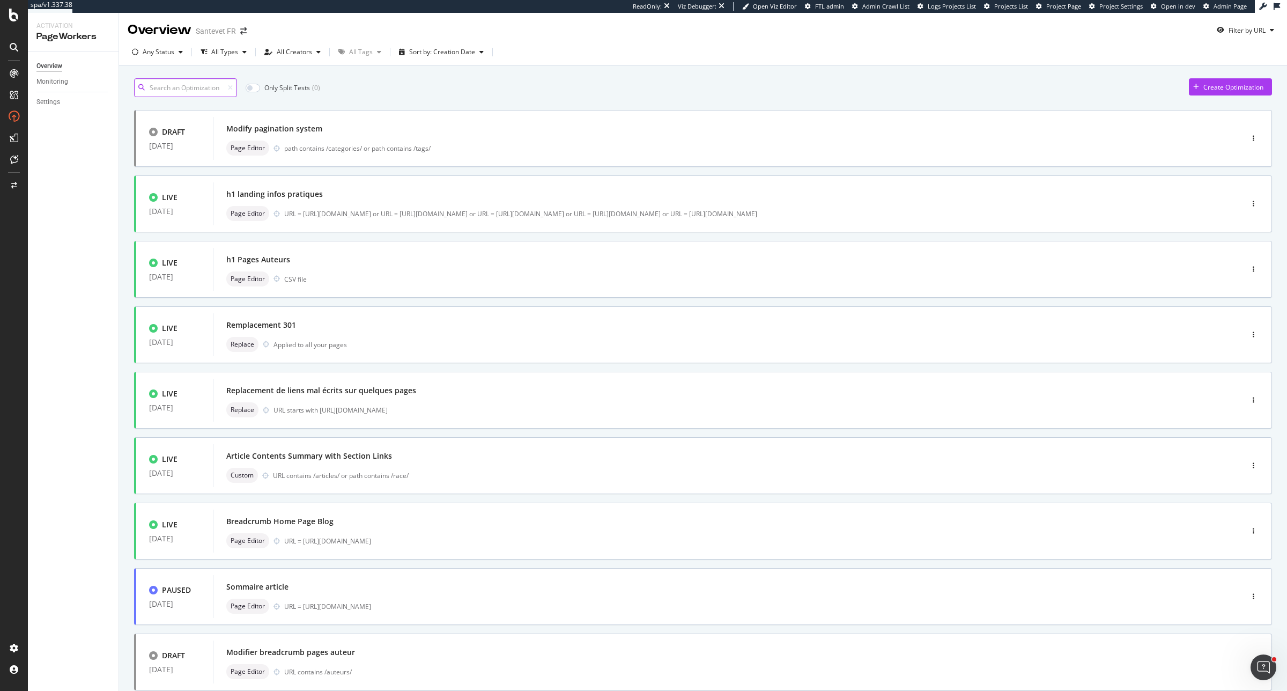
scroll to position [135, 0]
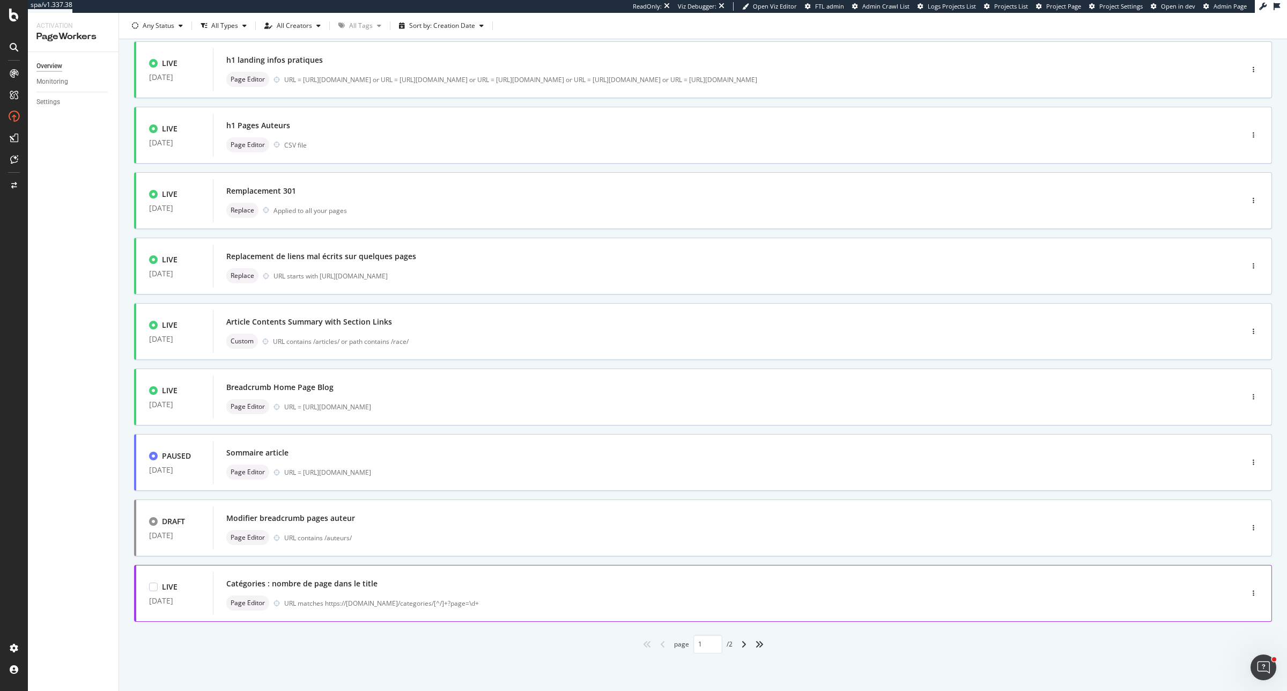
click at [526, 607] on div "URL matches https://www.santevet.com/categories/[^/]+?page=\d+" at bounding box center [740, 602] width 913 height 9
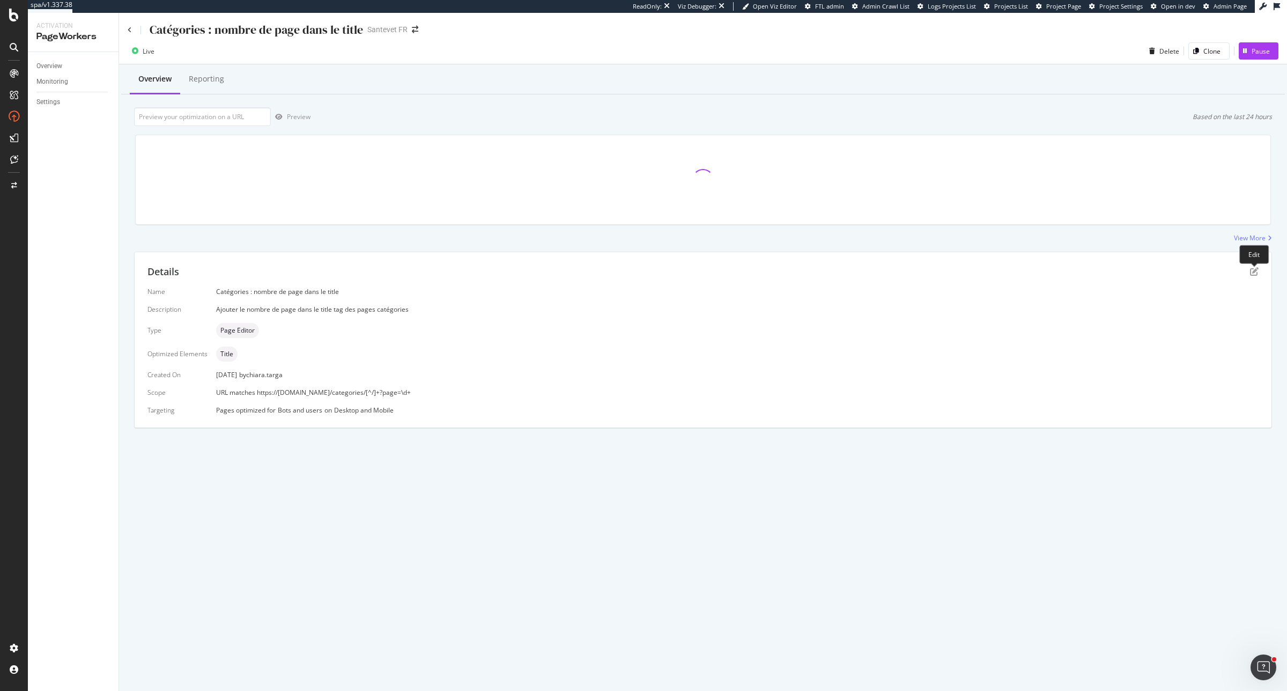
click at [1251, 266] on div "Details" at bounding box center [702, 272] width 1111 height 14
click at [1252, 270] on icon "pen-to-square" at bounding box center [1254, 271] width 9 height 9
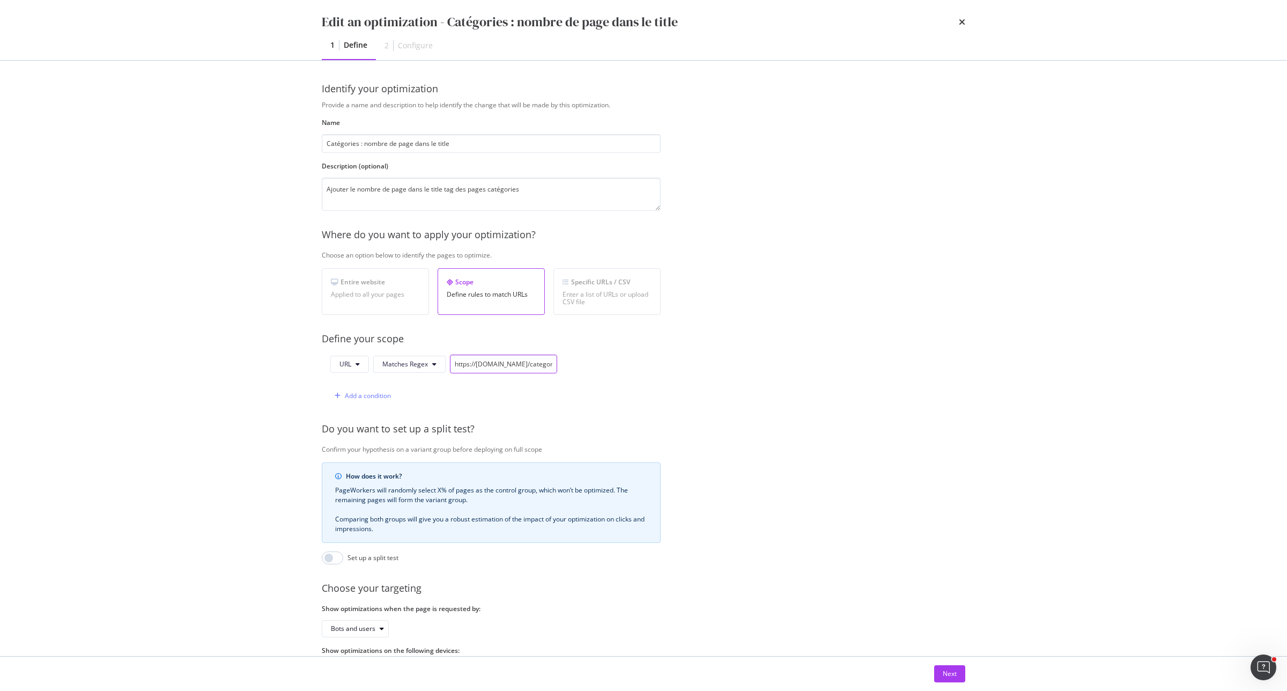
scroll to position [0, 62]
drag, startPoint x: 453, startPoint y: 365, endPoint x: 610, endPoint y: 365, distance: 156.6
click at [610, 365] on div "URL Matches Regex https://www.santevet.com/categories/[^/]+?page=\d+ Add a cond…" at bounding box center [491, 379] width 339 height 50
click at [371, 397] on div "Add a condition" at bounding box center [368, 395] width 46 height 9
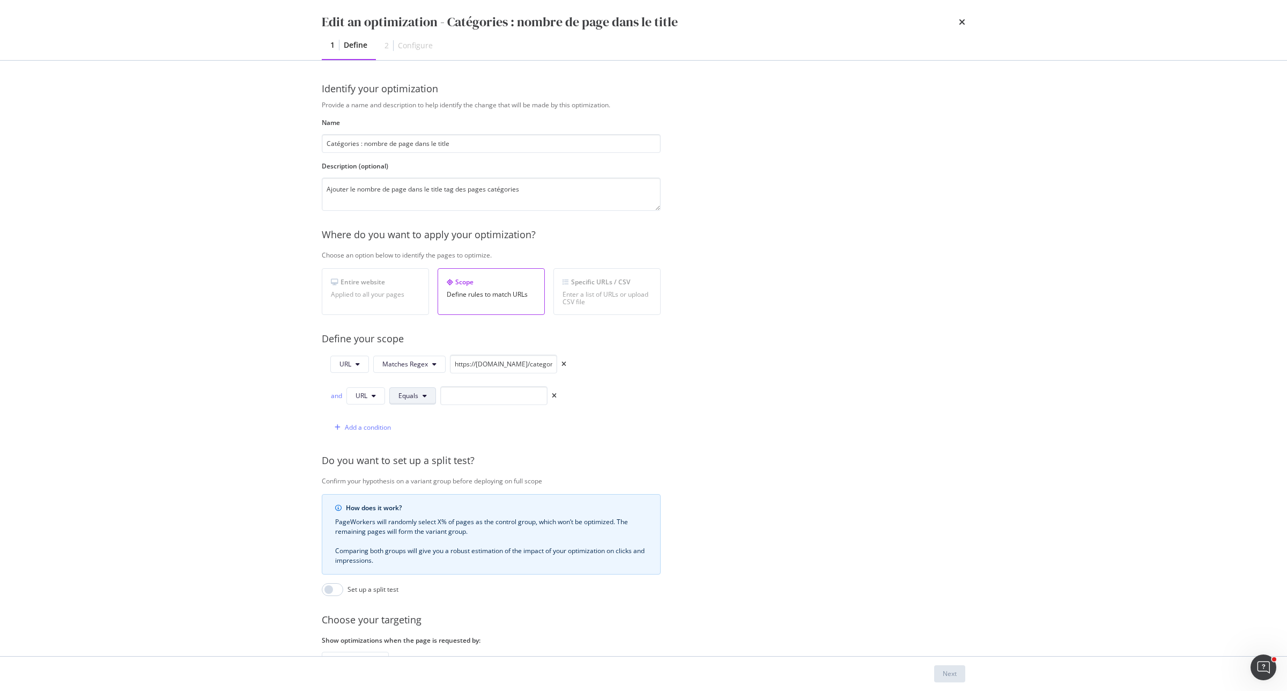
click at [423, 397] on icon "modal" at bounding box center [425, 396] width 4 height 6
click at [432, 500] on span "Matches Regex" at bounding box center [429, 497] width 63 height 10
click at [495, 398] on input "modal" at bounding box center [519, 395] width 107 height 19
paste input "https://www.santevet.com/categories/[^/]+?page=\d+"
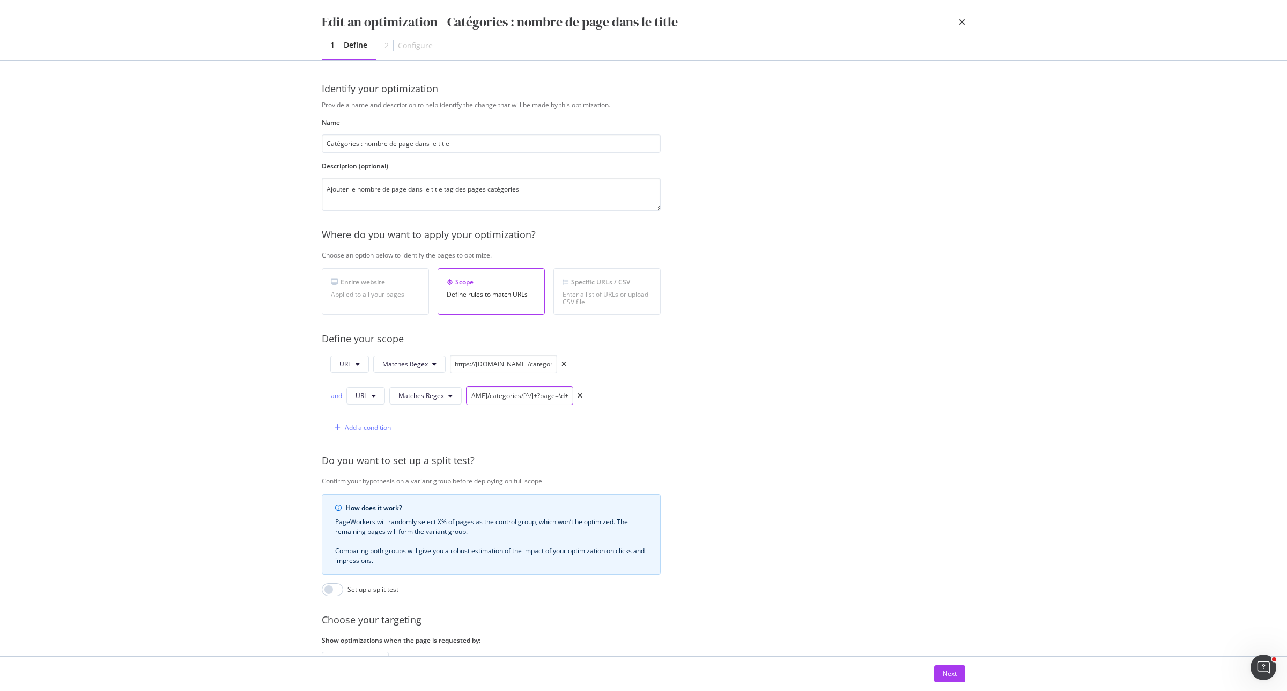
drag, startPoint x: 490, startPoint y: 396, endPoint x: 522, endPoint y: 395, distance: 32.2
click at [522, 395] on input "https://www.santevet.com/categories/[^/]+?page=\d+" at bounding box center [519, 395] width 107 height 19
type input "https://www.santevet.com/tags/[^/]+?page=\d+"
click at [328, 403] on div "URL Matches Regex https://www.santevet.com/categories/[^/]+?page=\d+ and URL Ma…" at bounding box center [452, 395] width 261 height 82
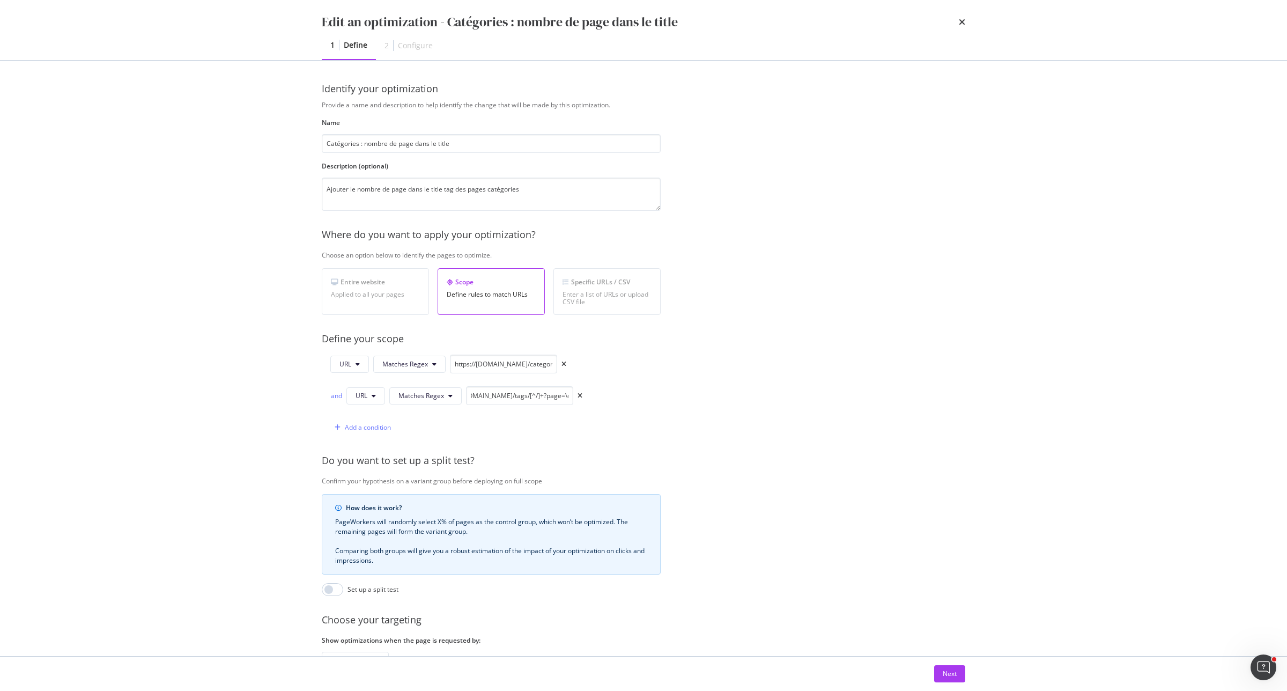
scroll to position [0, 0]
click at [334, 397] on div "and" at bounding box center [336, 395] width 12 height 9
drag, startPoint x: 524, startPoint y: 402, endPoint x: 570, endPoint y: 401, distance: 46.1
click at [570, 401] on input "https://www.santevet.com/tags/[^/]+?page=\d+" at bounding box center [519, 395] width 107 height 19
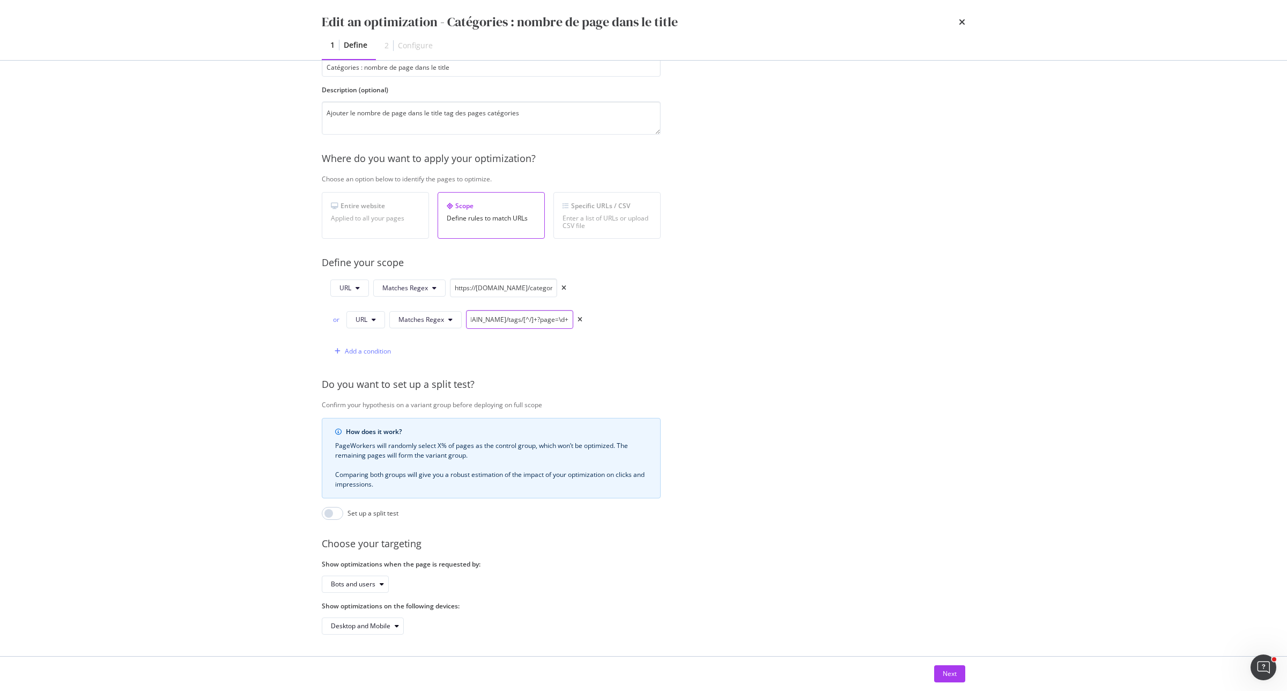
scroll to position [87, 0]
click at [959, 674] on button "Next" at bounding box center [949, 673] width 31 height 17
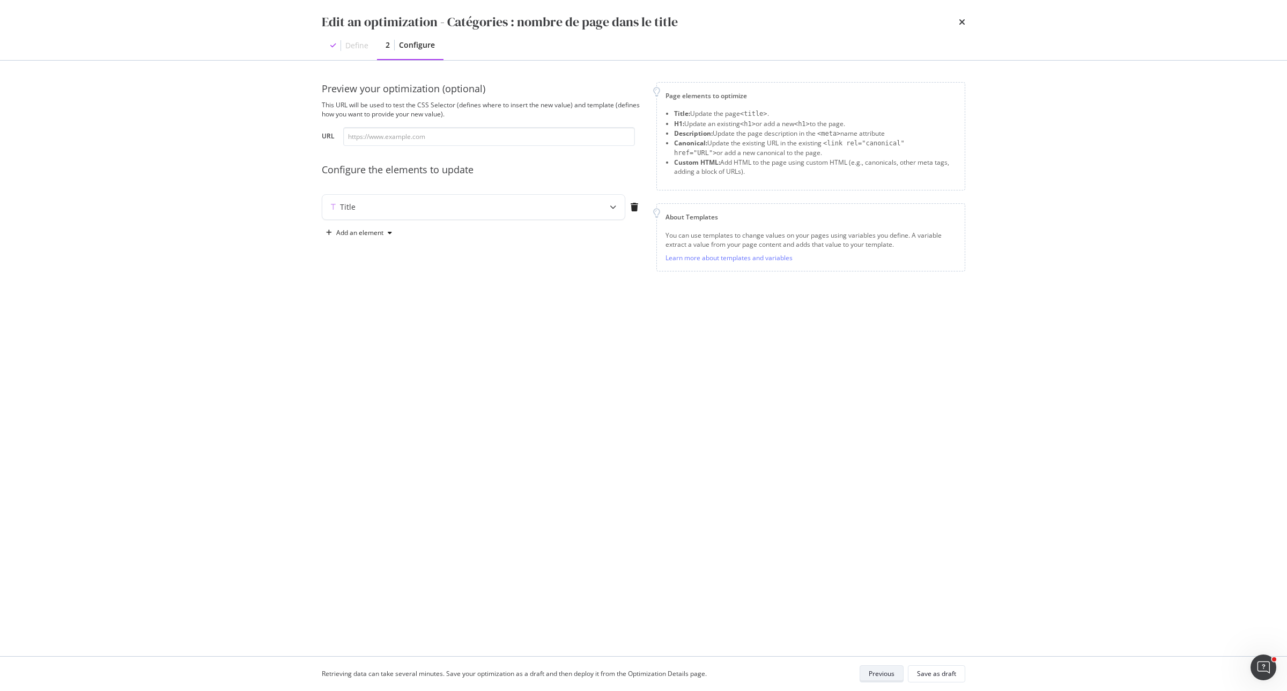
scroll to position [0, 0]
click at [612, 212] on div "modal" at bounding box center [613, 207] width 24 height 25
click at [936, 674] on div "Save as draft" at bounding box center [936, 673] width 39 height 9
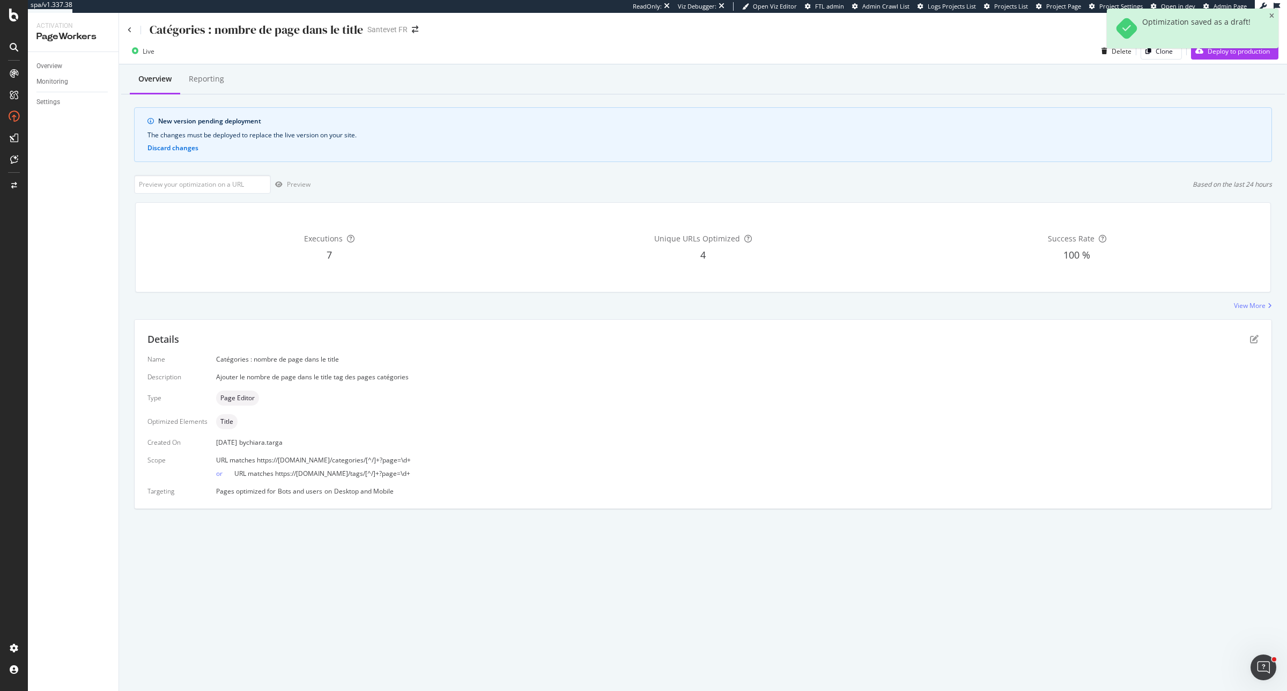
click at [1223, 55] on div "Optimization saved as a draft!" at bounding box center [1193, 33] width 172 height 48
click at [1219, 57] on div "Deploy to production" at bounding box center [1230, 51] width 79 height 16
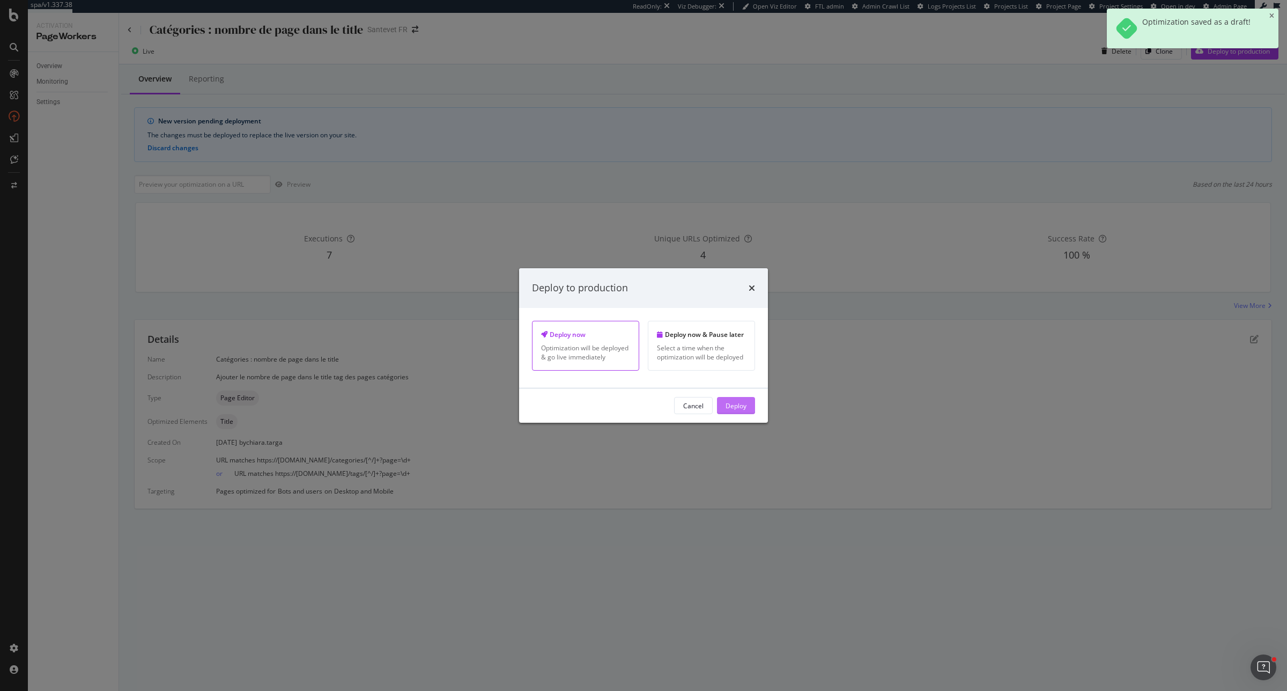
click at [743, 409] on div "Deploy" at bounding box center [736, 405] width 21 height 9
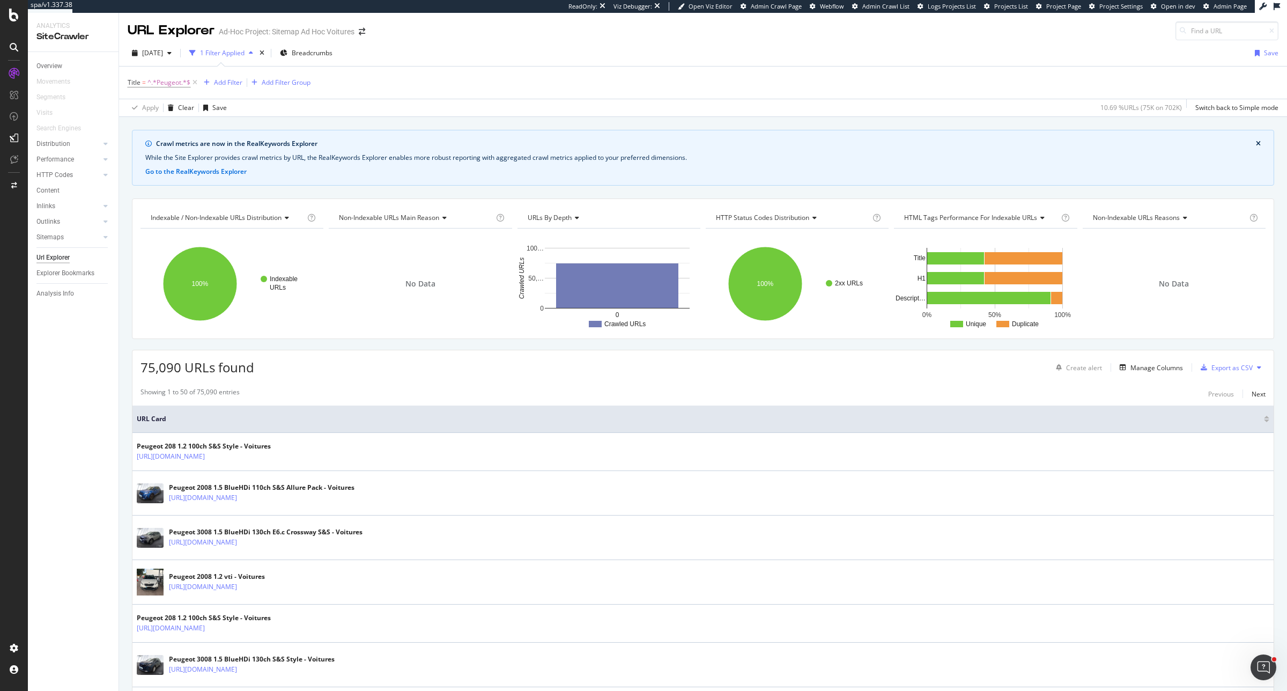
scroll to position [268, 0]
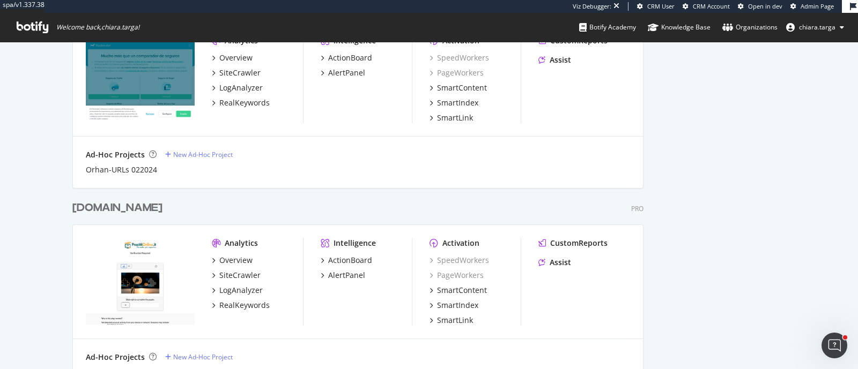
scroll to position [871, 0]
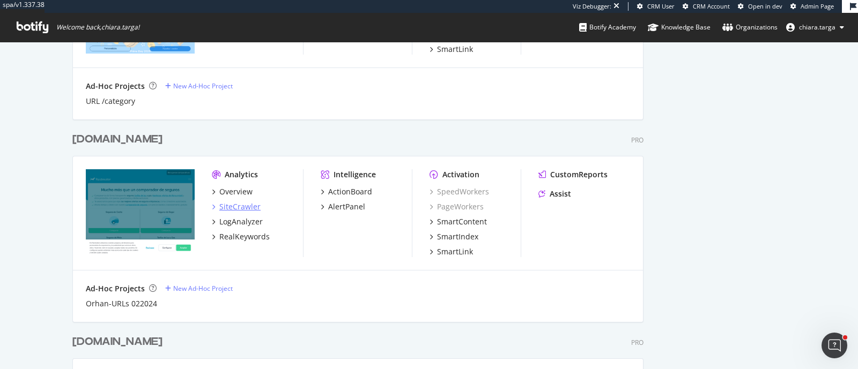
click at [249, 210] on div "SiteCrawler" at bounding box center [239, 207] width 41 height 11
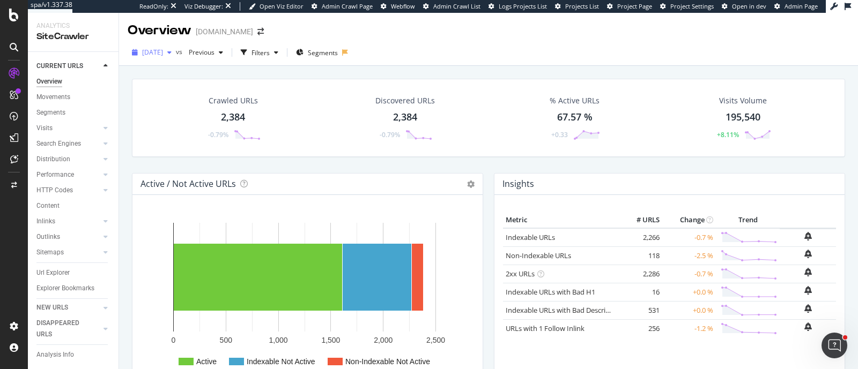
click at [163, 55] on span "[DATE]" at bounding box center [152, 52] width 21 height 9
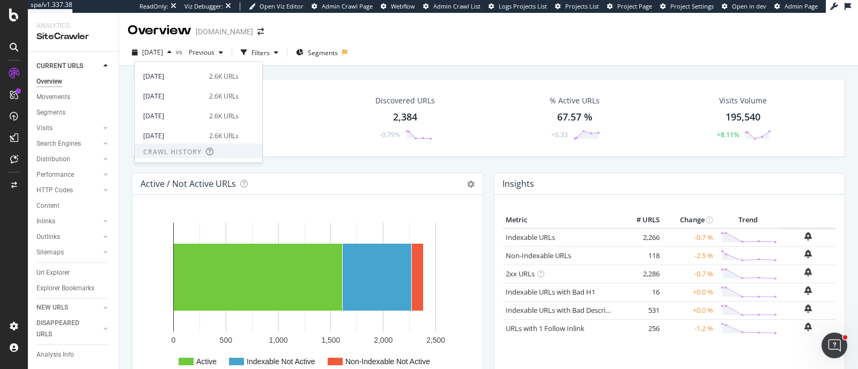
click at [208, 110] on div "2025 Apr. 26th 2.6K URLs" at bounding box center [199, 116] width 128 height 16
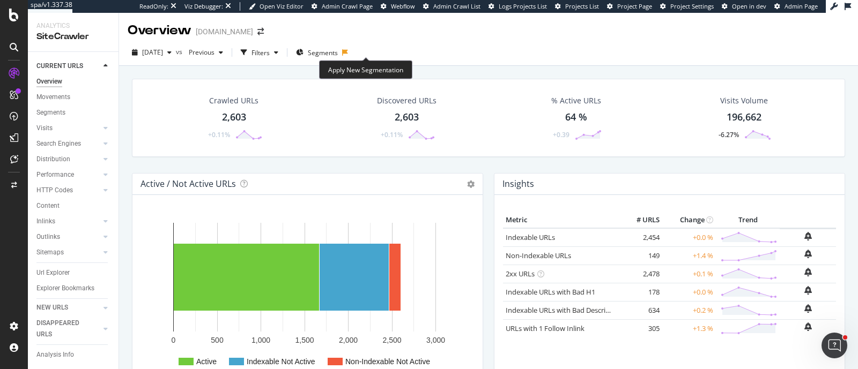
click at [348, 50] on icon at bounding box center [345, 52] width 6 height 6
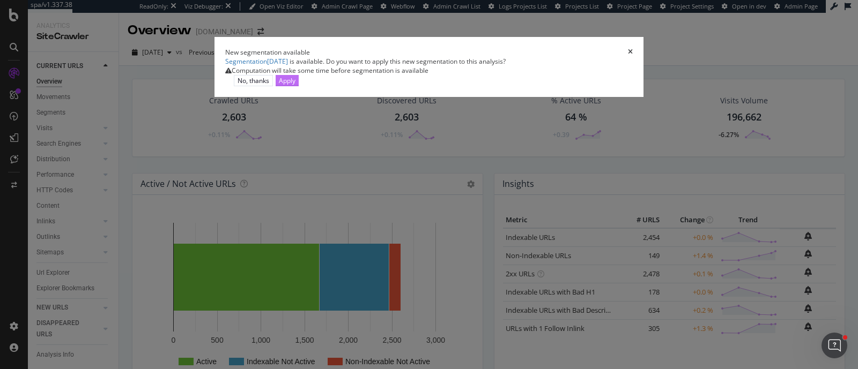
click at [295, 85] on div "Apply" at bounding box center [287, 80] width 17 height 9
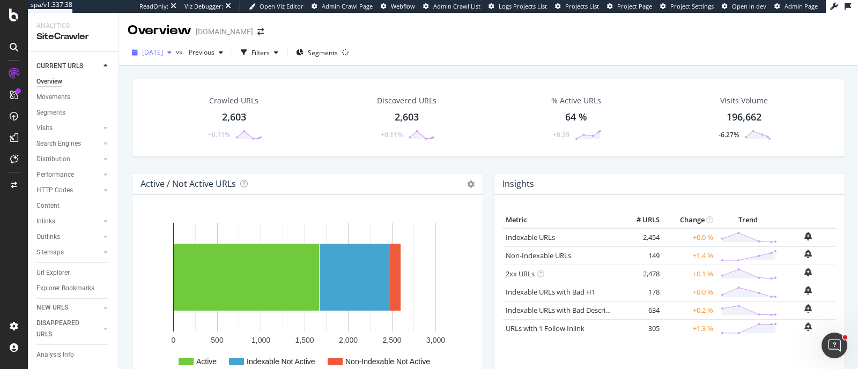
click at [162, 50] on span "[DATE]" at bounding box center [152, 52] width 21 height 9
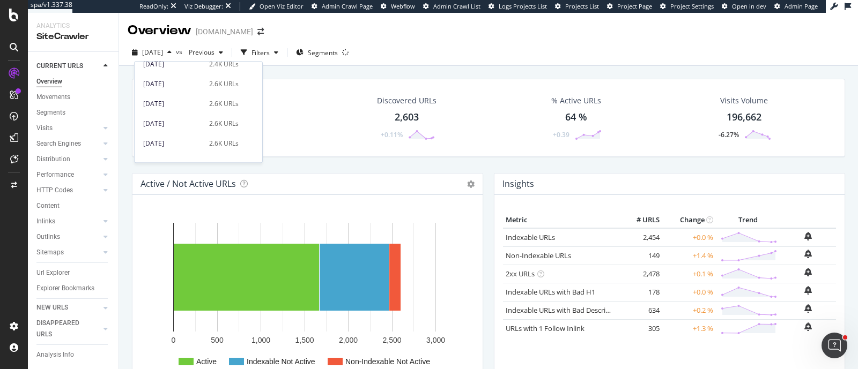
scroll to position [134, 0]
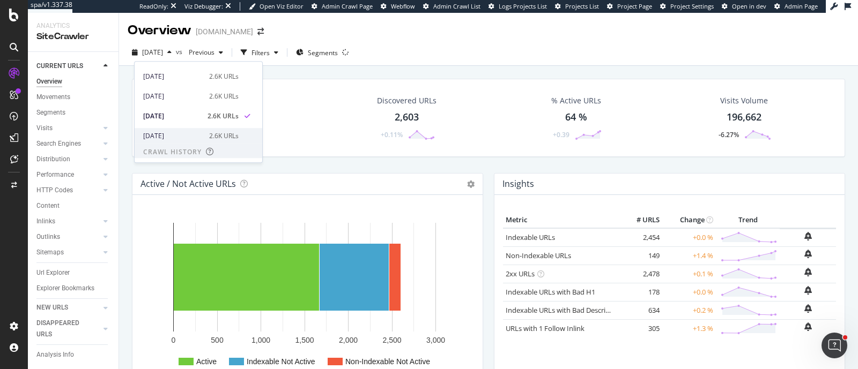
click at [220, 134] on div "2.6K URLs" at bounding box center [223, 136] width 29 height 10
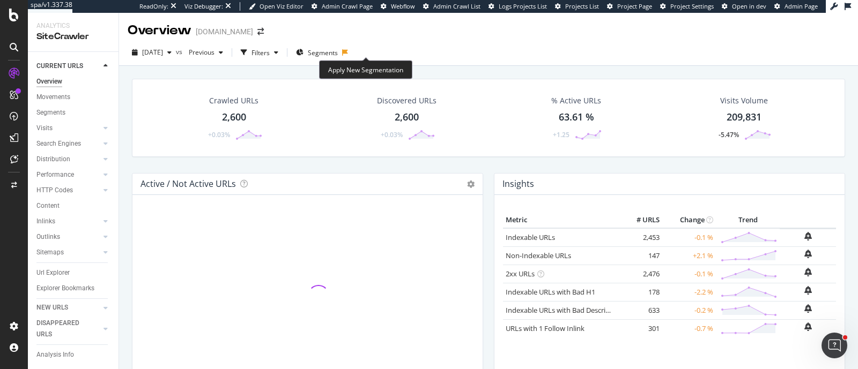
click at [348, 54] on icon at bounding box center [345, 52] width 6 height 6
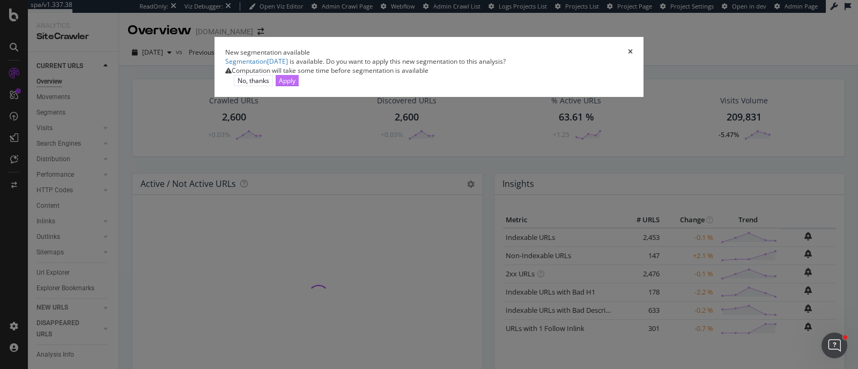
click at [299, 86] on button "Apply" at bounding box center [287, 80] width 23 height 11
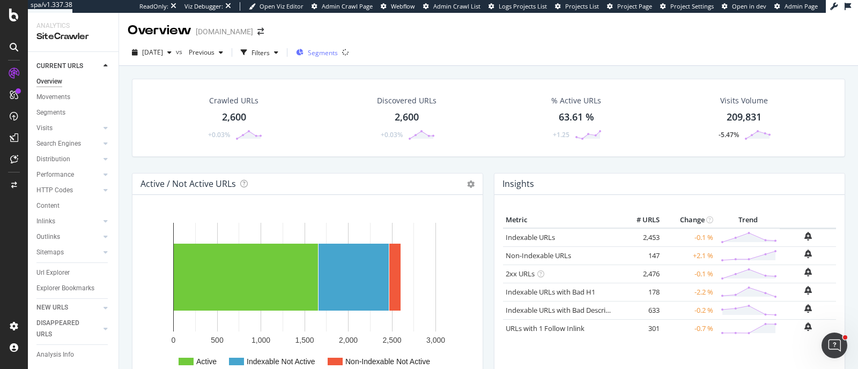
click at [338, 55] on span "Segments" at bounding box center [323, 52] width 30 height 9
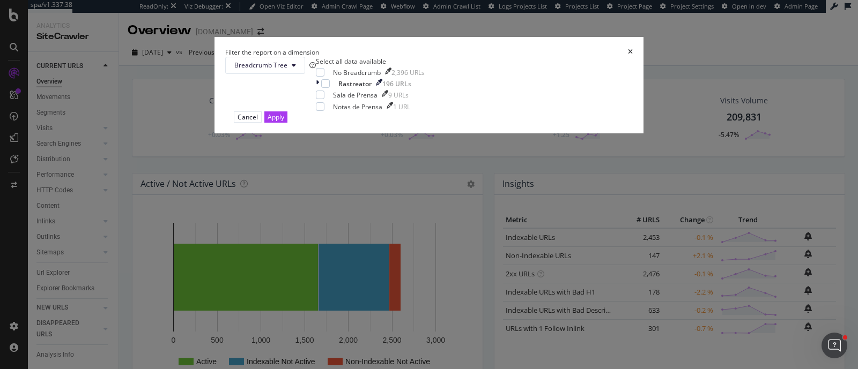
click at [365, 56] on div "Filter the report on a dimension Breadcrumb Tree Select all data available No B…" at bounding box center [429, 184] width 858 height 369
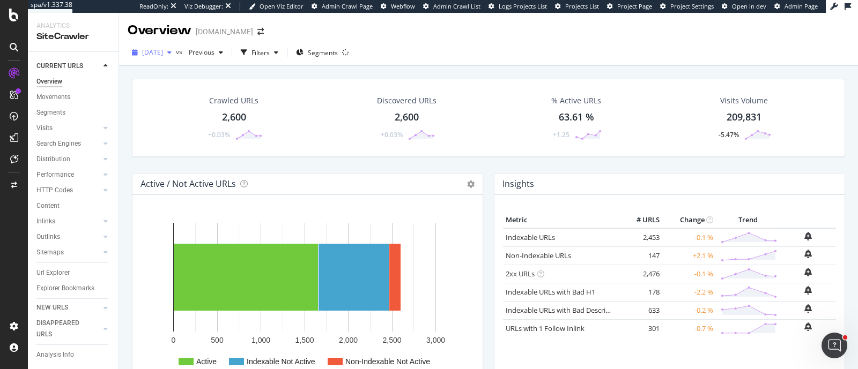
click at [176, 57] on div "[DATE]" at bounding box center [152, 53] width 48 height 16
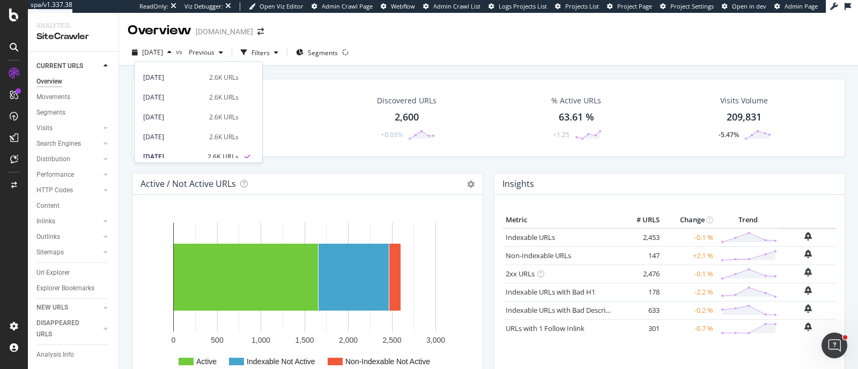
scroll to position [134, 0]
click at [199, 98] on div "2025 May. 3rd 2.6K URLs" at bounding box center [190, 97] width 95 height 10
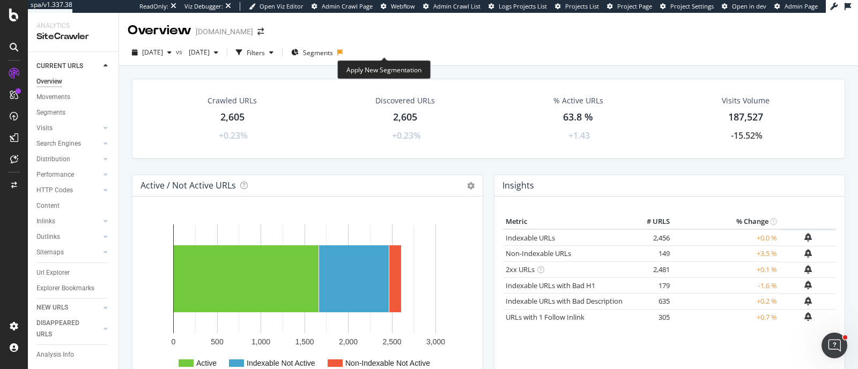
click at [343, 54] on icon at bounding box center [340, 52] width 6 height 6
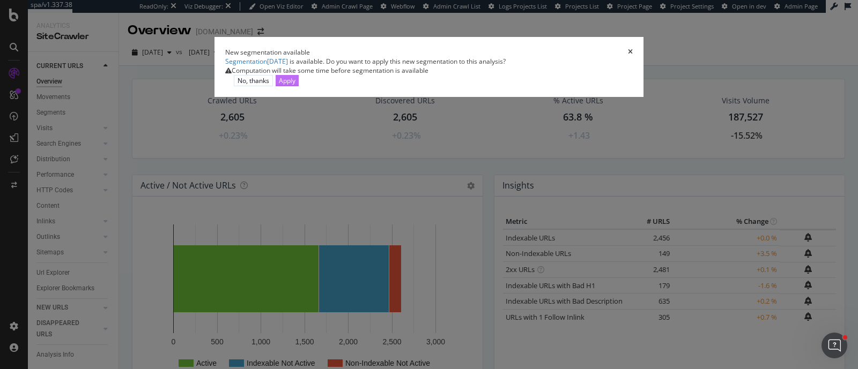
click at [295, 86] on div "Apply" at bounding box center [287, 81] width 17 height 10
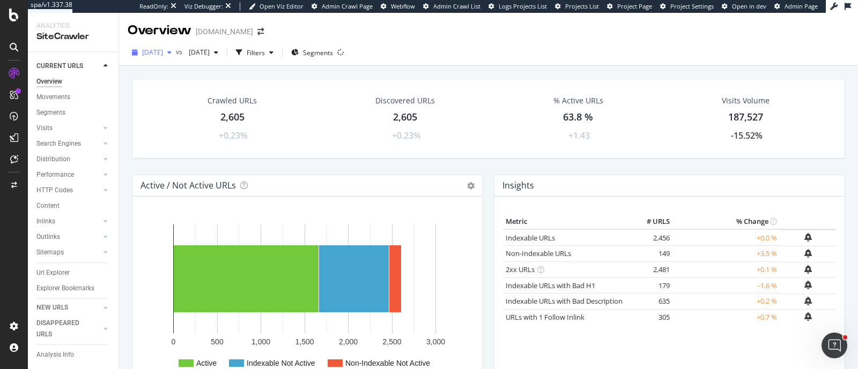
click at [163, 55] on span "[DATE]" at bounding box center [152, 52] width 21 height 9
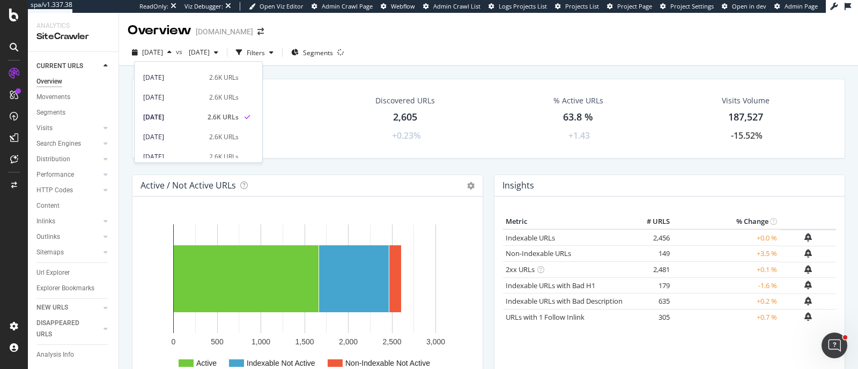
scroll to position [134, 0]
click at [218, 76] on div "2.6K URLs" at bounding box center [223, 77] width 29 height 10
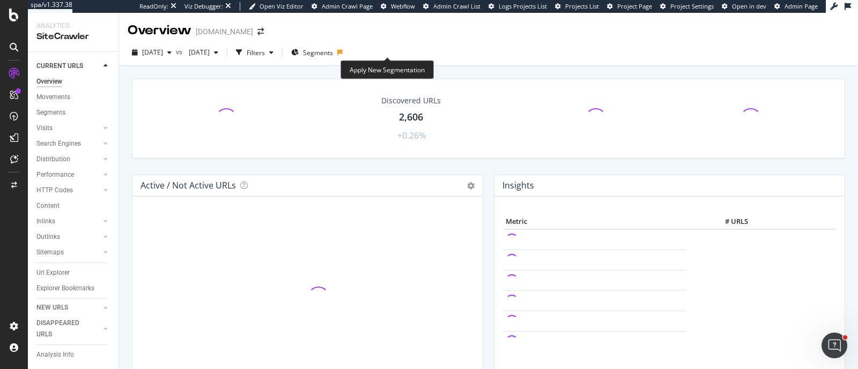
click at [343, 53] on icon at bounding box center [340, 52] width 6 height 6
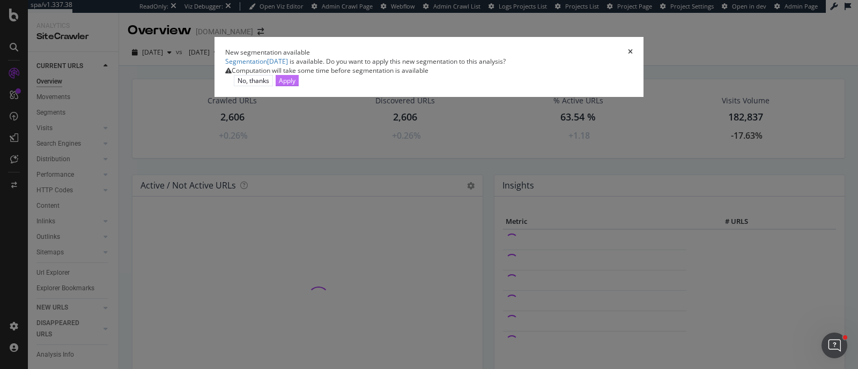
click at [295, 85] on div "Apply" at bounding box center [287, 80] width 17 height 9
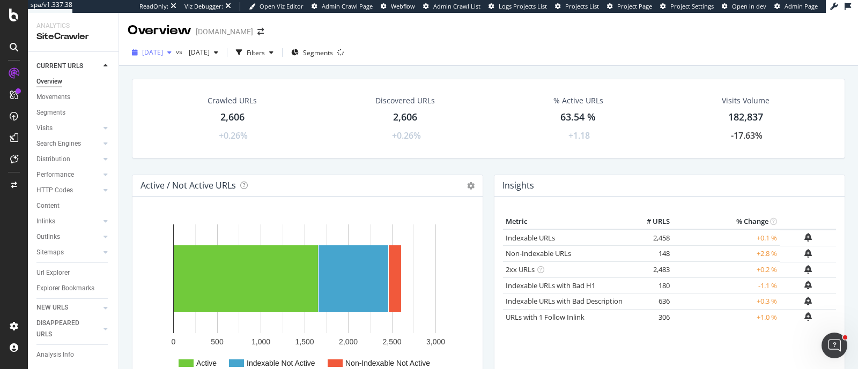
click at [163, 51] on span "[DATE]" at bounding box center [152, 52] width 21 height 9
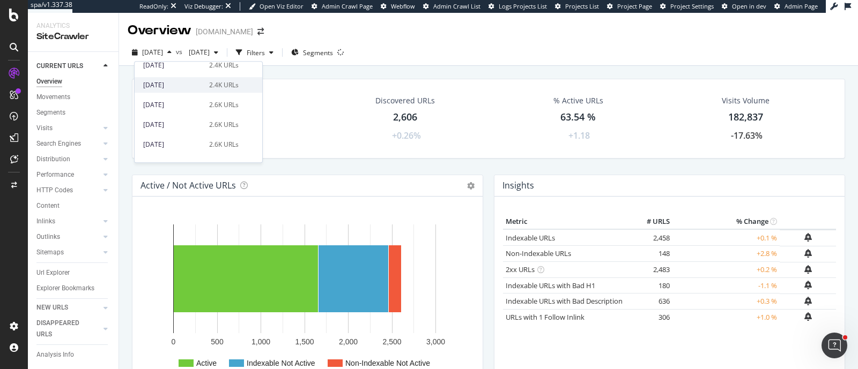
scroll to position [66, 0]
click at [214, 124] on div "2.6K URLs" at bounding box center [223, 124] width 29 height 10
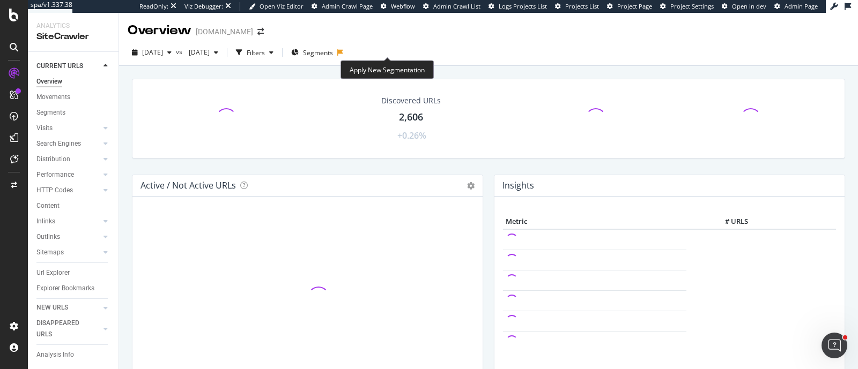
click at [343, 55] on icon at bounding box center [340, 52] width 6 height 6
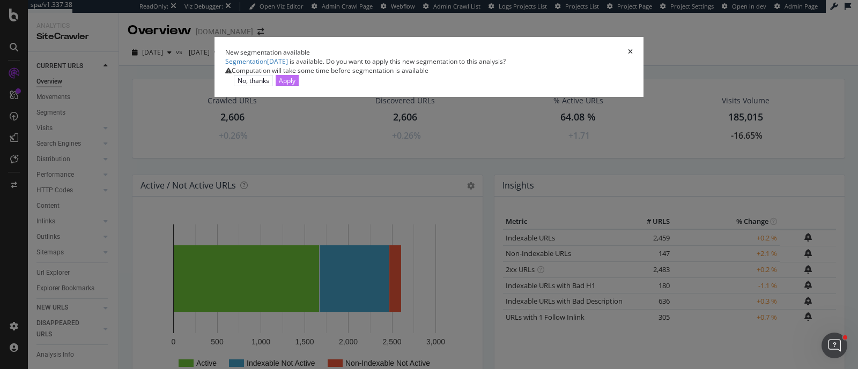
click at [295, 85] on div "Apply" at bounding box center [287, 80] width 17 height 9
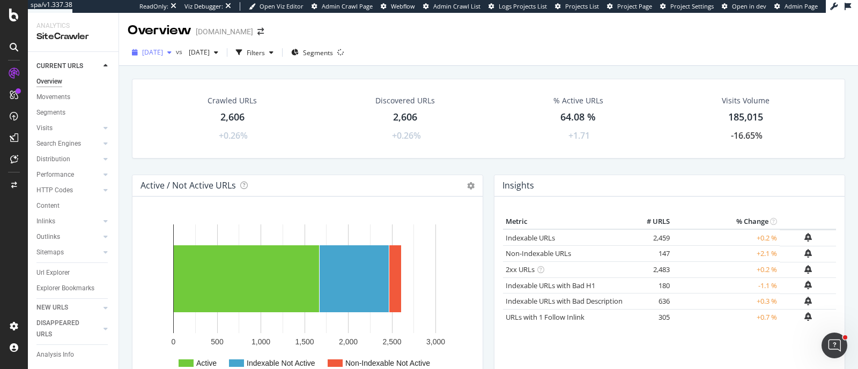
click at [172, 55] on icon "button" at bounding box center [169, 52] width 4 height 6
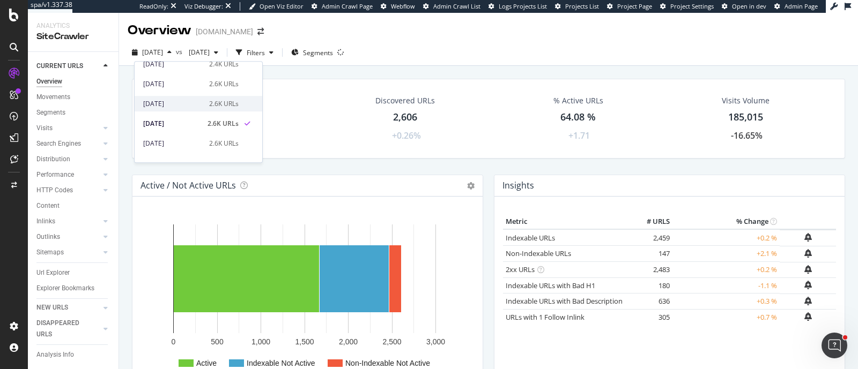
click at [209, 103] on div "2.6K URLs" at bounding box center [223, 104] width 29 height 10
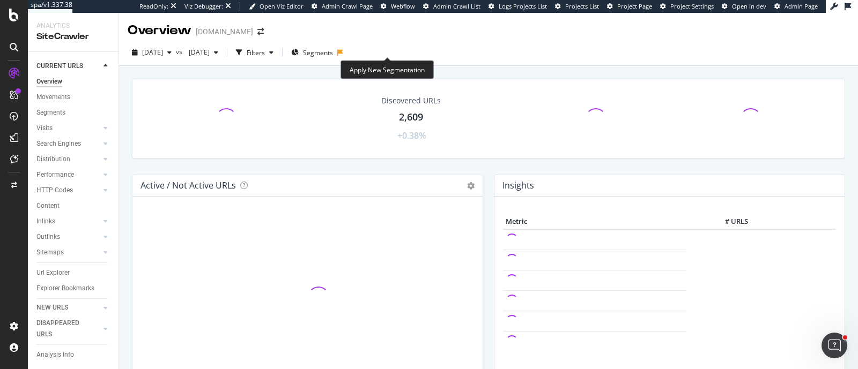
click at [343, 55] on icon at bounding box center [340, 52] width 6 height 6
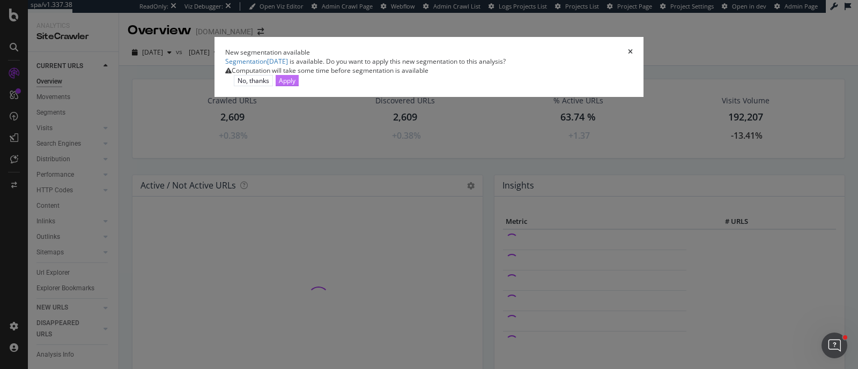
click at [295, 85] on div "Apply" at bounding box center [287, 80] width 17 height 9
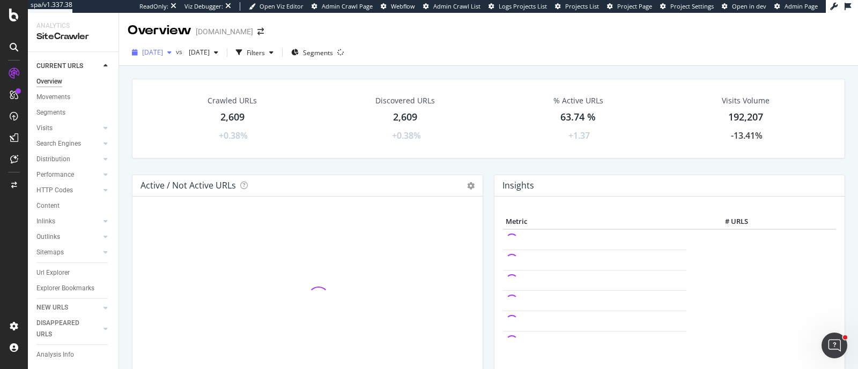
click at [176, 53] on div "button" at bounding box center [169, 52] width 13 height 6
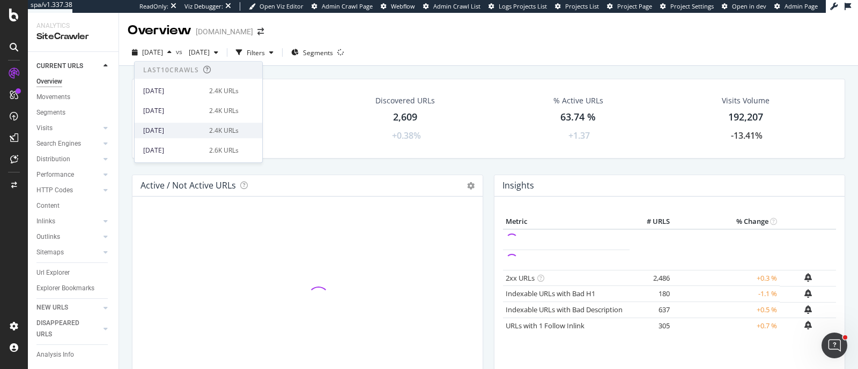
scroll to position [66, 0]
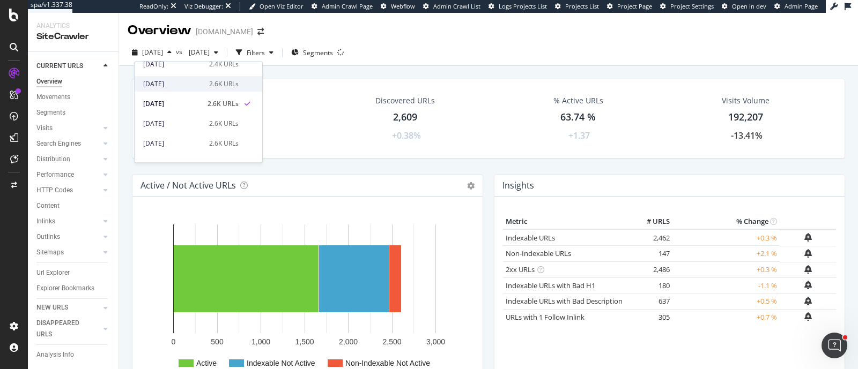
click at [199, 90] on div "2025 May. 31st 2.6K URLs" at bounding box center [199, 84] width 128 height 16
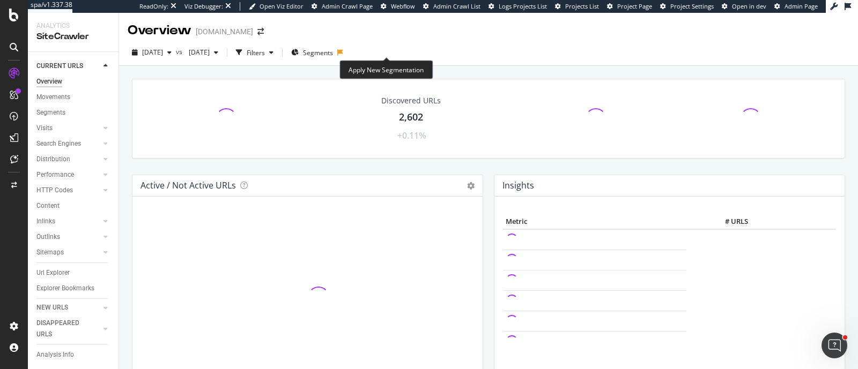
click at [343, 53] on icon at bounding box center [340, 52] width 6 height 6
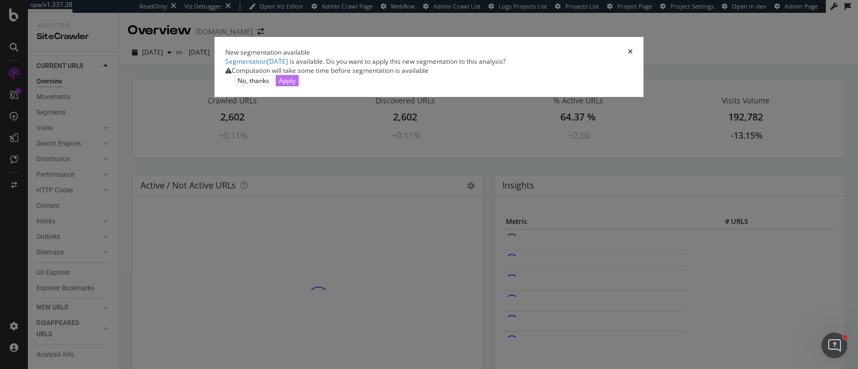
click at [295, 85] on div "Apply" at bounding box center [287, 80] width 17 height 9
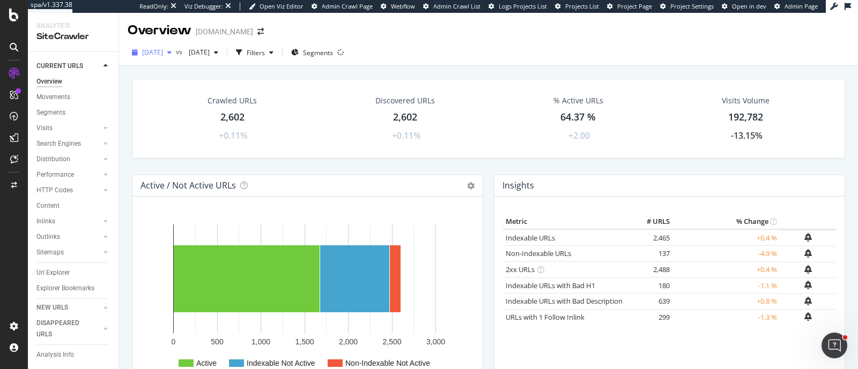
click at [163, 50] on span "[DATE]" at bounding box center [152, 52] width 21 height 9
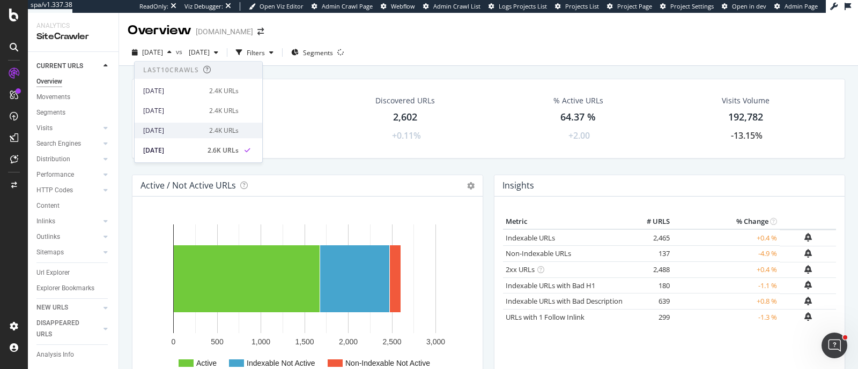
click at [223, 127] on div "2.4K URLs" at bounding box center [223, 131] width 29 height 10
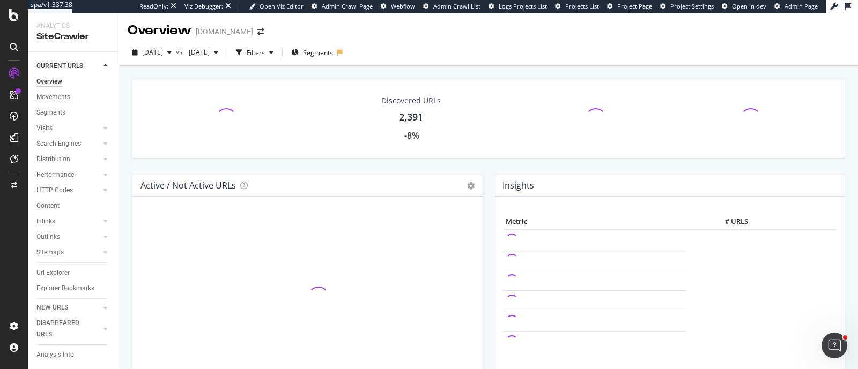
click at [343, 56] on div "Segments" at bounding box center [315, 52] width 56 height 17
click at [343, 52] on icon at bounding box center [340, 52] width 6 height 6
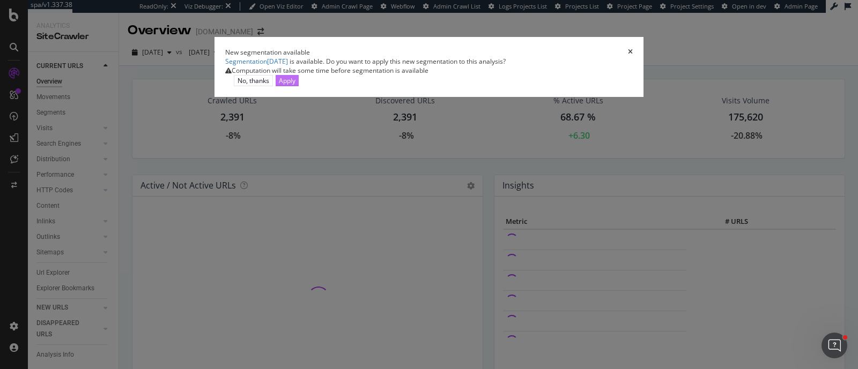
click at [295, 85] on div "Apply" at bounding box center [287, 80] width 17 height 9
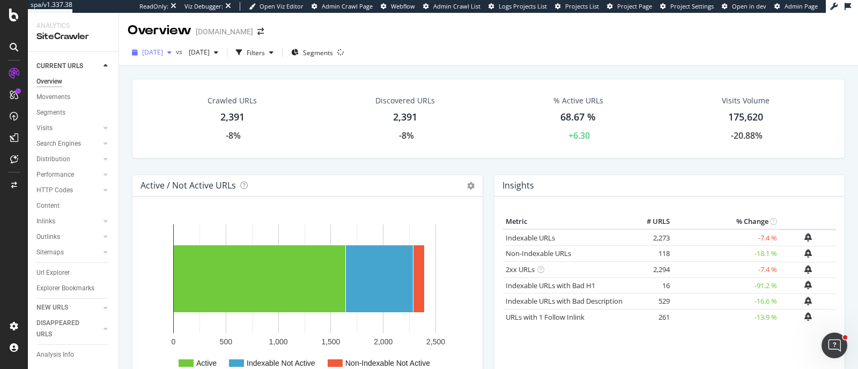
click at [175, 57] on div "[DATE]" at bounding box center [152, 53] width 48 height 16
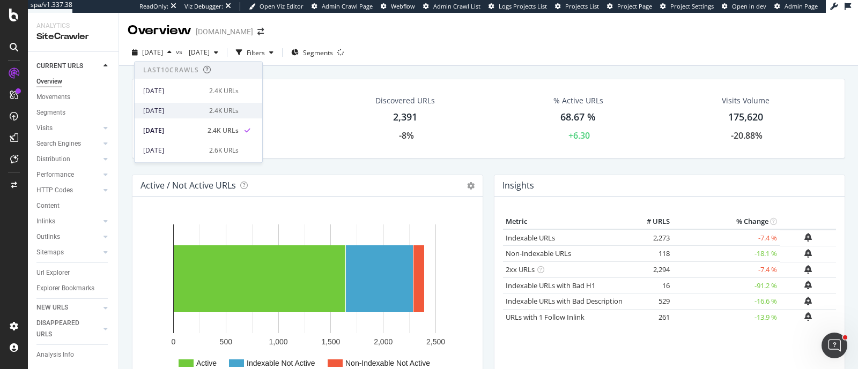
click at [197, 108] on div "[DATE]" at bounding box center [173, 111] width 60 height 10
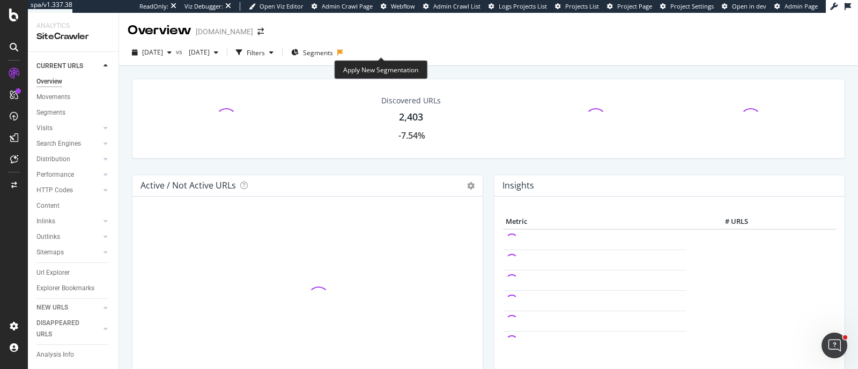
click at [343, 53] on icon at bounding box center [340, 52] width 6 height 6
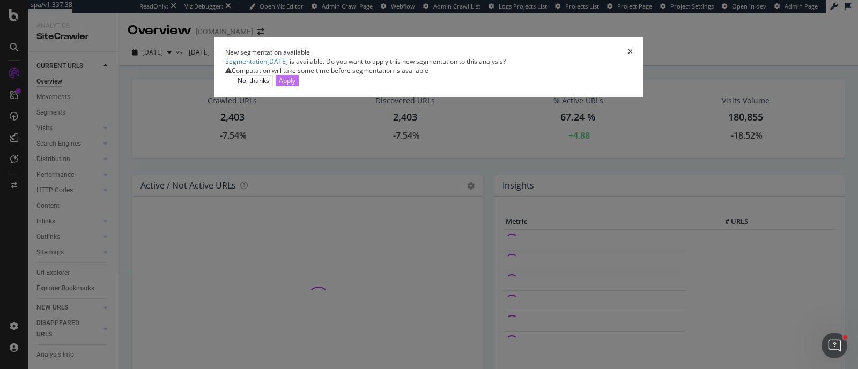
click at [295, 86] on div "Apply" at bounding box center [287, 81] width 17 height 10
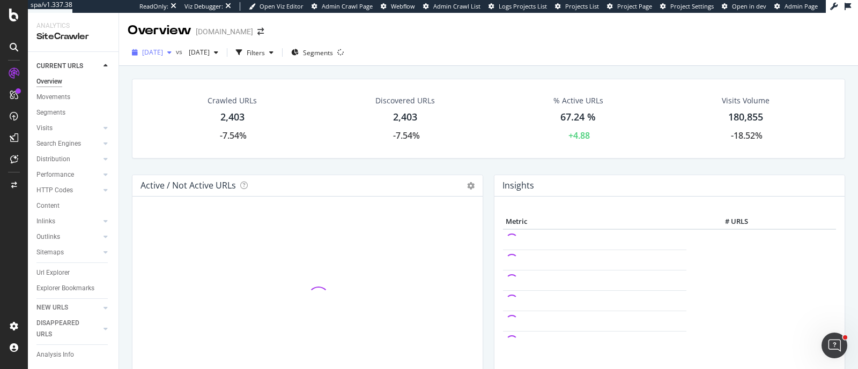
click at [163, 49] on span "[DATE]" at bounding box center [152, 52] width 21 height 9
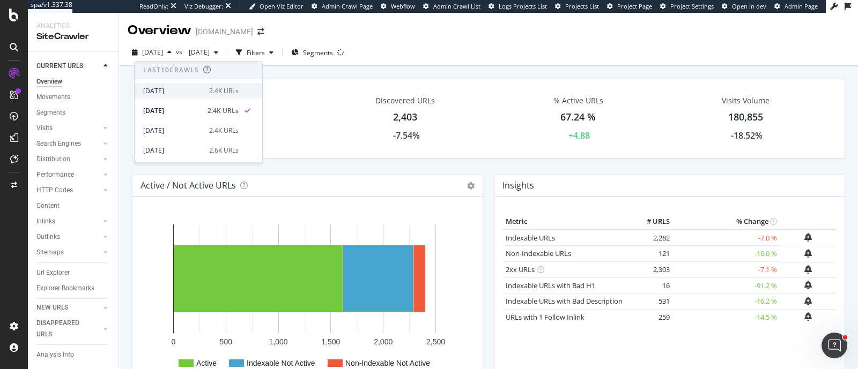
click at [216, 87] on div "2.4K URLs" at bounding box center [223, 91] width 29 height 10
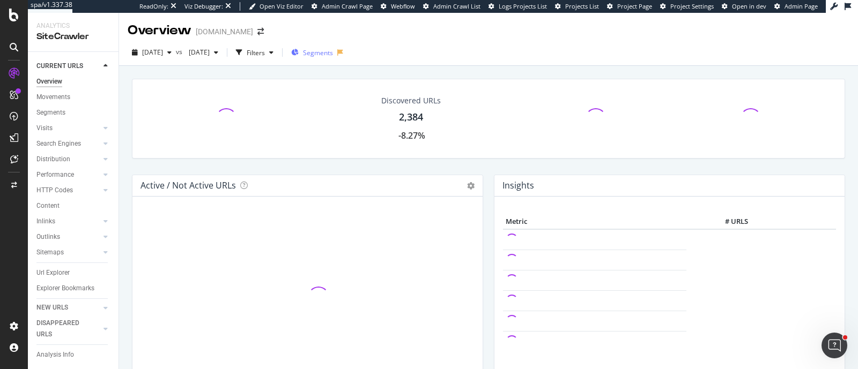
click at [337, 52] on button "Segments" at bounding box center [312, 52] width 50 height 17
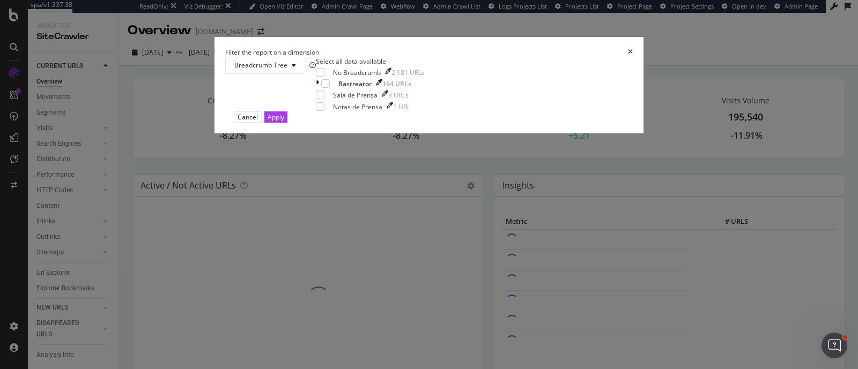
click at [628, 55] on icon "times" at bounding box center [630, 52] width 5 height 6
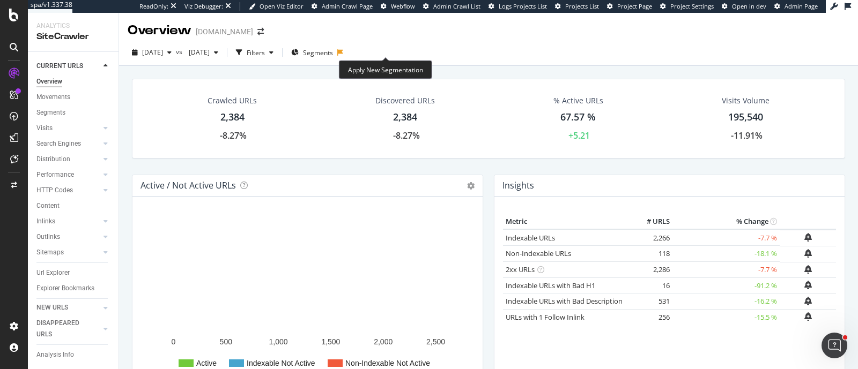
click at [343, 53] on icon at bounding box center [340, 52] width 6 height 6
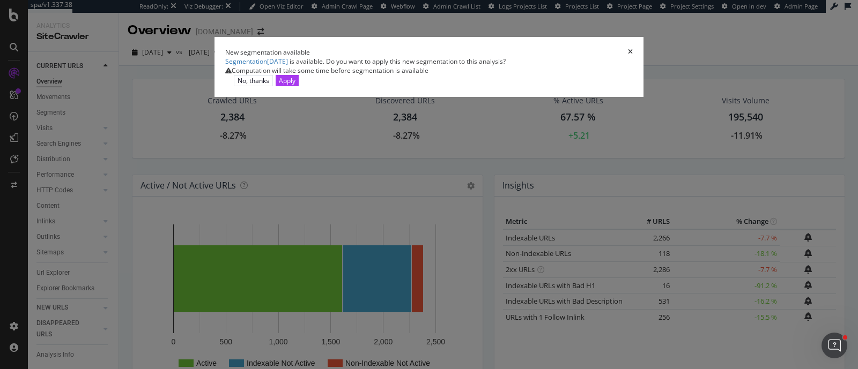
click at [295, 86] on div "Apply" at bounding box center [287, 81] width 17 height 10
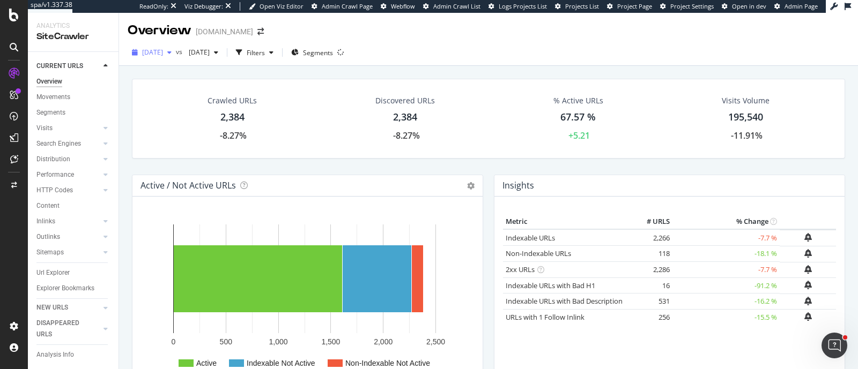
click at [176, 49] on div "button" at bounding box center [169, 52] width 13 height 6
click at [163, 56] on span "[DATE]" at bounding box center [152, 52] width 21 height 9
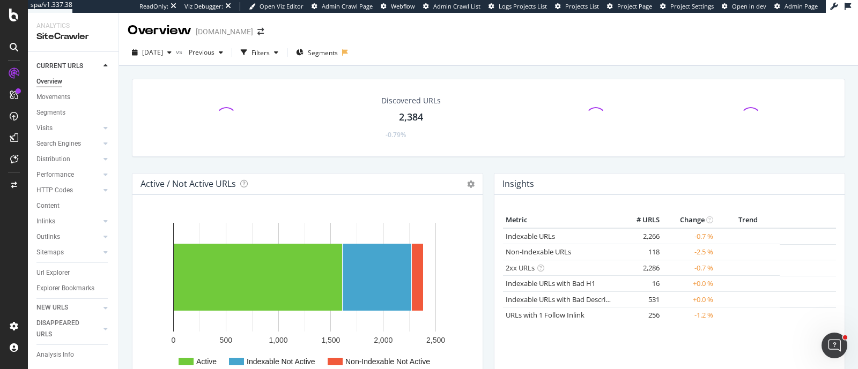
click at [186, 61] on div "[DATE] vs Previous Filters Segments" at bounding box center [488, 54] width 739 height 21
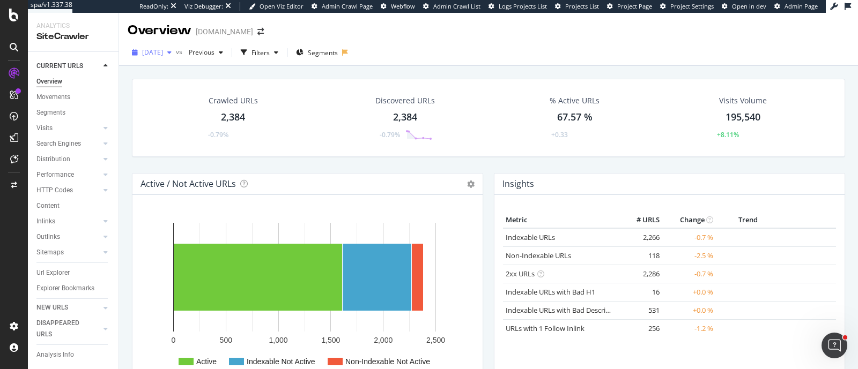
click at [176, 55] on div "button" at bounding box center [169, 52] width 13 height 6
